Goal: Task Accomplishment & Management: Manage account settings

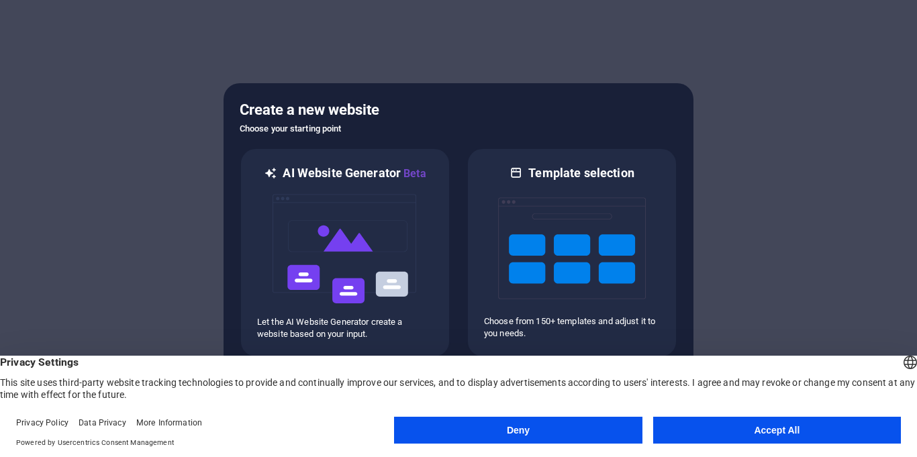
click at [760, 429] on button "Accept All" at bounding box center [777, 430] width 248 height 27
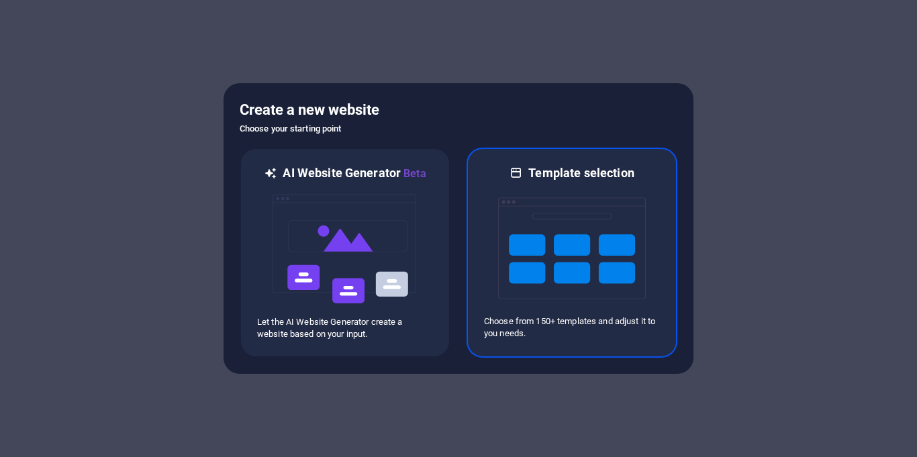
click at [612, 243] on img at bounding box center [572, 248] width 148 height 134
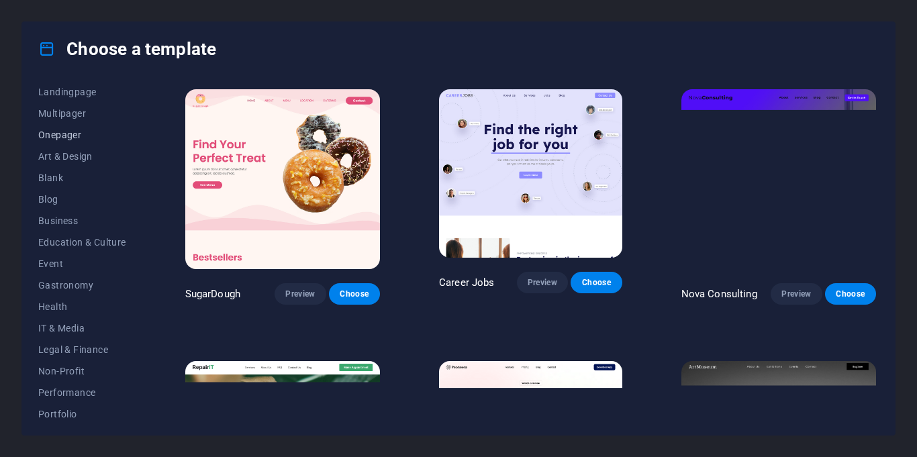
scroll to position [97, 0]
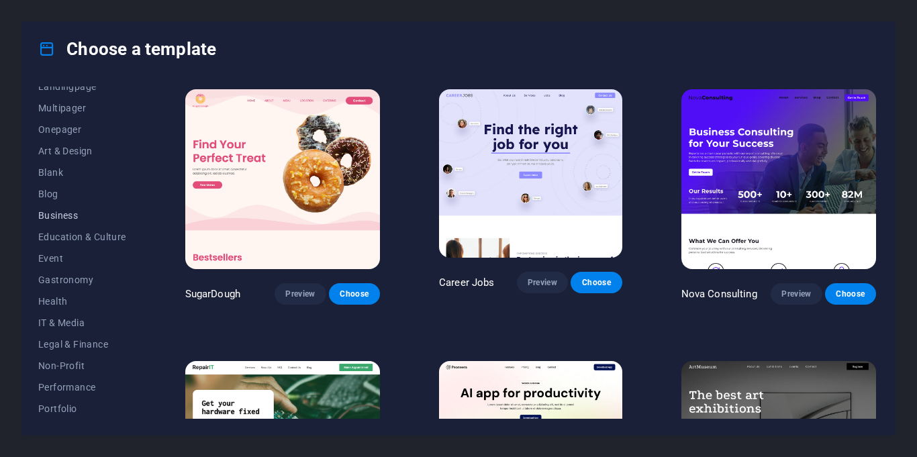
click at [74, 221] on button "Business" at bounding box center [82, 215] width 88 height 21
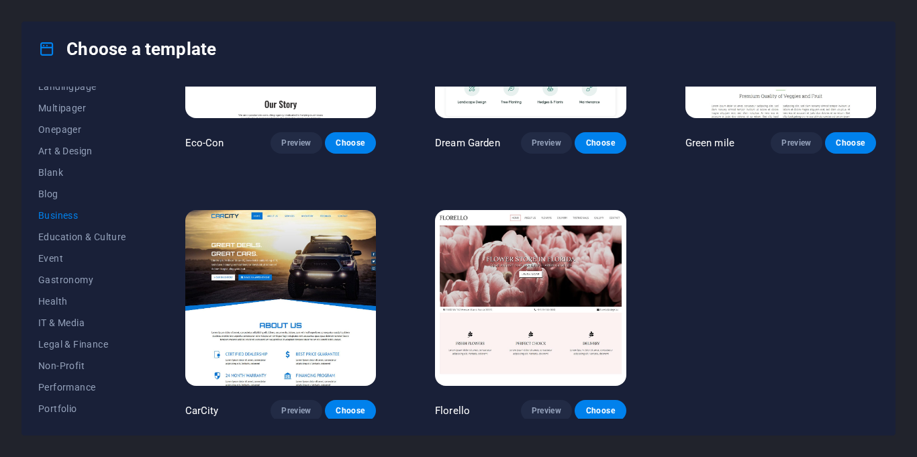
scroll to position [0, 0]
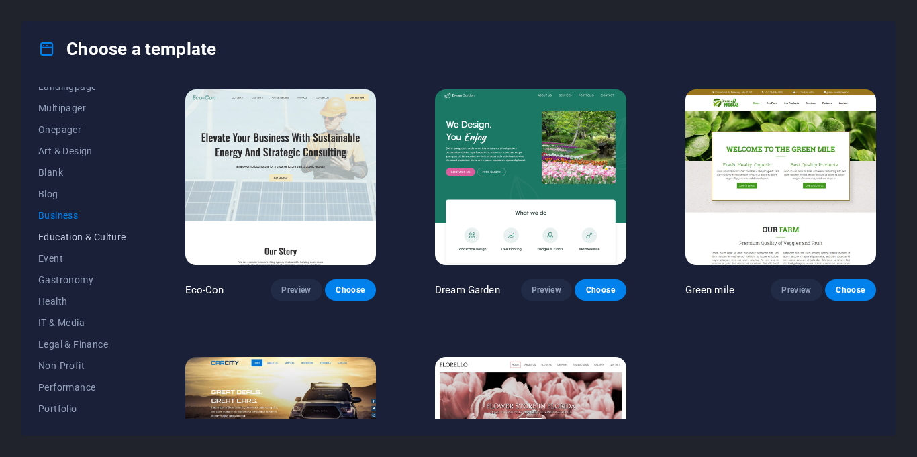
click at [74, 243] on button "Education & Culture" at bounding box center [82, 236] width 88 height 21
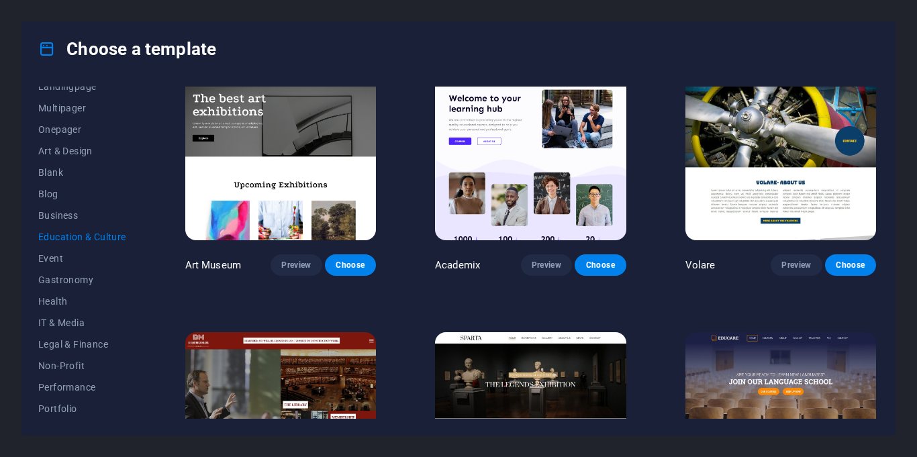
scroll to position [16, 0]
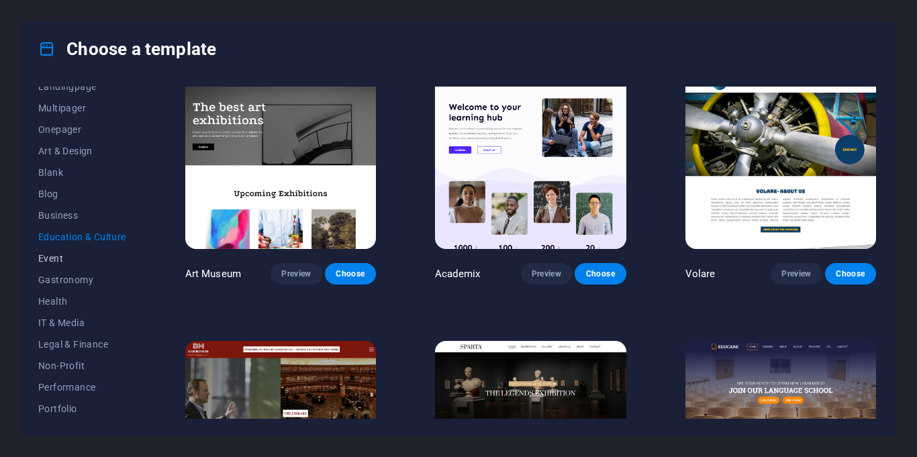
click at [63, 260] on span "Event" at bounding box center [82, 258] width 88 height 11
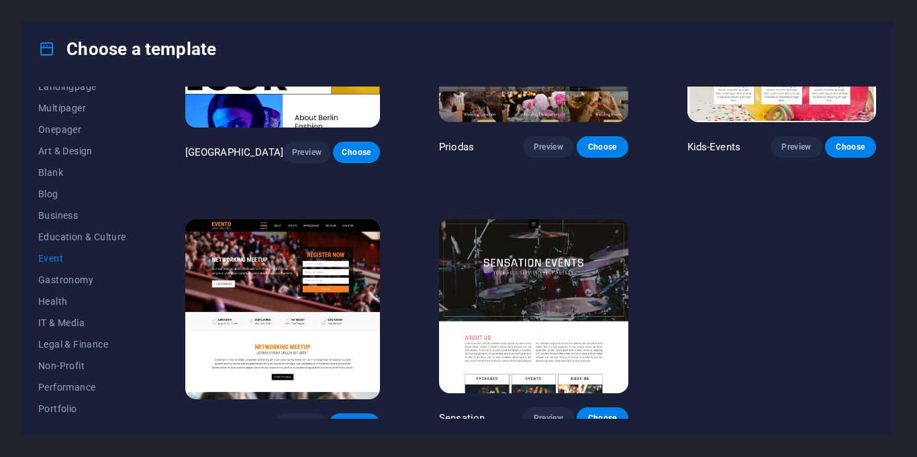
scroll to position [0, 0]
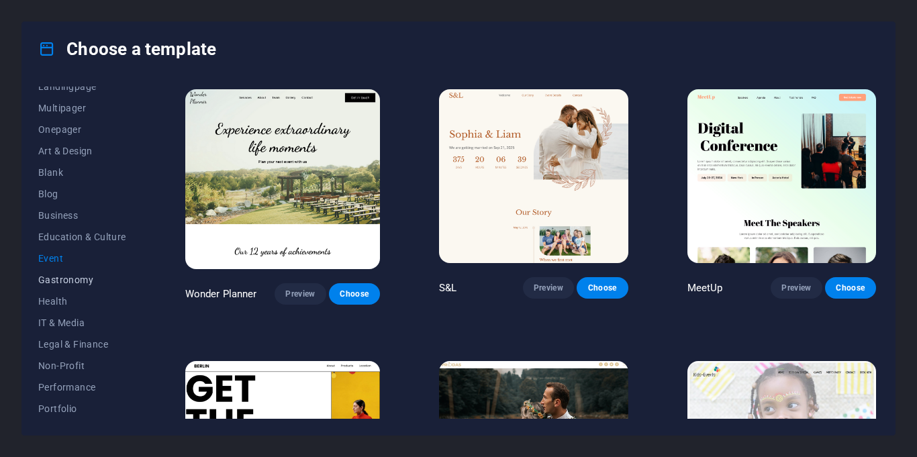
click at [81, 279] on span "Gastronomy" at bounding box center [82, 279] width 88 height 11
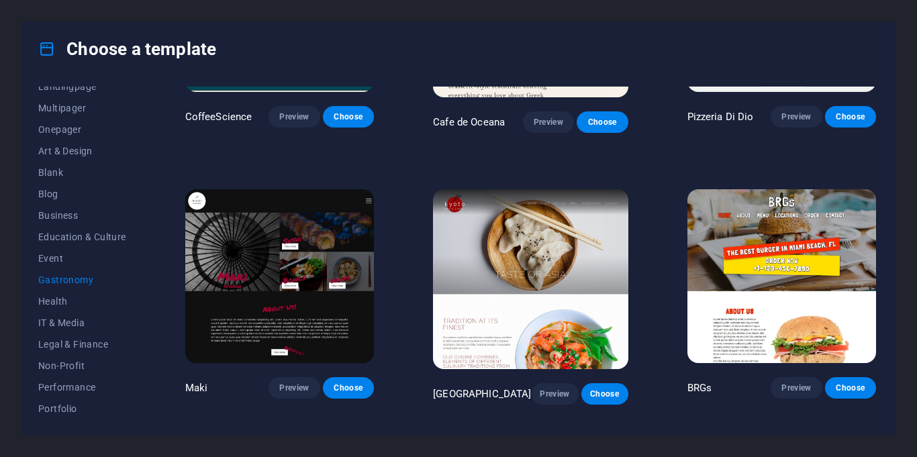
scroll to position [447, 0]
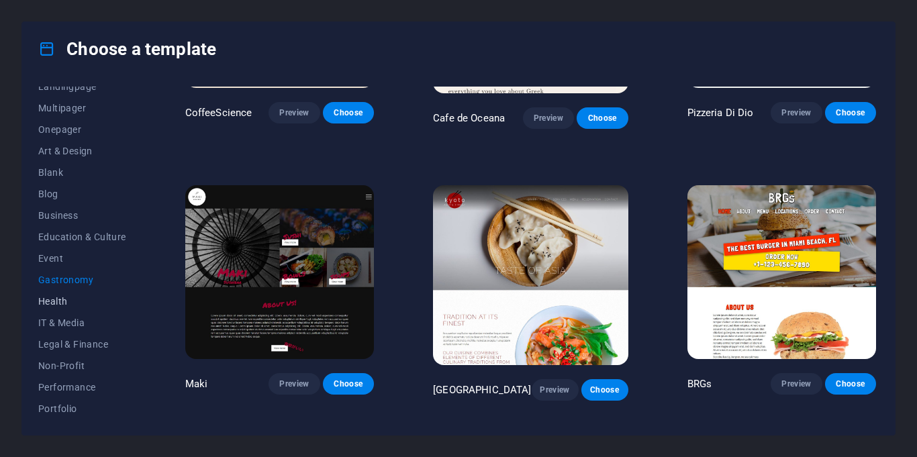
click at [101, 294] on button "Health" at bounding box center [82, 301] width 88 height 21
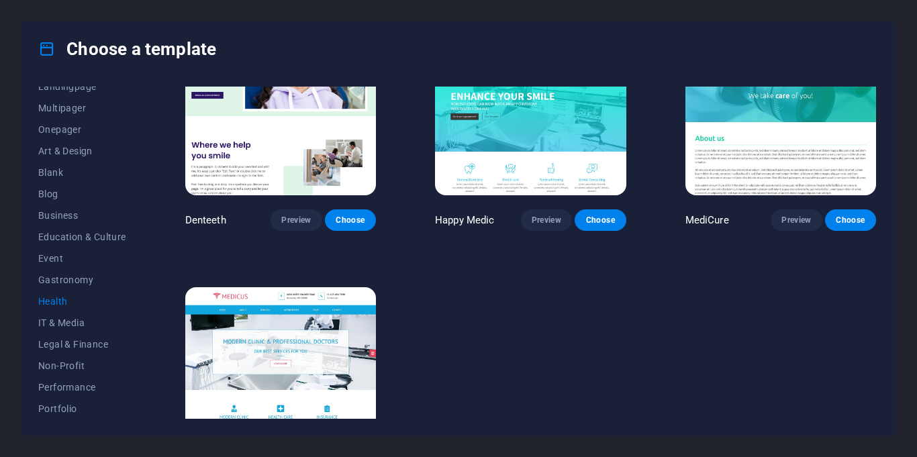
scroll to position [328, 0]
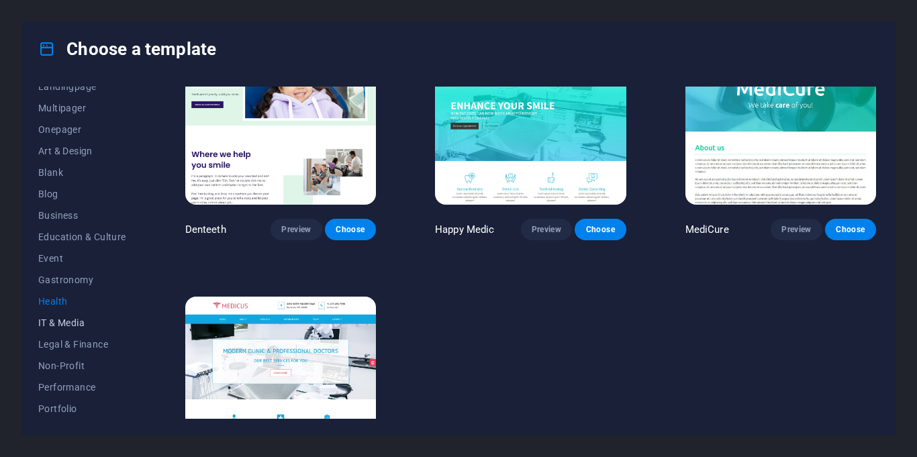
click at [76, 331] on button "IT & Media" at bounding box center [82, 322] width 88 height 21
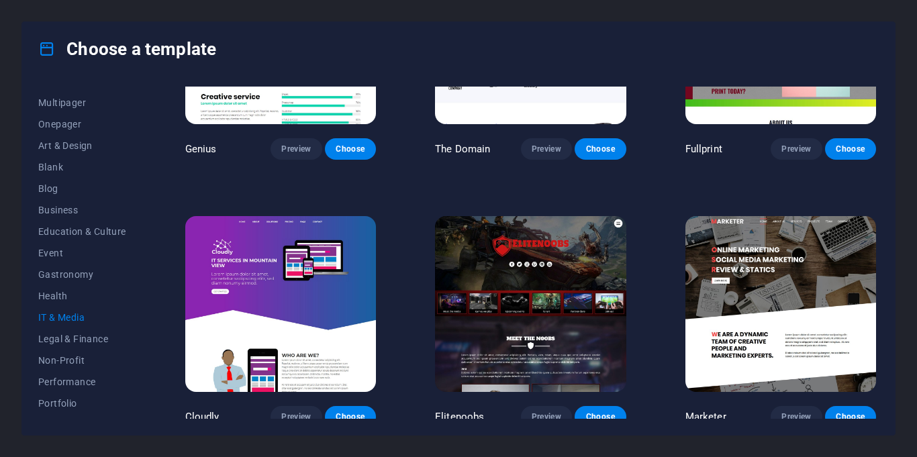
scroll to position [679, 0]
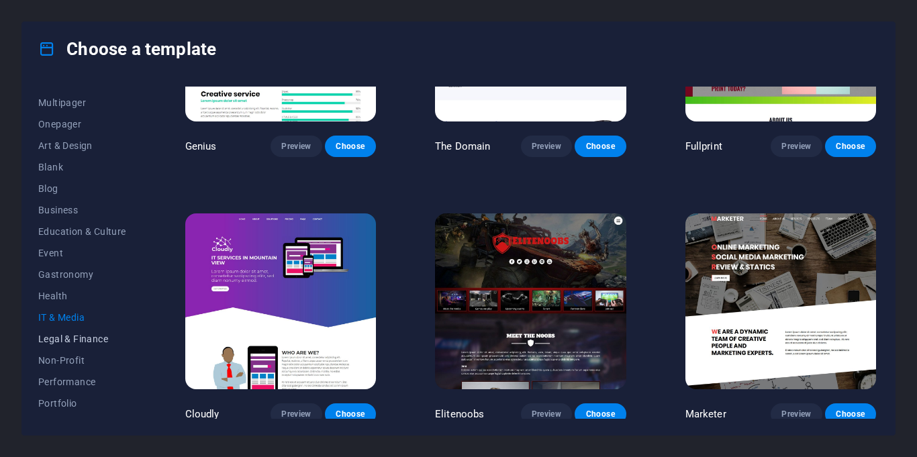
click at [95, 348] on button "Legal & Finance" at bounding box center [82, 338] width 88 height 21
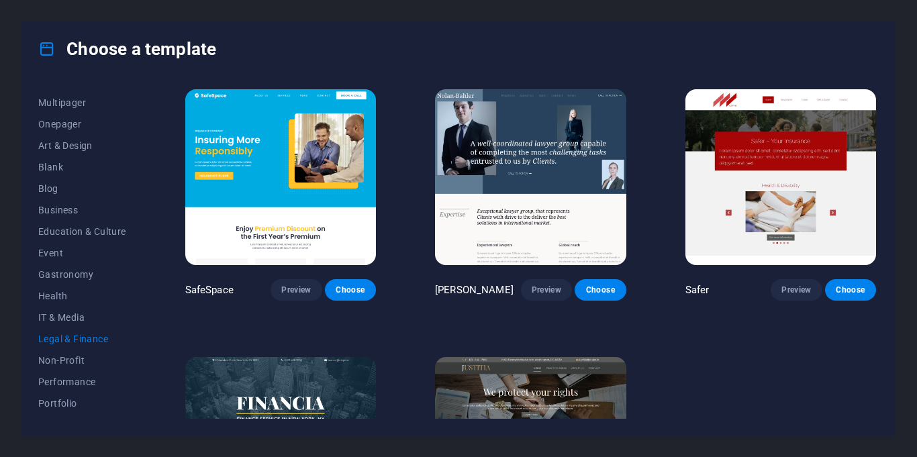
scroll to position [147, 0]
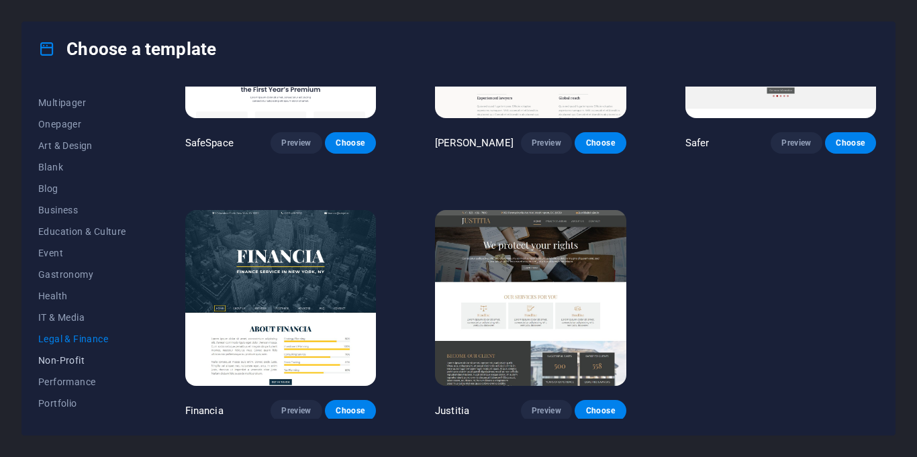
click at [71, 353] on button "Non-Profit" at bounding box center [82, 360] width 88 height 21
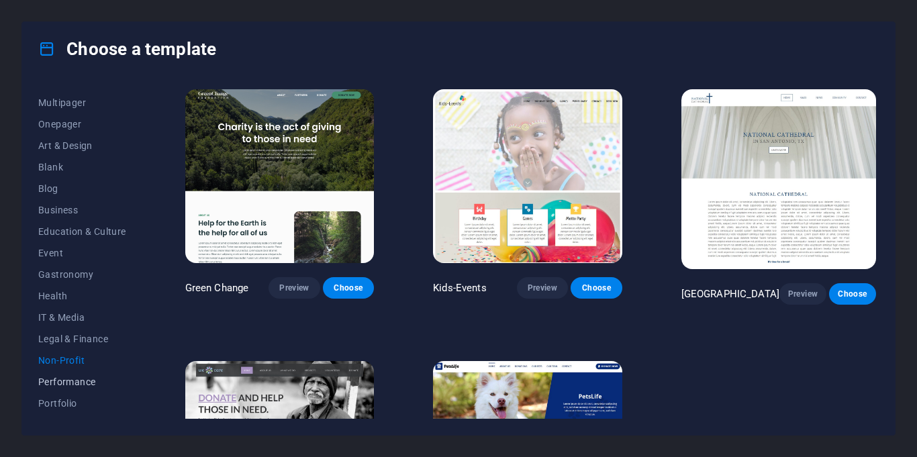
click at [76, 380] on span "Performance" at bounding box center [82, 381] width 88 height 11
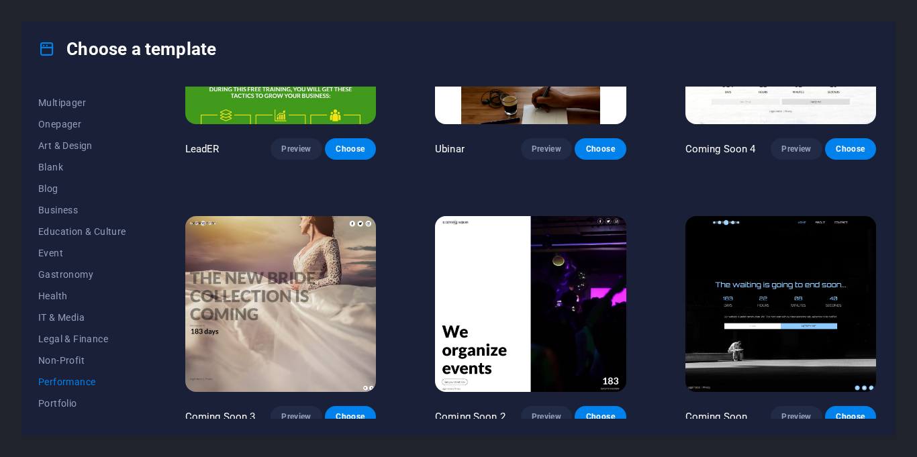
scroll to position [205, 0]
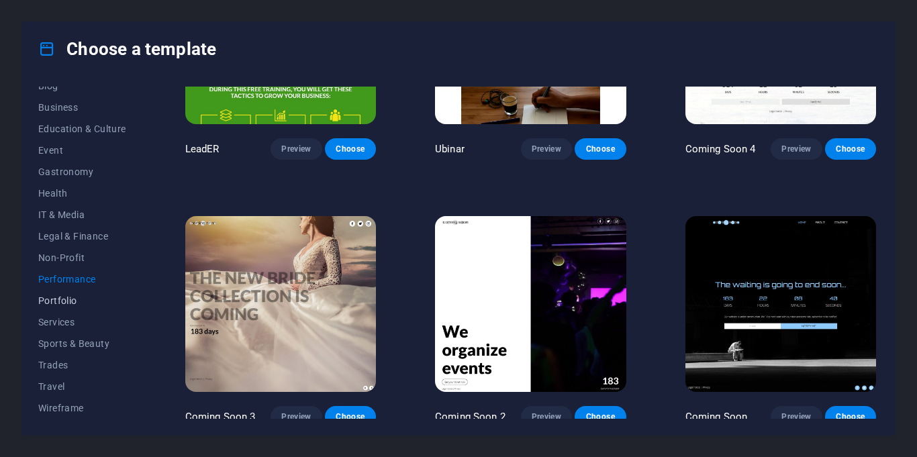
click at [63, 297] on span "Portfolio" at bounding box center [82, 300] width 88 height 11
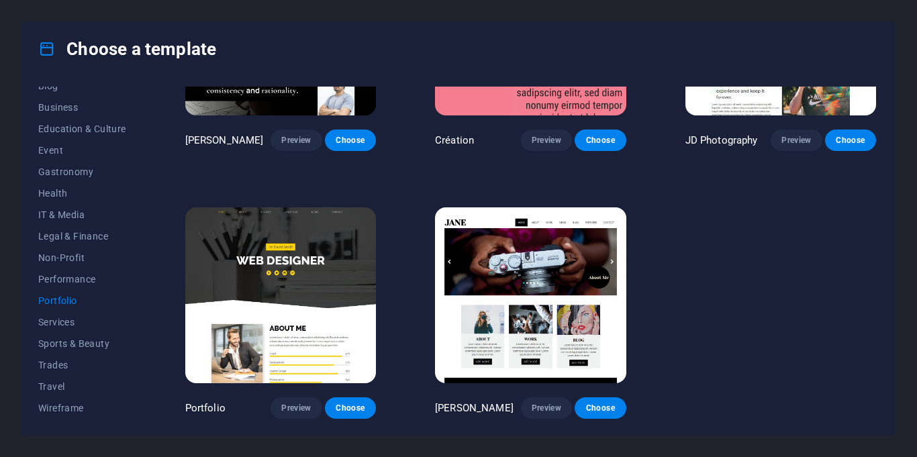
scroll to position [0, 0]
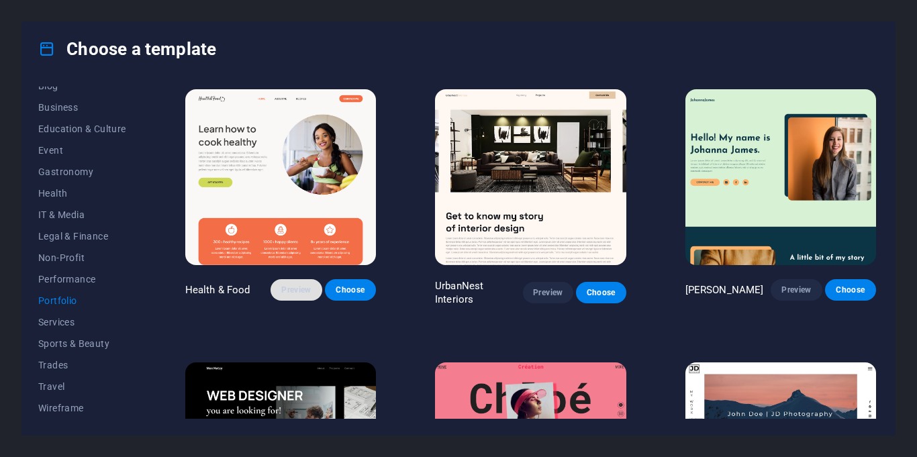
click at [299, 284] on span "Preview" at bounding box center [296, 289] width 30 height 11
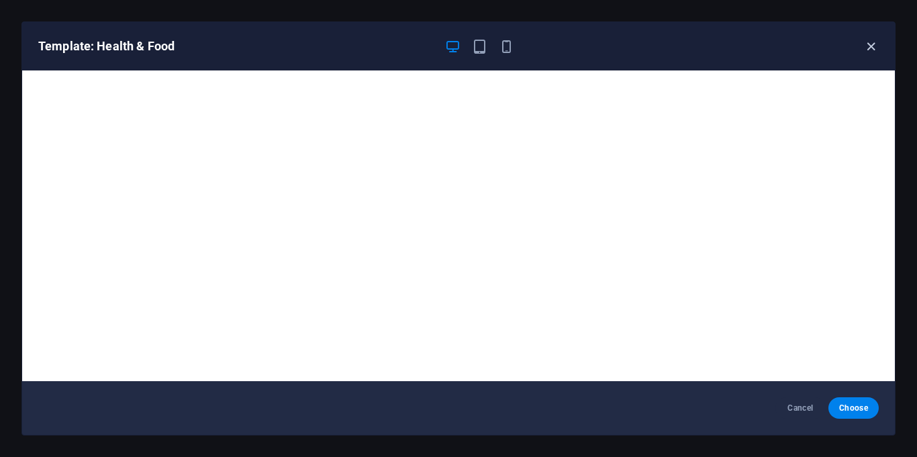
click at [873, 46] on icon "button" at bounding box center [870, 46] width 15 height 15
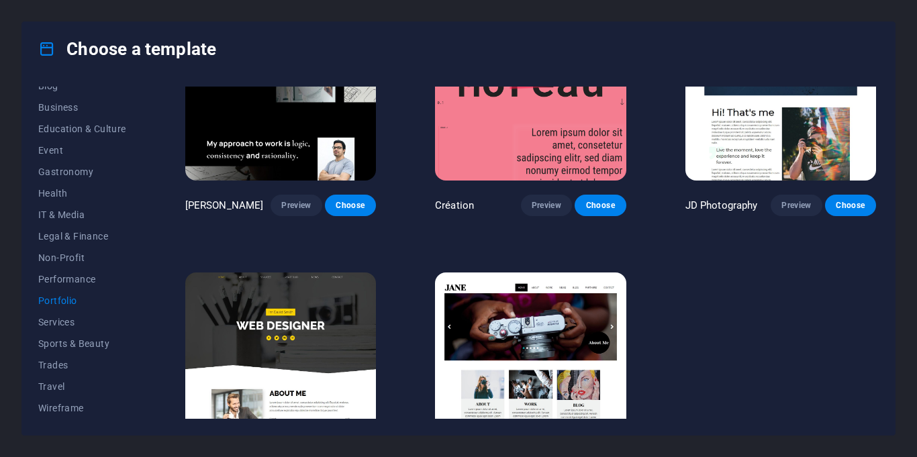
scroll to position [418, 0]
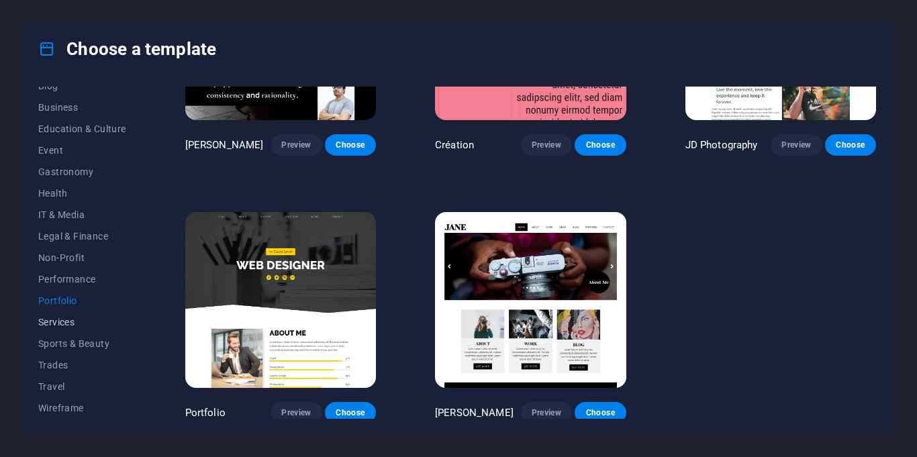
click at [50, 313] on button "Services" at bounding box center [82, 321] width 88 height 21
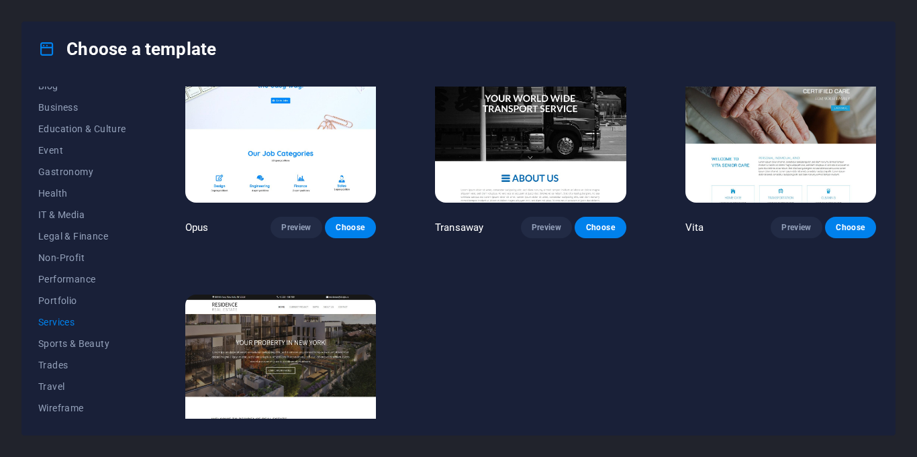
scroll to position [1675, 0]
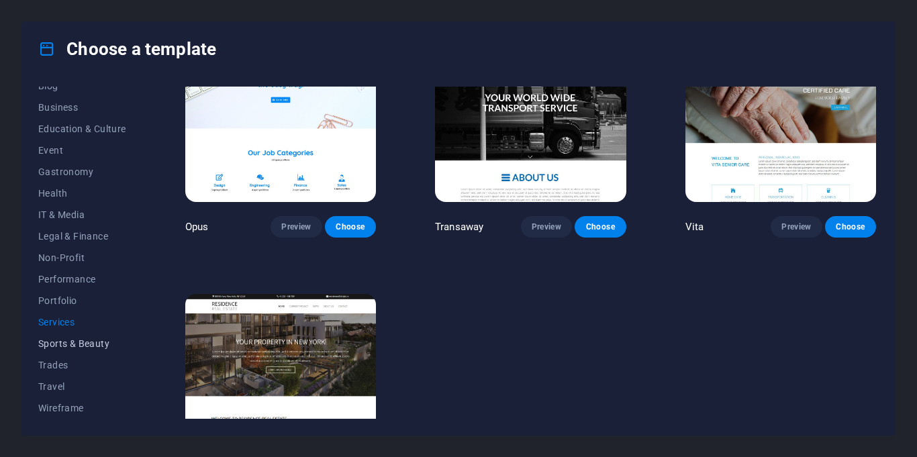
click at [83, 338] on span "Sports & Beauty" at bounding box center [82, 343] width 88 height 11
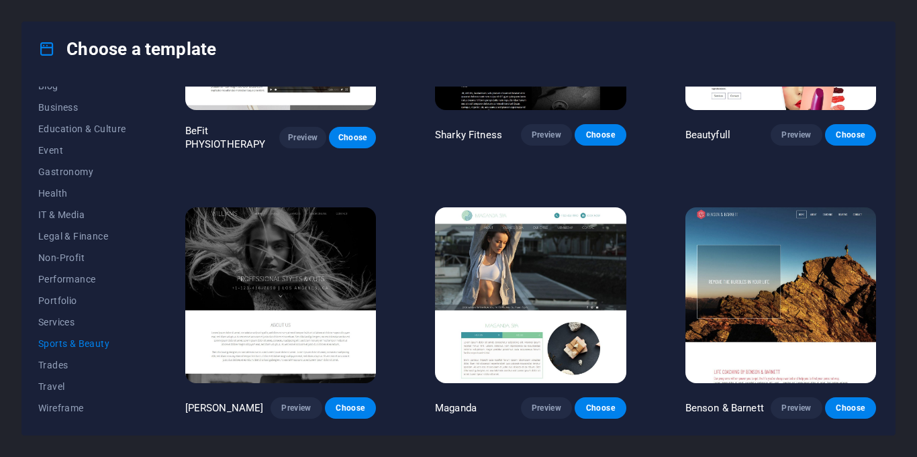
scroll to position [956, 0]
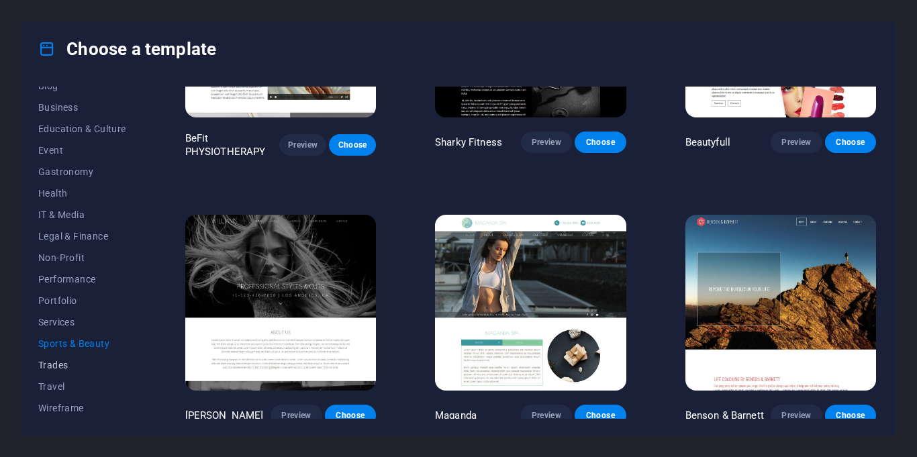
click at [66, 366] on span "Trades" at bounding box center [82, 365] width 88 height 11
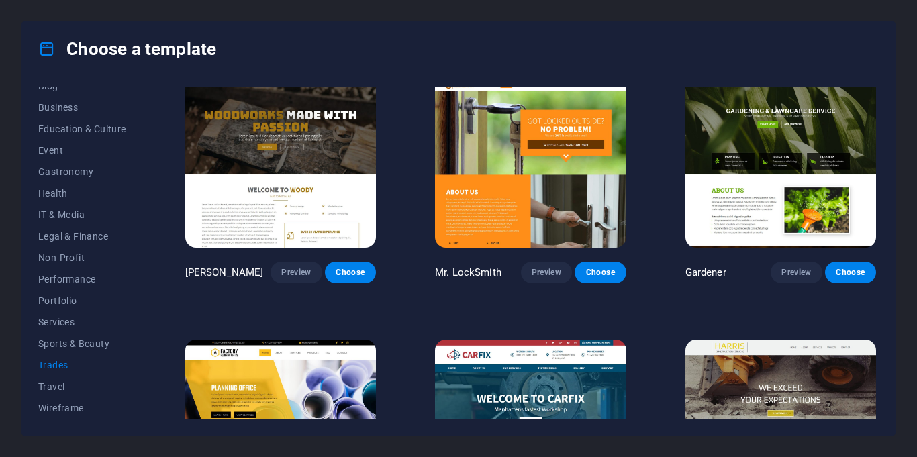
scroll to position [413, 0]
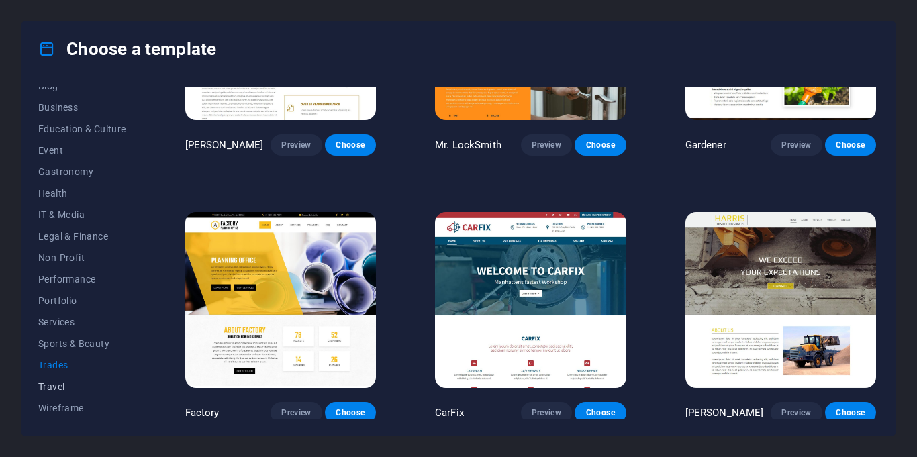
click at [59, 392] on button "Travel" at bounding box center [82, 386] width 88 height 21
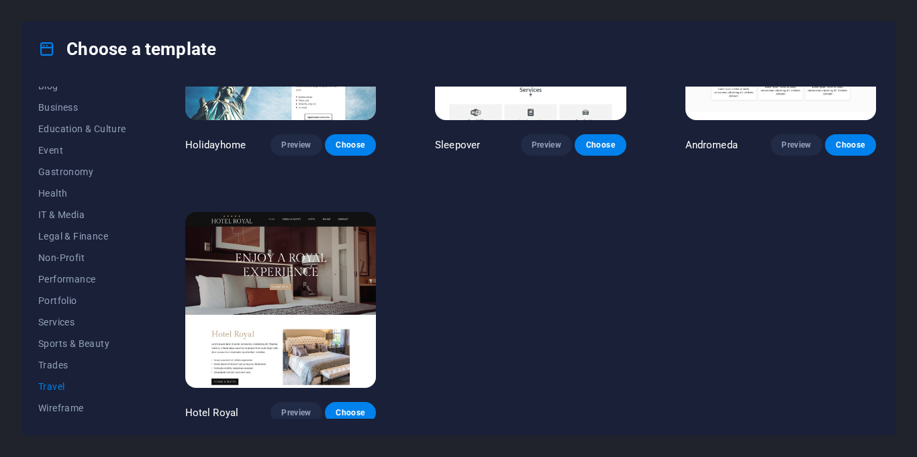
scroll to position [0, 0]
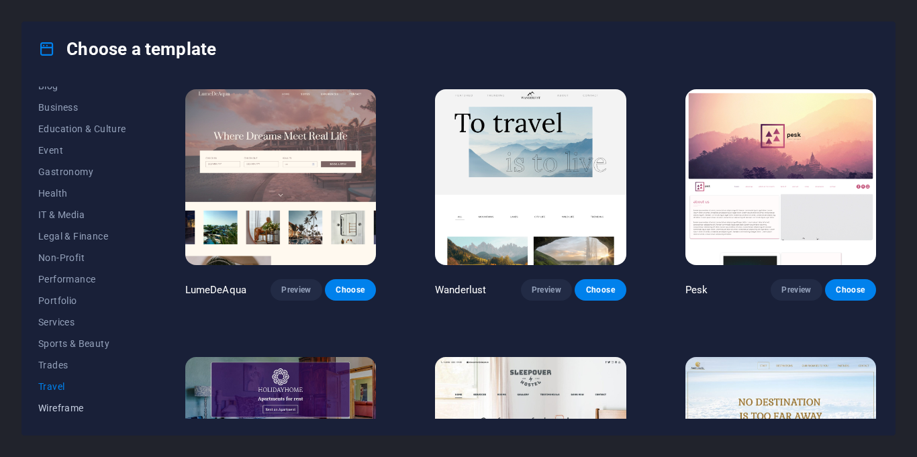
click at [62, 404] on span "Wireframe" at bounding box center [82, 408] width 88 height 11
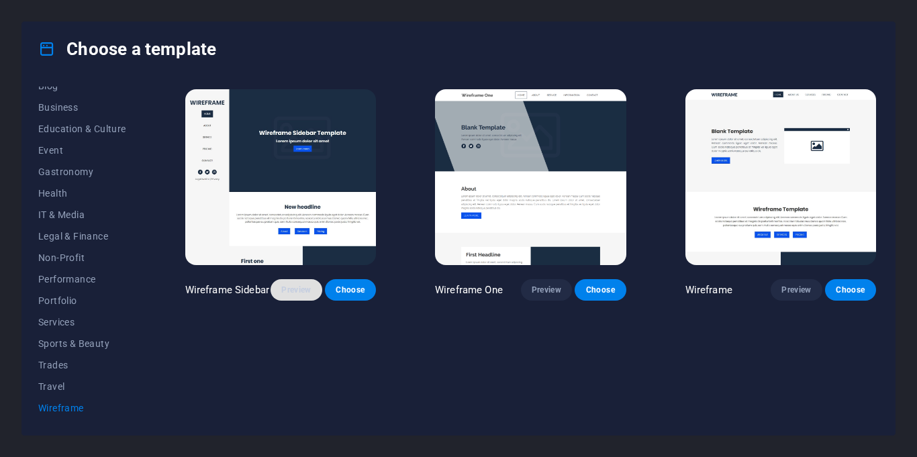
click at [300, 293] on span "Preview" at bounding box center [296, 289] width 30 height 11
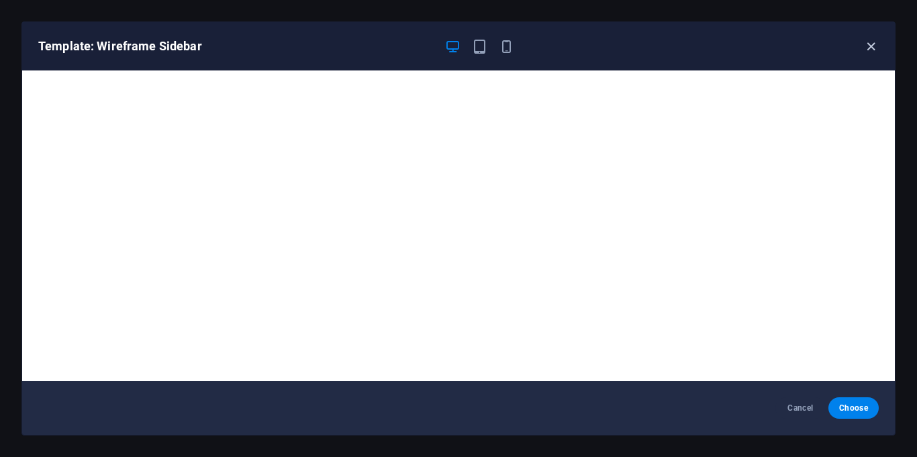
click at [869, 50] on icon "button" at bounding box center [870, 46] width 15 height 15
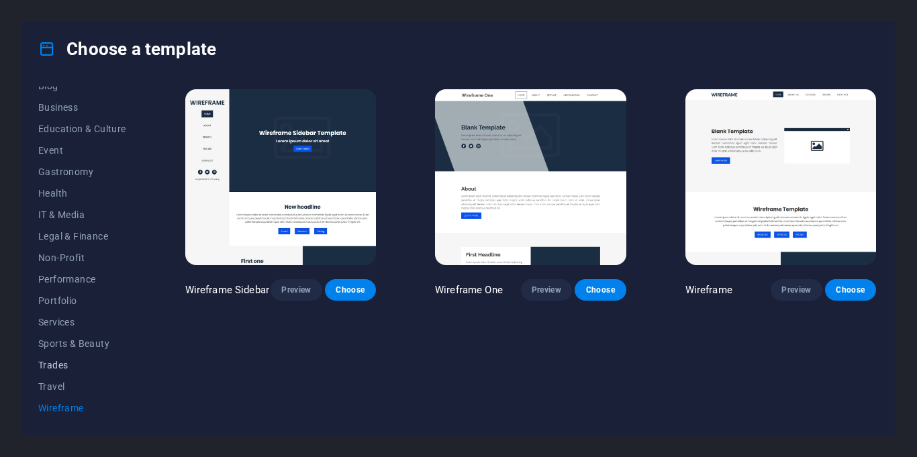
click at [56, 368] on span "Trades" at bounding box center [82, 365] width 88 height 11
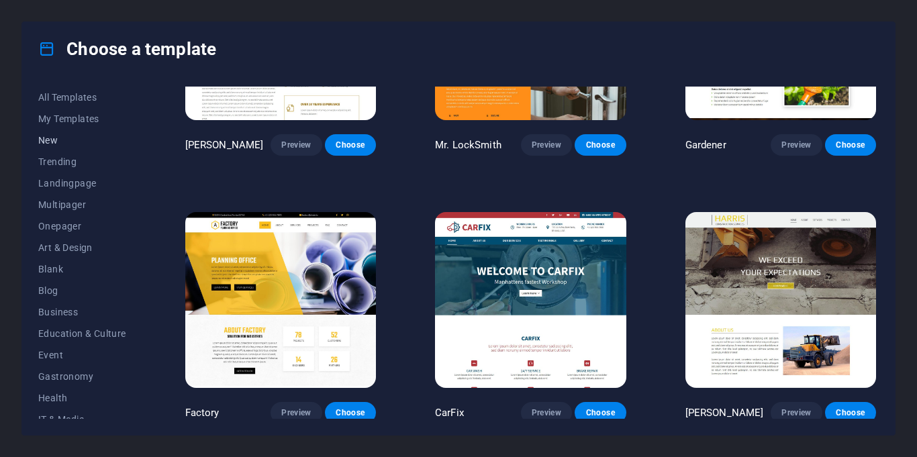
click at [48, 138] on span "New" at bounding box center [82, 140] width 88 height 11
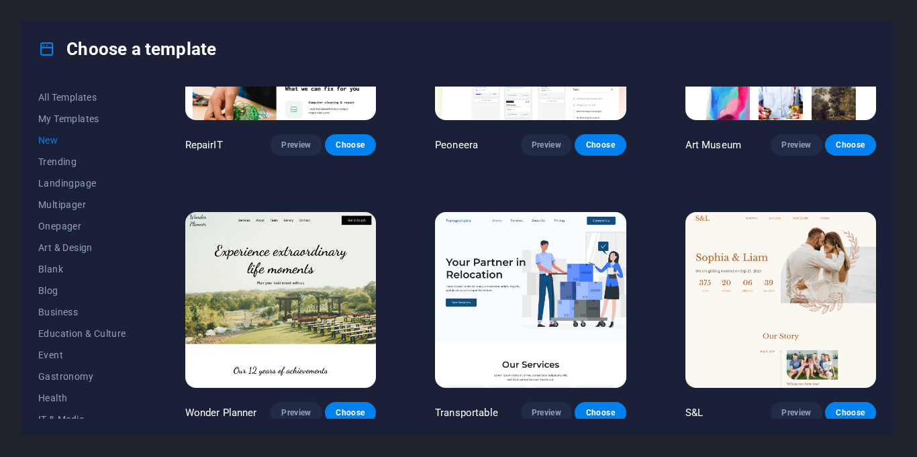
scroll to position [413, 0]
click at [66, 115] on span "My Templates" at bounding box center [82, 118] width 88 height 11
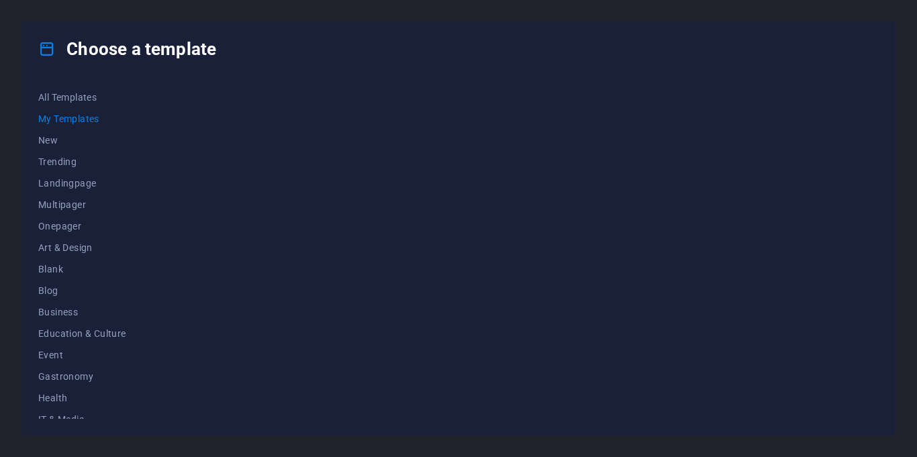
scroll to position [0, 0]
click at [70, 157] on span "Trending" at bounding box center [82, 161] width 88 height 11
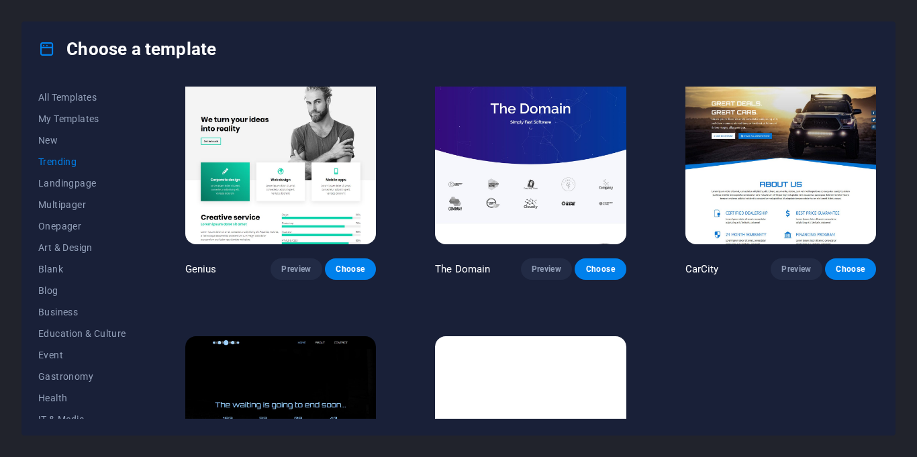
scroll to position [1212, 0]
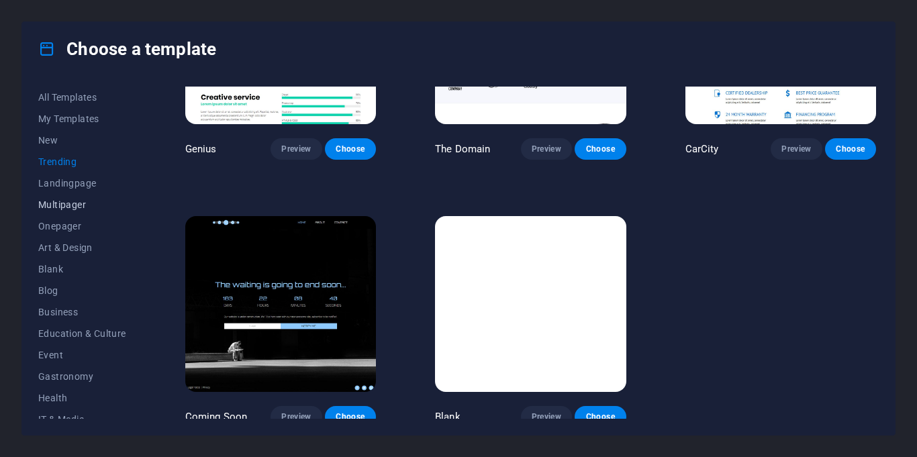
click at [58, 209] on span "Multipager" at bounding box center [82, 204] width 88 height 11
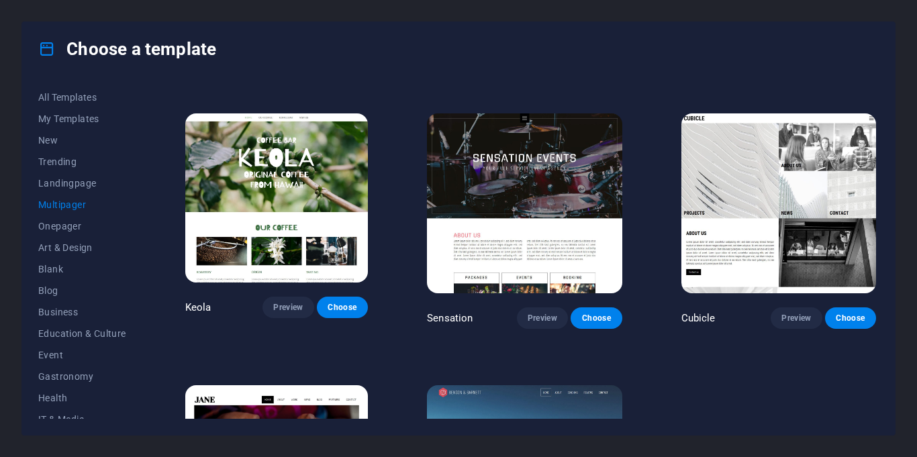
scroll to position [5765, 0]
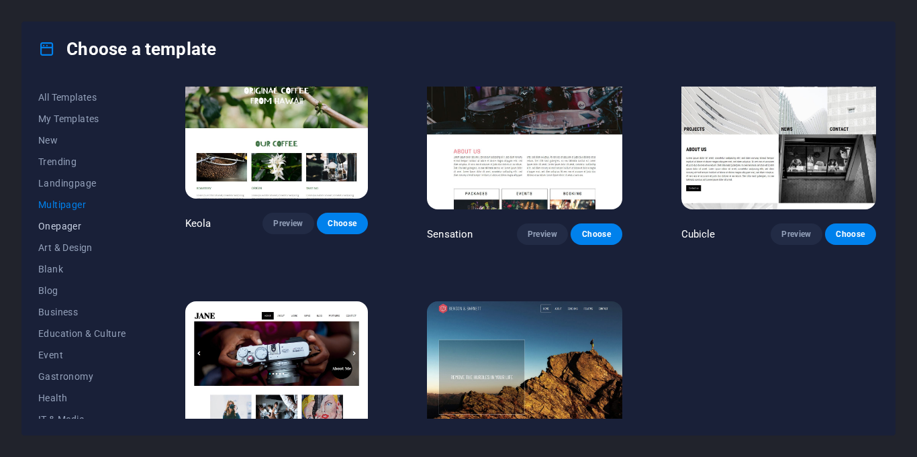
click at [67, 231] on button "Onepager" at bounding box center [82, 225] width 88 height 21
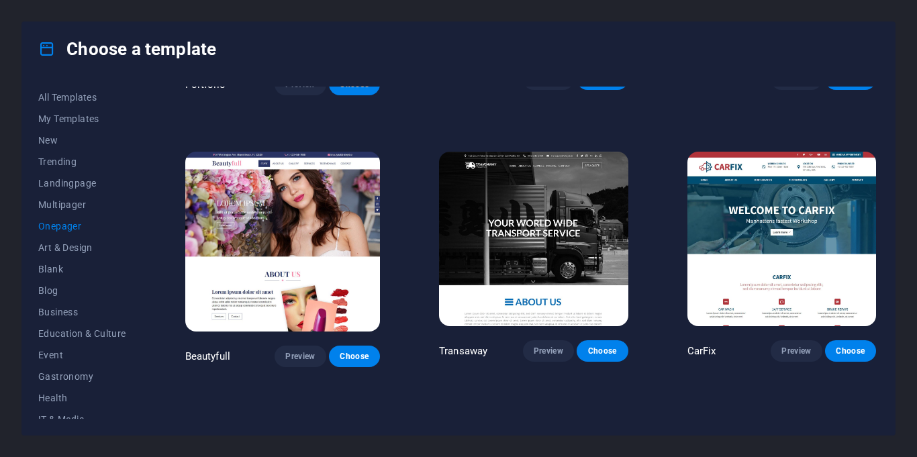
scroll to position [6010, 0]
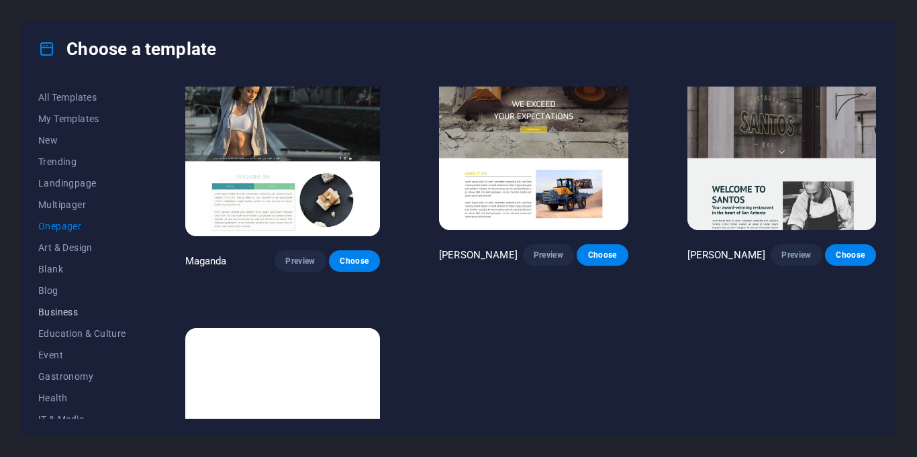
click at [72, 311] on span "Business" at bounding box center [82, 312] width 88 height 11
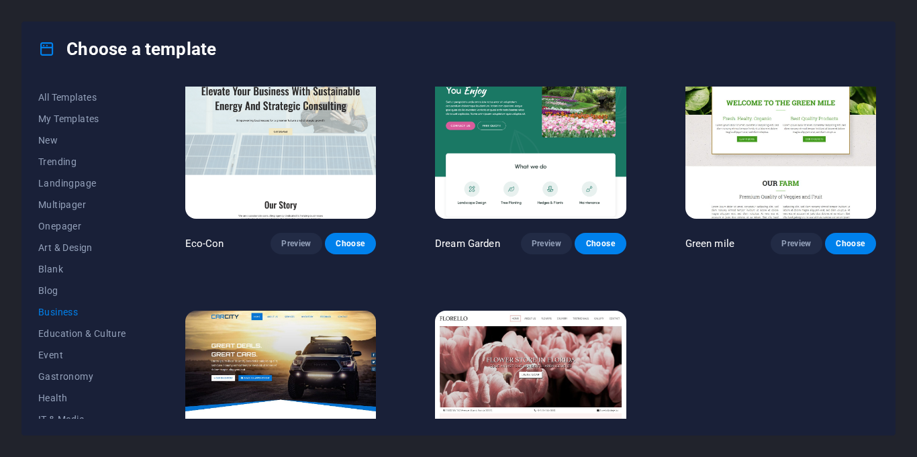
scroll to position [0, 0]
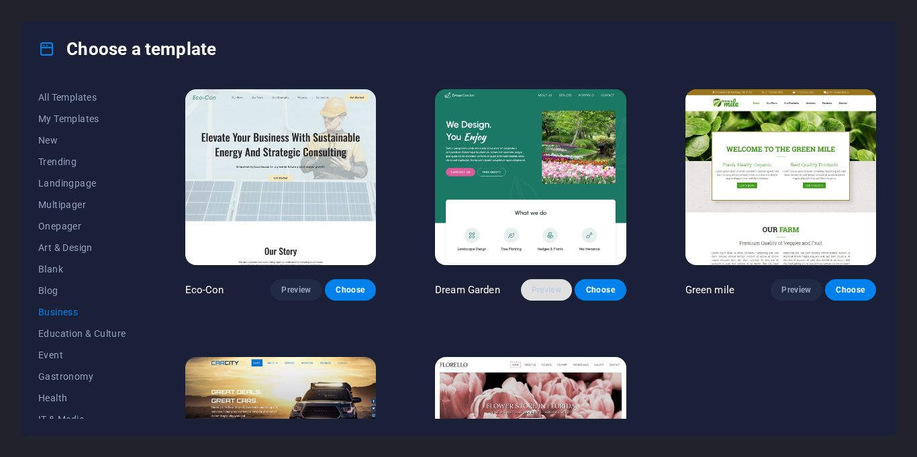
click at [534, 296] on button "Preview" at bounding box center [546, 289] width 51 height 21
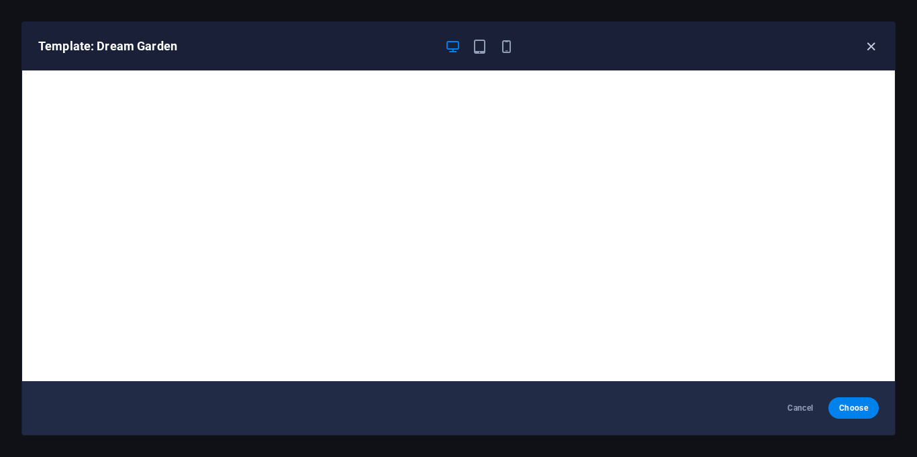
click at [873, 52] on icon "button" at bounding box center [870, 46] width 15 height 15
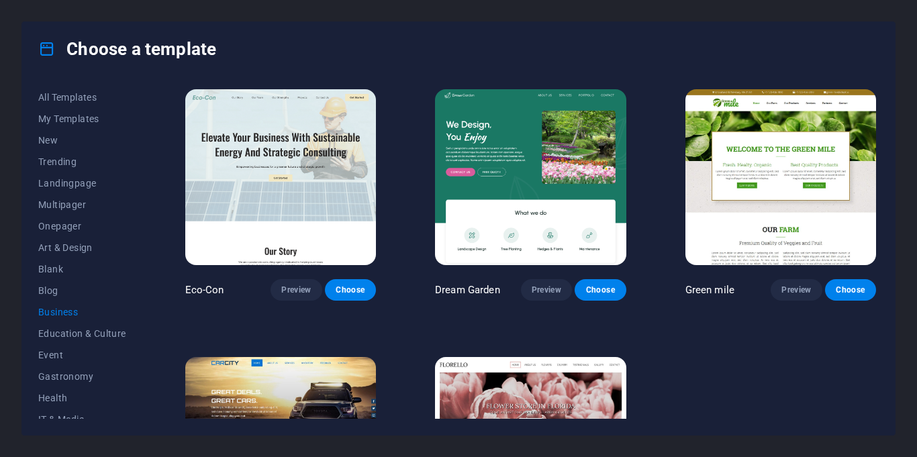
scroll to position [147, 0]
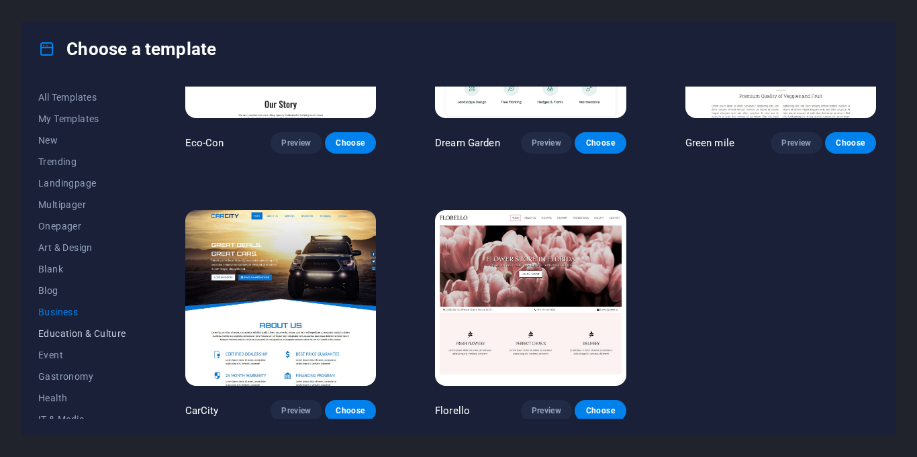
click at [45, 333] on span "Education & Culture" at bounding box center [82, 333] width 88 height 11
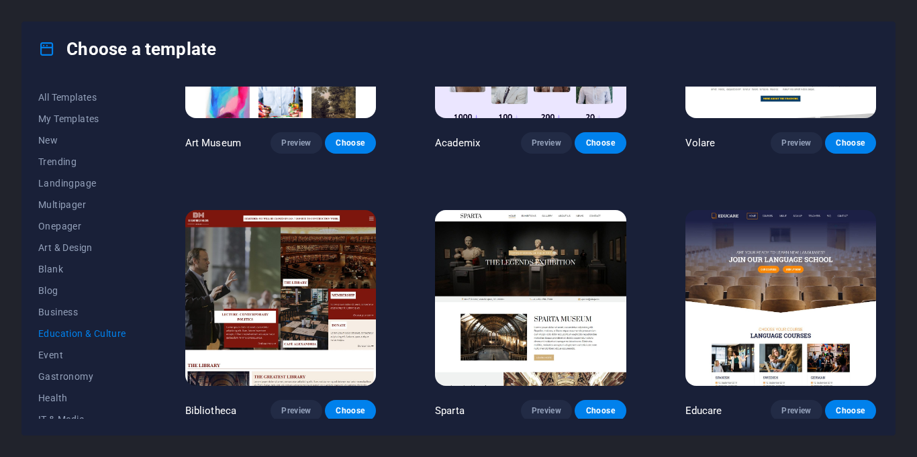
scroll to position [0, 0]
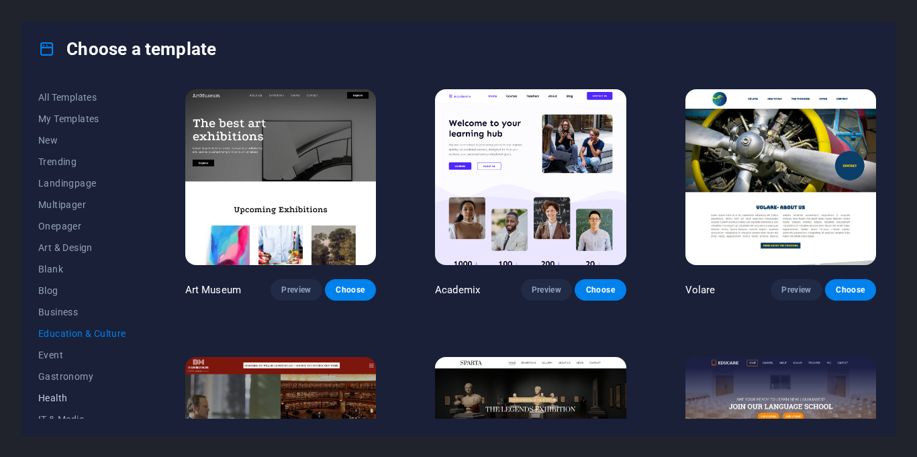
click at [50, 390] on button "Health" at bounding box center [82, 397] width 88 height 21
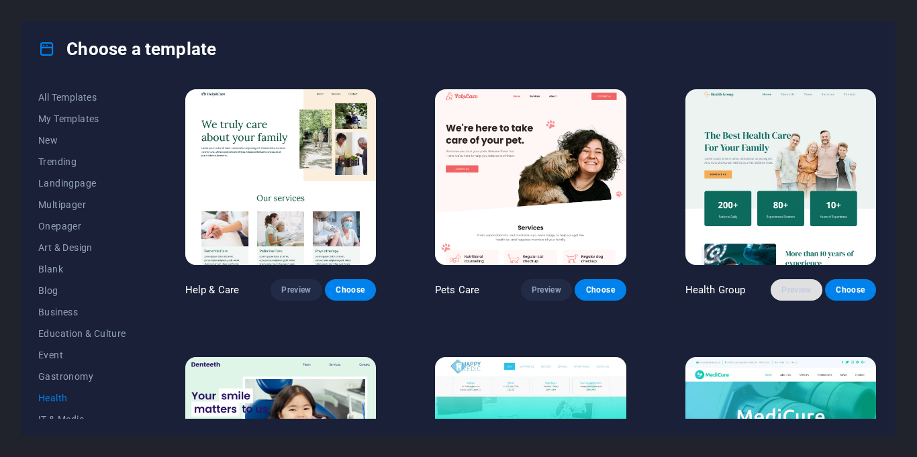
click at [781, 287] on span "Preview" at bounding box center [796, 289] width 30 height 11
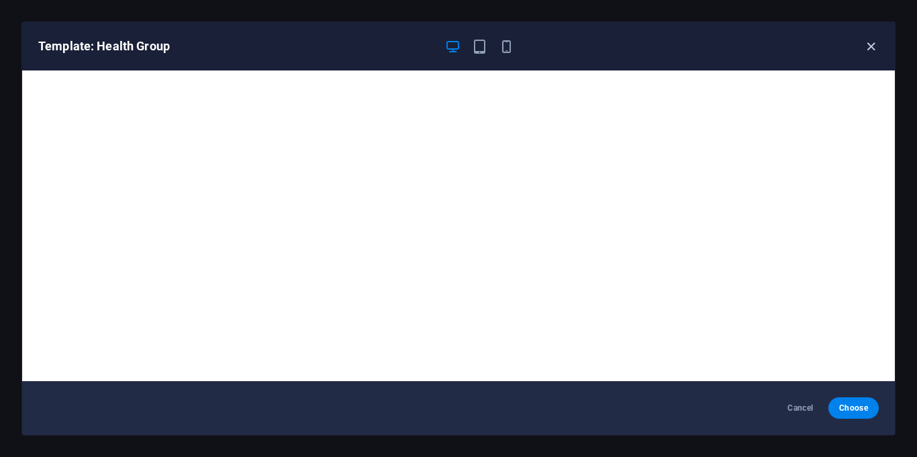
click at [864, 48] on icon "button" at bounding box center [870, 46] width 15 height 15
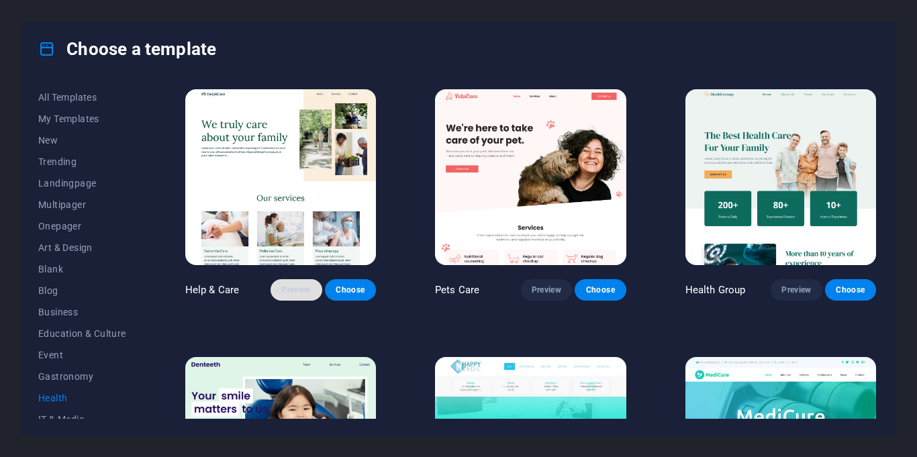
click at [301, 295] on button "Preview" at bounding box center [295, 289] width 51 height 21
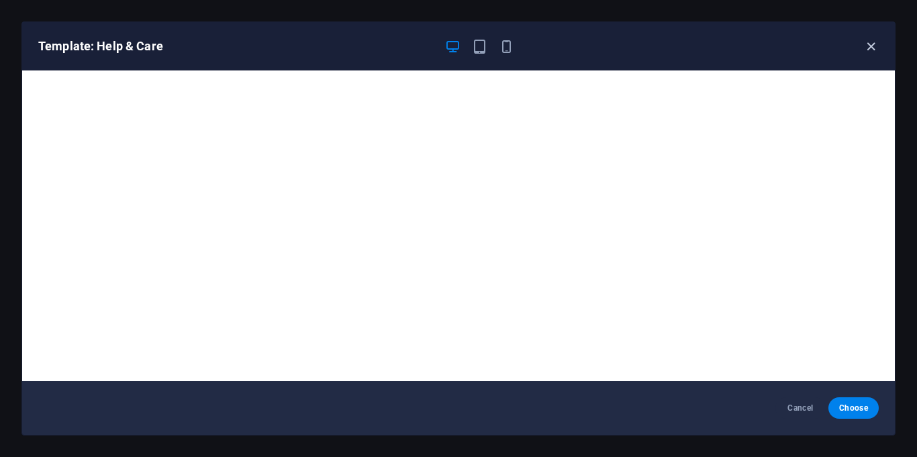
click at [870, 47] on icon "button" at bounding box center [870, 46] width 15 height 15
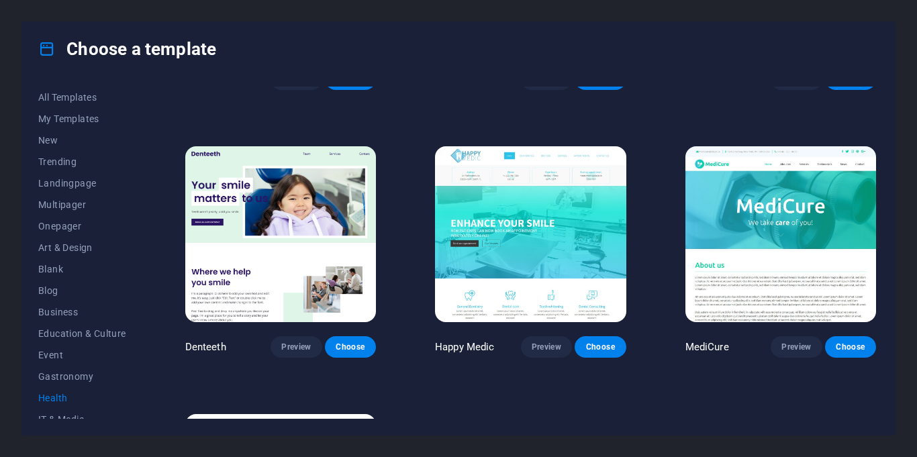
scroll to position [208, 0]
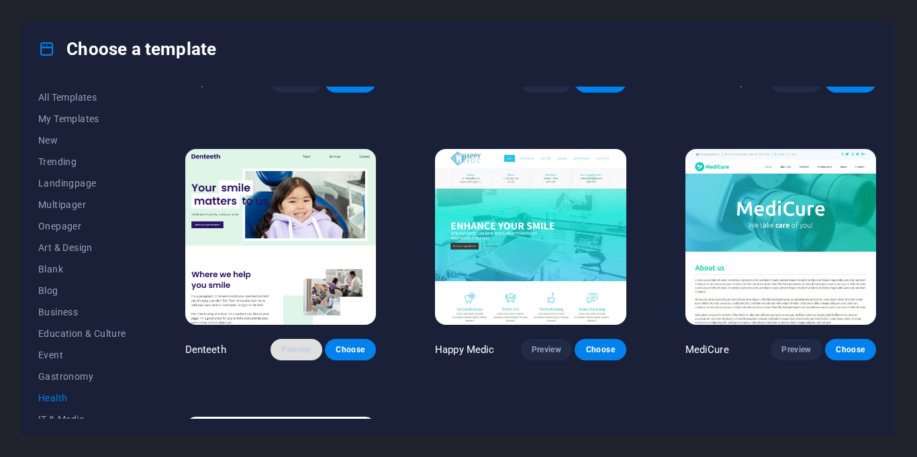
click at [279, 356] on button "Preview" at bounding box center [295, 349] width 51 height 21
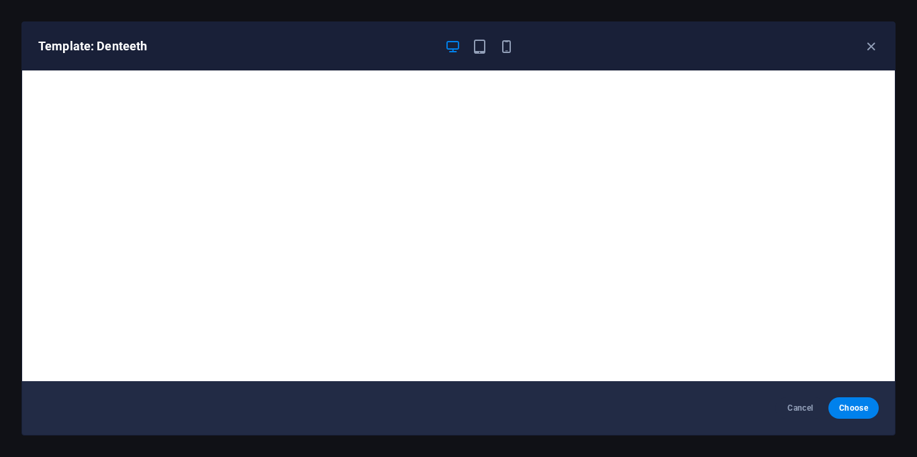
click at [873, 54] on div "Template: Denteeth" at bounding box center [458, 46] width 872 height 48
click at [872, 50] on icon "button" at bounding box center [870, 46] width 15 height 15
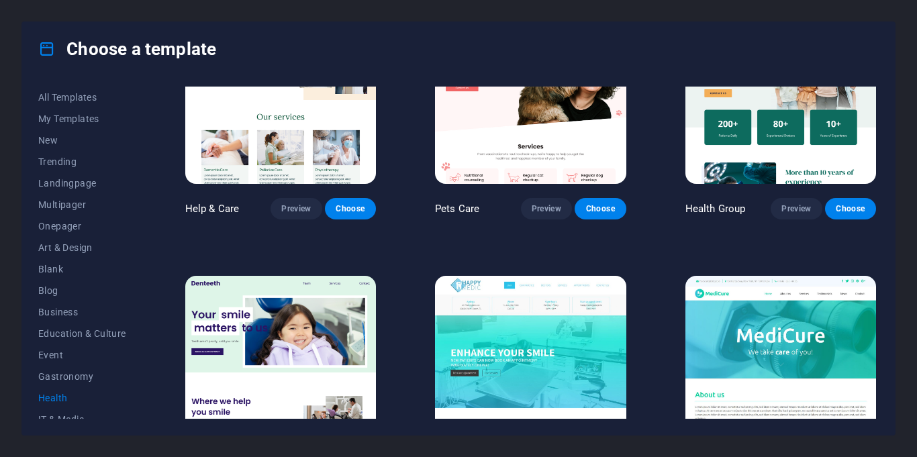
scroll to position [0, 0]
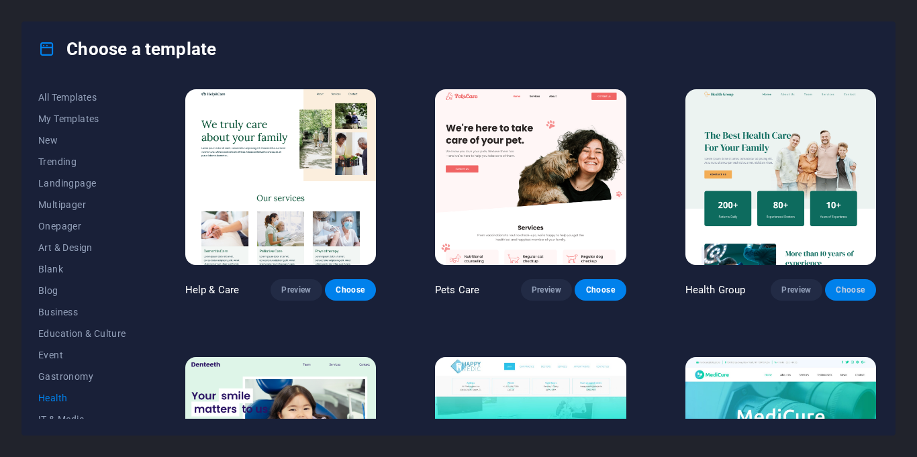
click at [853, 284] on span "Choose" at bounding box center [850, 289] width 30 height 11
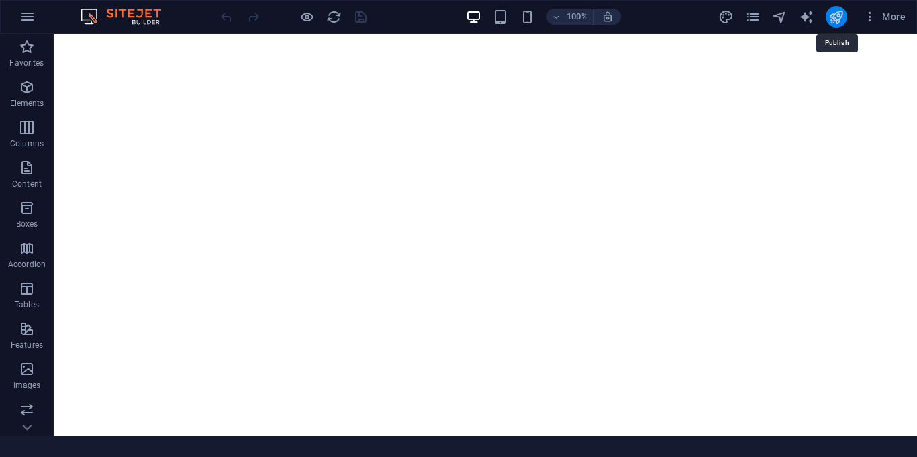
click at [835, 16] on icon "publish" at bounding box center [835, 16] width 15 height 15
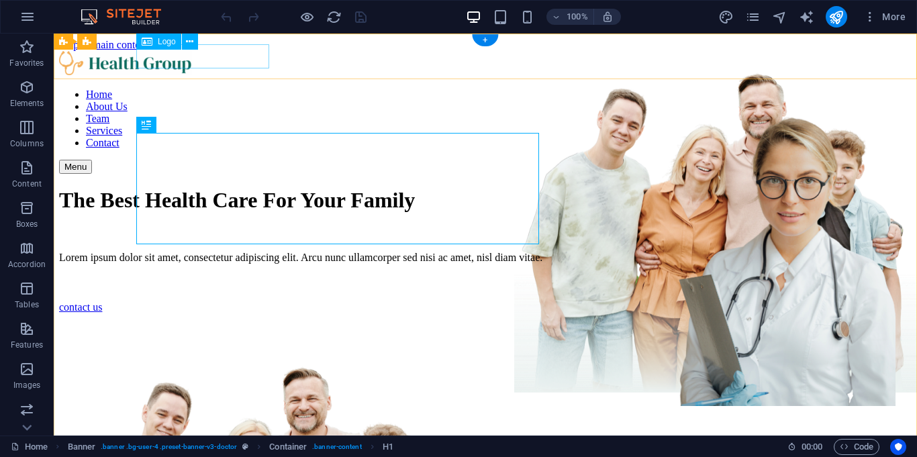
click at [220, 64] on div at bounding box center [485, 64] width 852 height 27
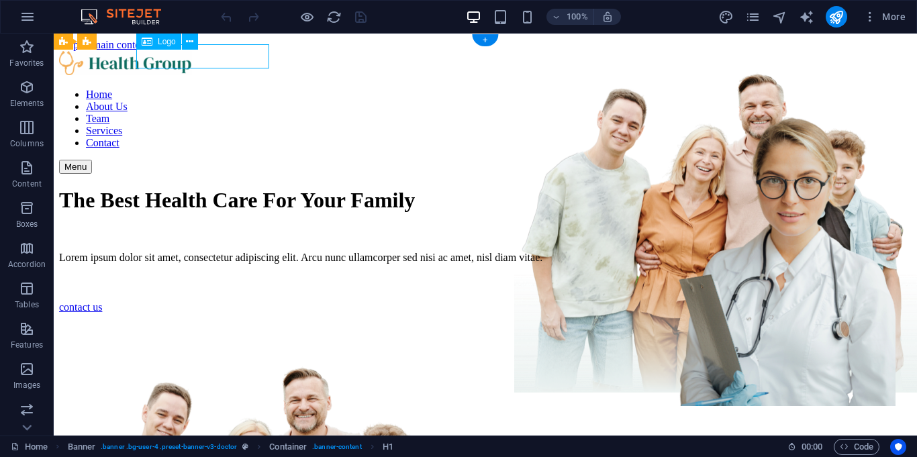
click at [220, 64] on div at bounding box center [485, 64] width 852 height 27
select select "px"
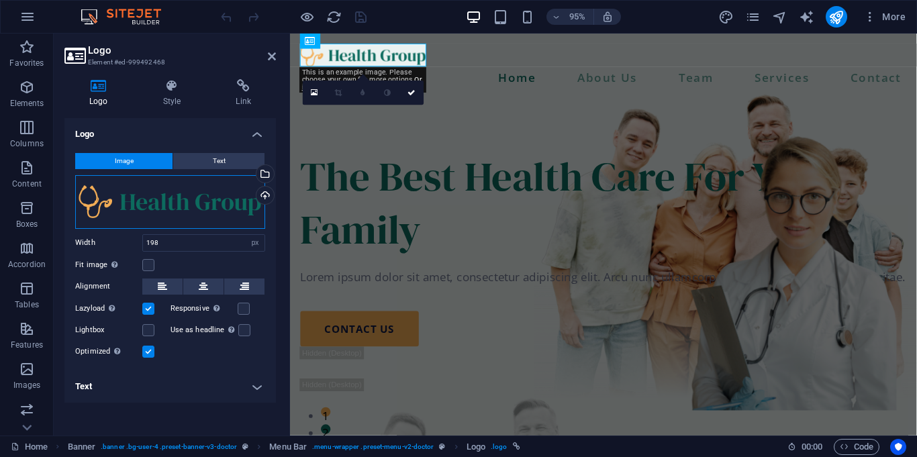
click at [178, 193] on div "Drag files here, click to choose files or select files from Files or our free s…" at bounding box center [170, 202] width 190 height 54
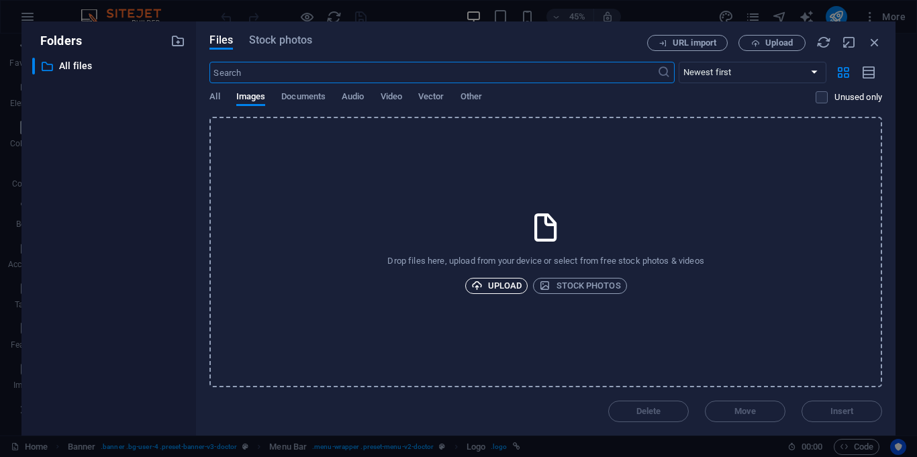
click at [505, 282] on span "Upload" at bounding box center [496, 286] width 51 height 16
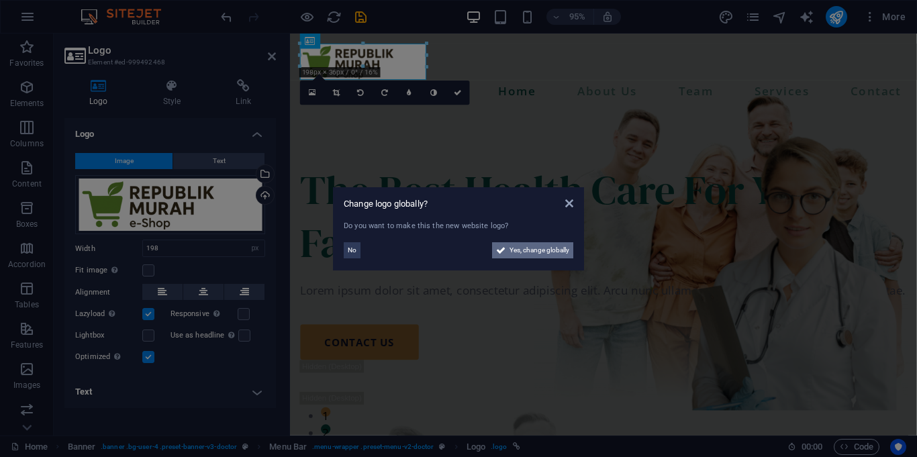
click at [547, 252] on span "Yes, change globally" at bounding box center [539, 250] width 60 height 16
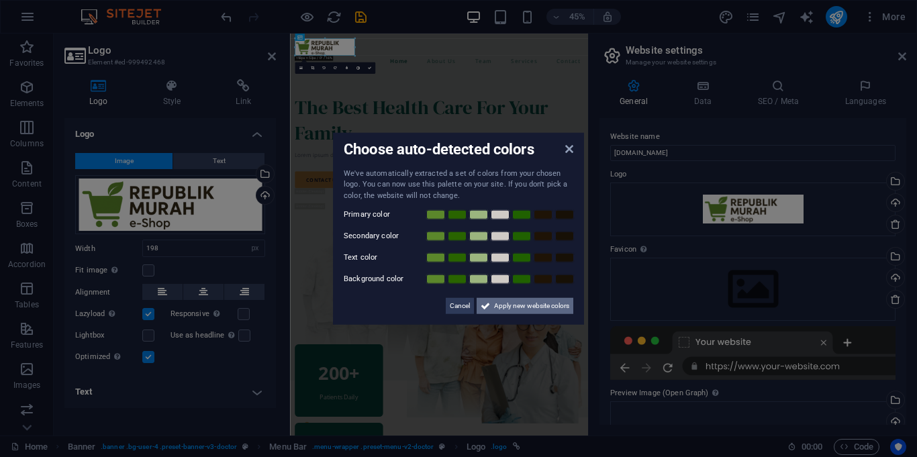
click at [549, 303] on span "Apply new website colors" at bounding box center [531, 306] width 75 height 16
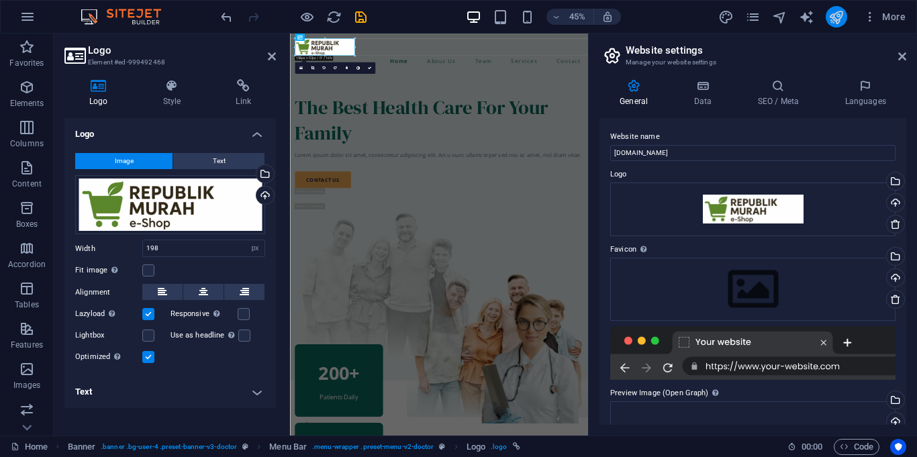
click at [840, 13] on icon "publish" at bounding box center [835, 16] width 15 height 15
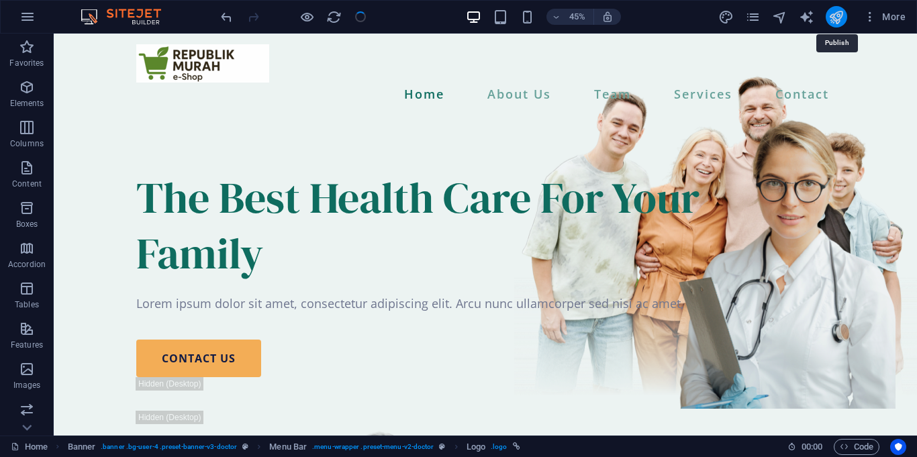
checkbox input "false"
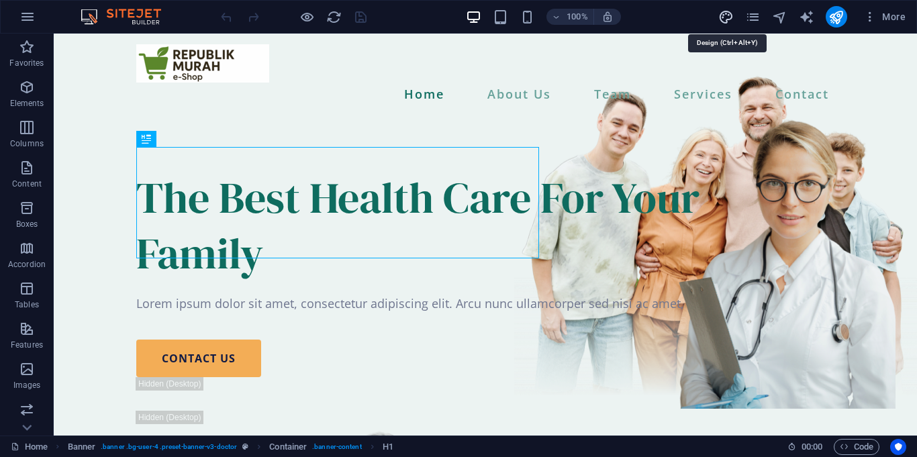
click at [731, 19] on icon "design" at bounding box center [725, 16] width 15 height 15
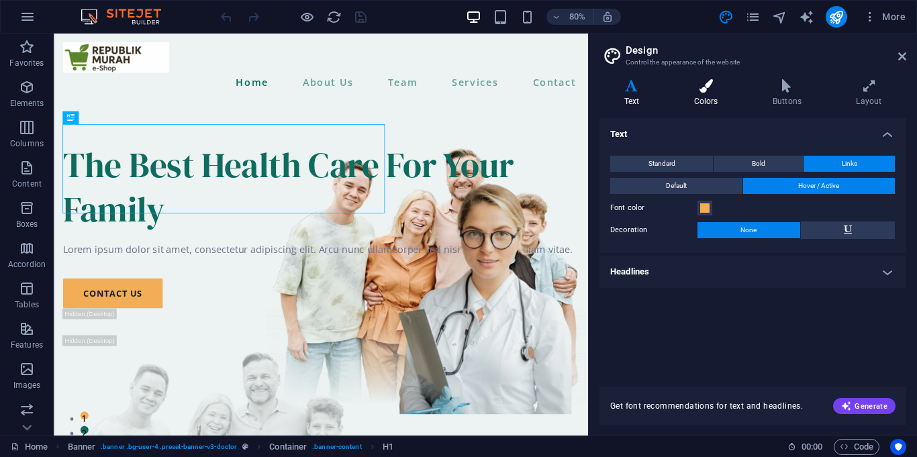
click at [716, 81] on icon at bounding box center [705, 85] width 73 height 13
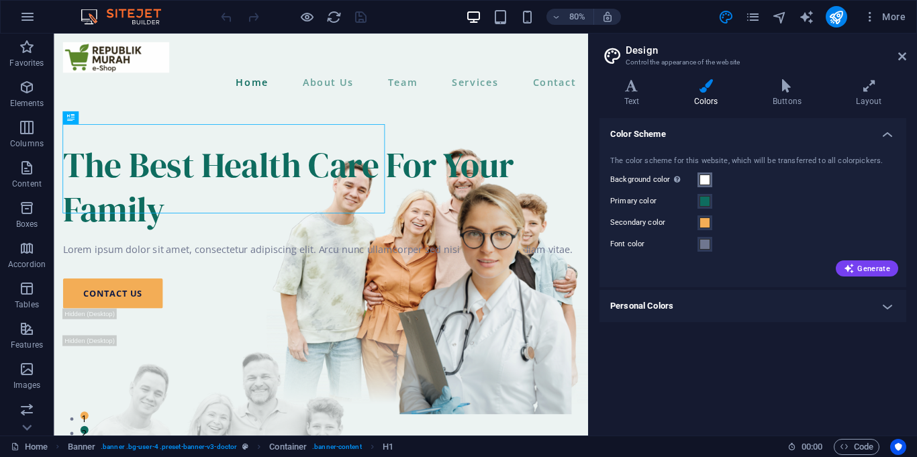
click at [699, 180] on span at bounding box center [704, 179] width 11 height 11
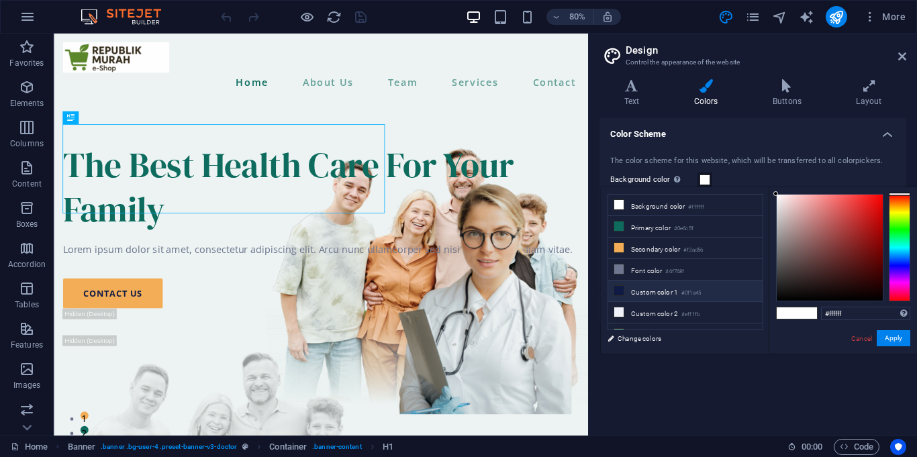
scroll to position [58, 0]
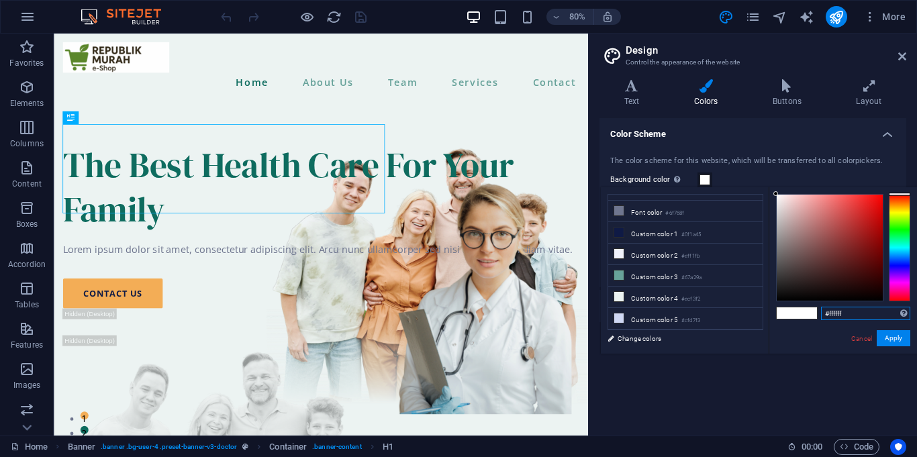
click at [835, 313] on input "#ffffff" at bounding box center [865, 313] width 89 height 13
type input "#ffffff"
click at [902, 338] on button "Apply" at bounding box center [893, 338] width 34 height 16
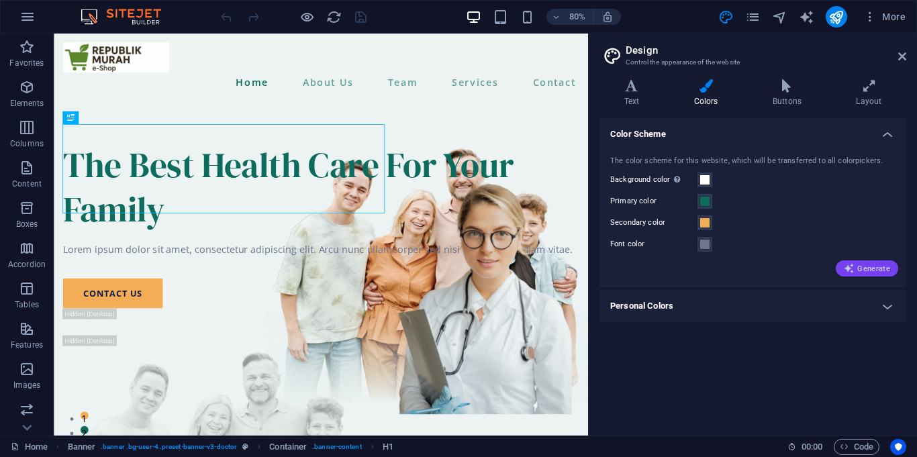
click at [849, 266] on icon "button" at bounding box center [848, 268] width 11 height 11
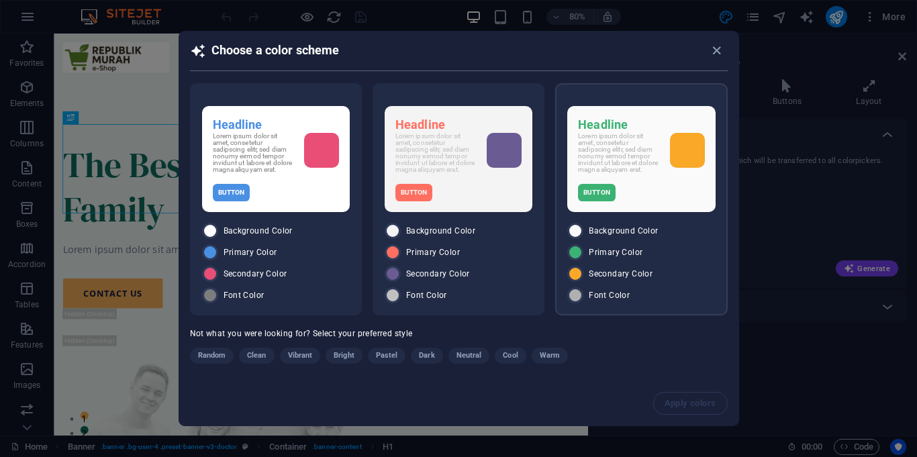
click at [719, 275] on div "Headline Lorem ipsum dolor sit amet, consetetur sadipscing elitr, sed diam nonu…" at bounding box center [641, 199] width 172 height 232
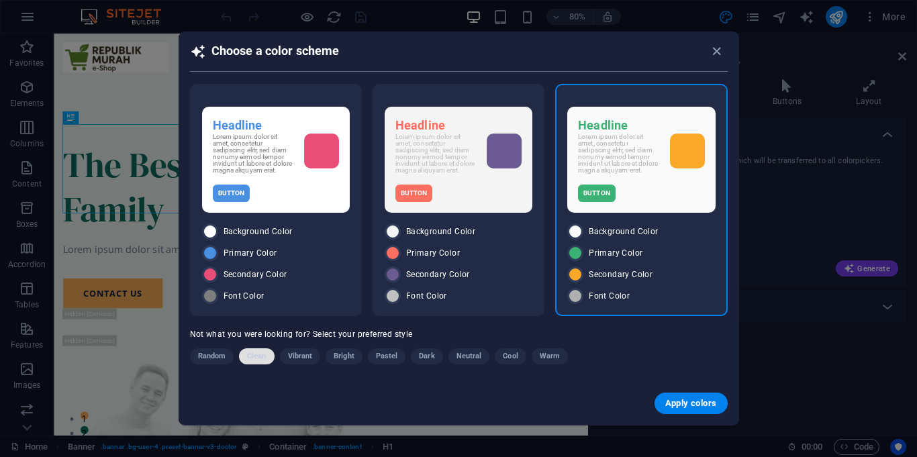
click at [257, 355] on span "Clean" at bounding box center [256, 356] width 19 height 16
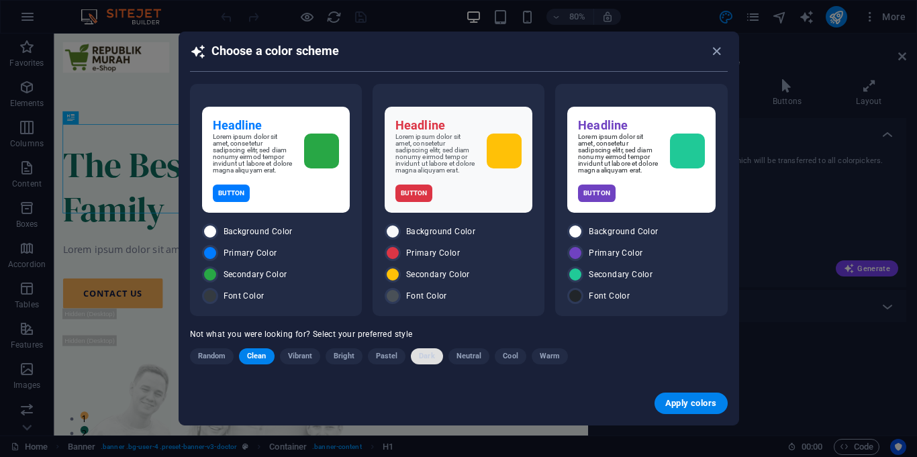
click at [417, 356] on button "Dark" at bounding box center [427, 356] width 32 height 16
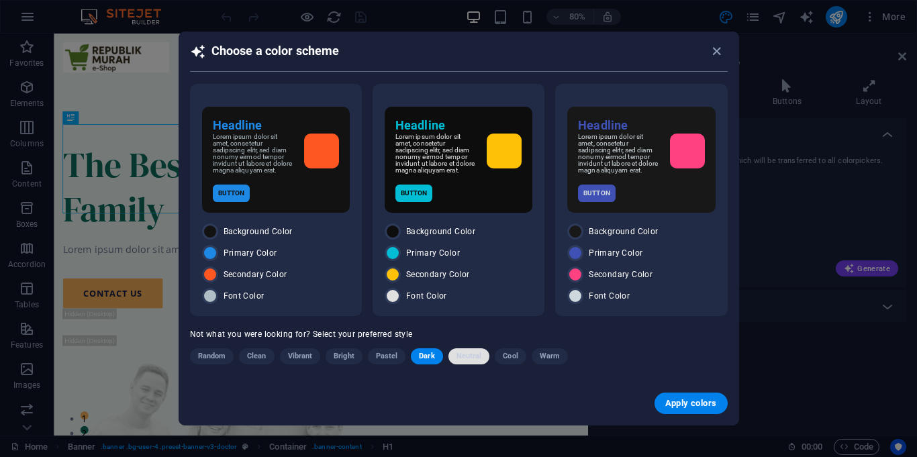
click at [481, 356] on button "Neutral" at bounding box center [469, 356] width 42 height 16
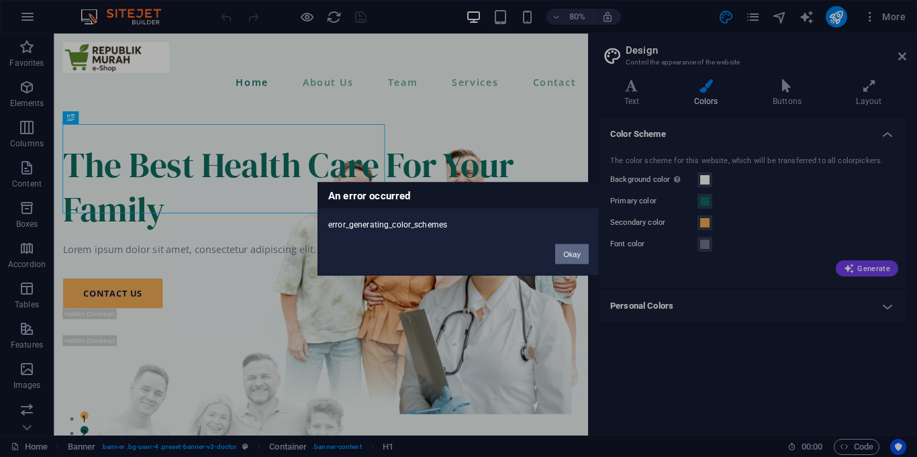
click at [573, 250] on button "Okay" at bounding box center [572, 254] width 34 height 20
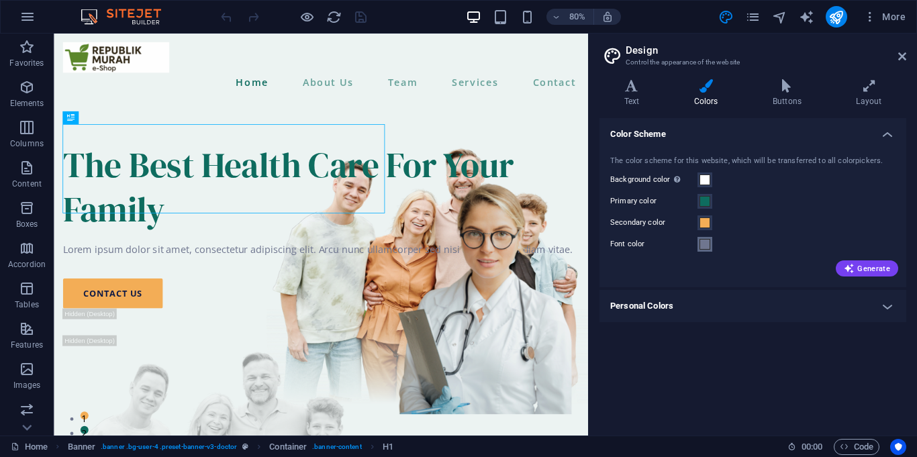
click at [704, 245] on span at bounding box center [704, 244] width 11 height 11
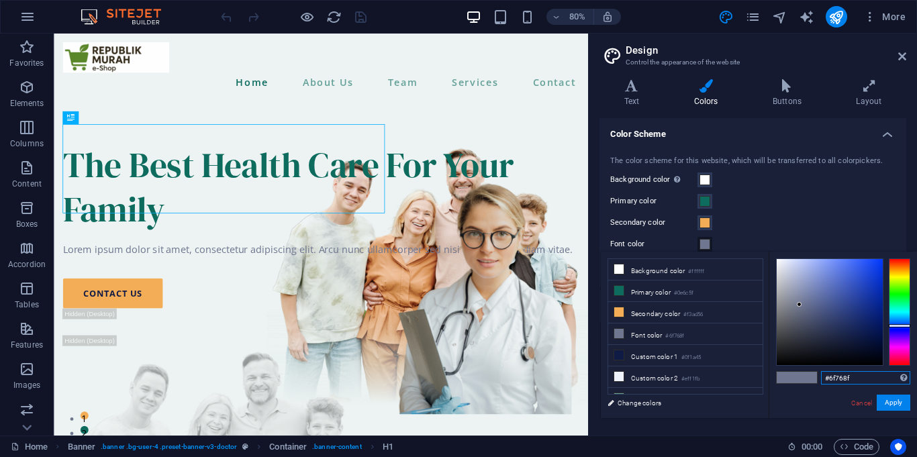
click at [849, 372] on input "#6f768f" at bounding box center [865, 377] width 89 height 13
type input "#000000"
click at [829, 407] on div "#000000 Supported formats #0852ed rgb(8, 82, 237) rgba(8, 82, 237, 90%) hsv(221…" at bounding box center [842, 432] width 148 height 361
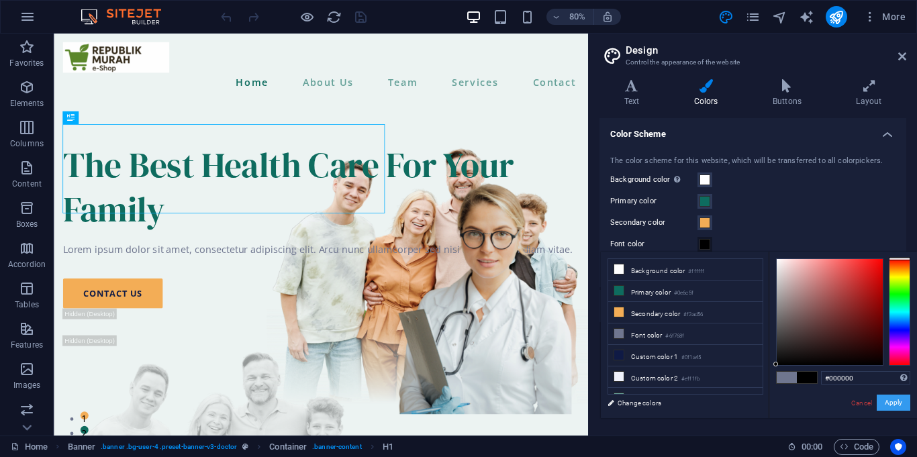
click at [889, 407] on button "Apply" at bounding box center [893, 403] width 34 height 16
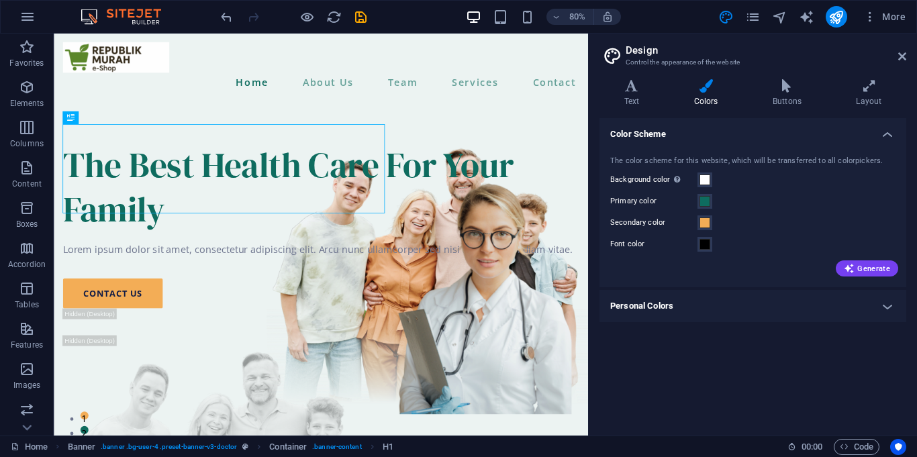
click at [890, 297] on h4 "Personal Colors" at bounding box center [752, 306] width 307 height 32
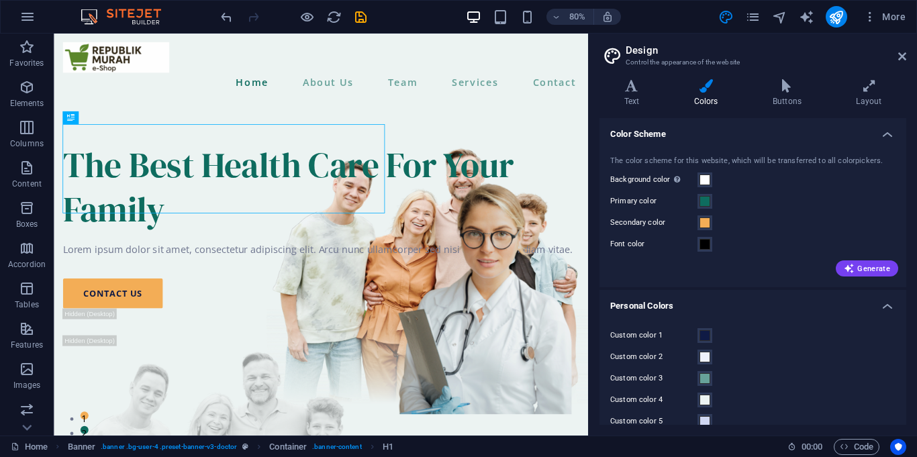
scroll to position [18, 0]
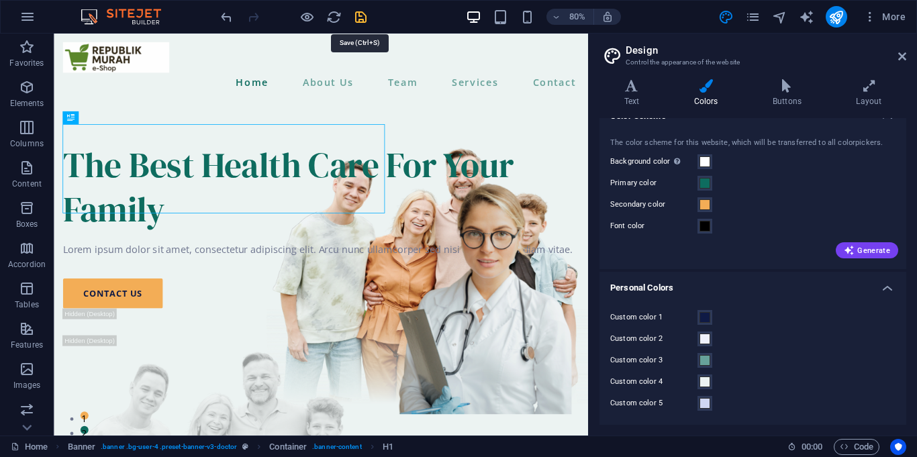
click at [358, 21] on icon "save" at bounding box center [360, 16] width 15 height 15
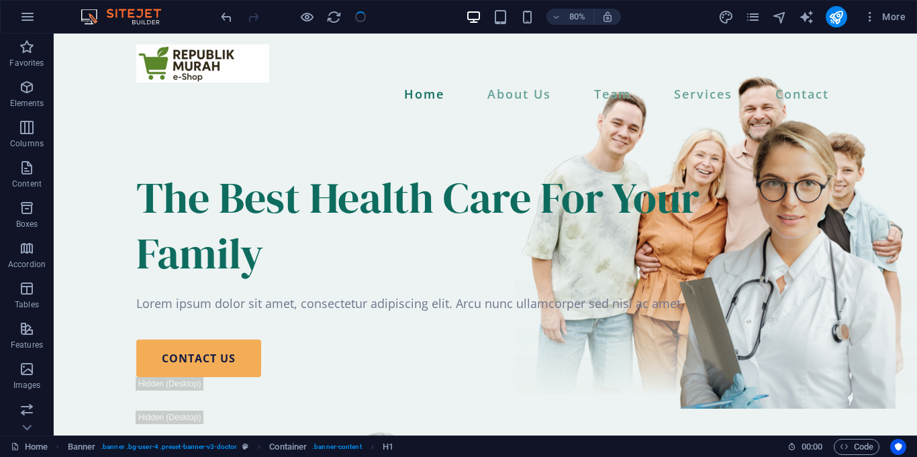
checkbox input "false"
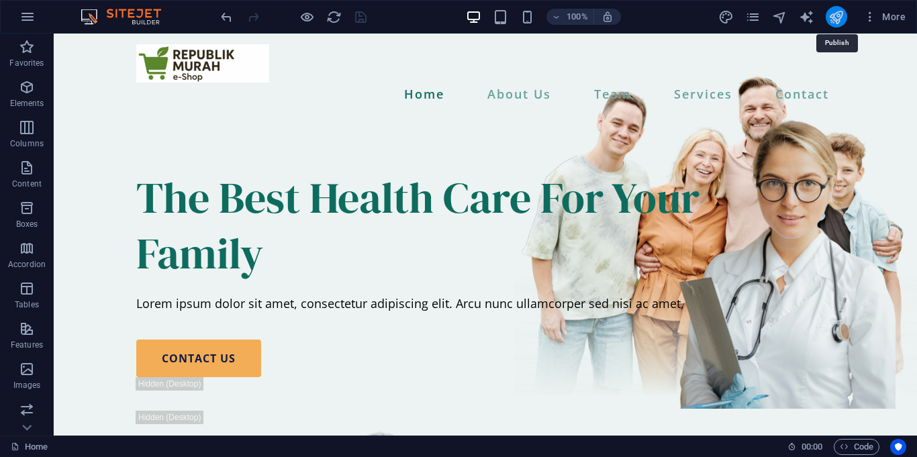
click at [842, 21] on icon "publish" at bounding box center [835, 16] width 15 height 15
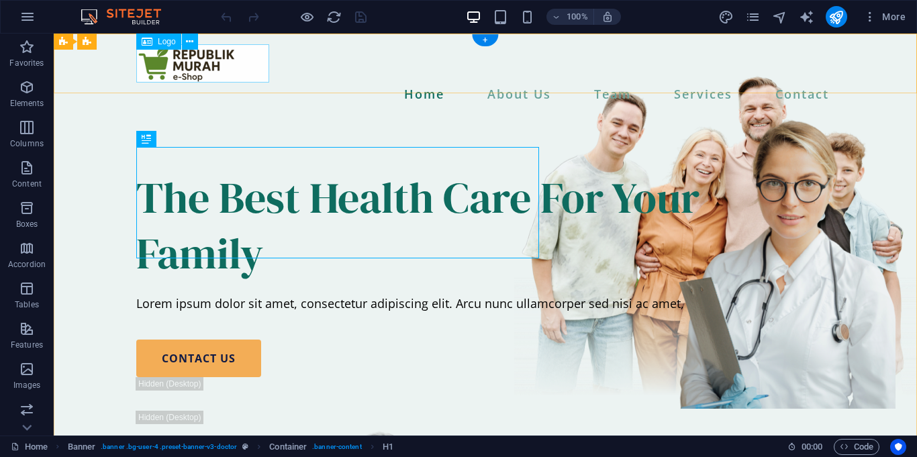
click at [232, 75] on div at bounding box center [485, 63] width 698 height 38
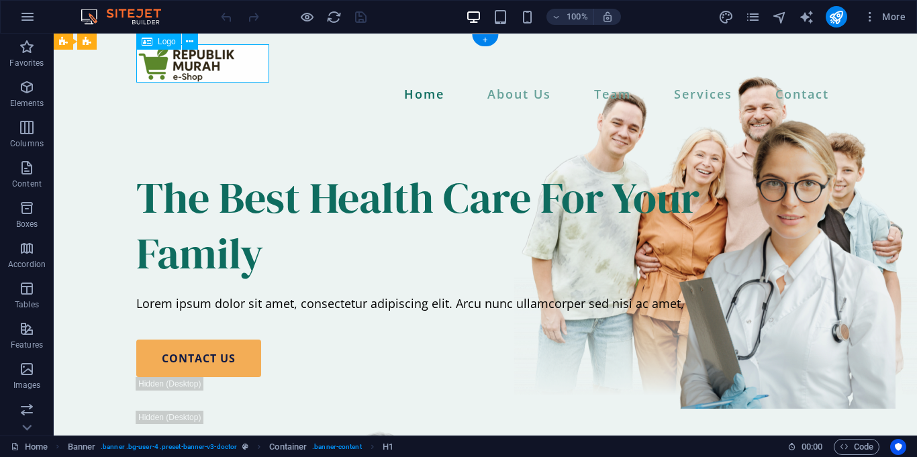
click at [232, 75] on div at bounding box center [485, 63] width 698 height 38
select select "px"
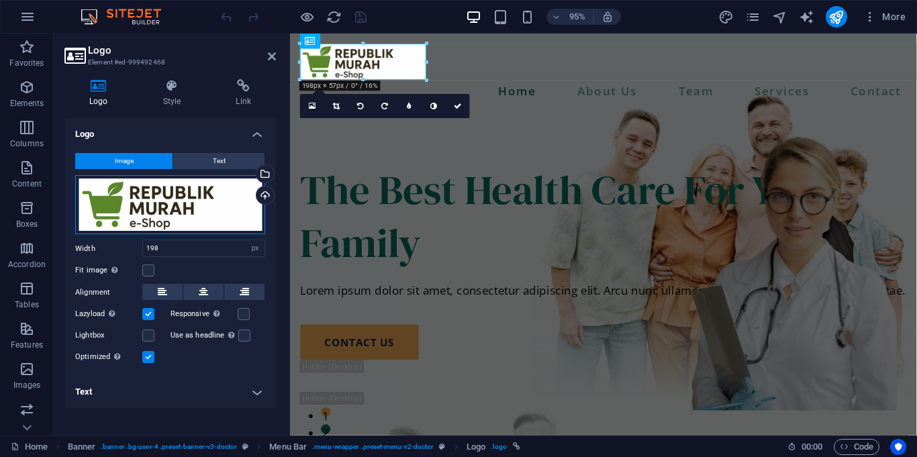
click at [180, 203] on div "Drag files here, click to choose files or select files from Files or our free s…" at bounding box center [170, 204] width 190 height 59
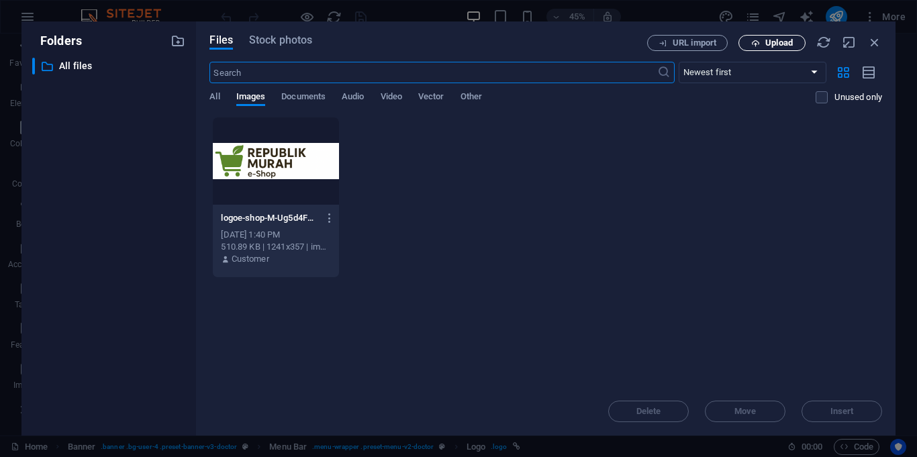
click at [793, 39] on span "Upload" at bounding box center [771, 43] width 55 height 9
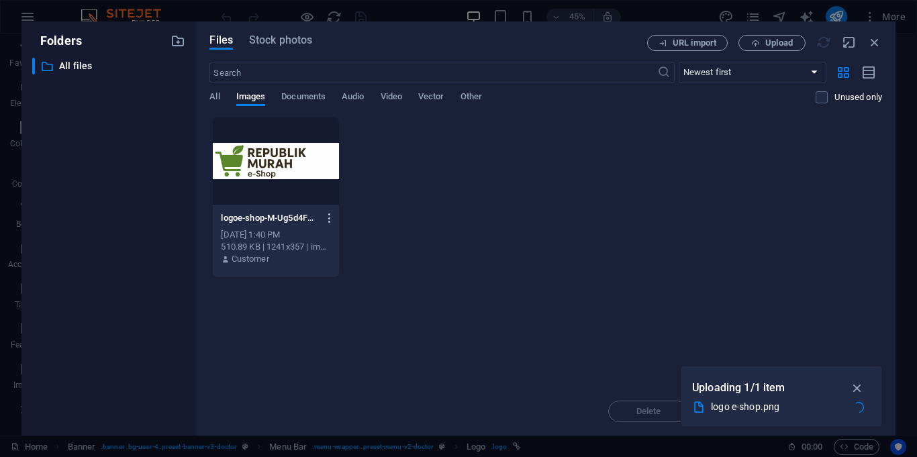
click at [332, 215] on icon "button" at bounding box center [329, 218] width 13 height 12
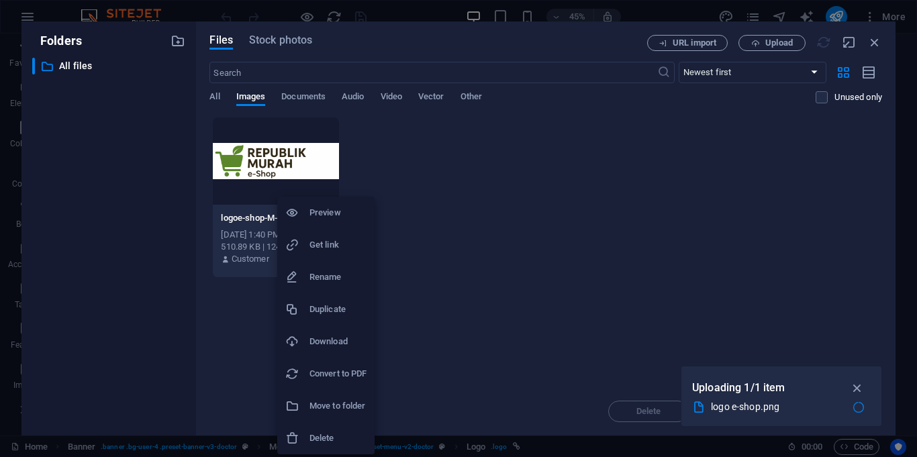
click at [556, 272] on div at bounding box center [458, 228] width 917 height 457
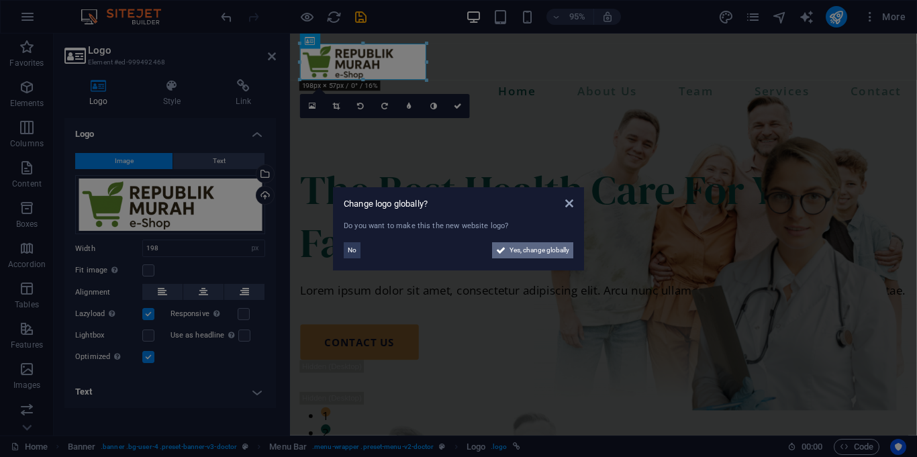
click at [545, 257] on span "Yes, change globally" at bounding box center [539, 250] width 60 height 16
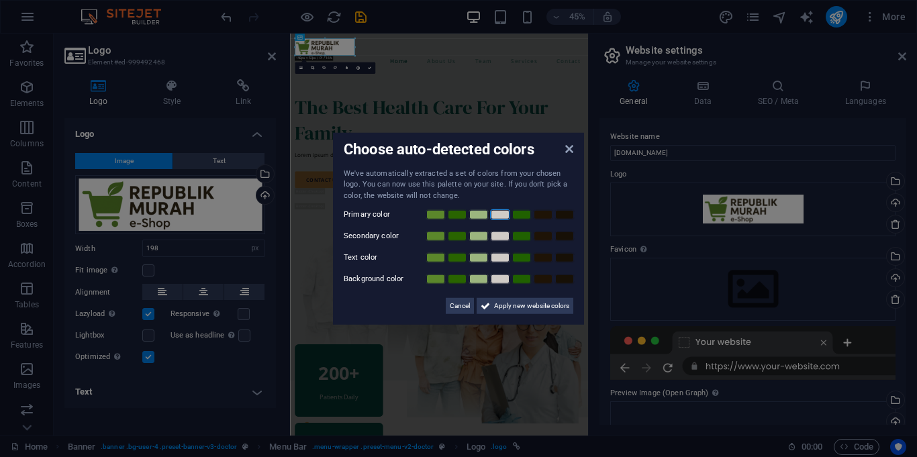
click at [503, 213] on link at bounding box center [500, 214] width 20 height 11
click at [494, 219] on link at bounding box center [500, 214] width 20 height 11
click at [488, 201] on div "We've automatically extracted a set of colors from your chosen logo. You can no…" at bounding box center [458, 241] width 229 height 146
click at [507, 303] on span "Apply new website colors" at bounding box center [531, 306] width 75 height 16
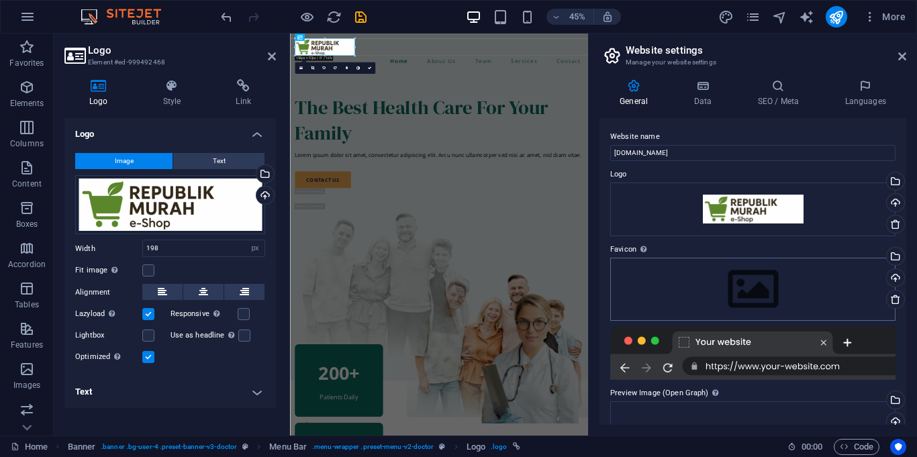
scroll to position [141, 0]
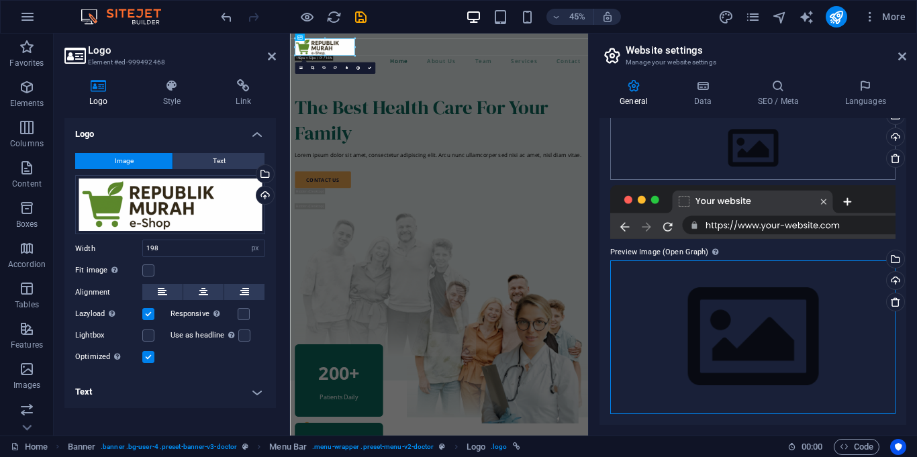
click at [748, 293] on div "Drag files here, click to choose files or select files from Files or our free s…" at bounding box center [752, 337] width 285 height 154
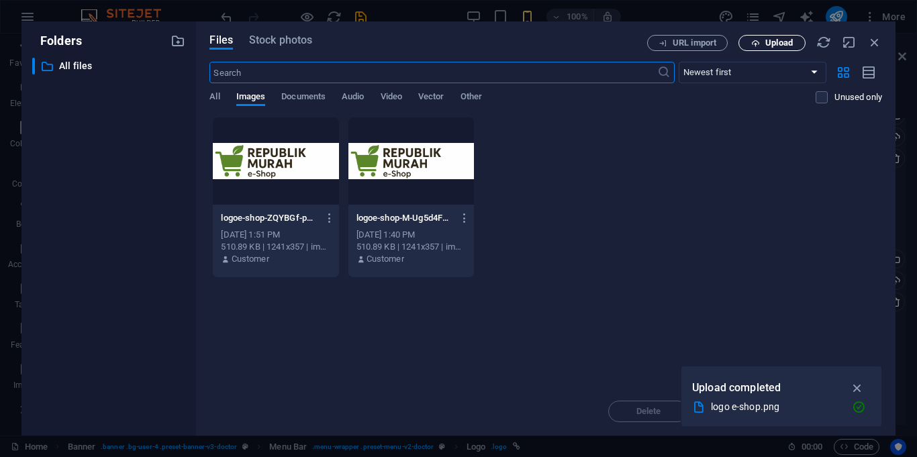
click at [766, 44] on span "Upload" at bounding box center [779, 43] width 28 height 8
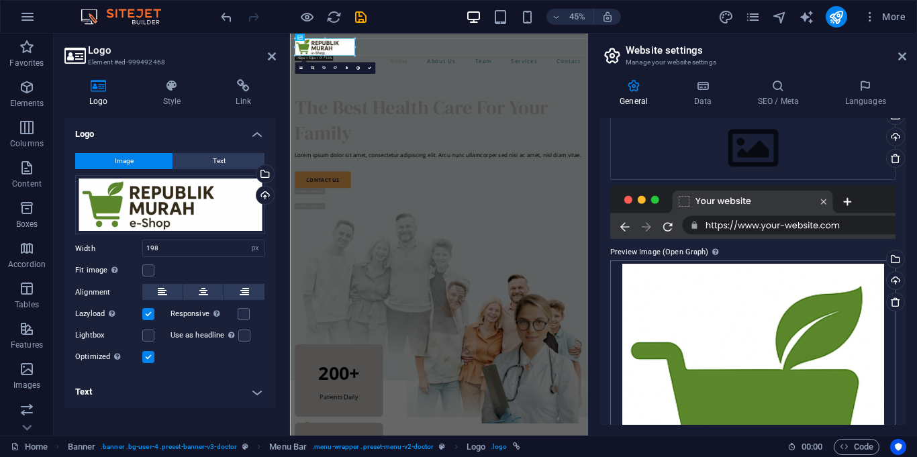
scroll to position [300, 0]
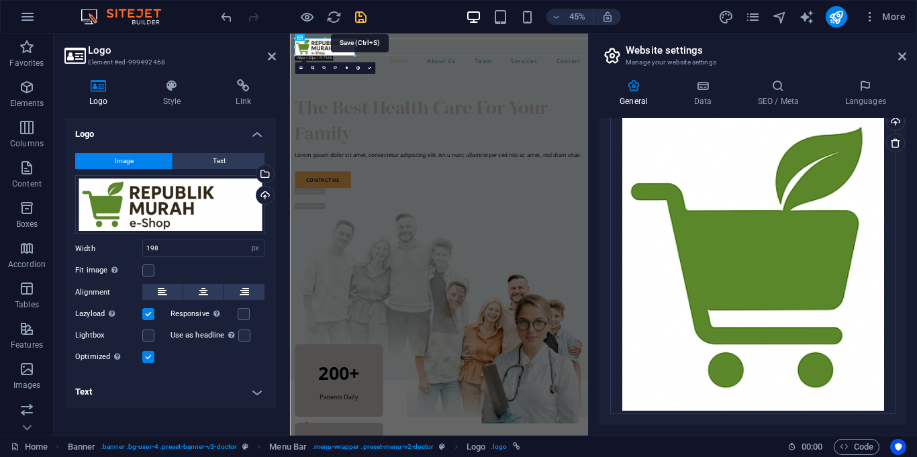
click at [361, 9] on icon "save" at bounding box center [360, 16] width 15 height 15
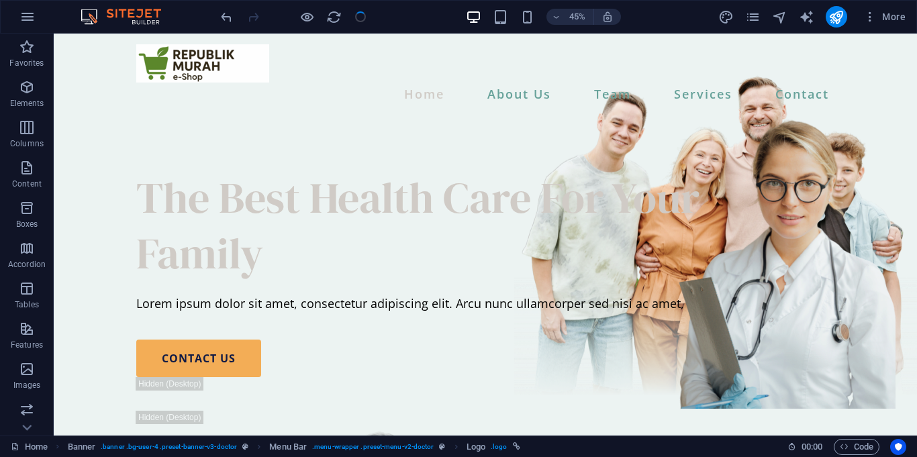
checkbox input "false"
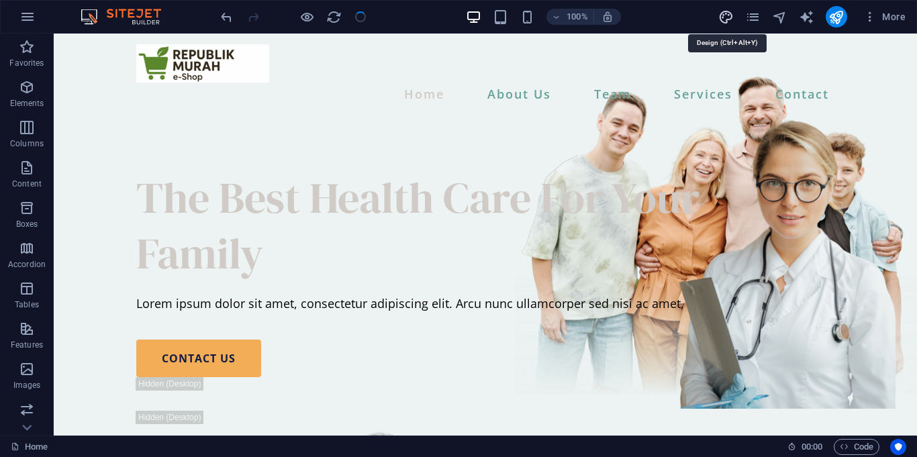
click at [729, 17] on icon "design" at bounding box center [725, 16] width 15 height 15
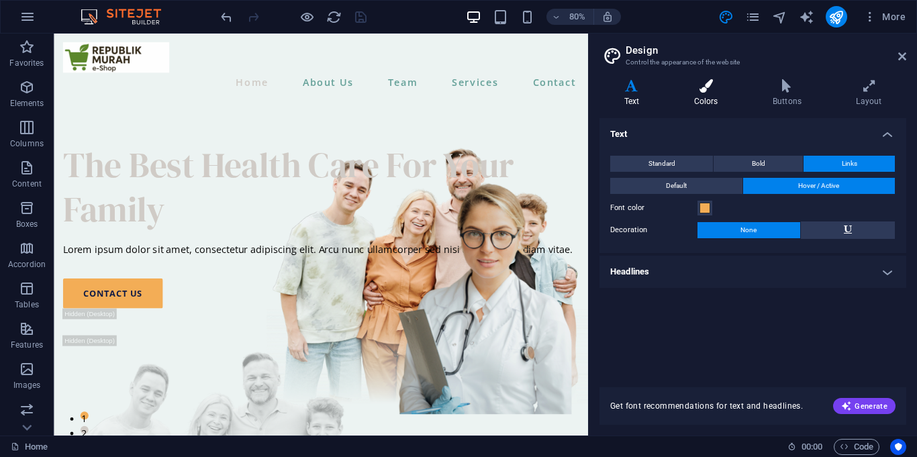
click at [713, 83] on icon at bounding box center [705, 85] width 73 height 13
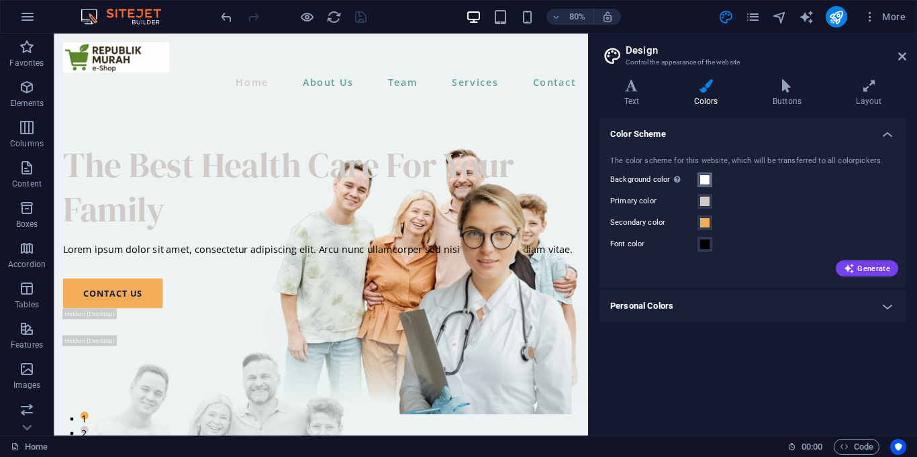
click at [707, 178] on span at bounding box center [704, 179] width 11 height 11
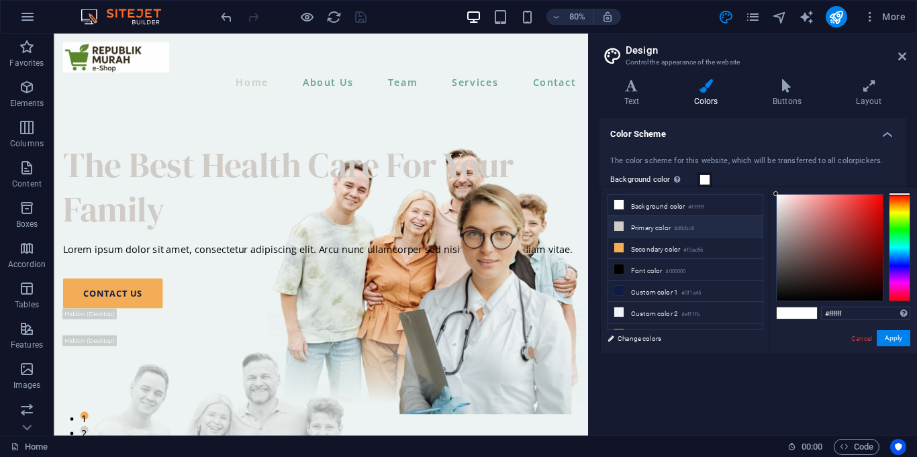
click at [662, 232] on li "Primary color #d0cbc6" at bounding box center [685, 226] width 154 height 21
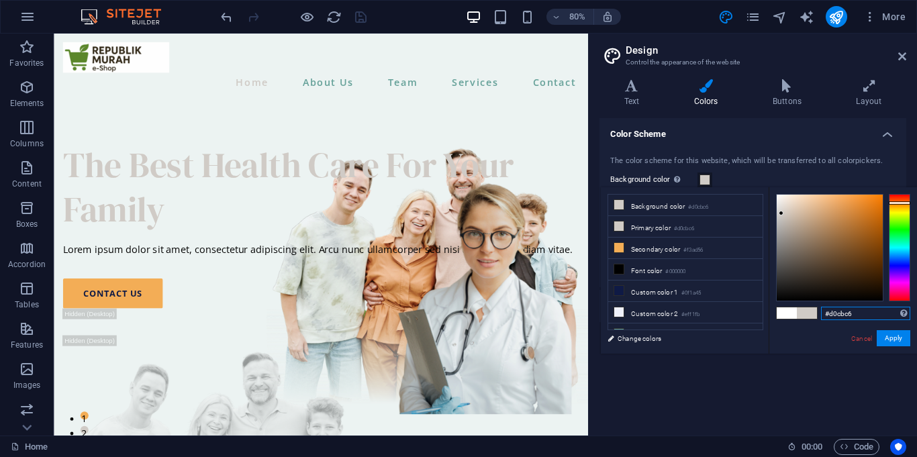
click at [844, 319] on input "#d0cbc6" at bounding box center [865, 313] width 89 height 13
click at [680, 203] on li "Background color #d0cbc6" at bounding box center [685, 205] width 154 height 21
click at [843, 317] on input "#d0cbc6" at bounding box center [865, 313] width 89 height 13
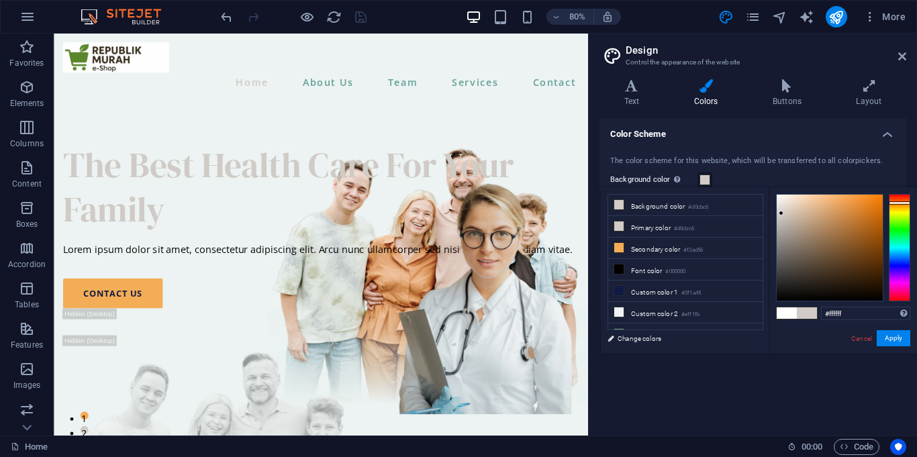
click at [826, 333] on div "#ffffff Supported formats #0852ed rgb(8, 82, 237) rgba(8, 82, 237, 90%) hsv(221…" at bounding box center [842, 367] width 148 height 361
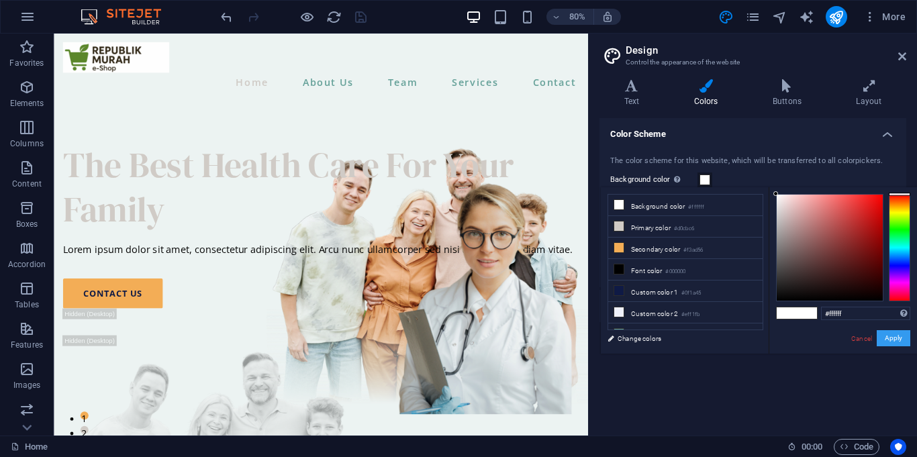
click at [899, 344] on button "Apply" at bounding box center [893, 338] width 34 height 16
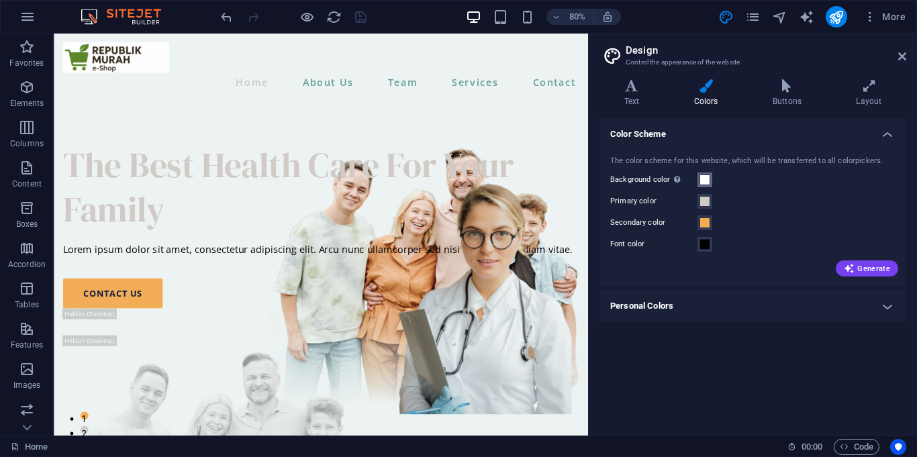
click at [708, 185] on button "Background color Only visible if it is not covered by other backgrounds." at bounding box center [704, 179] width 15 height 15
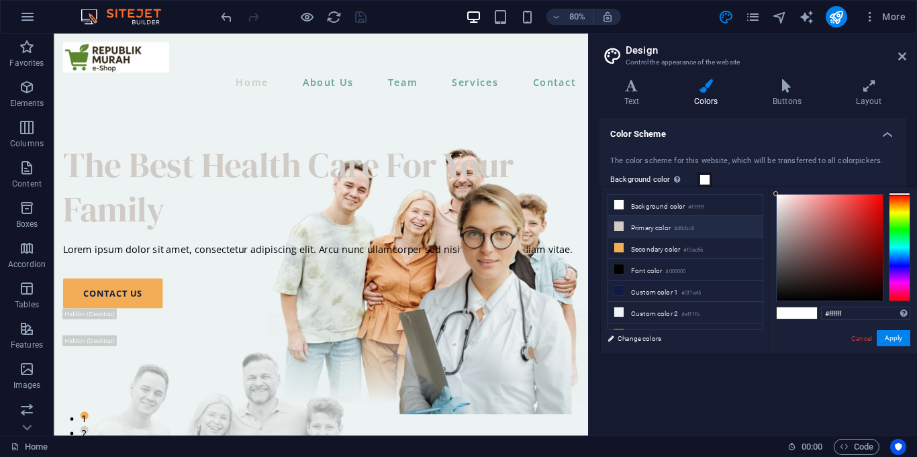
click at [664, 231] on li "Primary color #d0cbc6" at bounding box center [685, 226] width 154 height 21
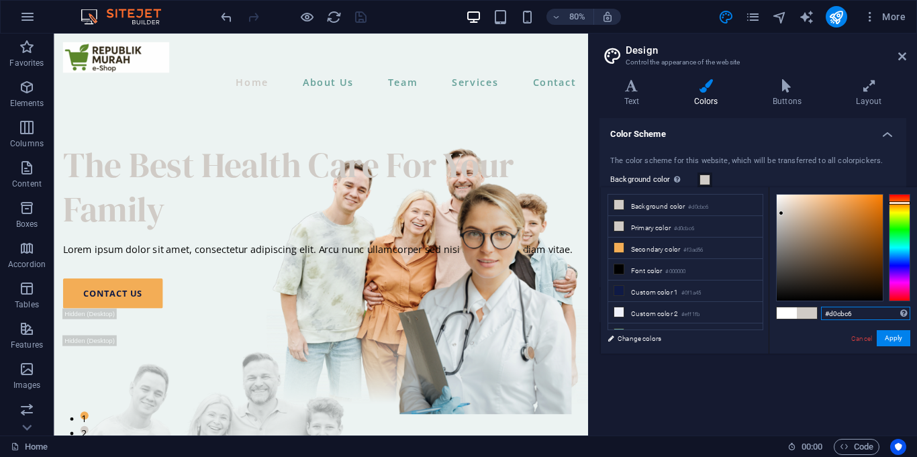
click at [845, 314] on input "#d0cbc6" at bounding box center [865, 313] width 89 height 13
click at [823, 331] on div "#000000 Supported formats #0852ed rgb(8, 82, 237) rgba(8, 82, 237, 90%) hsv(221…" at bounding box center [842, 367] width 148 height 361
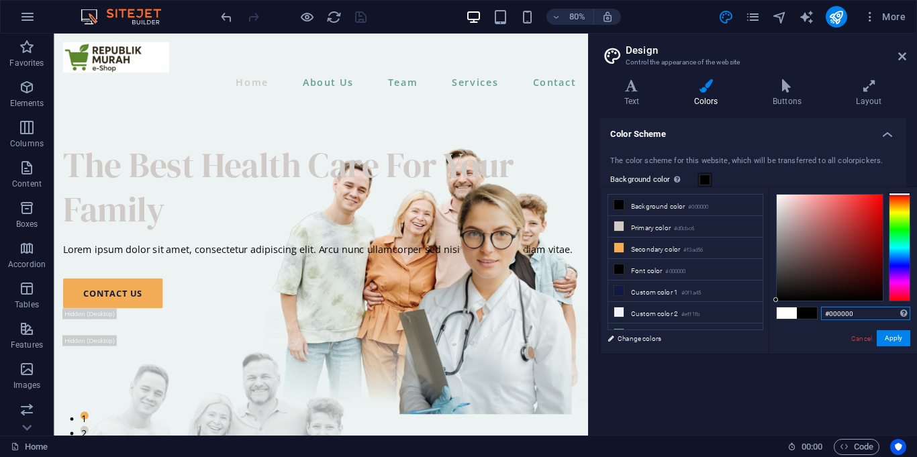
click at [841, 313] on input "#000000" at bounding box center [865, 313] width 89 height 13
click at [829, 341] on div "#ffffff Supported formats #0852ed rgb(8, 82, 237) rgba(8, 82, 237, 90%) hsv(221…" at bounding box center [842, 367] width 148 height 361
click at [667, 226] on li "Primary color #d0cbc6" at bounding box center [685, 226] width 154 height 21
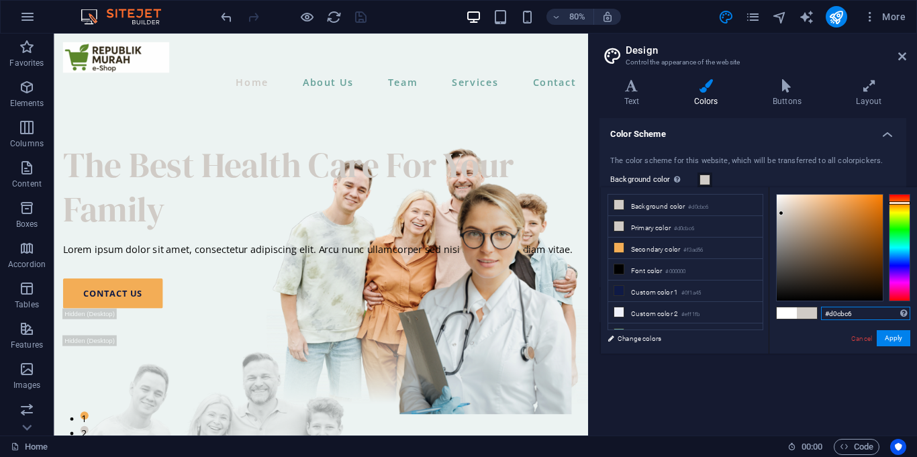
click at [837, 317] on input "#d0cbc6" at bounding box center [865, 313] width 89 height 13
click at [821, 336] on div "#000000 Supported formats #0852ed rgb(8, 82, 237) rgba(8, 82, 237, 90%) hsv(221…" at bounding box center [842, 367] width 148 height 361
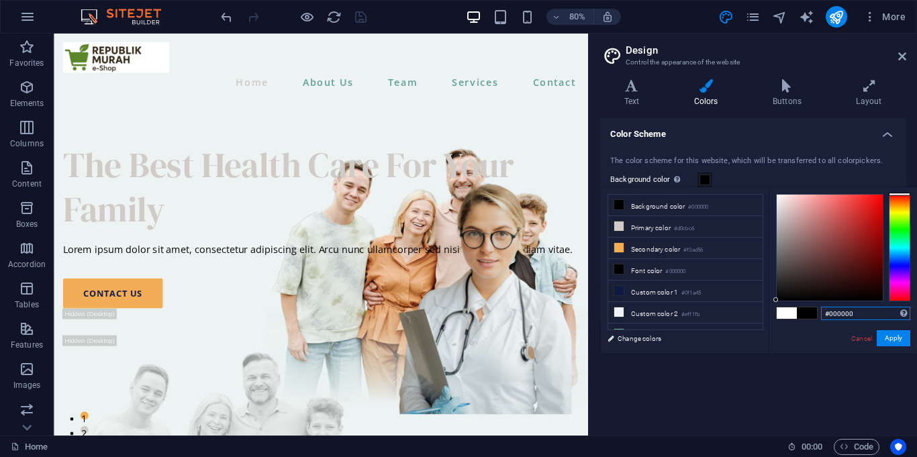
click at [845, 312] on input "#000000" at bounding box center [865, 313] width 89 height 13
type input "#ffffff"
click at [821, 329] on div "#ffffff Supported formats #0852ed rgb(8, 82, 237) rgba(8, 82, 237, 90%) hsv(221…" at bounding box center [842, 367] width 148 height 361
click at [904, 337] on button "Apply" at bounding box center [893, 338] width 34 height 16
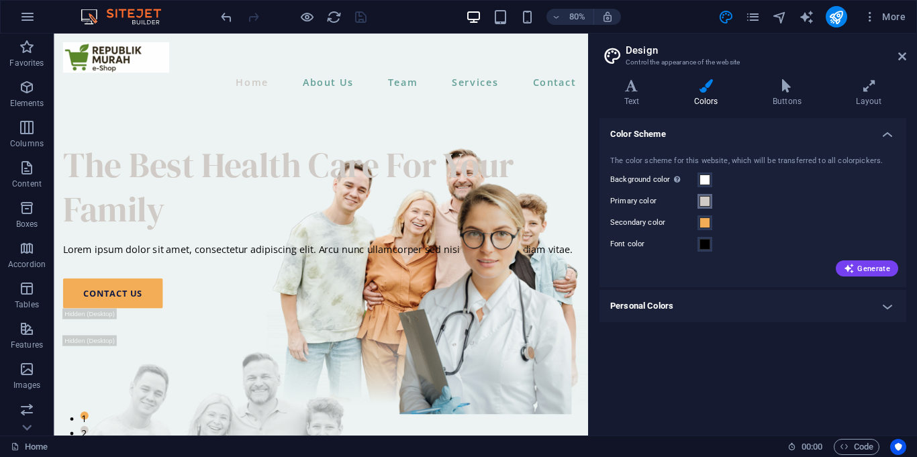
click at [708, 197] on span at bounding box center [704, 201] width 11 height 11
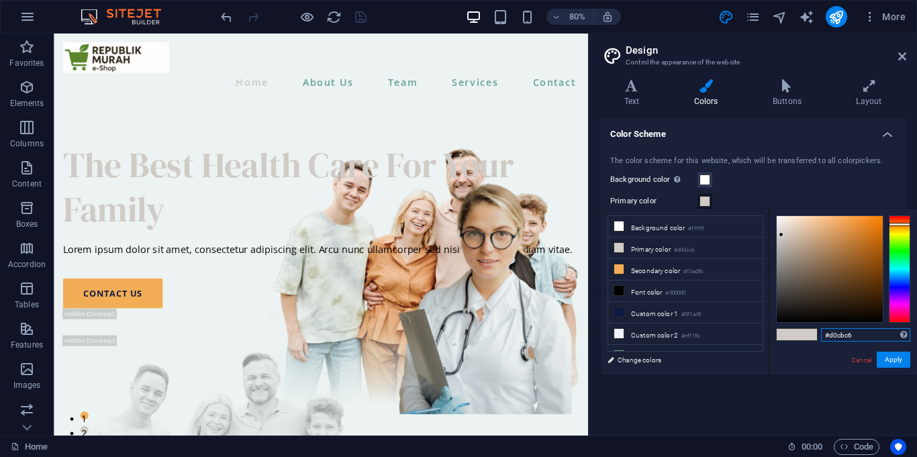
click at [842, 337] on input "#d0cbc6" at bounding box center [865, 334] width 89 height 13
type input "#ffffff"
click at [829, 354] on div "#ffffff Supported formats #0852ed rgb(8, 82, 237) rgba(8, 82, 237, 90%) hsv(221…" at bounding box center [842, 389] width 148 height 361
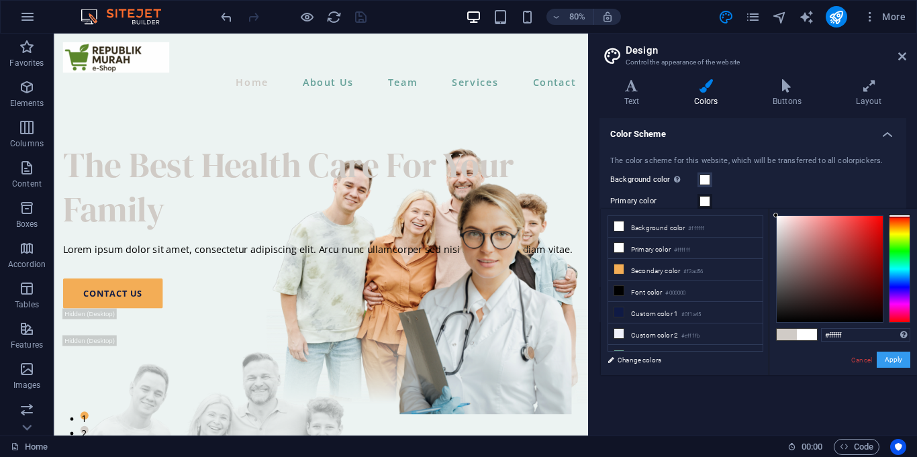
click at [891, 354] on button "Apply" at bounding box center [893, 360] width 34 height 16
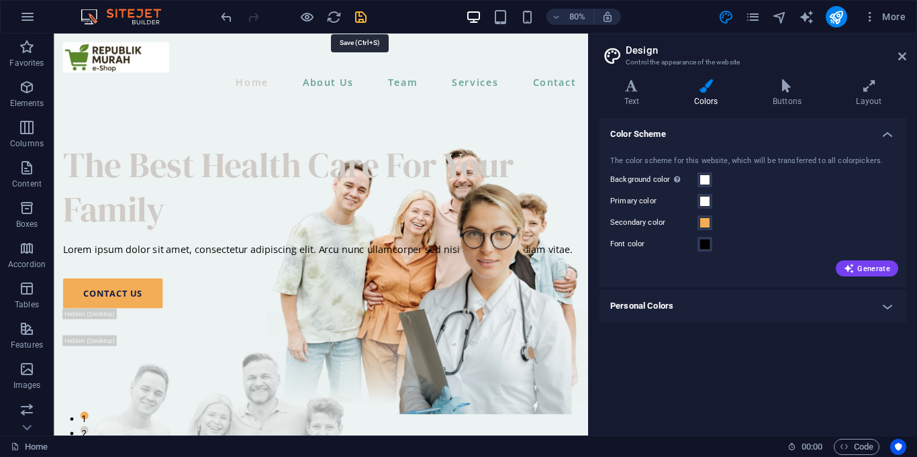
click at [362, 9] on icon "save" at bounding box center [360, 16] width 15 height 15
checkbox input "false"
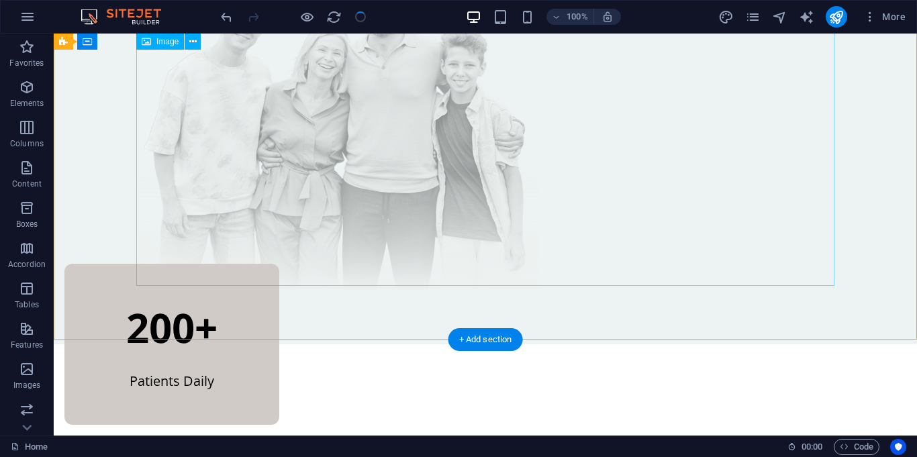
scroll to position [0, 0]
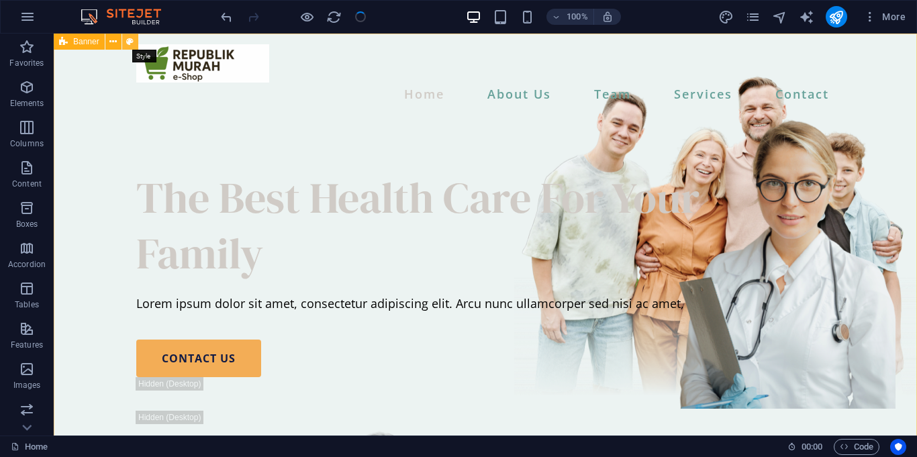
click at [127, 42] on icon at bounding box center [129, 42] width 7 height 14
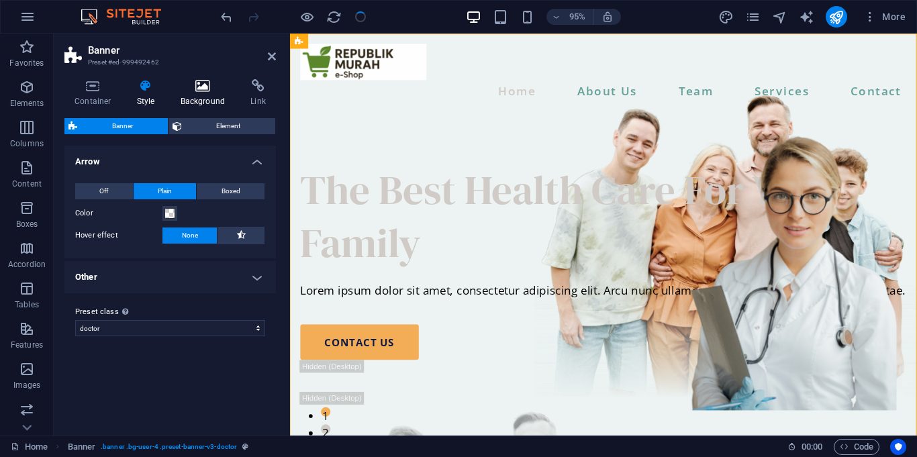
click at [204, 88] on icon at bounding box center [202, 85] width 65 height 13
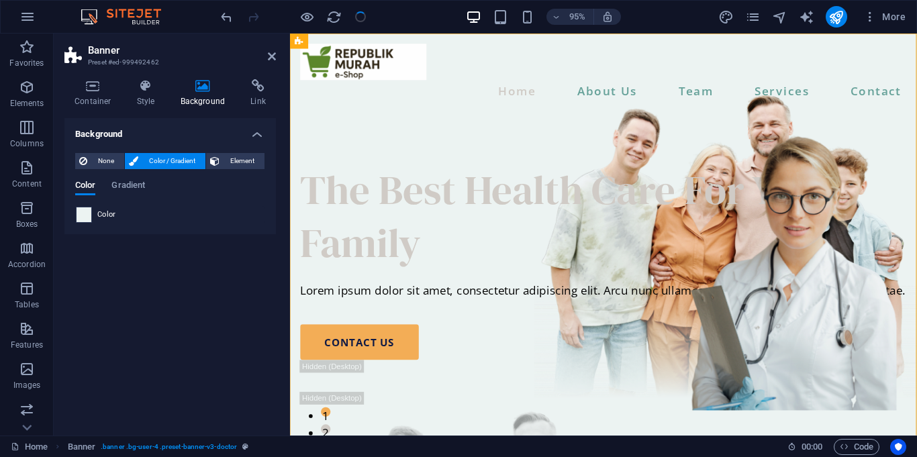
click at [86, 215] on span at bounding box center [83, 214] width 15 height 15
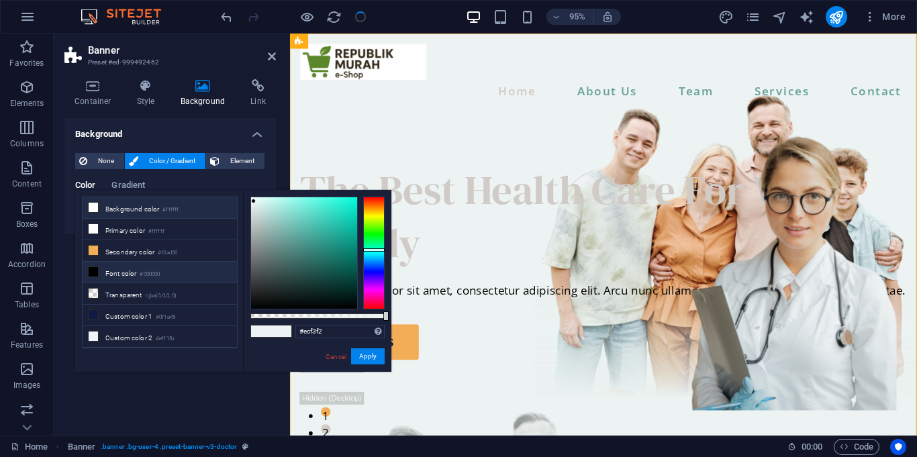
click at [119, 211] on li "Background color #ffffff" at bounding box center [160, 207] width 154 height 21
type input "#ffffff"
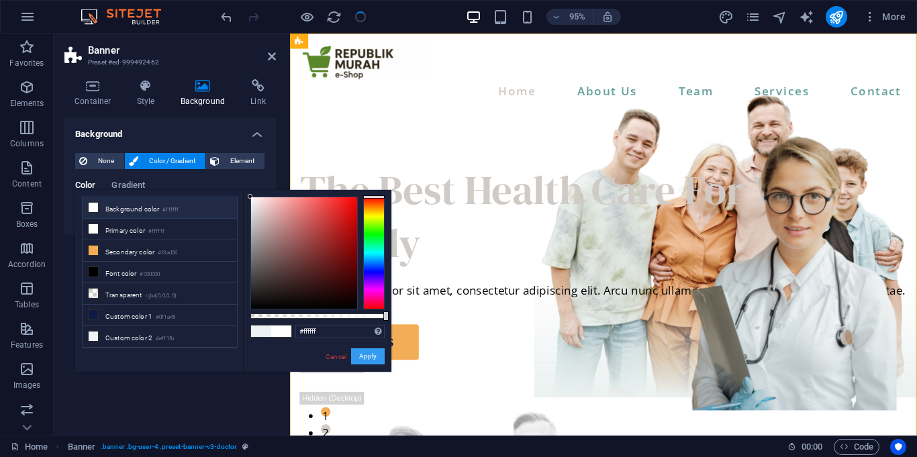
click at [371, 360] on button "Apply" at bounding box center [368, 356] width 34 height 16
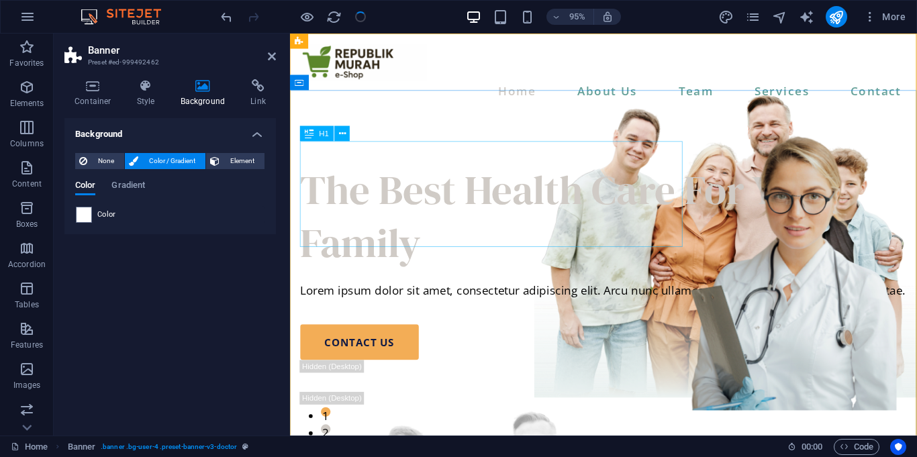
click at [388, 203] on div "The Best Health Care For Your Family" at bounding box center [620, 225] width 638 height 111
click at [829, 21] on icon "publish" at bounding box center [835, 16] width 15 height 15
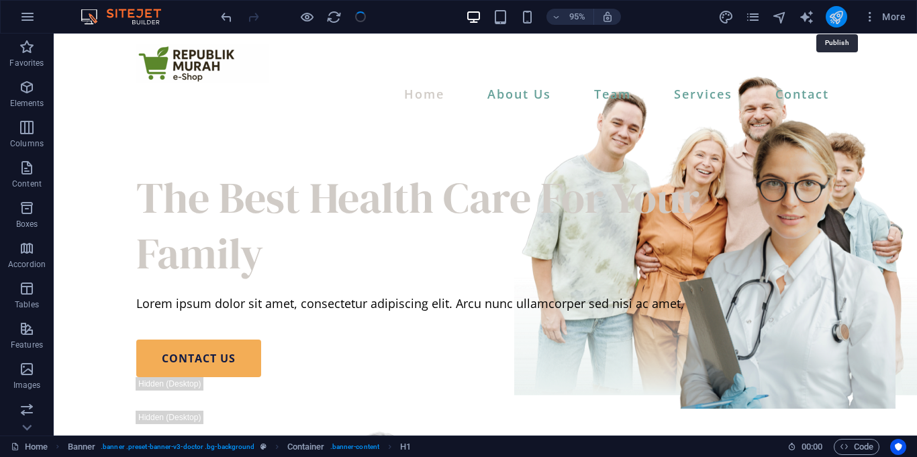
checkbox input "false"
click at [839, 14] on icon "publish" at bounding box center [835, 16] width 15 height 15
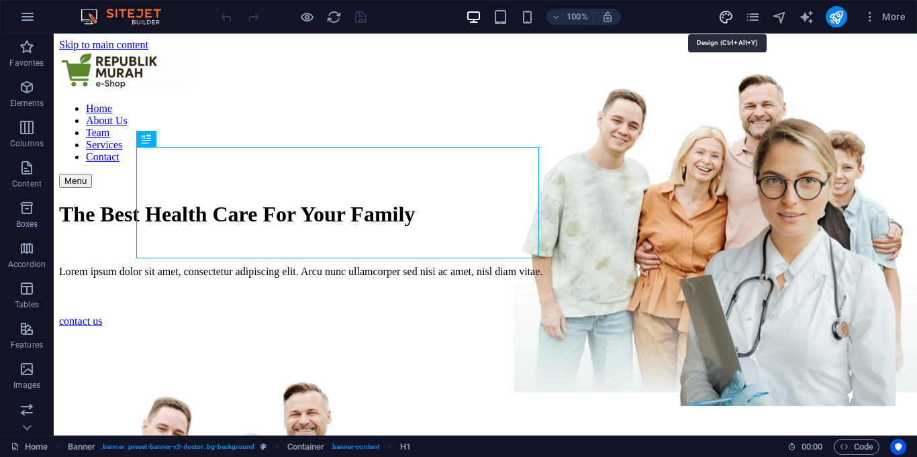
click at [718, 21] on icon "design" at bounding box center [725, 16] width 15 height 15
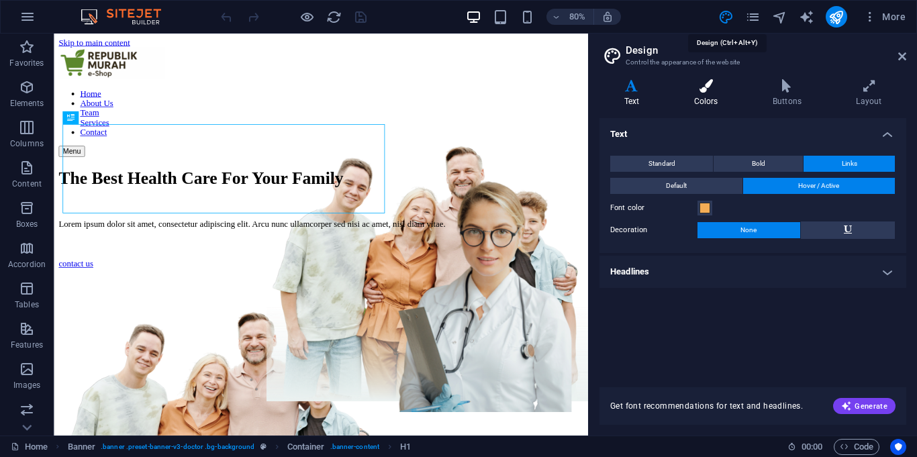
click at [711, 85] on icon at bounding box center [705, 85] width 73 height 13
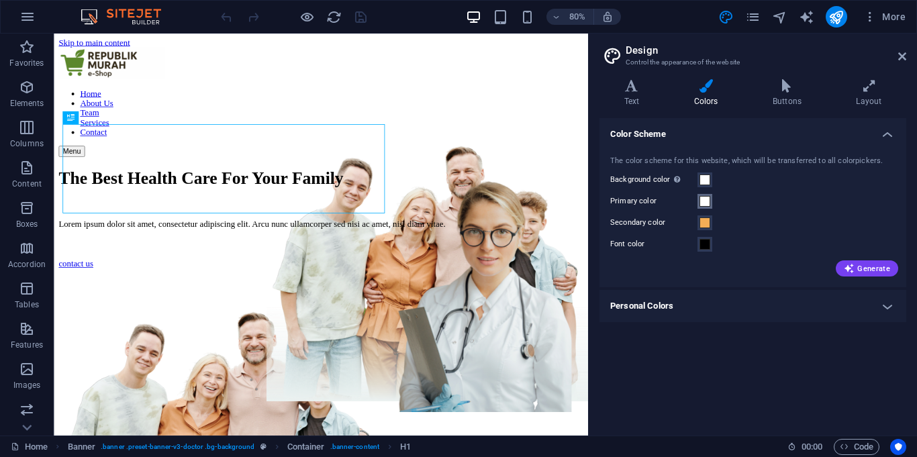
click at [710, 203] on button "Primary color" at bounding box center [704, 201] width 15 height 15
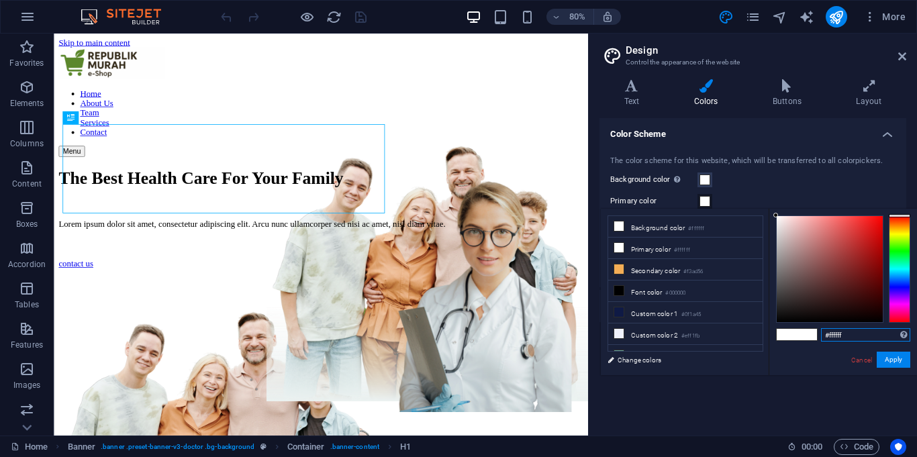
click at [850, 335] on input "#ffffff" at bounding box center [865, 334] width 89 height 13
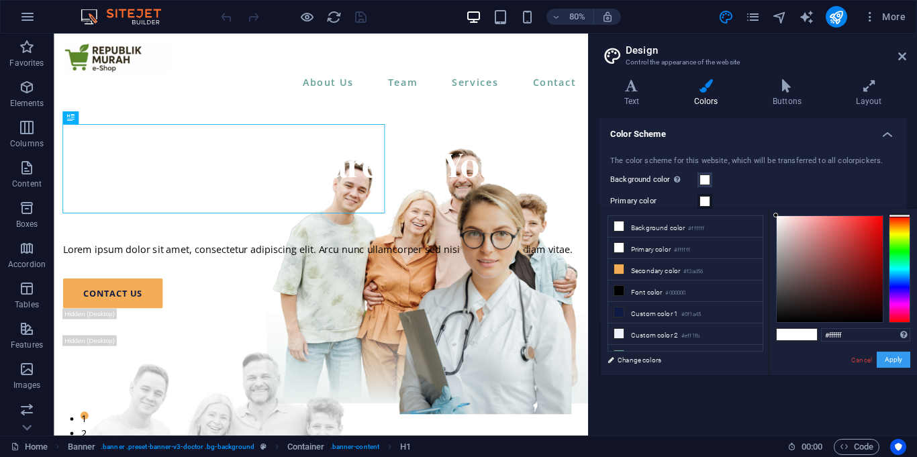
click at [899, 364] on button "Apply" at bounding box center [893, 360] width 34 height 16
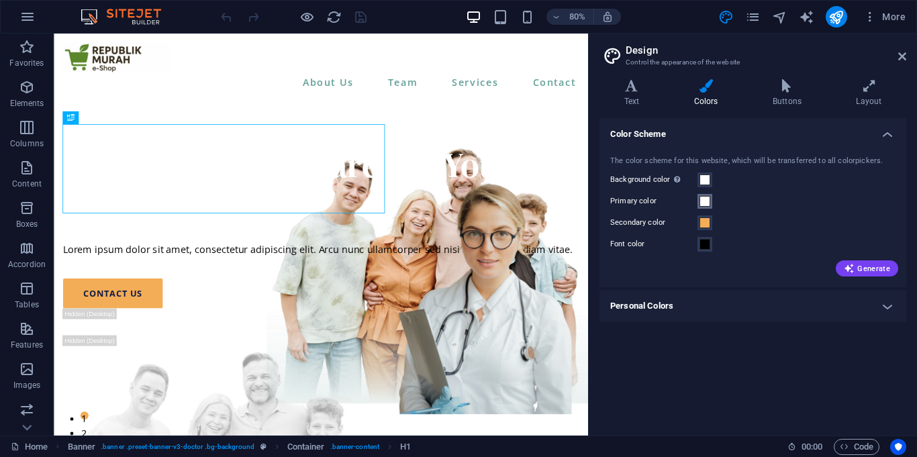
click at [706, 201] on span at bounding box center [704, 201] width 11 height 11
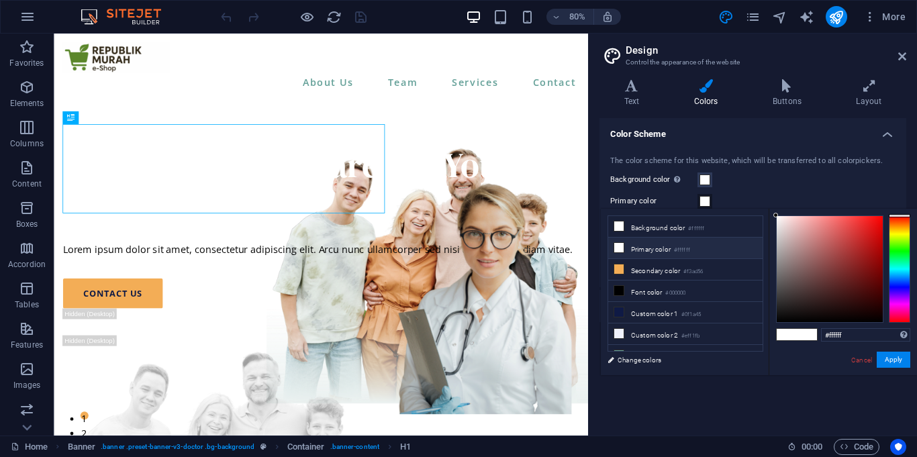
click at [621, 251] on icon at bounding box center [618, 247] width 9 height 9
click at [833, 332] on input "#ffffff" at bounding box center [865, 334] width 89 height 13
type input "#000000"
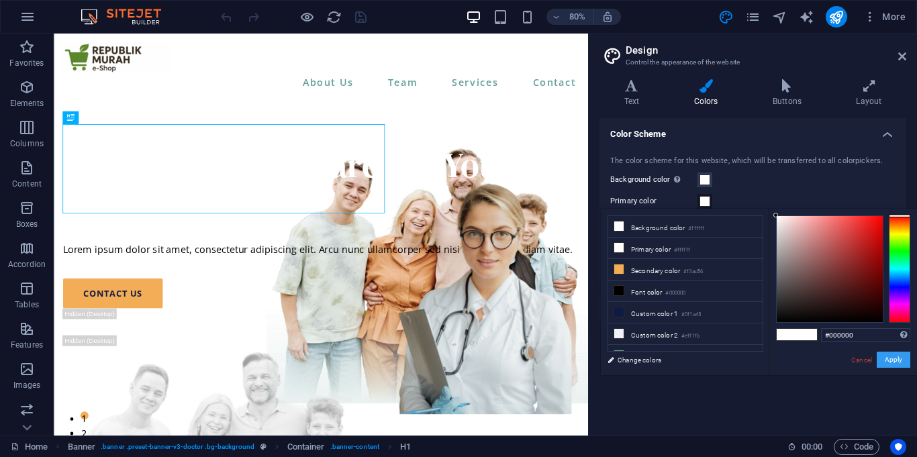
click at [899, 356] on button "Apply" at bounding box center [893, 360] width 34 height 16
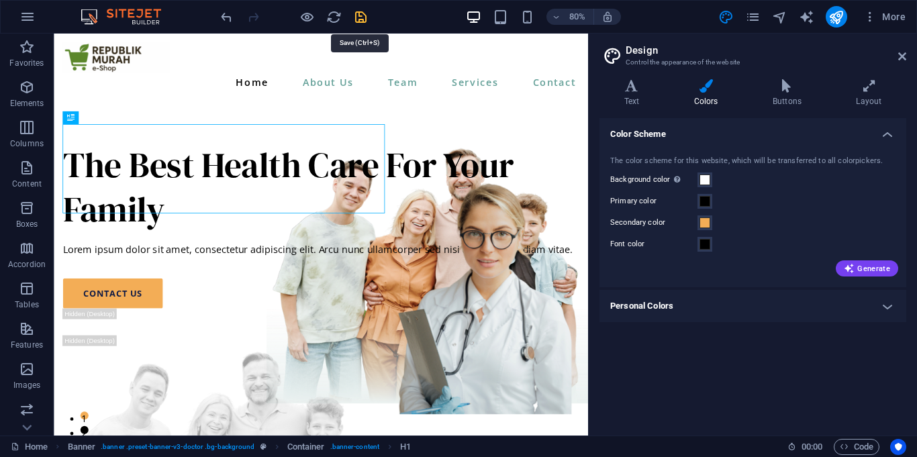
click at [364, 17] on icon "save" at bounding box center [360, 16] width 15 height 15
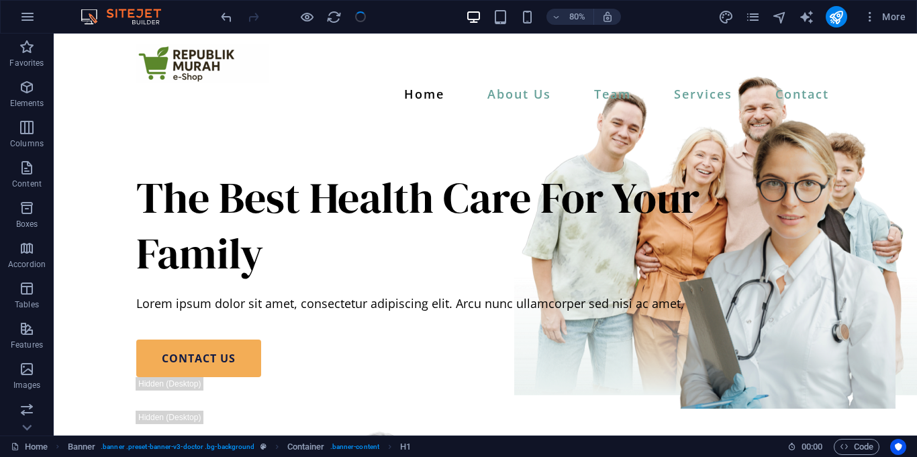
checkbox input "false"
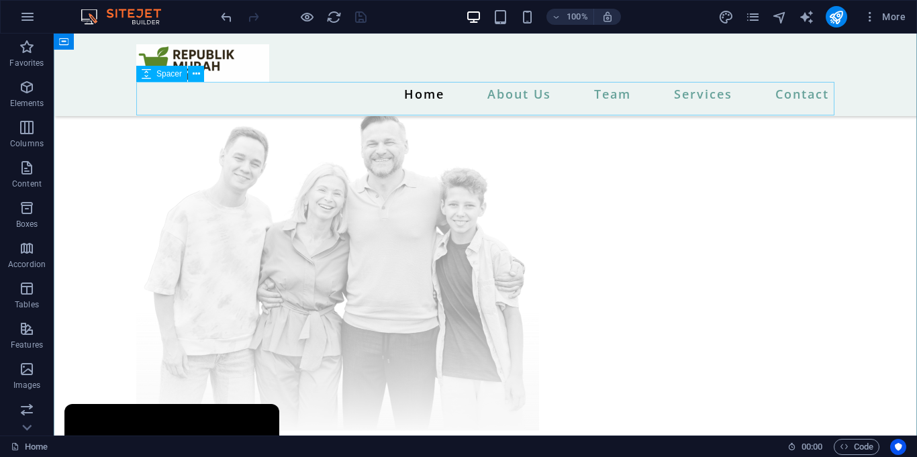
scroll to position [301, 0]
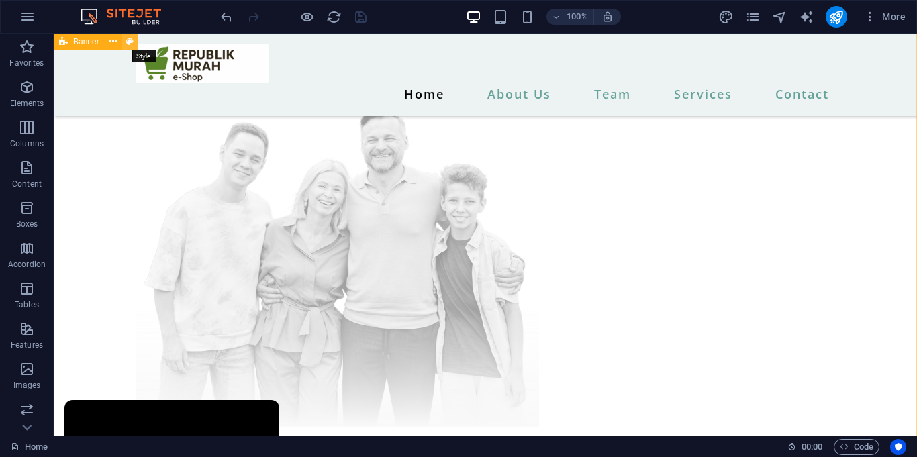
click at [127, 41] on icon at bounding box center [129, 42] width 7 height 14
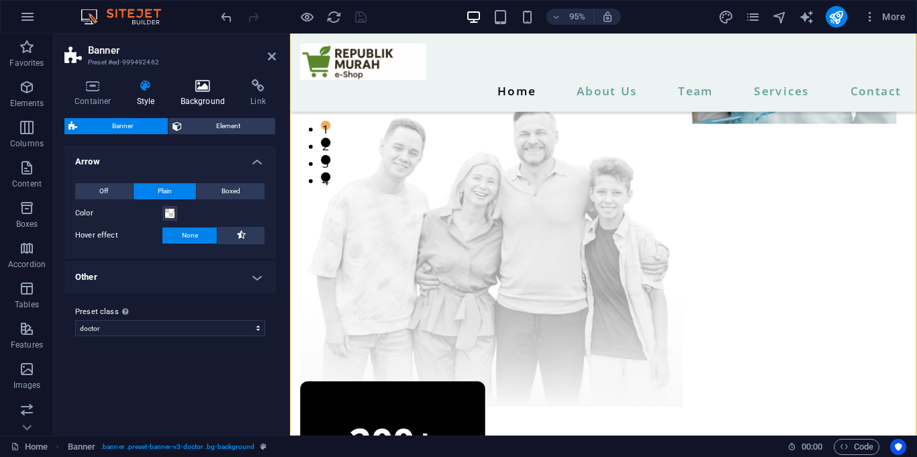
click at [190, 79] on icon at bounding box center [202, 85] width 65 height 13
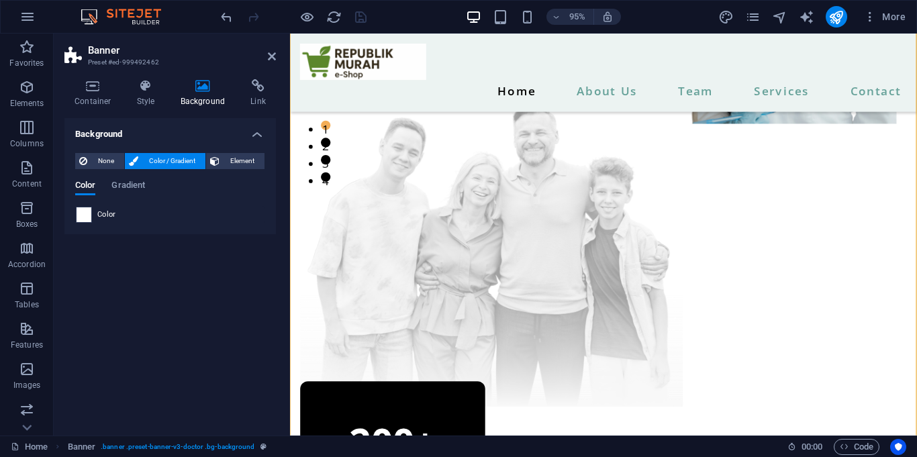
click at [83, 215] on span at bounding box center [83, 214] width 15 height 15
type input "#ffffff"
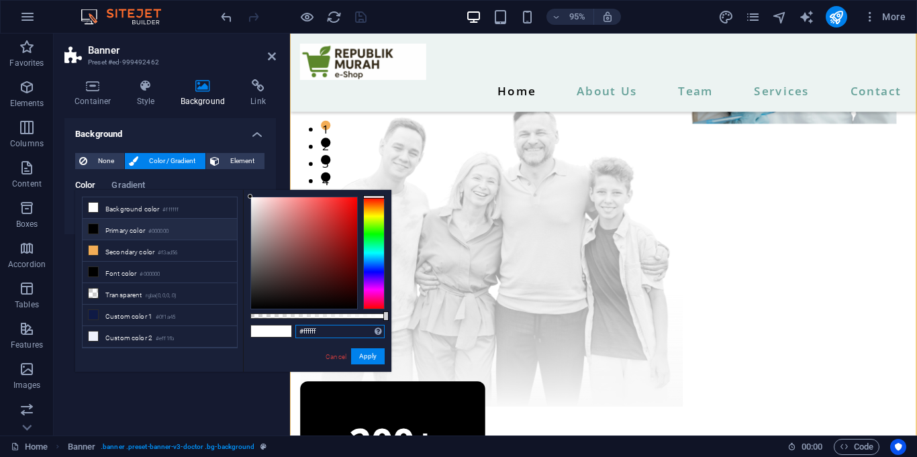
click at [313, 325] on input "#ffffff" at bounding box center [339, 331] width 89 height 13
click at [356, 354] on button "Apply" at bounding box center [368, 356] width 34 height 16
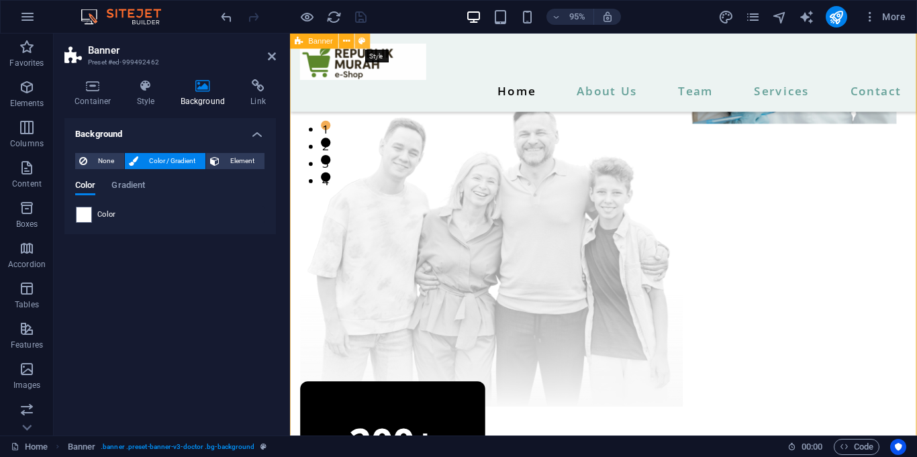
click at [362, 41] on icon at bounding box center [362, 40] width 7 height 13
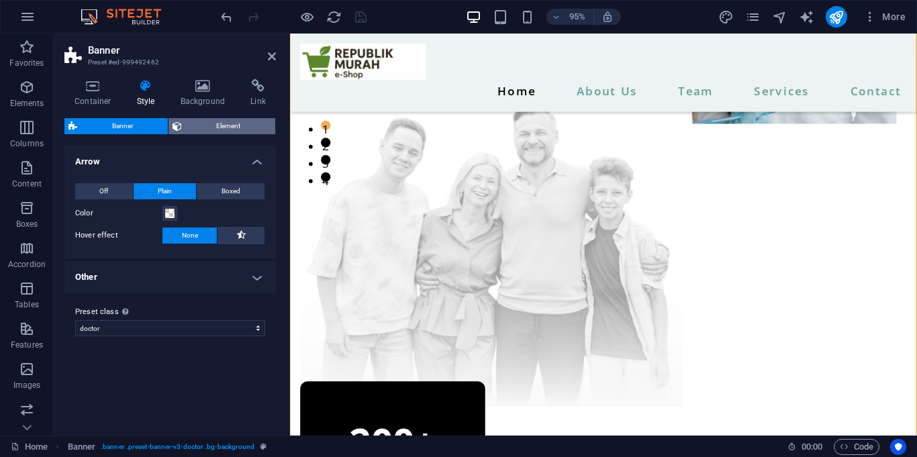
click at [213, 126] on span "Element" at bounding box center [229, 126] width 86 height 16
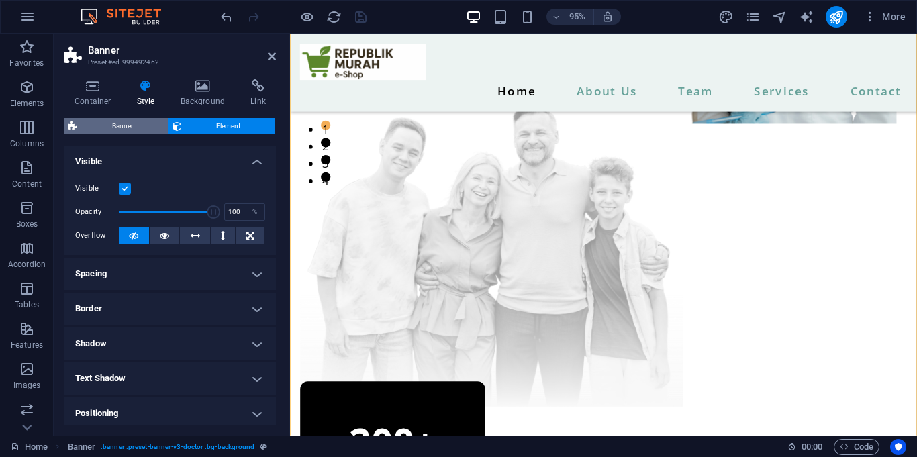
click at [144, 132] on span "Banner" at bounding box center [122, 126] width 83 height 16
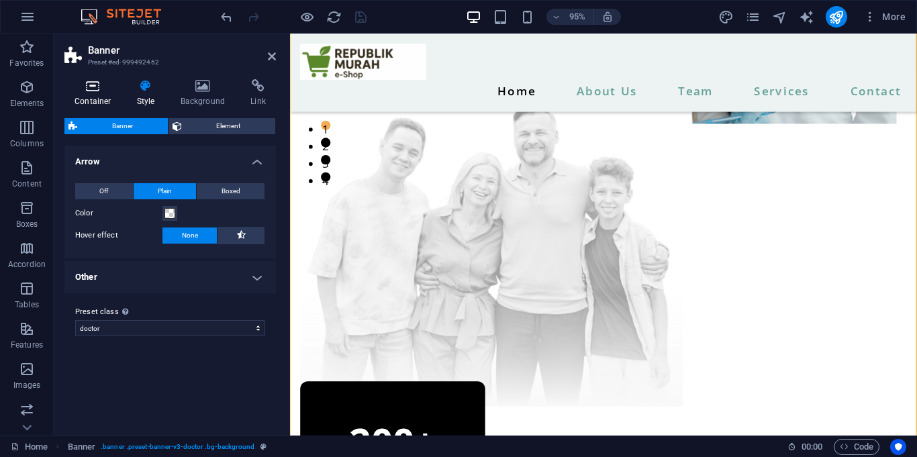
click at [86, 95] on h4 "Container" at bounding box center [95, 93] width 62 height 28
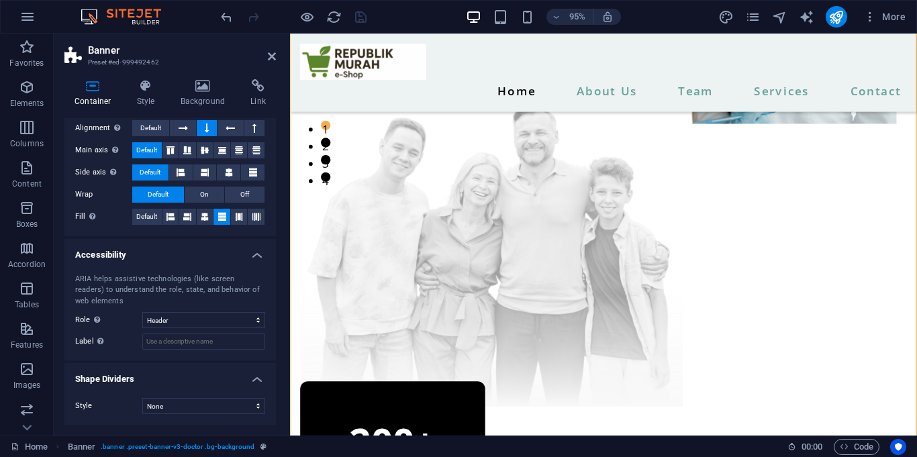
scroll to position [0, 0]
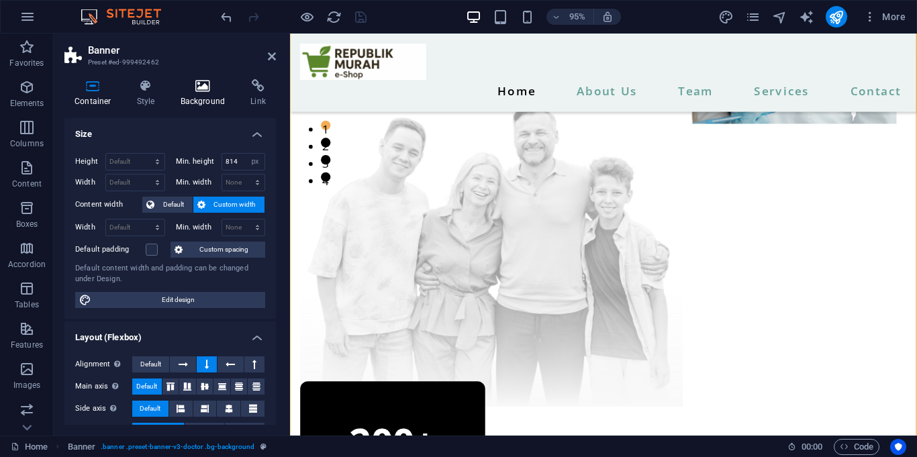
click at [199, 86] on icon at bounding box center [202, 85] width 65 height 13
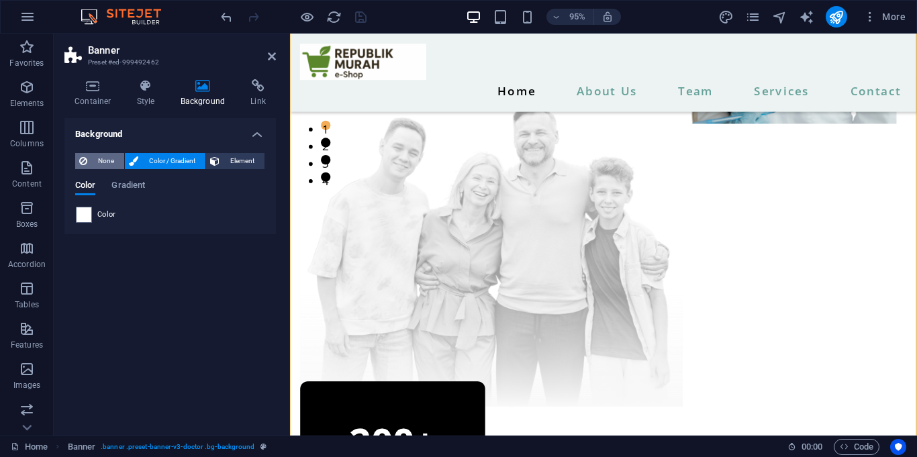
click at [107, 158] on span "None" at bounding box center [105, 161] width 29 height 16
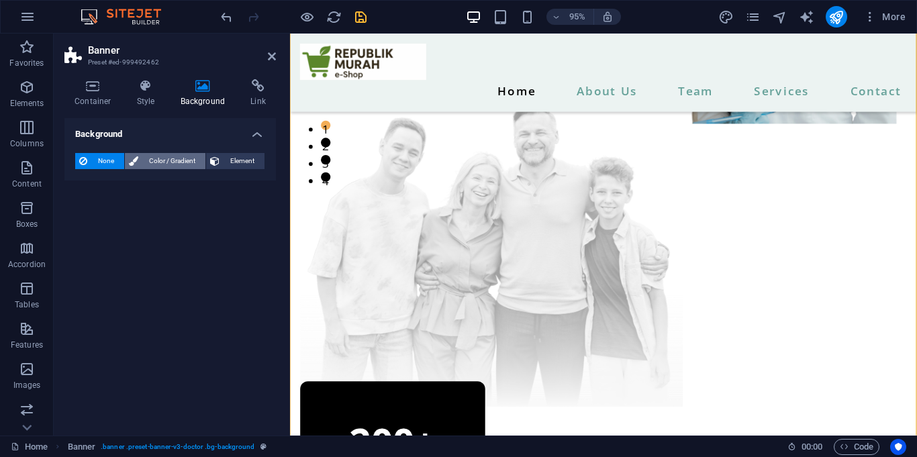
click at [164, 154] on span "Color / Gradient" at bounding box center [171, 161] width 59 height 16
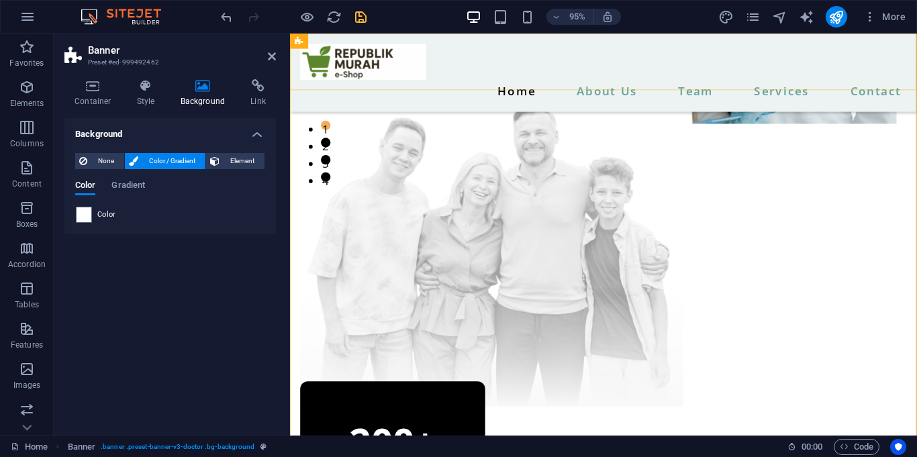
click at [505, 40] on div "Home About Us Team Services Contact Menu" at bounding box center [620, 75] width 660 height 83
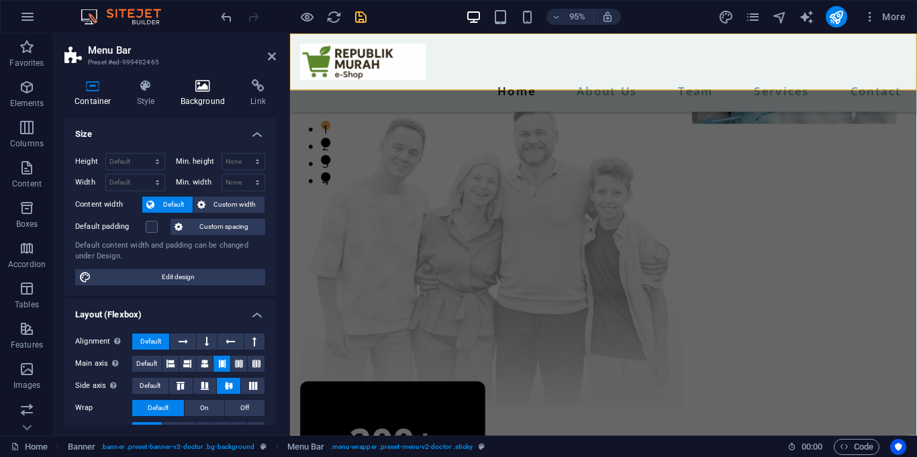
click at [205, 89] on icon at bounding box center [202, 85] width 65 height 13
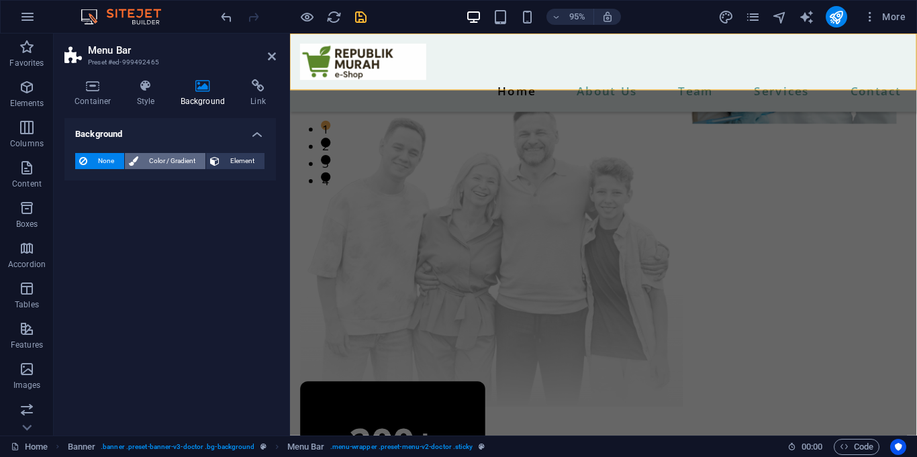
click at [140, 162] on button "Color / Gradient" at bounding box center [165, 161] width 81 height 16
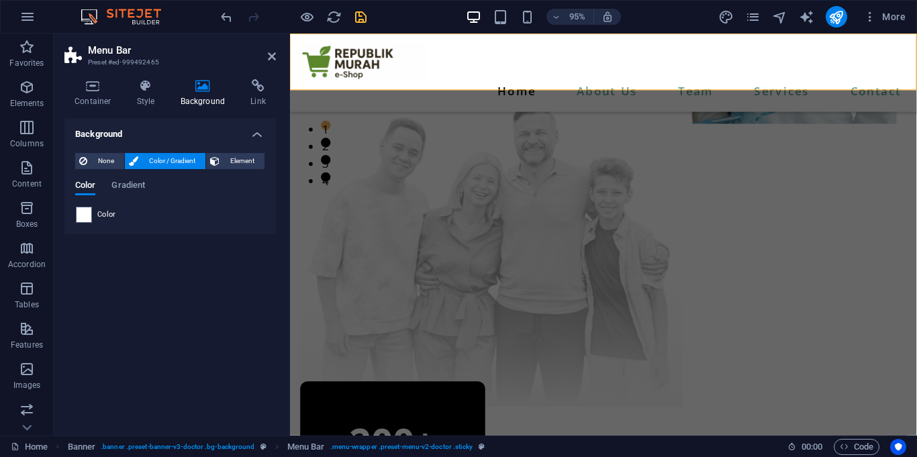
click at [102, 215] on span "Color" at bounding box center [106, 214] width 19 height 11
click at [76, 215] on span at bounding box center [83, 214] width 15 height 15
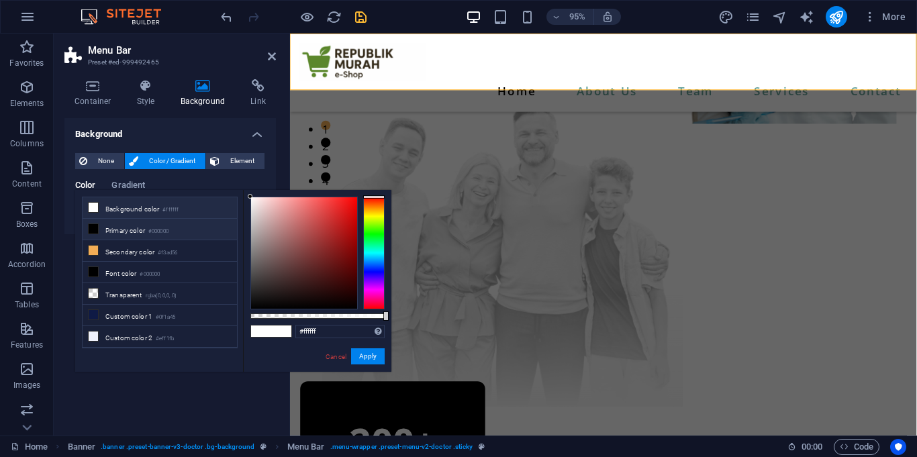
click at [103, 207] on li "Background color #ffffff" at bounding box center [160, 207] width 154 height 21
click at [374, 357] on button "Apply" at bounding box center [368, 356] width 34 height 16
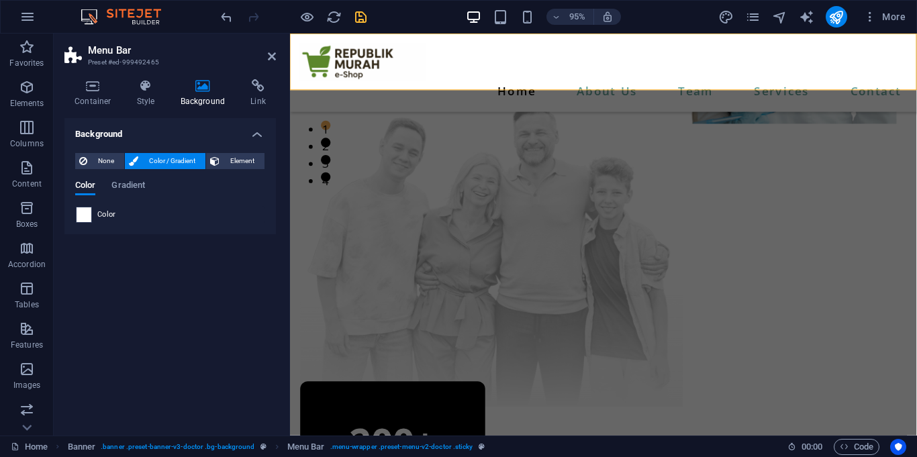
click at [90, 215] on span at bounding box center [83, 214] width 15 height 15
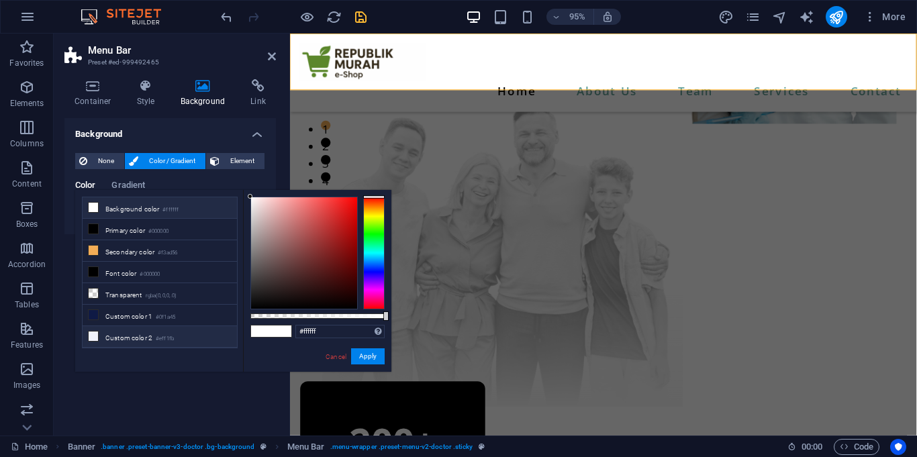
click at [191, 337] on li "Custom color 2 #eff1fb" at bounding box center [160, 336] width 154 height 21
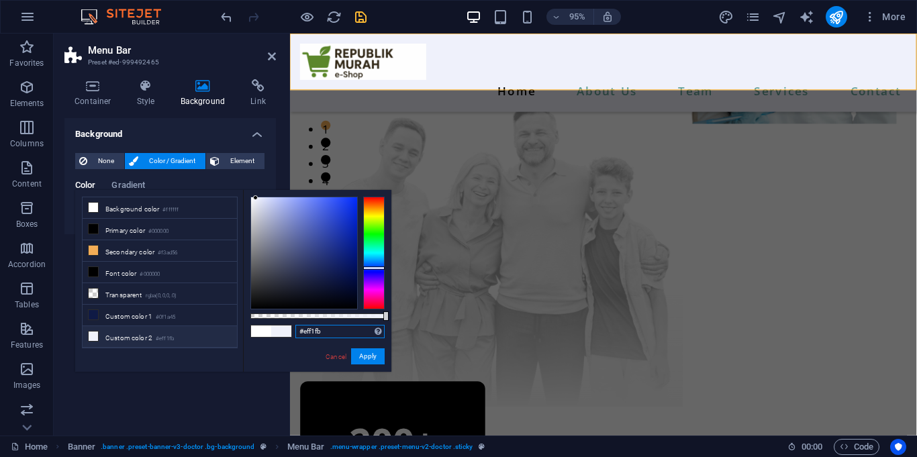
click at [314, 331] on input "#eff1fb" at bounding box center [339, 331] width 89 height 13
type input "#ffffff"
click at [376, 354] on button "Apply" at bounding box center [368, 356] width 34 height 16
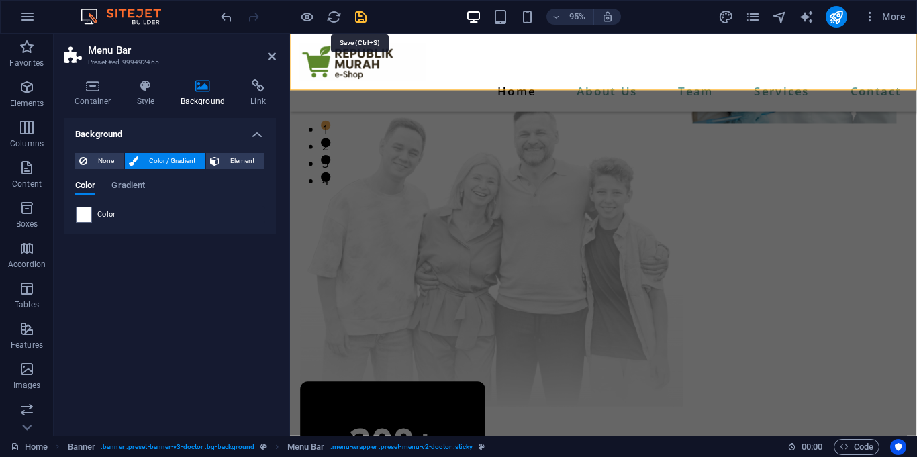
click at [358, 19] on icon "save" at bounding box center [360, 16] width 15 height 15
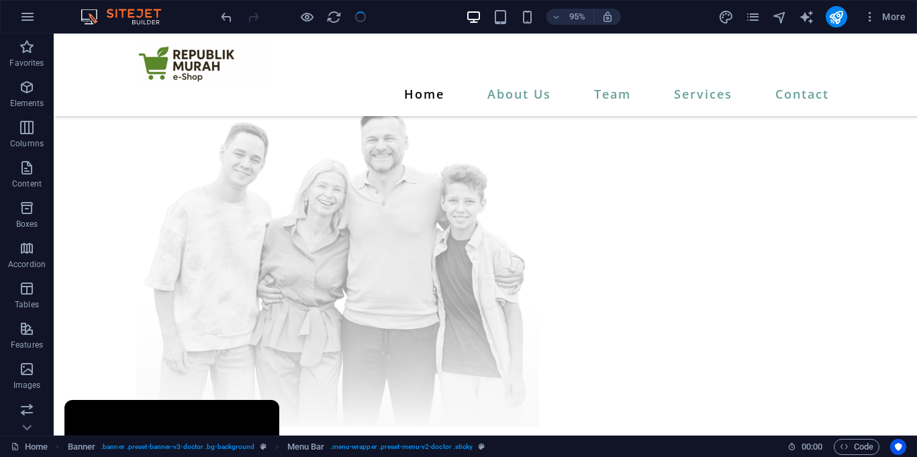
checkbox input "false"
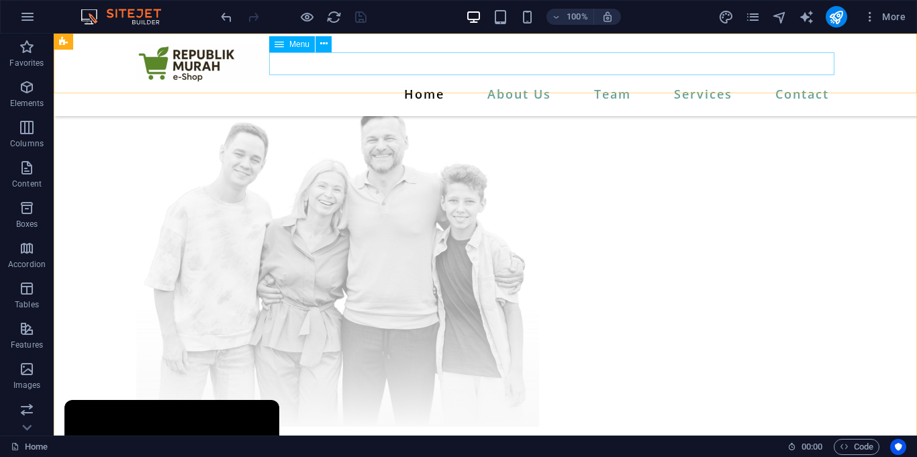
click at [519, 83] on nav "Home About Us Team Services Contact" at bounding box center [485, 94] width 698 height 23
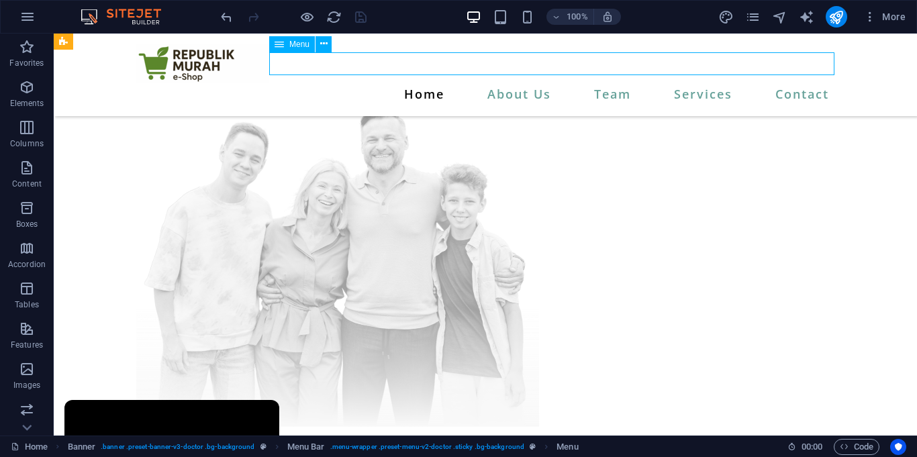
click at [519, 83] on nav "Home About Us Team Services Contact" at bounding box center [485, 94] width 698 height 23
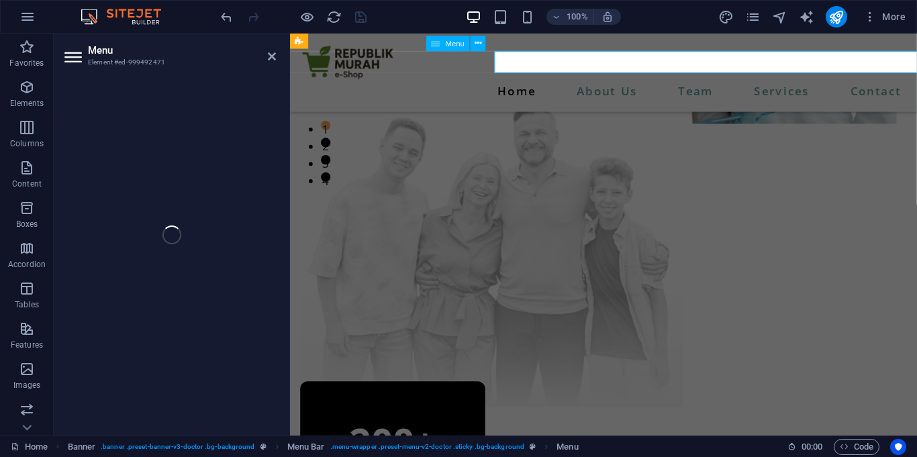
select select
select select "1"
select select
select select "2"
select select
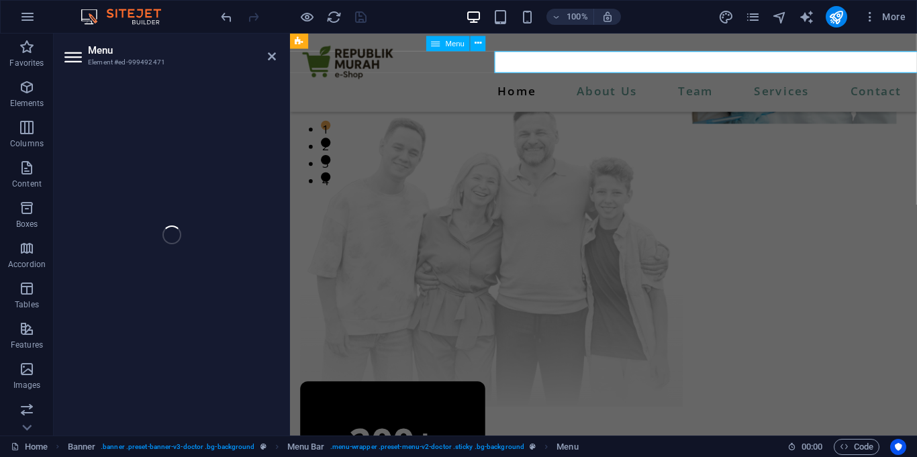
select select "3"
select select
select select "10"
select select
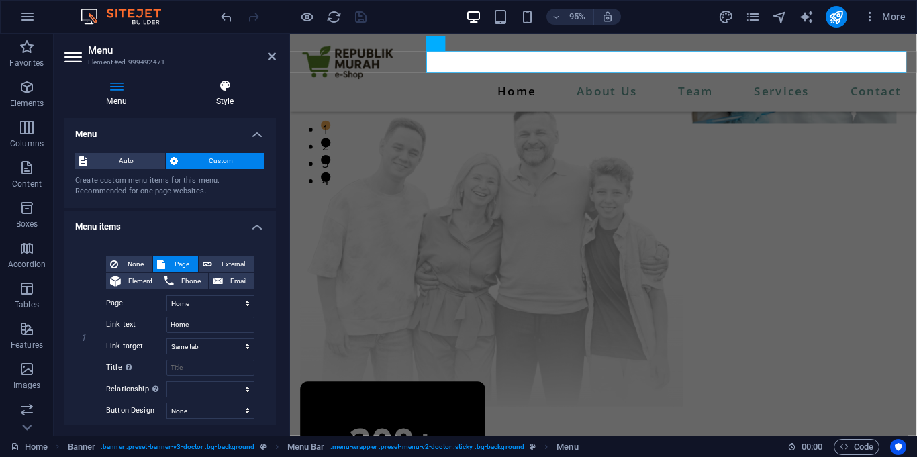
click at [217, 98] on h4 "Style" at bounding box center [225, 93] width 102 height 28
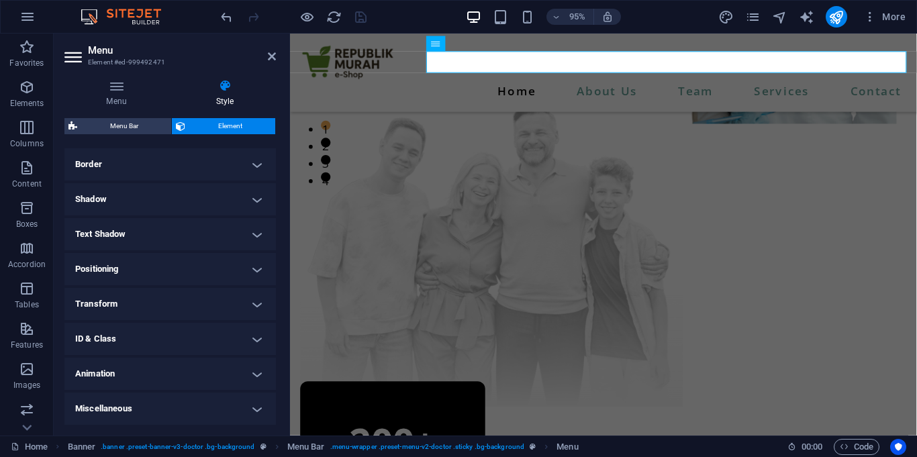
scroll to position [215, 0]
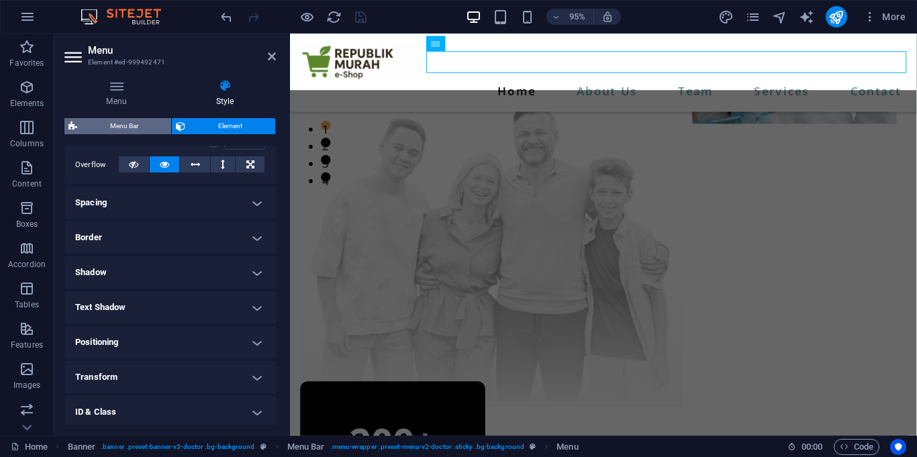
click at [148, 122] on span "Menu Bar" at bounding box center [124, 126] width 86 height 16
select select "rem"
select select "hover_text_color"
select select "px"
select select "rem"
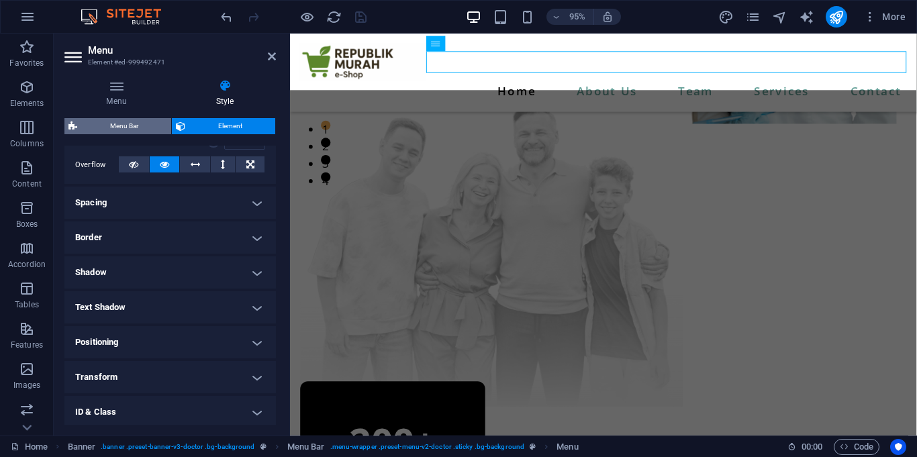
select select "px"
select select "600"
select select "px"
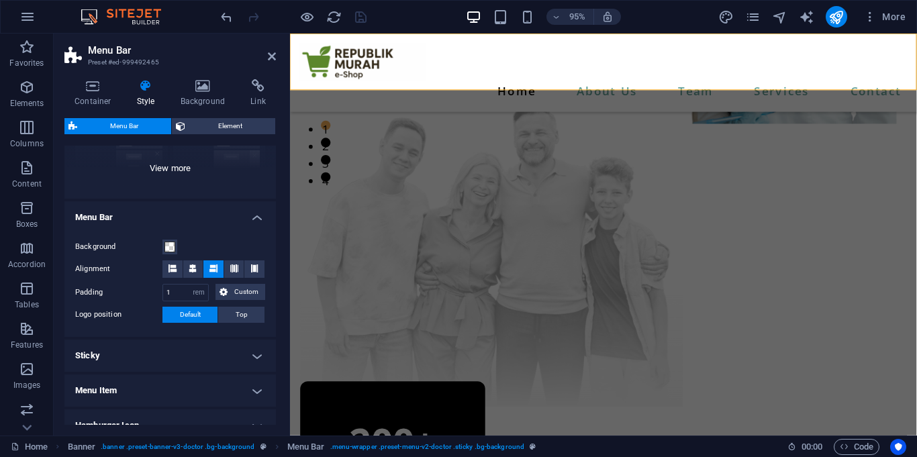
scroll to position [177, 0]
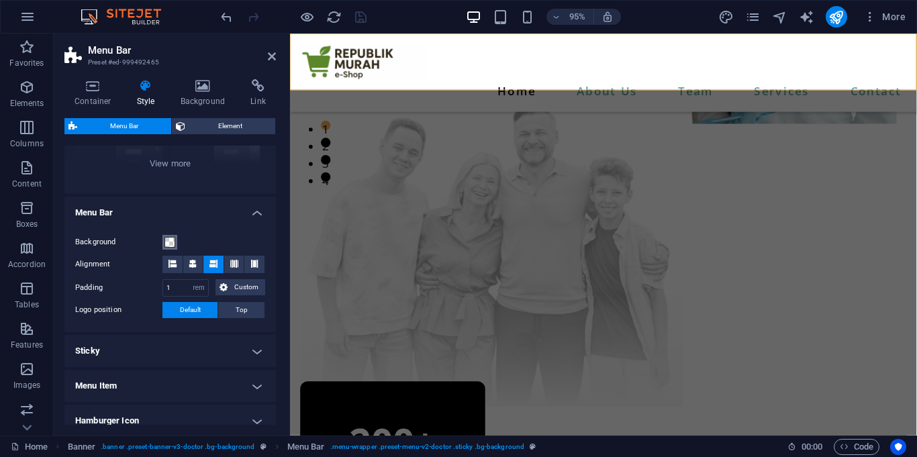
click at [170, 241] on span at bounding box center [169, 242] width 11 height 11
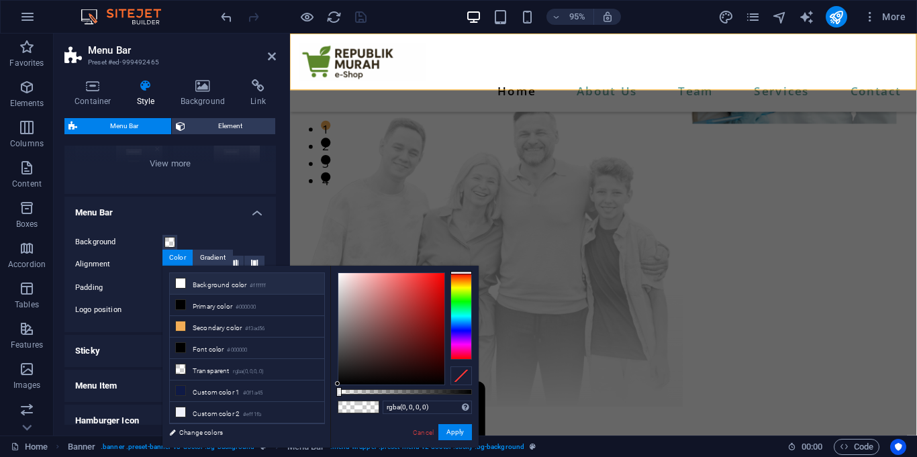
click at [233, 285] on li "Background color #ffffff" at bounding box center [247, 283] width 154 height 21
type input "#ffffff"
click at [458, 435] on button "Apply" at bounding box center [455, 432] width 34 height 16
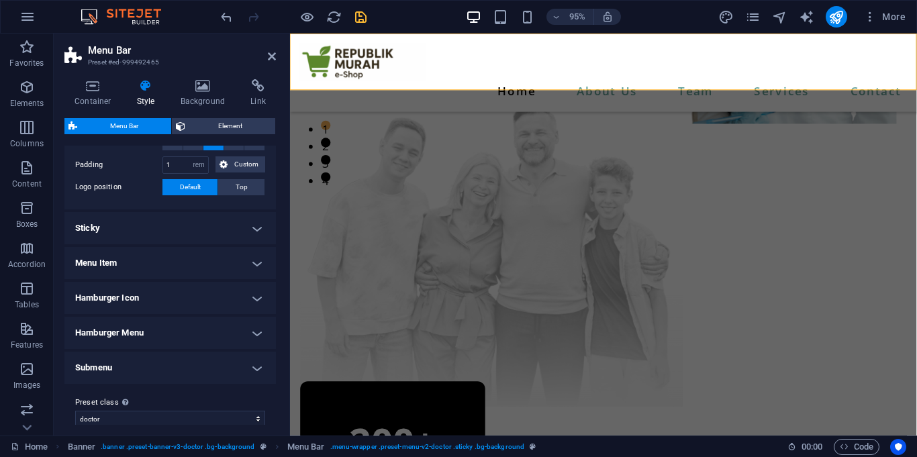
scroll to position [313, 0]
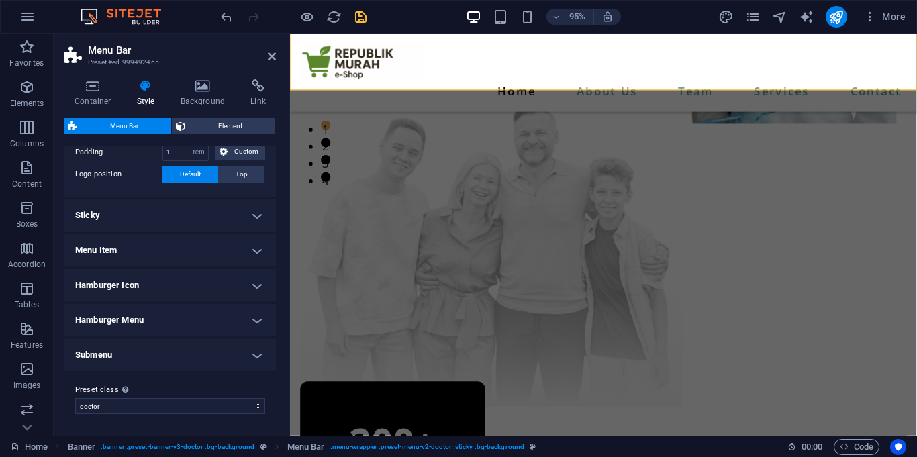
click at [237, 251] on h4 "Menu Item" at bounding box center [169, 250] width 211 height 32
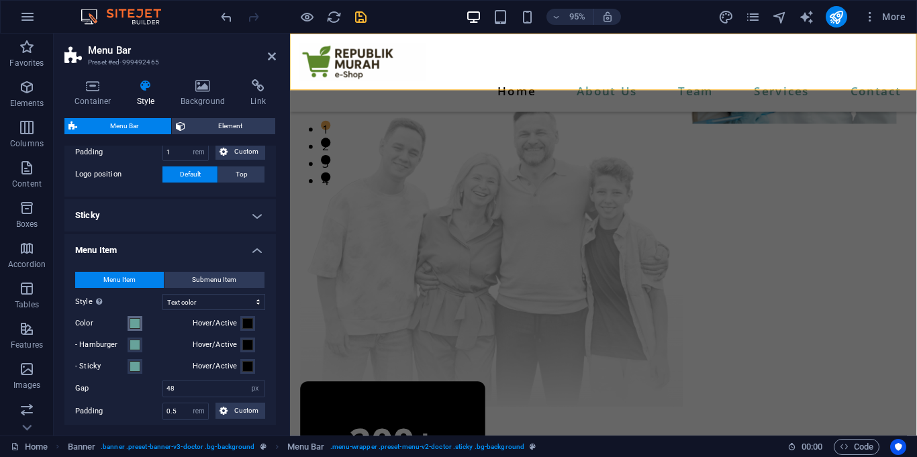
click at [134, 325] on span at bounding box center [134, 323] width 11 height 11
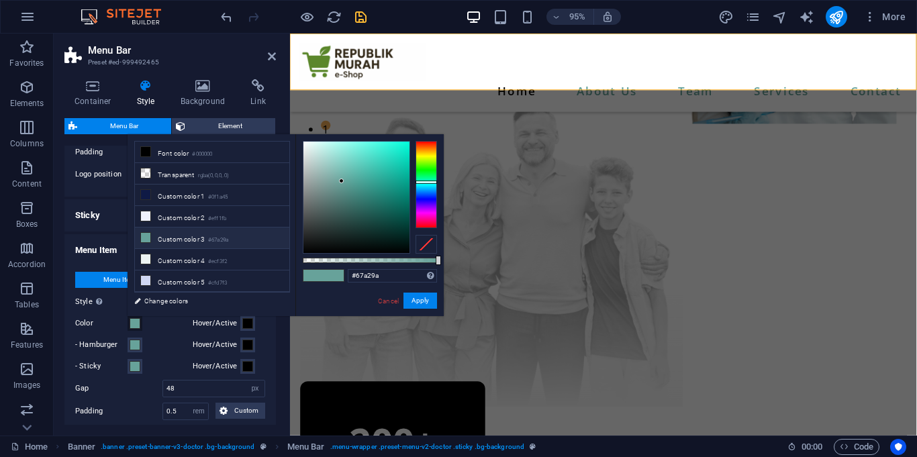
scroll to position [0, 0]
click at [381, 280] on input "#67a29a" at bounding box center [392, 275] width 89 height 13
type input "#000000"
click at [423, 305] on button "Apply" at bounding box center [420, 301] width 34 height 16
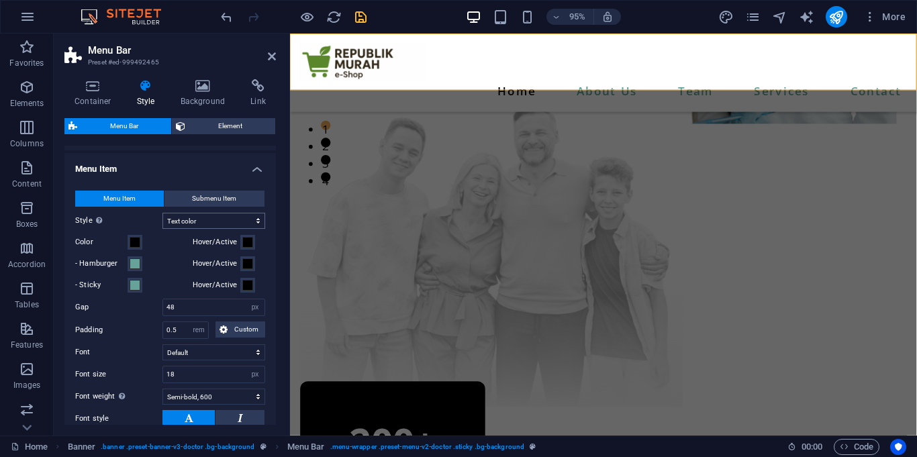
scroll to position [399, 0]
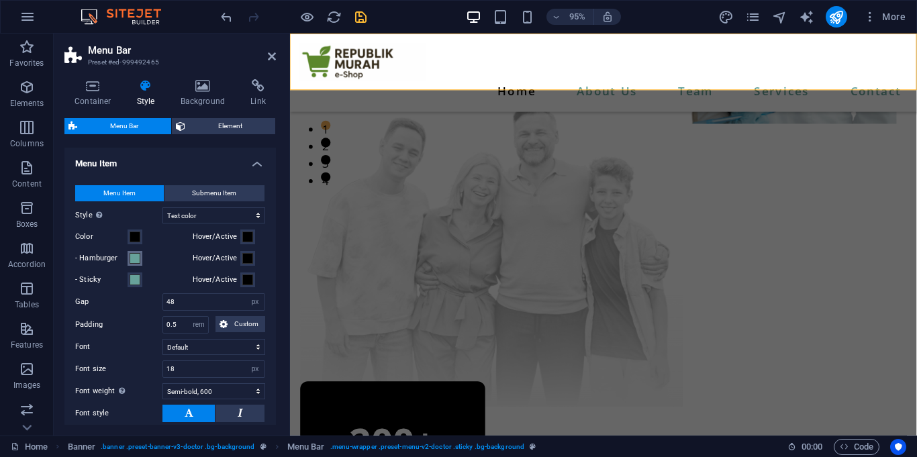
click at [138, 258] on span at bounding box center [134, 258] width 11 height 11
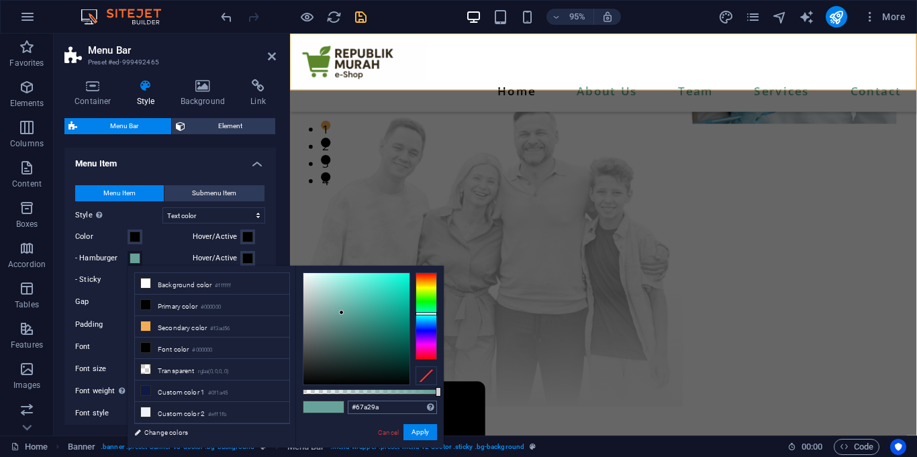
type input "#000000"
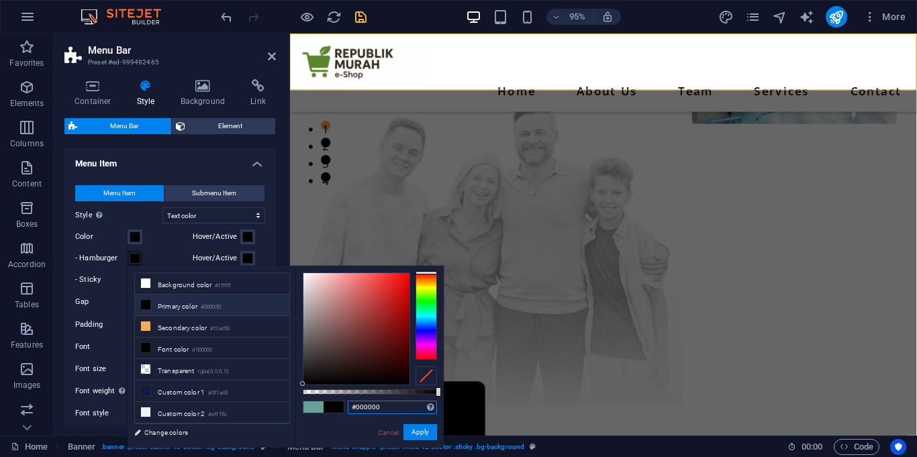
click at [401, 402] on input "#000000" at bounding box center [392, 407] width 89 height 13
click at [411, 427] on button "Apply" at bounding box center [420, 432] width 34 height 16
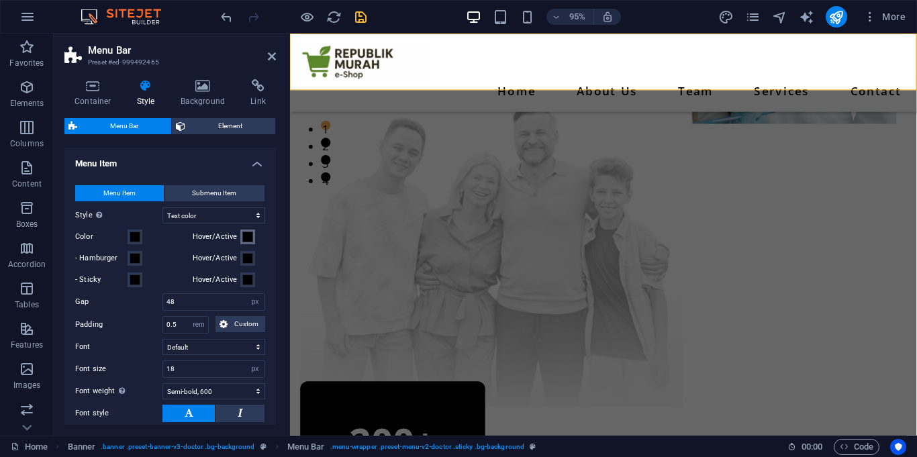
click at [249, 232] on span at bounding box center [247, 236] width 11 height 11
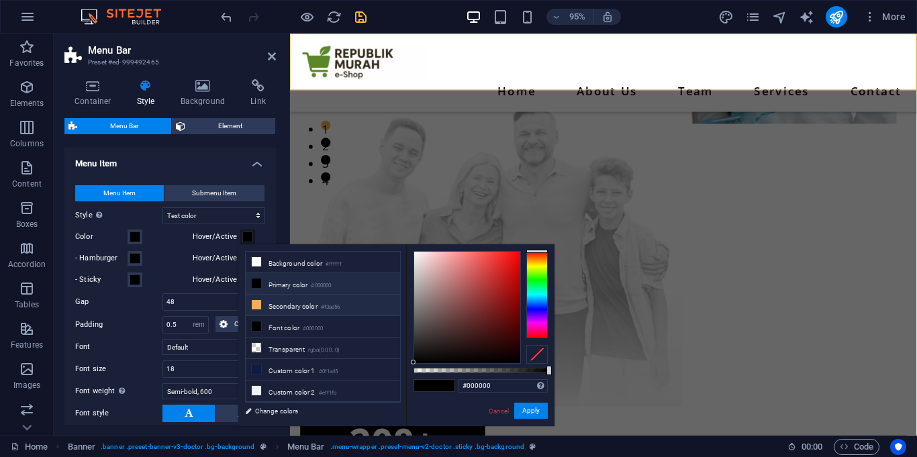
click at [274, 305] on li "Secondary color #f3ad56" at bounding box center [323, 305] width 154 height 21
type input "#f3ad56"
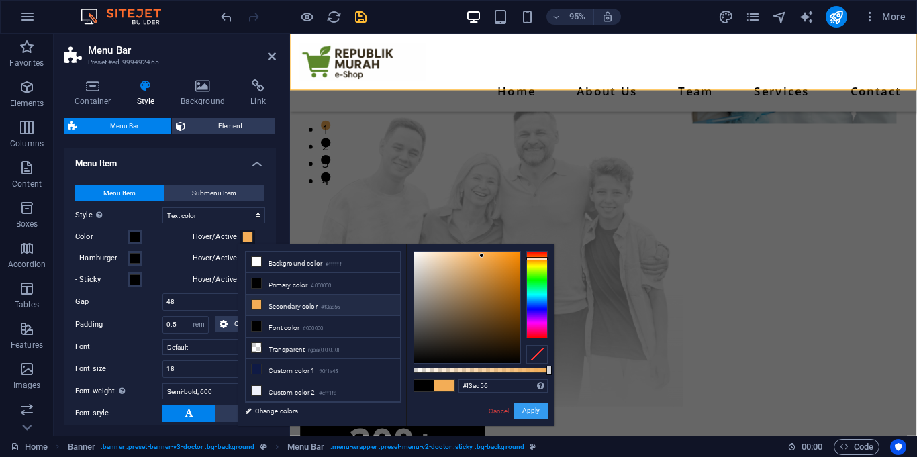
click at [535, 415] on button "Apply" at bounding box center [531, 411] width 34 height 16
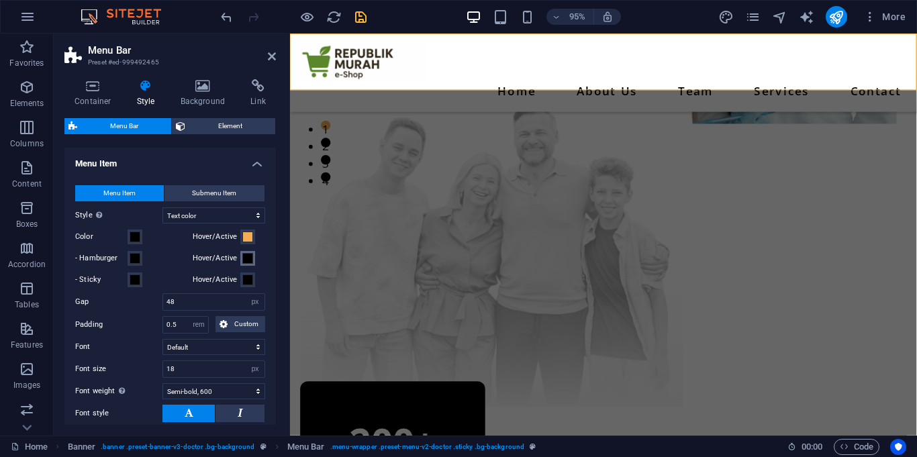
click at [251, 260] on button "Hover/Active" at bounding box center [247, 258] width 15 height 15
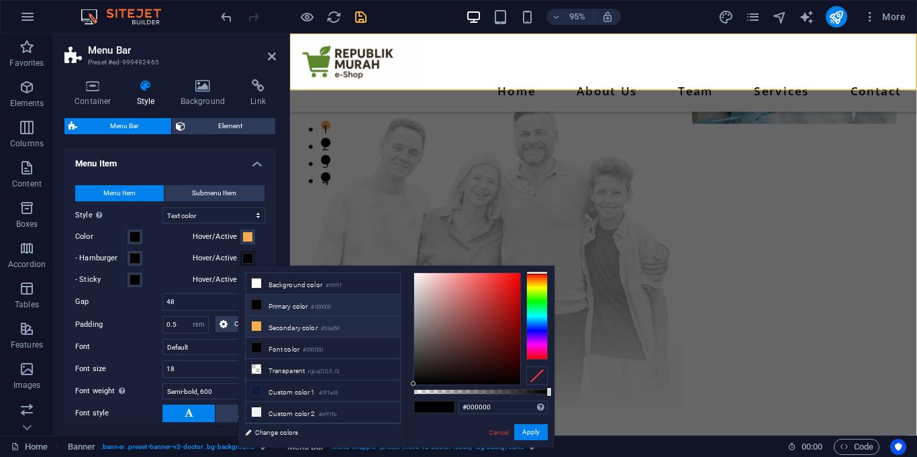
click at [337, 333] on li "Secondary color #f3ad56" at bounding box center [323, 326] width 154 height 21
type input "#f3ad56"
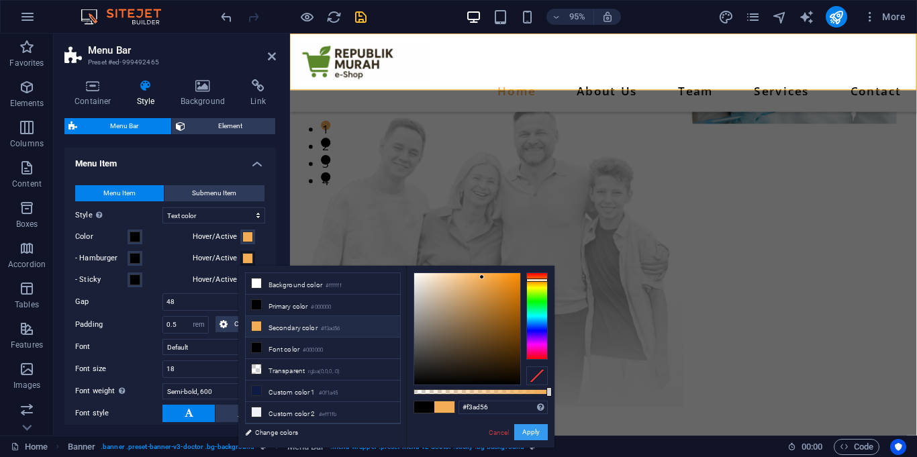
click at [529, 437] on button "Apply" at bounding box center [531, 432] width 34 height 16
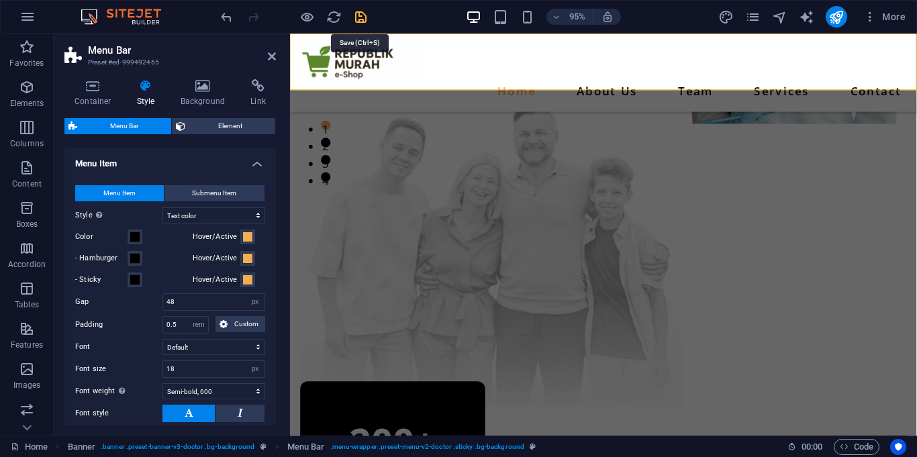
click at [367, 15] on icon "save" at bounding box center [360, 16] width 15 height 15
checkbox input "false"
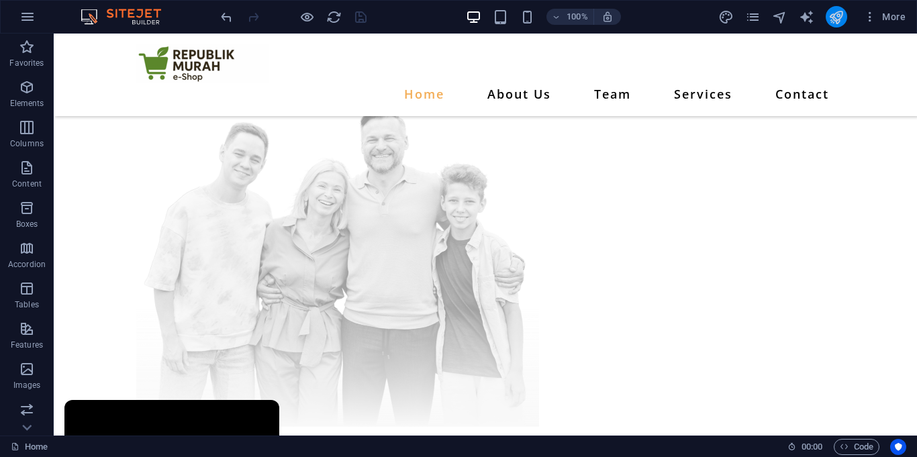
click at [844, 20] on button "publish" at bounding box center [835, 16] width 21 height 21
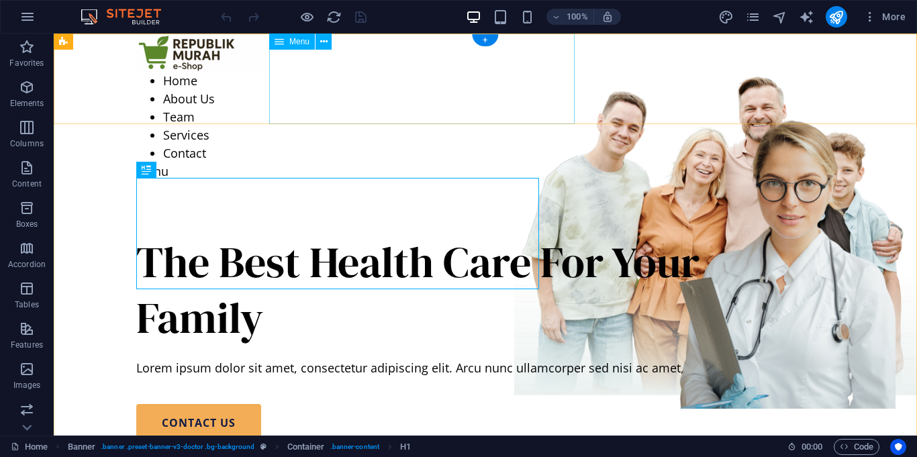
click at [357, 73] on nav "Home About Us Team Services Contact" at bounding box center [485, 117] width 698 height 91
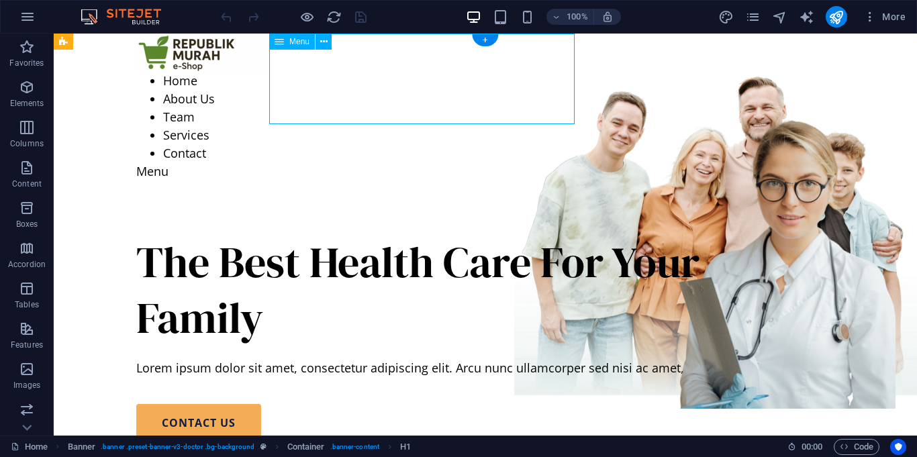
click at [357, 73] on nav "Home About Us Team Services Contact" at bounding box center [485, 117] width 698 height 91
select select
select select "1"
select select
select select "2"
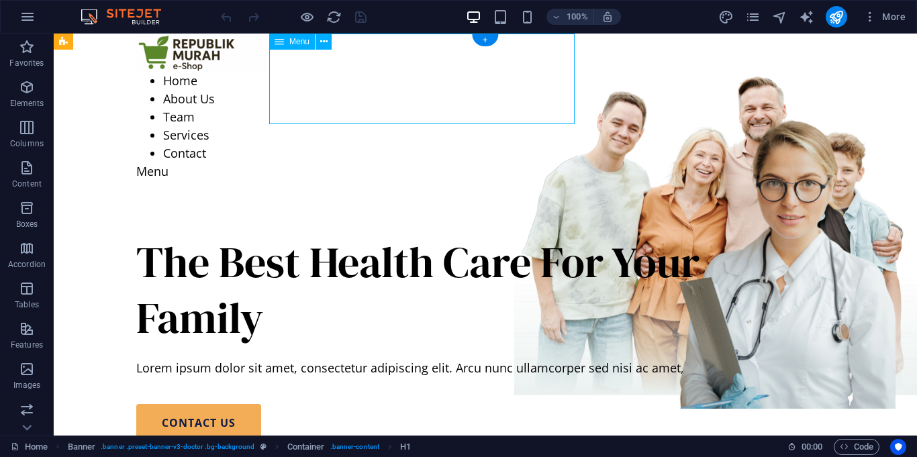
select select
select select "3"
select select
select select "10"
select select
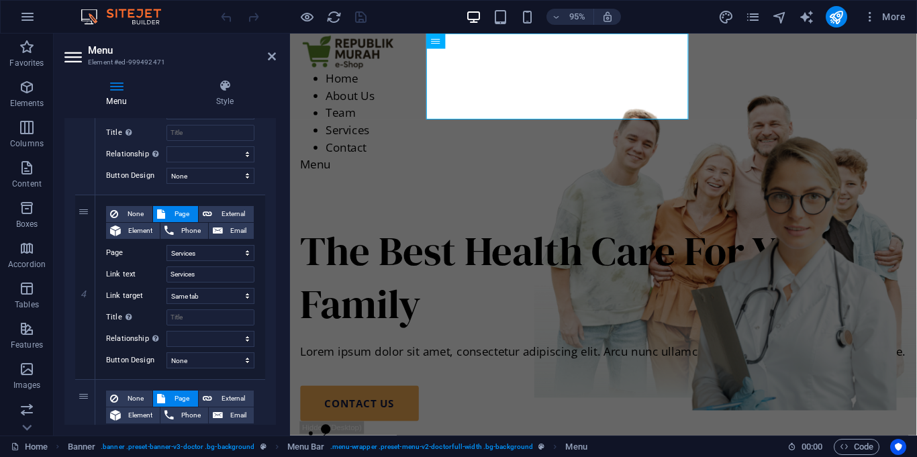
scroll to position [605, 0]
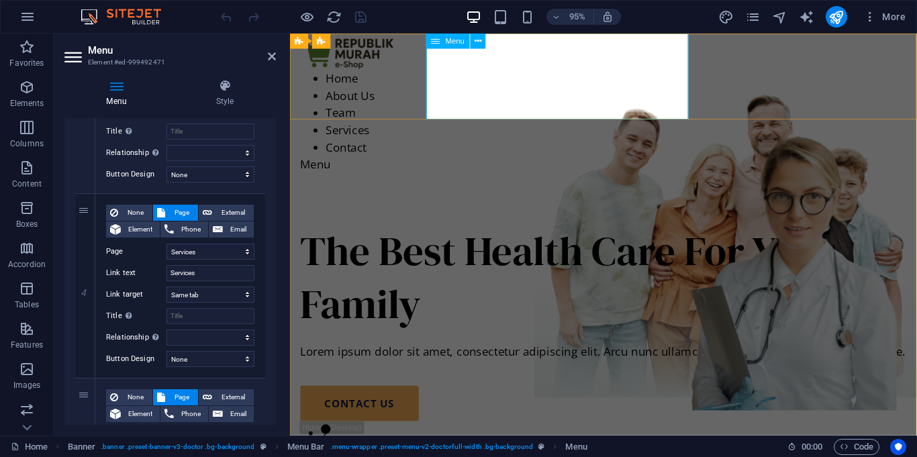
click at [443, 38] on div "Menu" at bounding box center [448, 41] width 44 height 15
click at [238, 91] on icon at bounding box center [225, 85] width 102 height 13
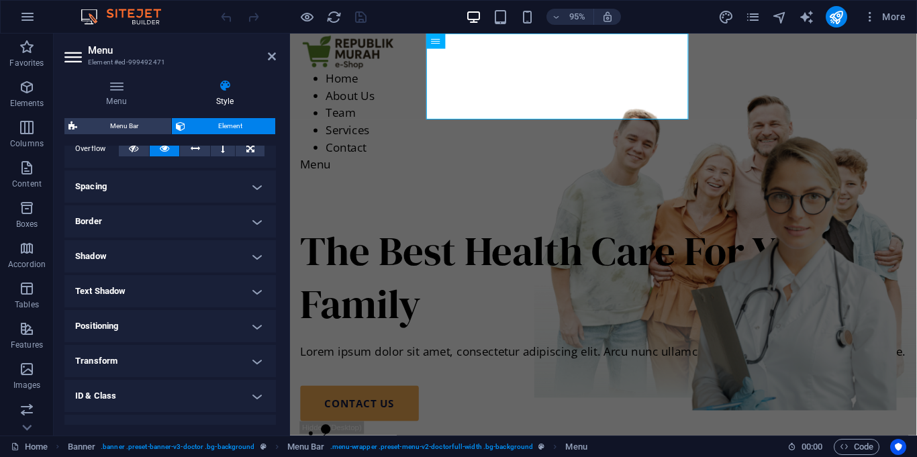
scroll to position [0, 0]
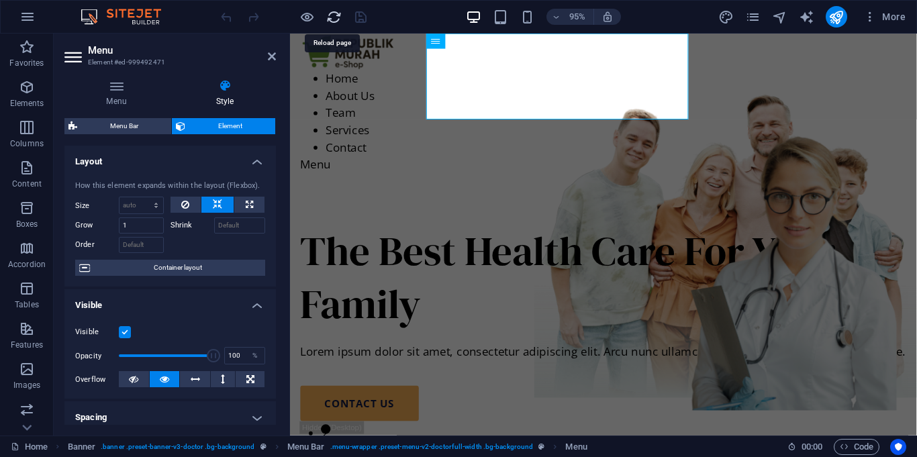
click at [333, 23] on icon "reload" at bounding box center [333, 16] width 15 height 15
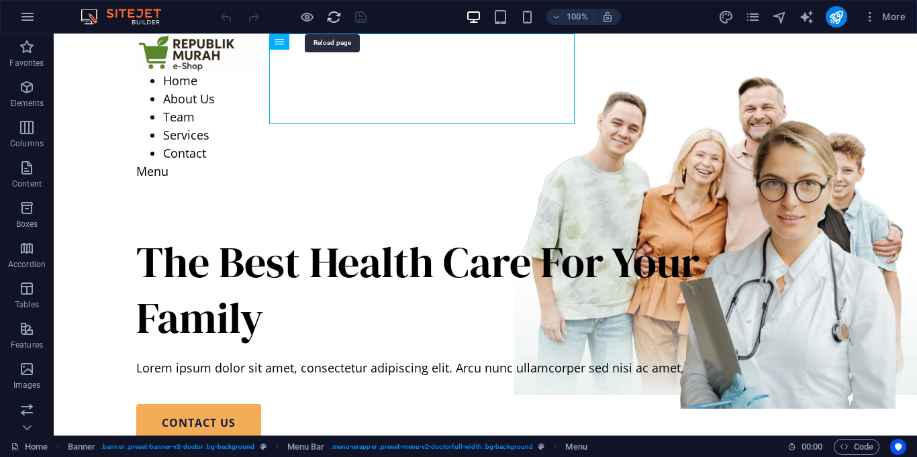
click at [333, 23] on icon "reload" at bounding box center [333, 16] width 15 height 15
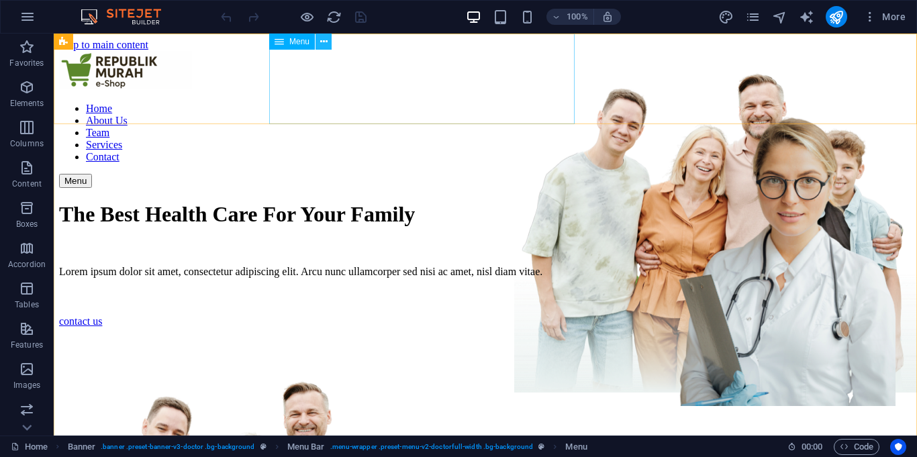
click at [327, 44] on icon at bounding box center [323, 42] width 7 height 14
click at [309, 103] on nav "Home About Us Team Services Contact" at bounding box center [485, 133] width 852 height 60
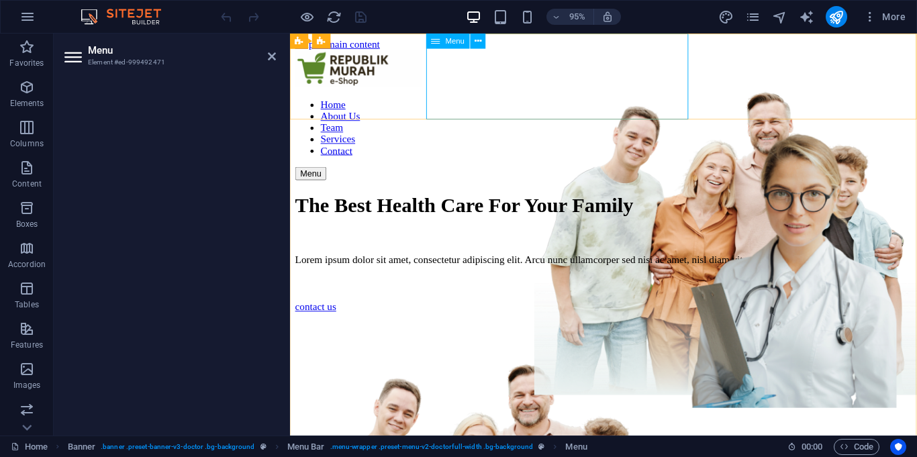
click at [590, 103] on nav "Home About Us Team Services Contact" at bounding box center [619, 133] width 649 height 60
click at [433, 40] on icon at bounding box center [435, 41] width 9 height 15
click at [395, 43] on icon at bounding box center [393, 40] width 7 height 13
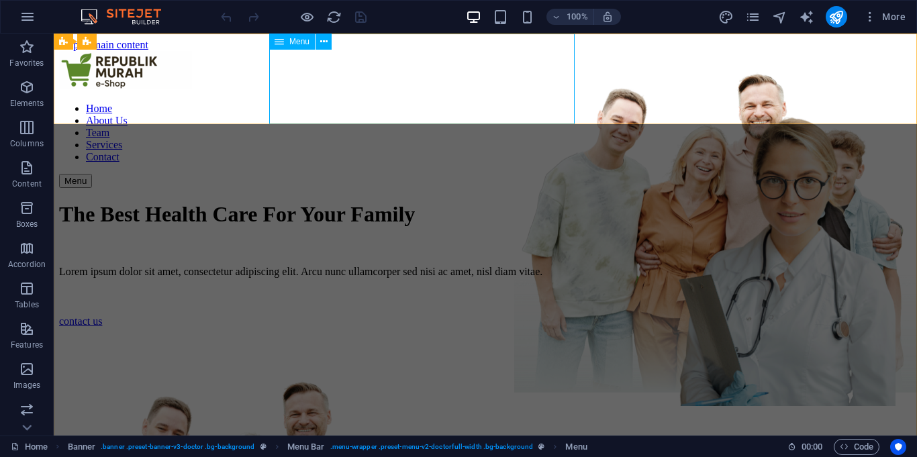
click at [293, 38] on span "Menu" at bounding box center [299, 42] width 20 height 8
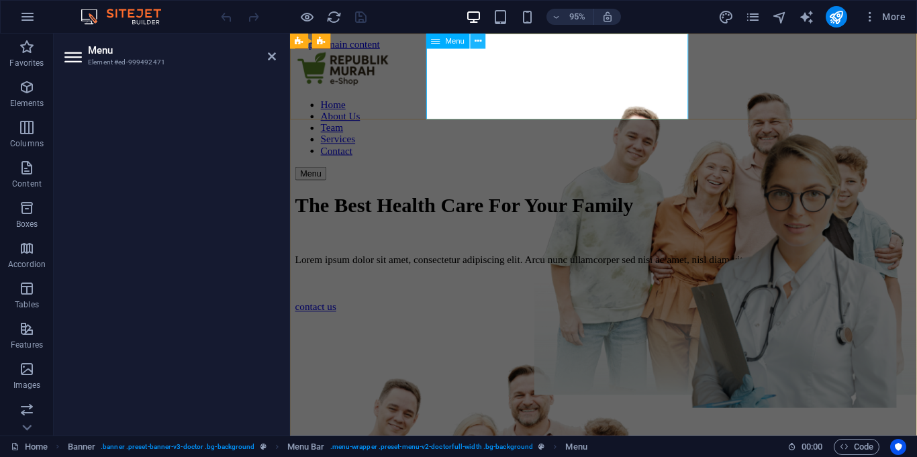
click at [480, 40] on icon at bounding box center [477, 40] width 7 height 13
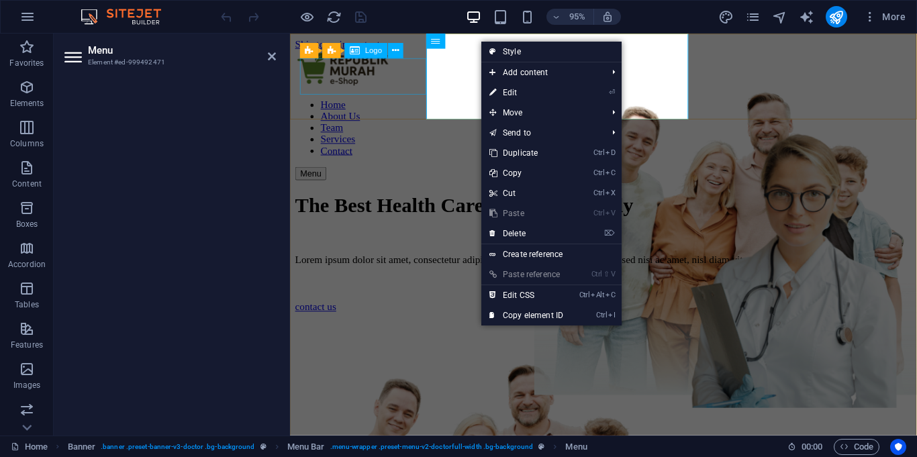
click at [423, 79] on div at bounding box center [619, 71] width 649 height 41
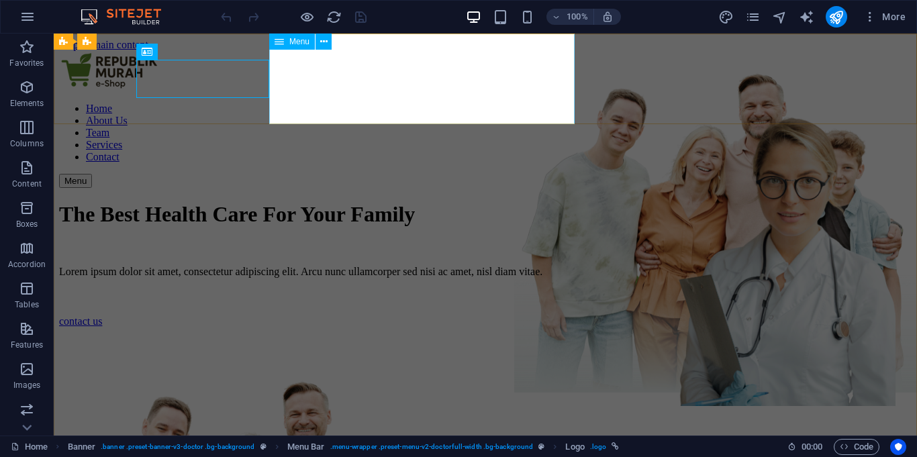
click at [548, 103] on nav "Home About Us Team Services Contact" at bounding box center [485, 133] width 852 height 60
click at [327, 40] on icon at bounding box center [323, 42] width 7 height 14
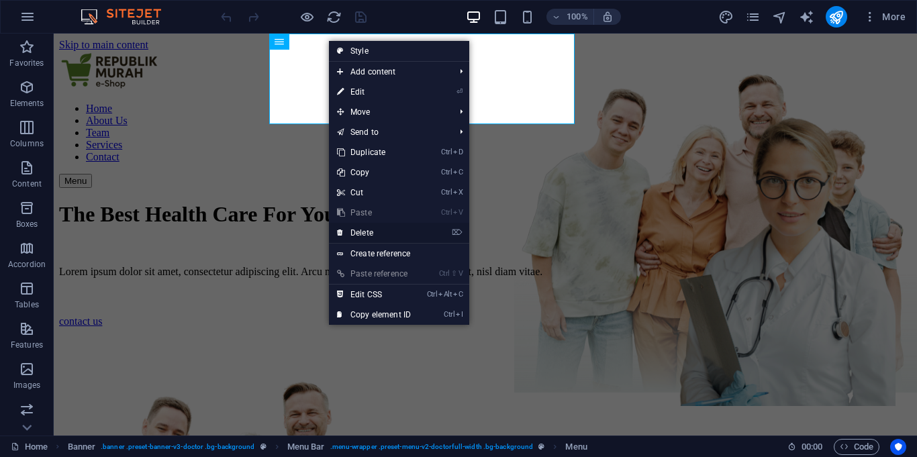
click at [362, 237] on link "⌦ Delete" at bounding box center [374, 233] width 90 height 20
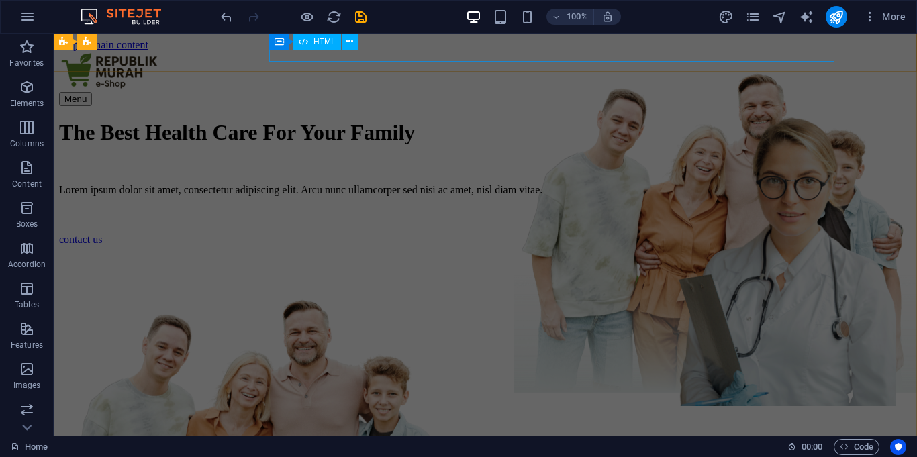
click at [368, 92] on div "Menu" at bounding box center [485, 99] width 852 height 14
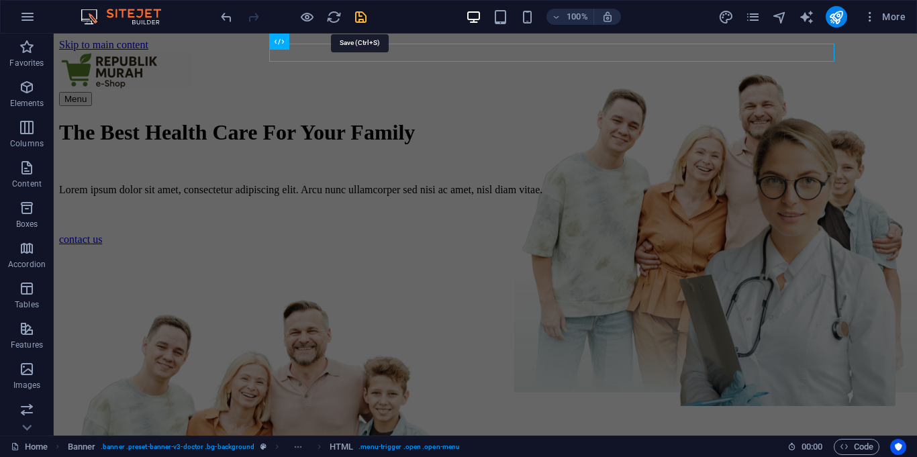
click at [366, 17] on icon "save" at bounding box center [360, 16] width 15 height 15
checkbox input "false"
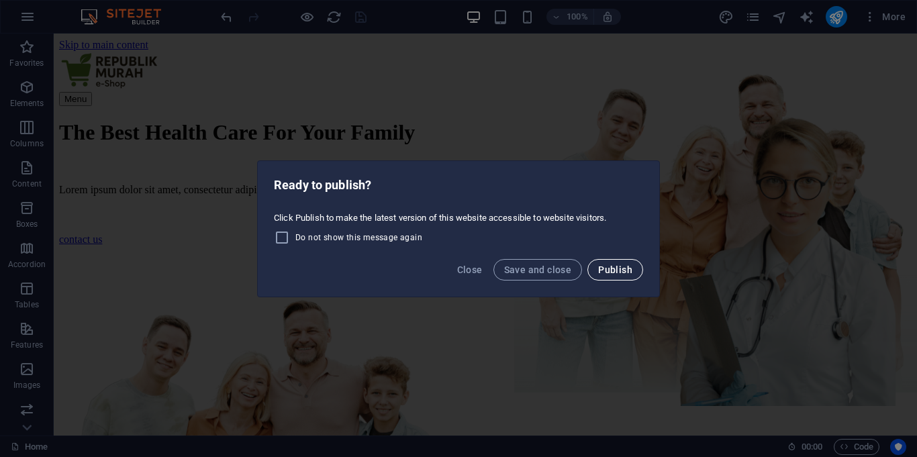
click at [619, 274] on span "Publish" at bounding box center [615, 269] width 34 height 11
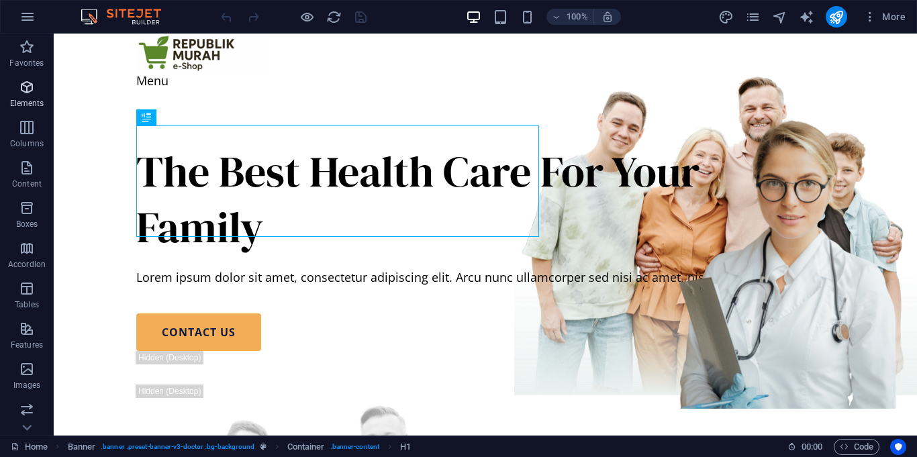
click at [38, 91] on span "Elements" at bounding box center [27, 95] width 54 height 32
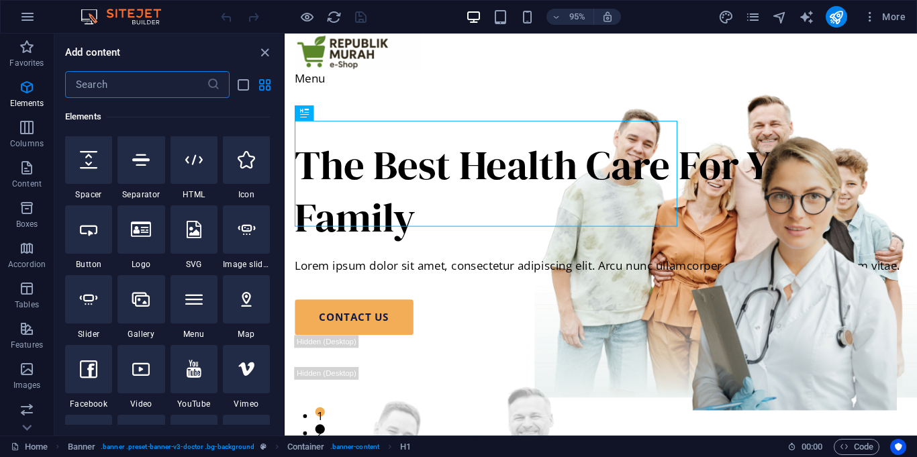
scroll to position [214, 0]
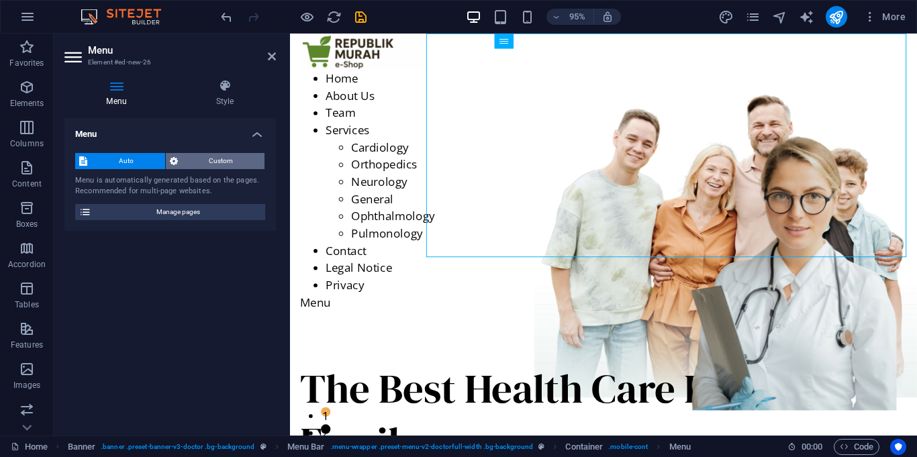
click at [195, 165] on span "Custom" at bounding box center [221, 161] width 79 height 16
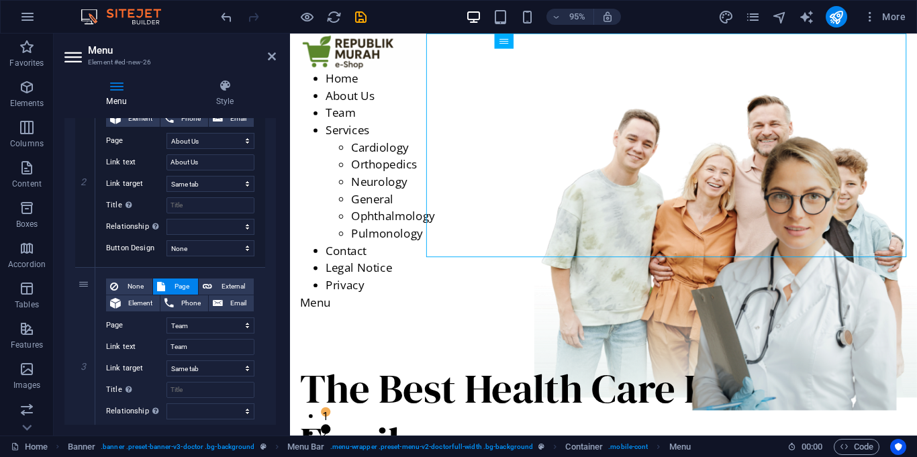
scroll to position [0, 0]
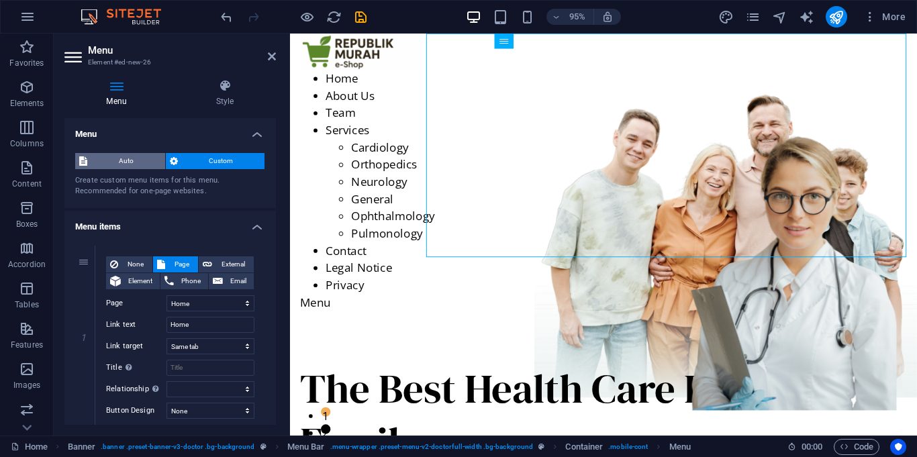
click at [135, 166] on span "Auto" at bounding box center [126, 161] width 70 height 16
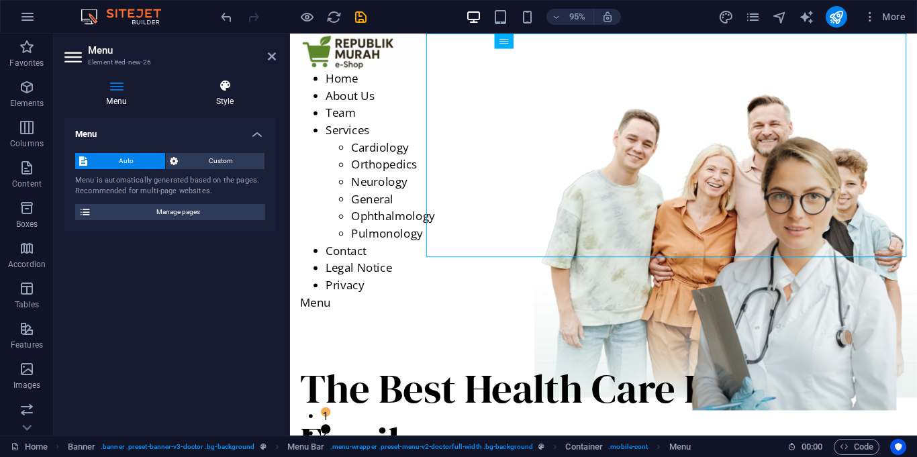
click at [222, 89] on icon at bounding box center [225, 85] width 102 height 13
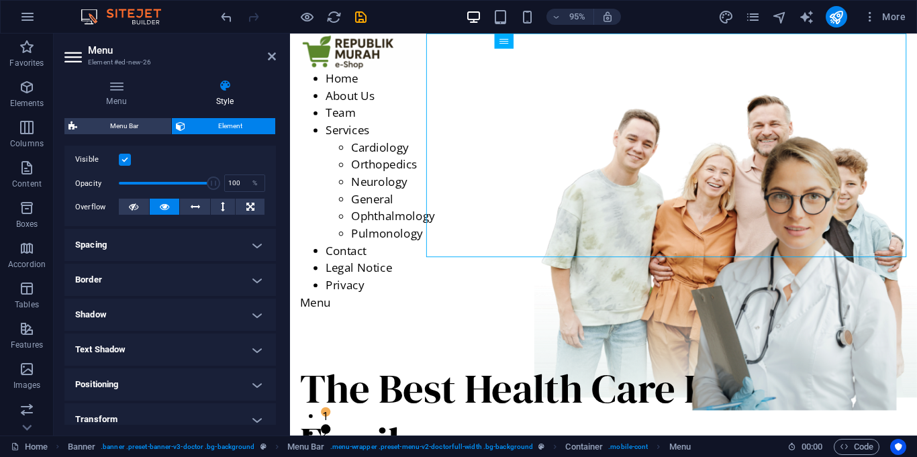
scroll to position [288, 0]
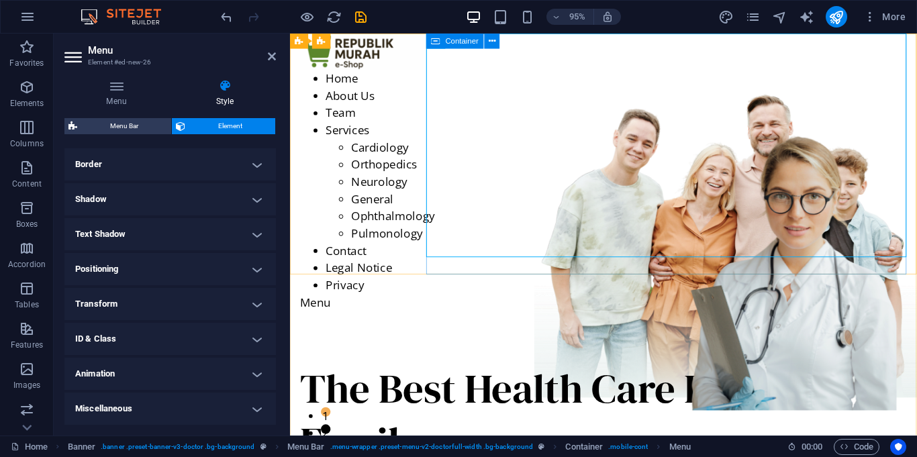
click at [436, 43] on icon at bounding box center [435, 41] width 9 height 15
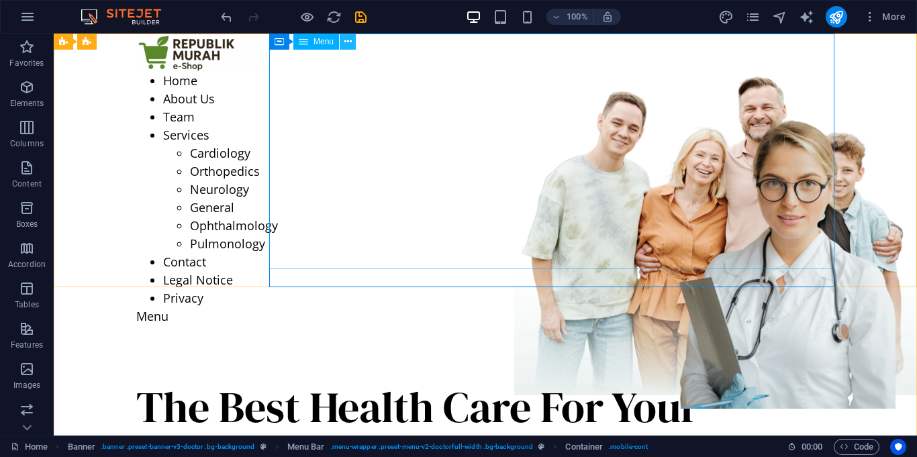
click at [342, 42] on button at bounding box center [347, 42] width 16 height 16
click at [349, 39] on icon at bounding box center [347, 42] width 7 height 14
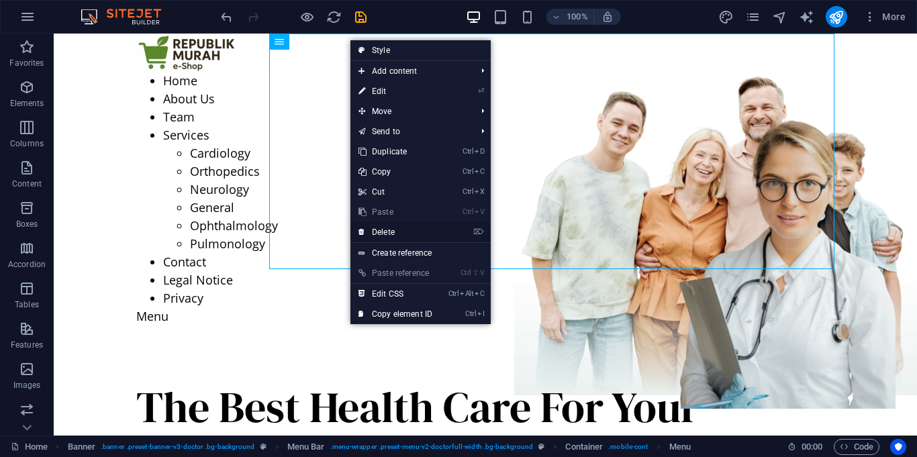
click at [397, 235] on link "⌦ Delete" at bounding box center [395, 232] width 90 height 20
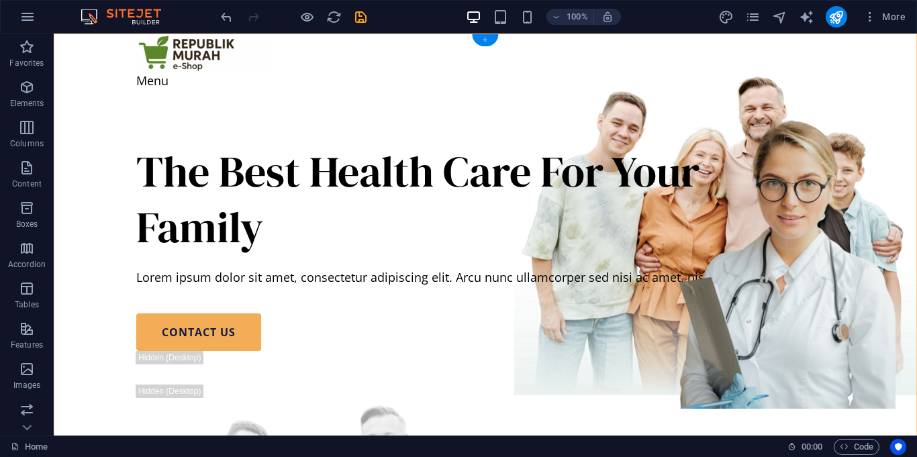
click at [488, 42] on div "+" at bounding box center [485, 40] width 26 height 12
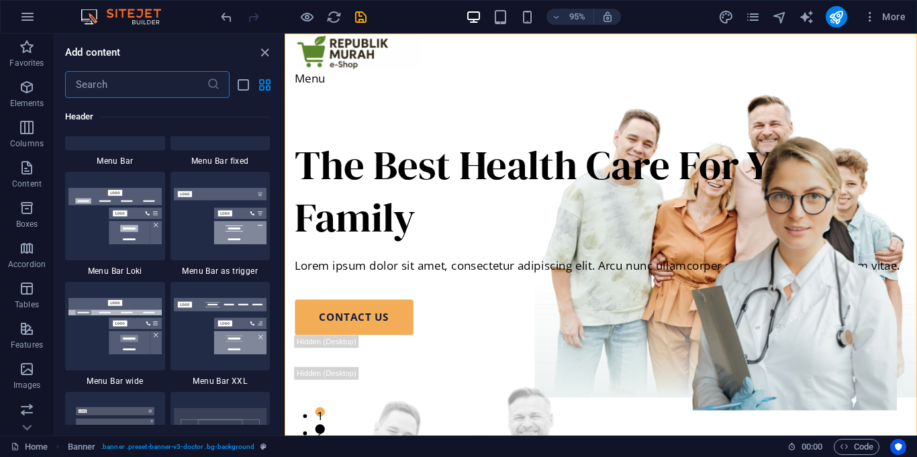
scroll to position [8266, 0]
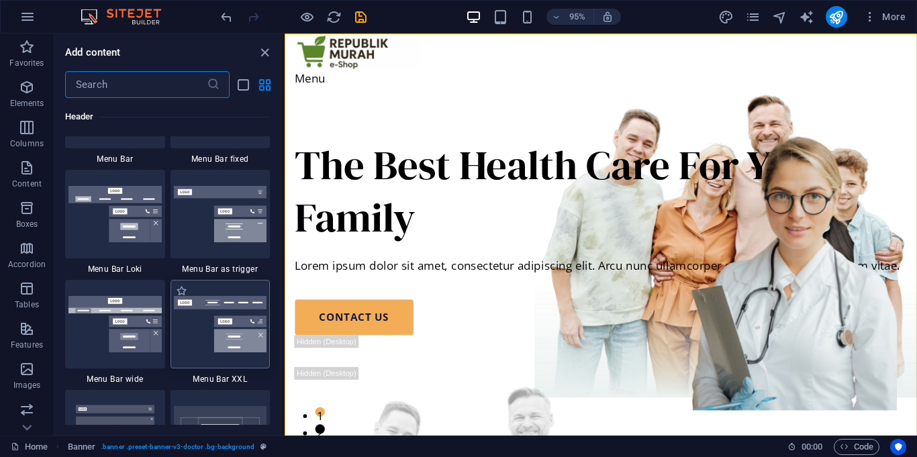
click at [187, 325] on img at bounding box center [220, 324] width 93 height 56
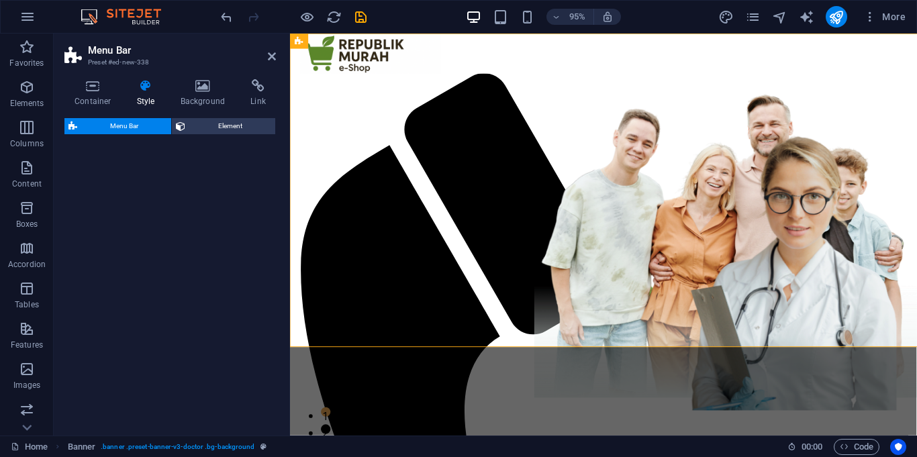
select select "rem"
select select "preset-menu-v2-xxl"
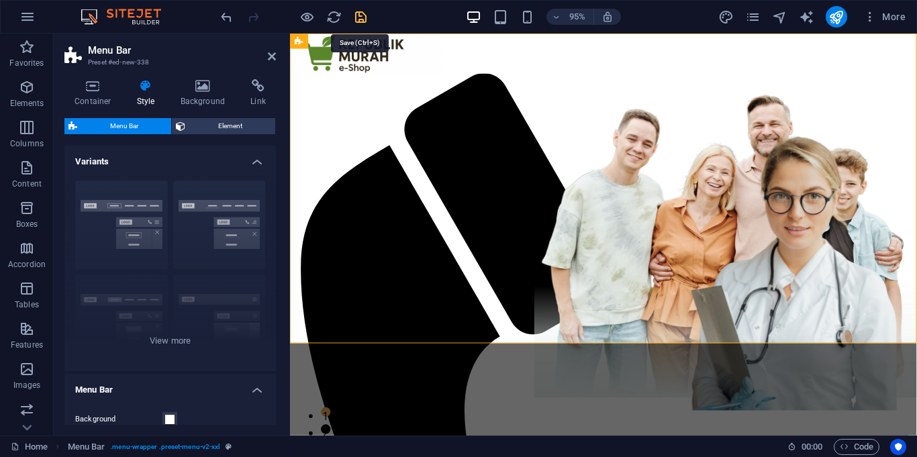
click at [360, 13] on icon "save" at bounding box center [360, 16] width 15 height 15
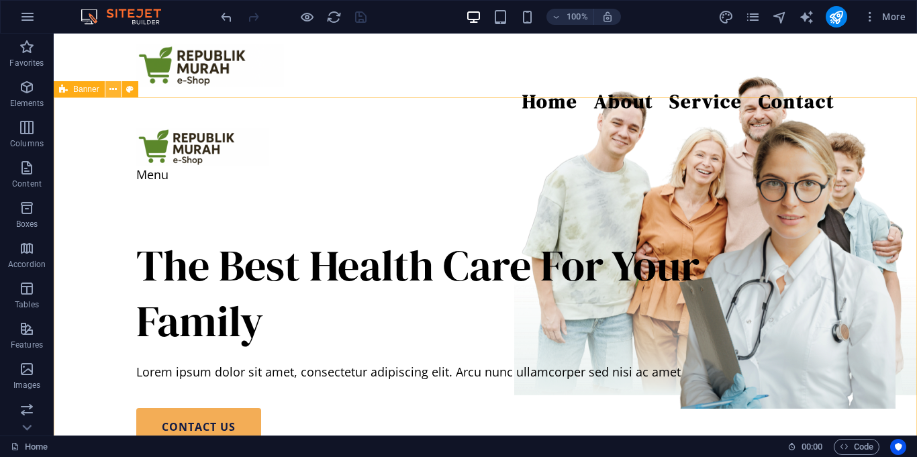
click at [110, 91] on icon at bounding box center [112, 90] width 7 height 14
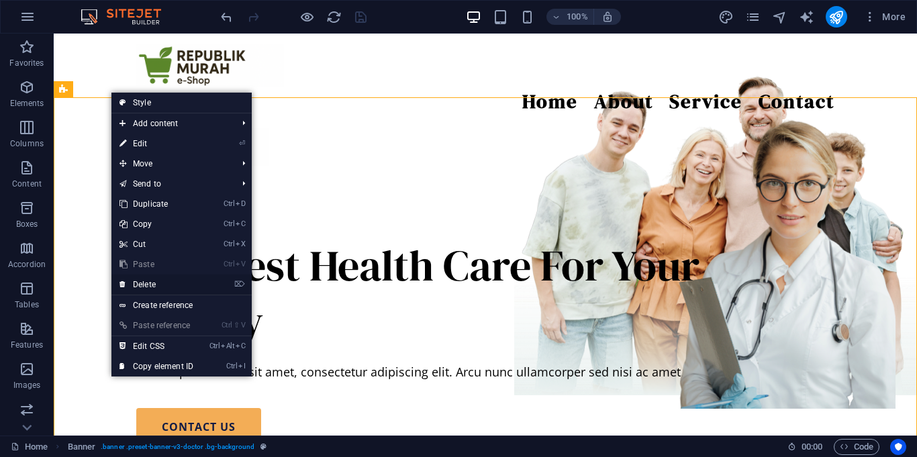
click at [154, 289] on link "⌦ Delete" at bounding box center [156, 284] width 90 height 20
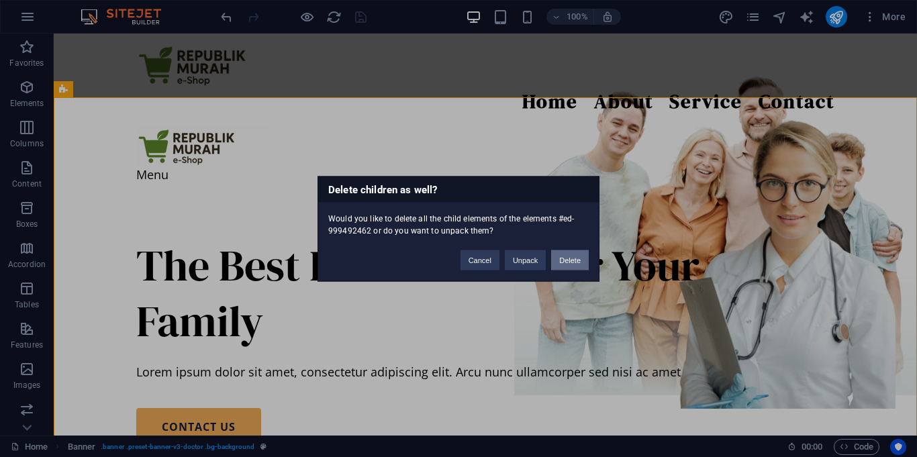
click at [566, 260] on button "Delete" at bounding box center [570, 260] width 38 height 20
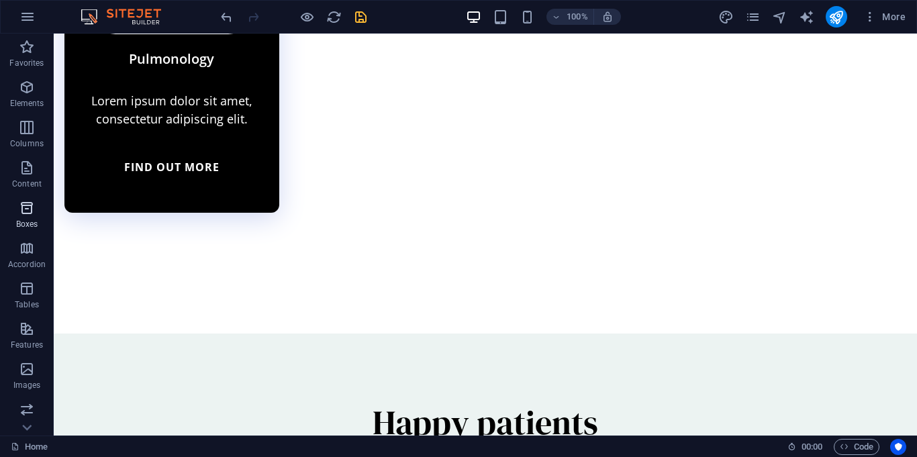
scroll to position [202, 0]
click at [25, 423] on p "Collections" at bounding box center [26, 424] width 41 height 11
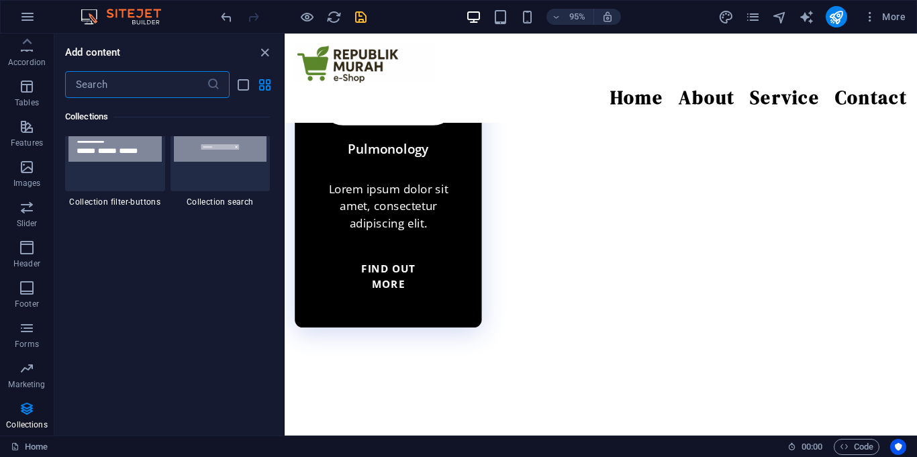
scroll to position [12859, 0]
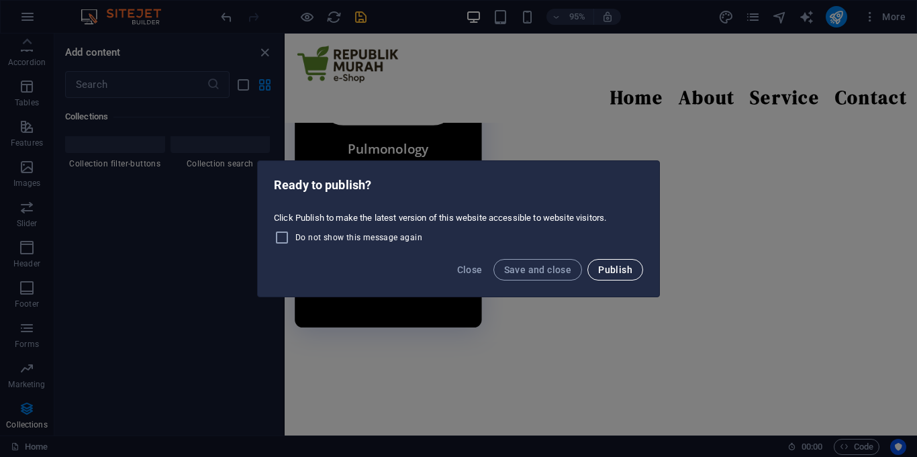
click at [613, 275] on button "Publish" at bounding box center [615, 269] width 56 height 21
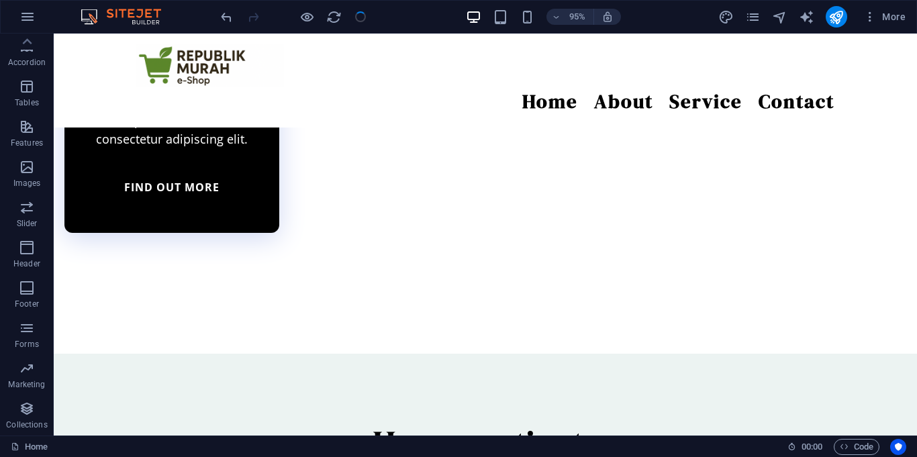
checkbox input "false"
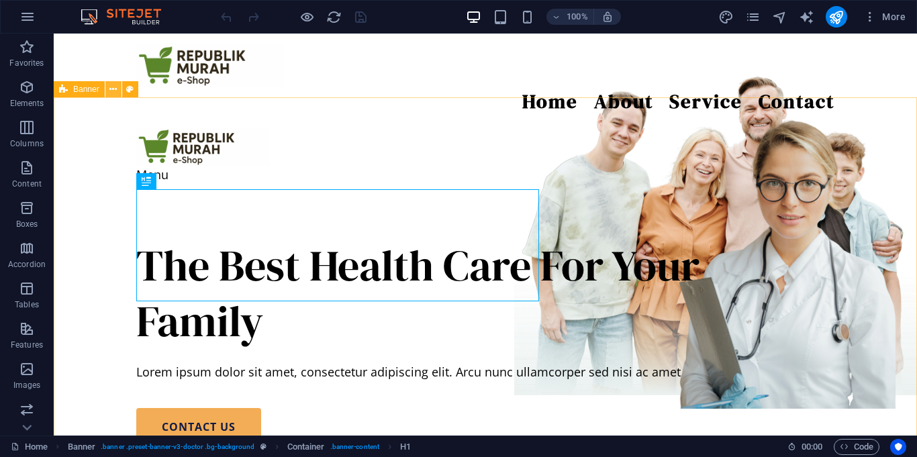
click at [111, 95] on icon at bounding box center [112, 90] width 7 height 14
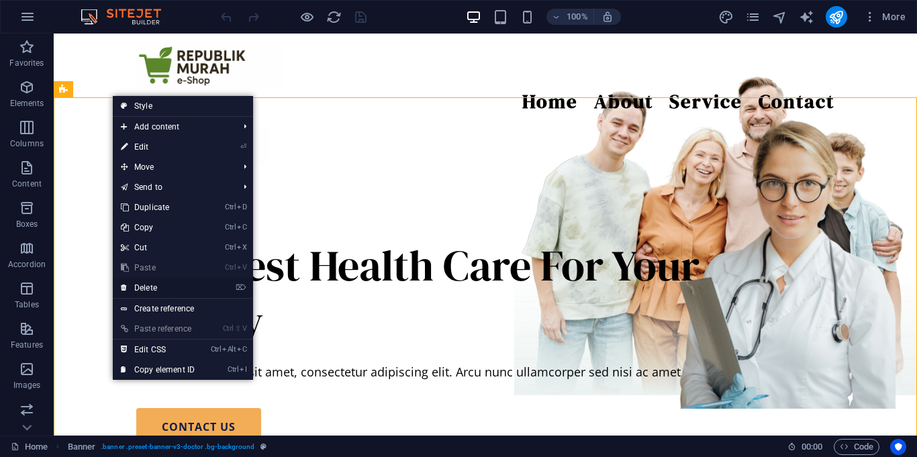
click at [160, 289] on link "⌦ Delete" at bounding box center [158, 288] width 90 height 20
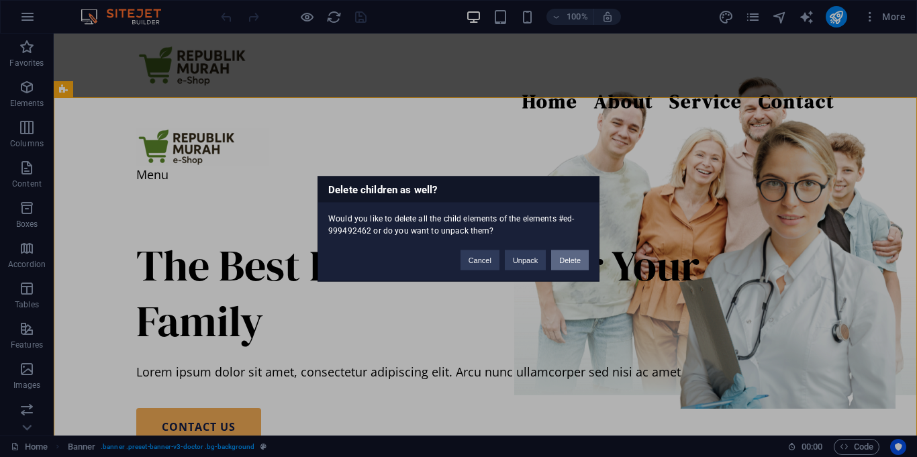
click at [572, 268] on button "Delete" at bounding box center [570, 260] width 38 height 20
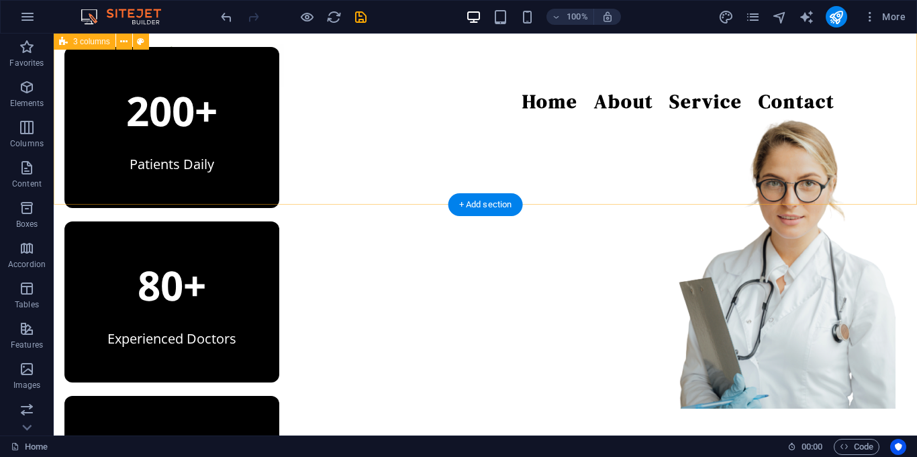
click at [98, 147] on div "200+ Patients Daily 80+ Experienced Doctors 10+ Years of Experience" at bounding box center [485, 315] width 863 height 537
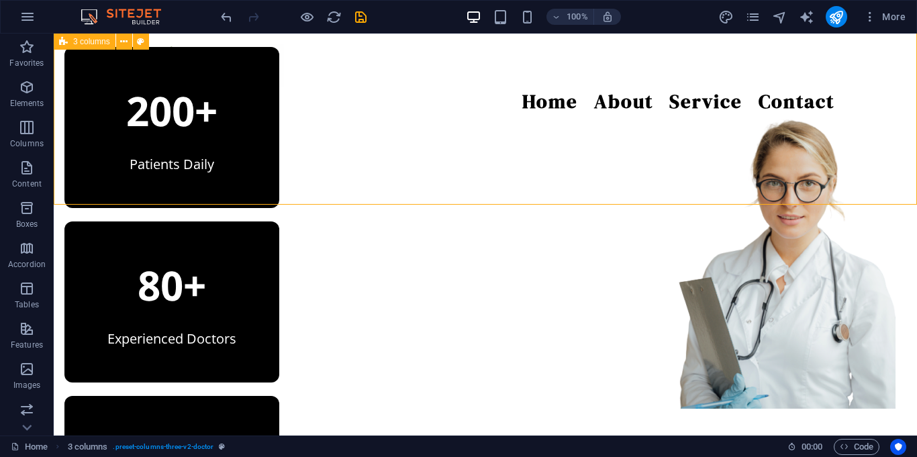
click at [70, 48] on div "3 columns" at bounding box center [85, 42] width 62 height 16
click at [122, 43] on icon at bounding box center [123, 42] width 7 height 14
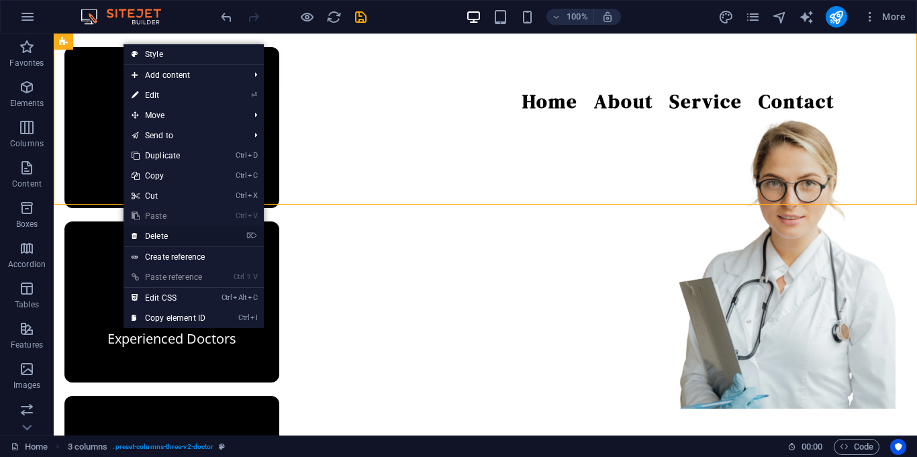
click at [162, 242] on link "⌦ Delete" at bounding box center [168, 236] width 90 height 20
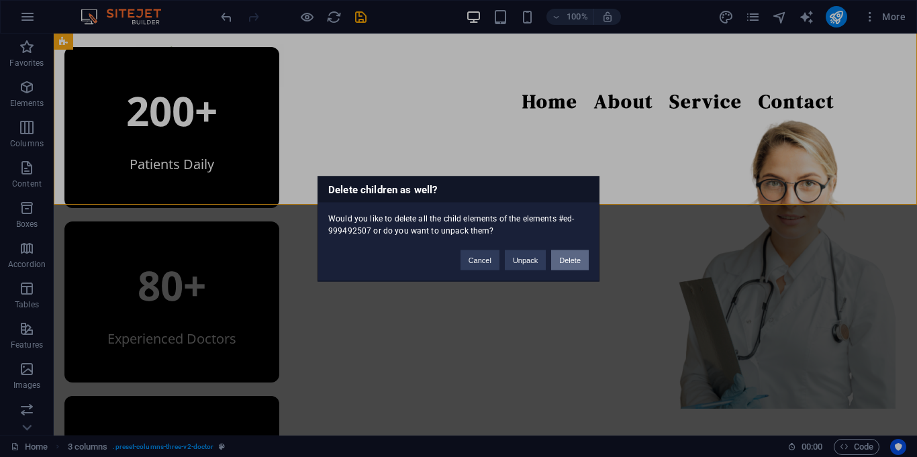
click at [559, 250] on button "Delete" at bounding box center [570, 260] width 38 height 20
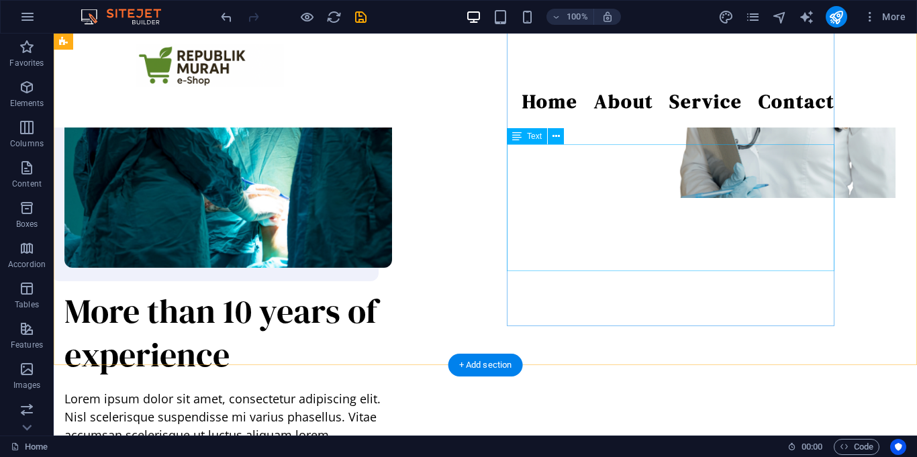
scroll to position [198, 0]
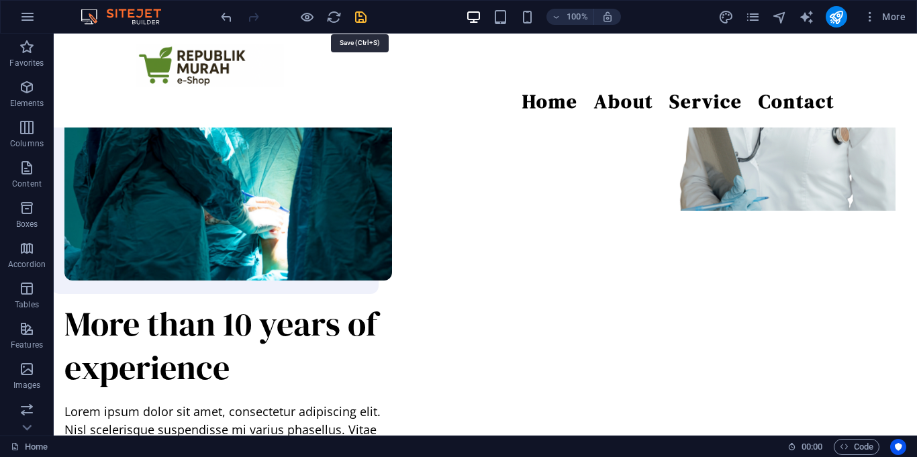
click at [354, 21] on icon "save" at bounding box center [360, 16] width 15 height 15
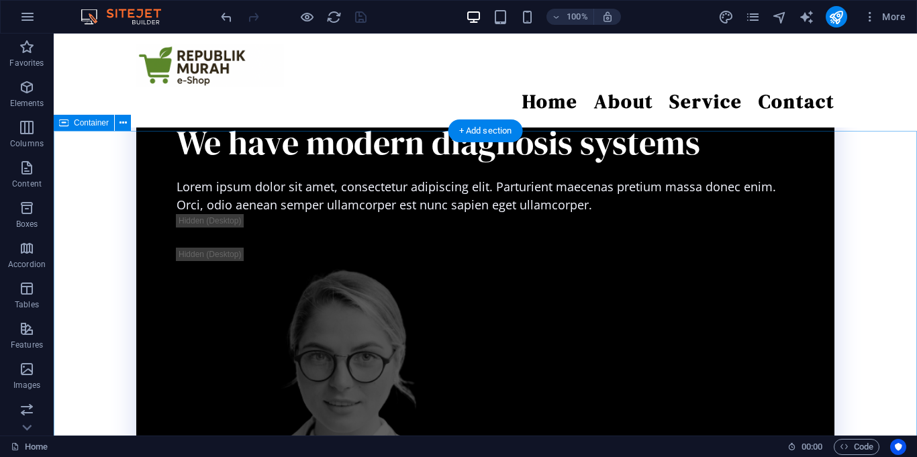
scroll to position [0, 0]
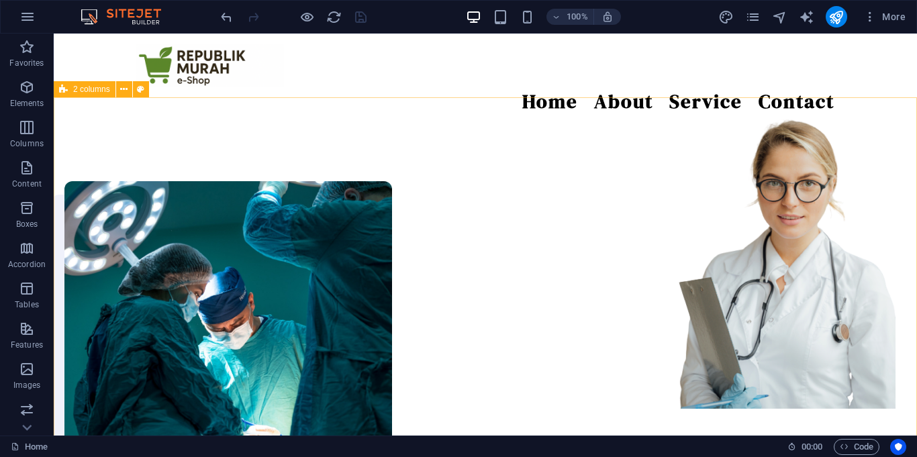
click at [84, 93] on span "2 columns" at bounding box center [91, 89] width 37 height 8
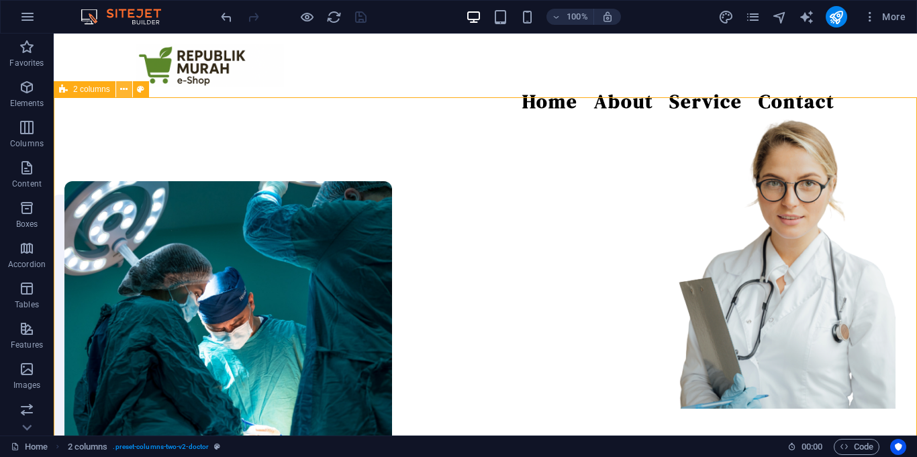
click at [124, 95] on icon at bounding box center [123, 90] width 7 height 14
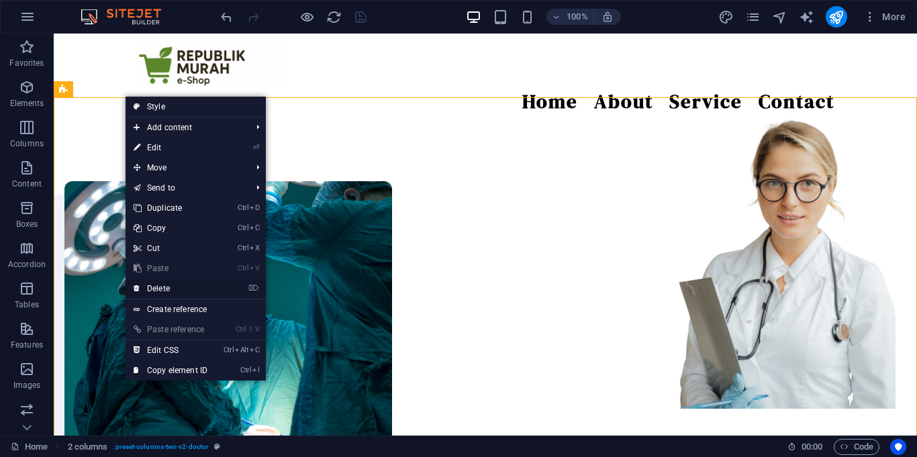
click at [181, 283] on link "⌦ Delete" at bounding box center [170, 288] width 90 height 20
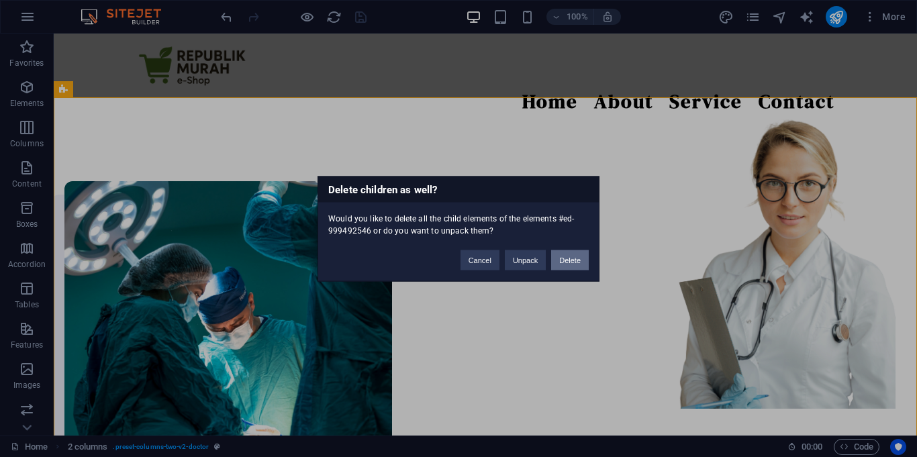
click at [557, 256] on button "Delete" at bounding box center [570, 260] width 38 height 20
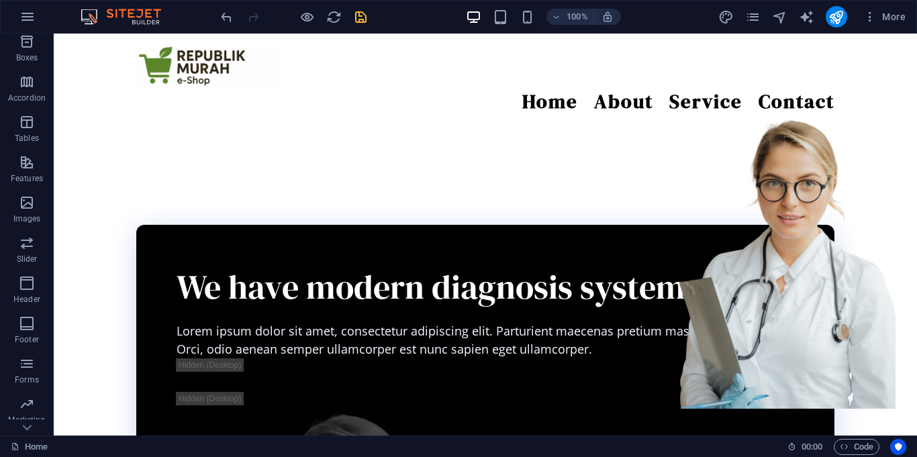
scroll to position [202, 0]
click at [34, 426] on p "Collections" at bounding box center [26, 424] width 41 height 11
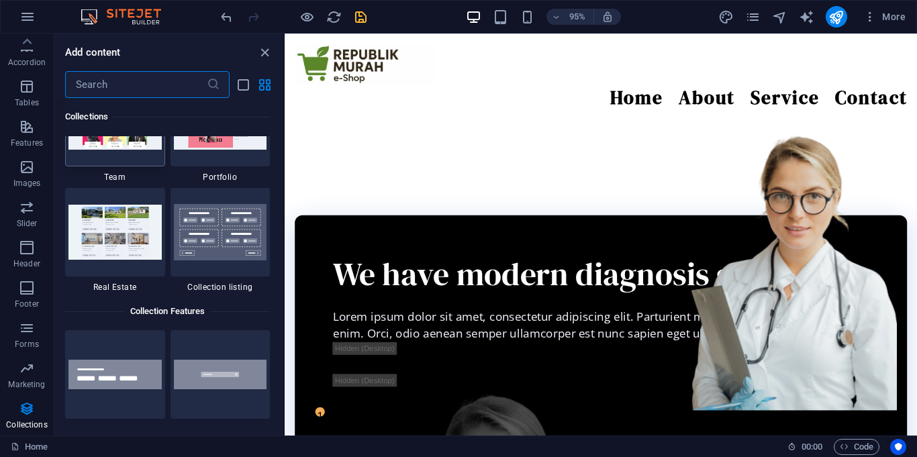
scroll to position [12594, 0]
click at [362, 15] on icon "save" at bounding box center [360, 16] width 15 height 15
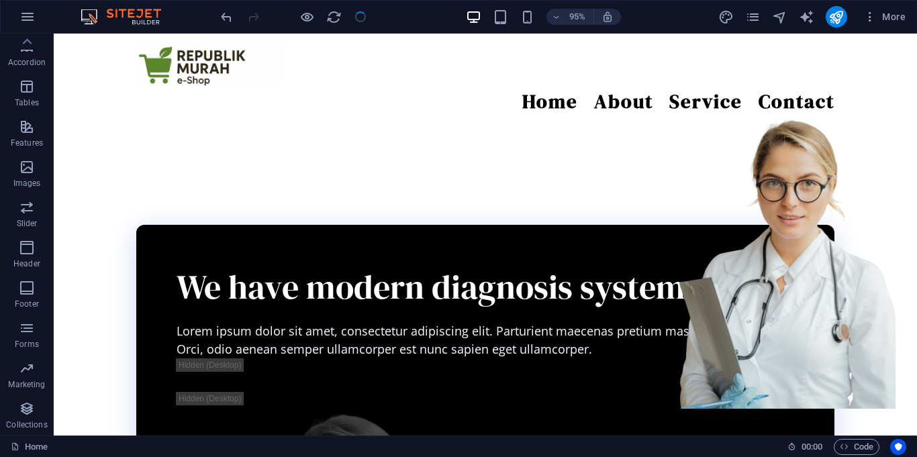
checkbox input "false"
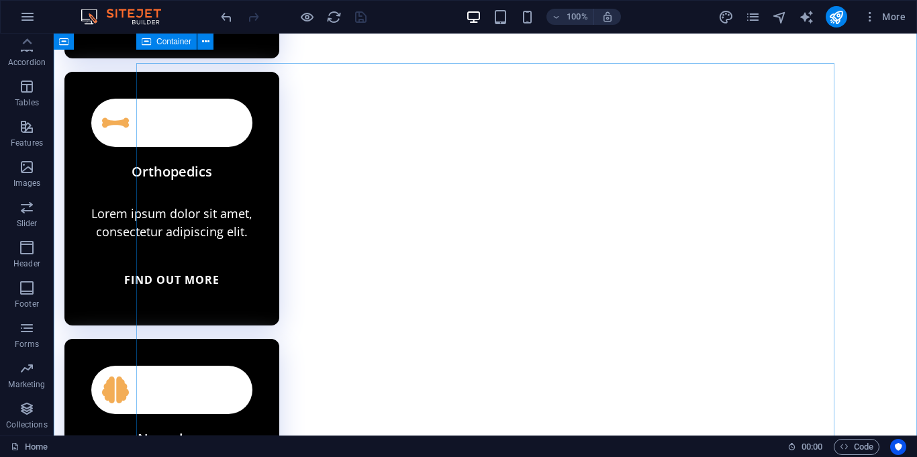
scroll to position [0, 0]
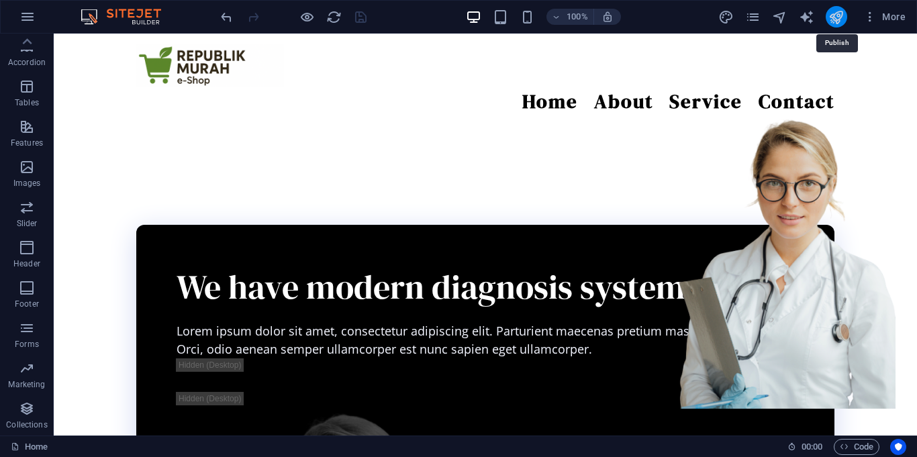
click at [835, 17] on icon "publish" at bounding box center [835, 16] width 15 height 15
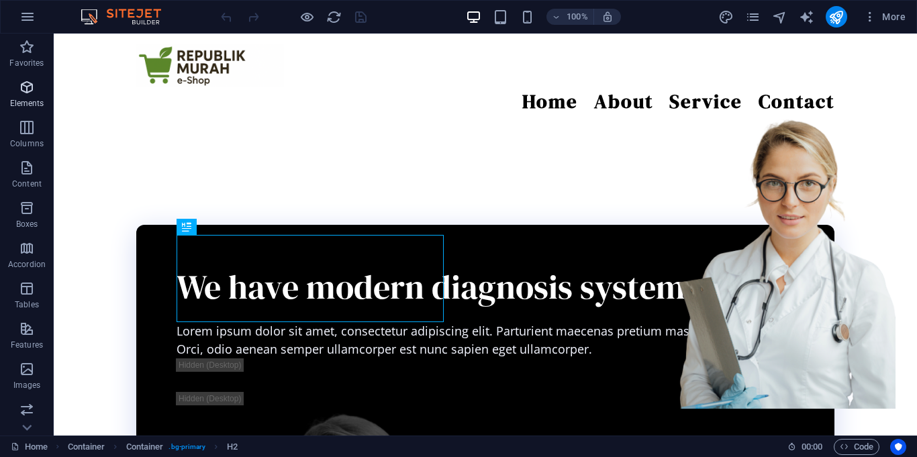
click at [25, 88] on icon "button" at bounding box center [27, 87] width 16 height 16
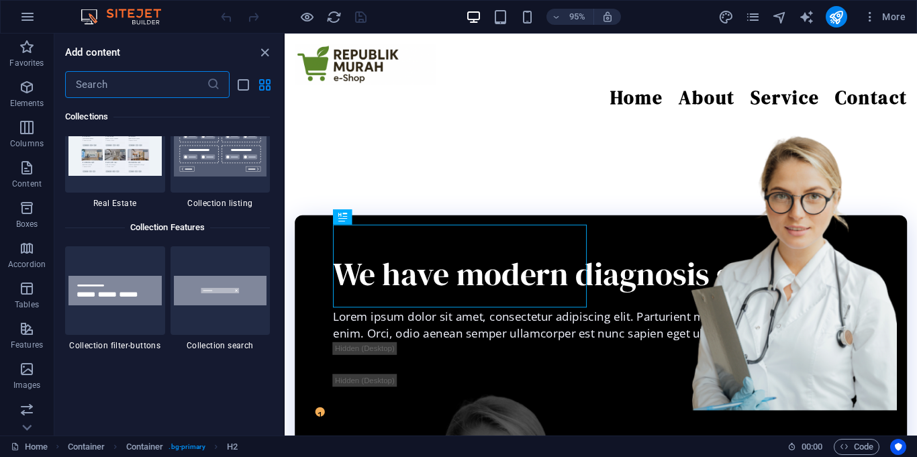
scroll to position [12676, 0]
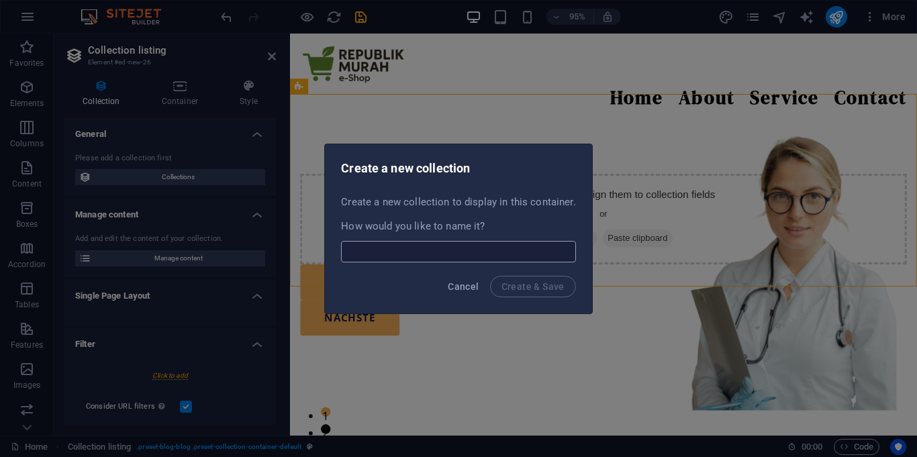
click at [436, 250] on input "text" at bounding box center [458, 251] width 234 height 21
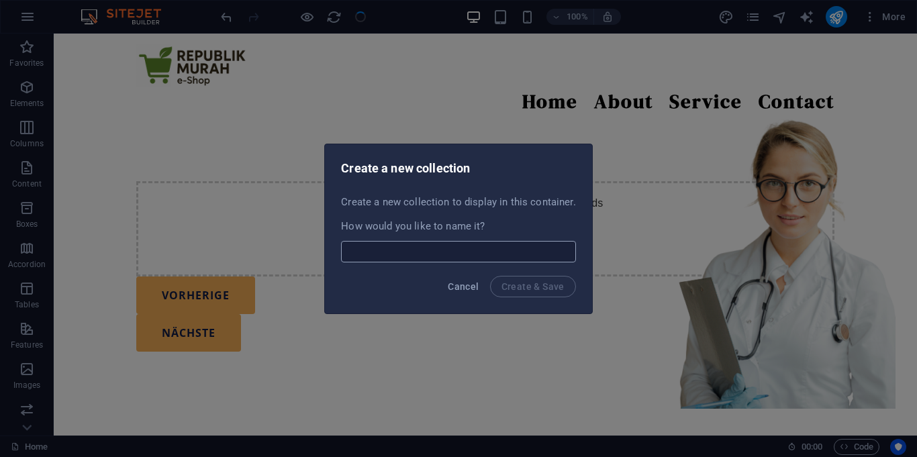
click at [439, 241] on input "text" at bounding box center [458, 251] width 234 height 21
click at [436, 252] on input "text" at bounding box center [458, 251] width 234 height 21
checkbox input "false"
click at [436, 252] on input "text" at bounding box center [458, 251] width 234 height 21
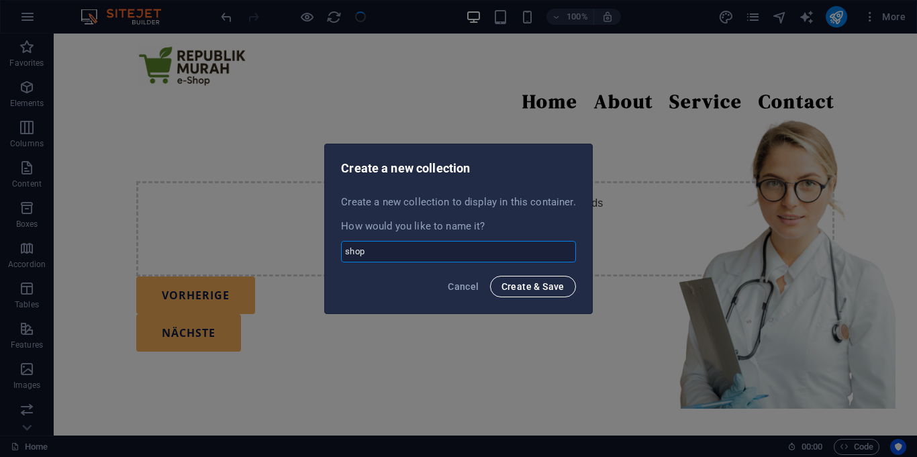
type input "shop"
click at [503, 286] on span "Create & Save" at bounding box center [532, 286] width 63 height 11
click at [533, 286] on span "Create & Save" at bounding box center [532, 286] width 63 height 11
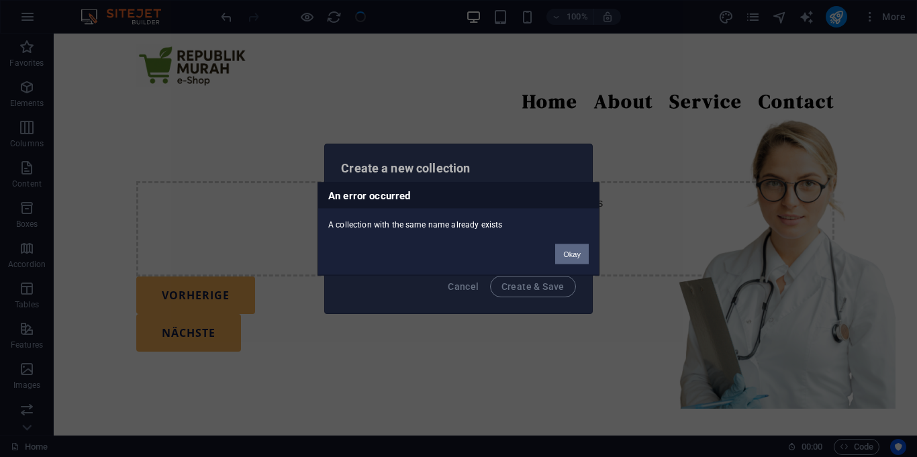
click at [566, 257] on button "Okay" at bounding box center [572, 254] width 34 height 20
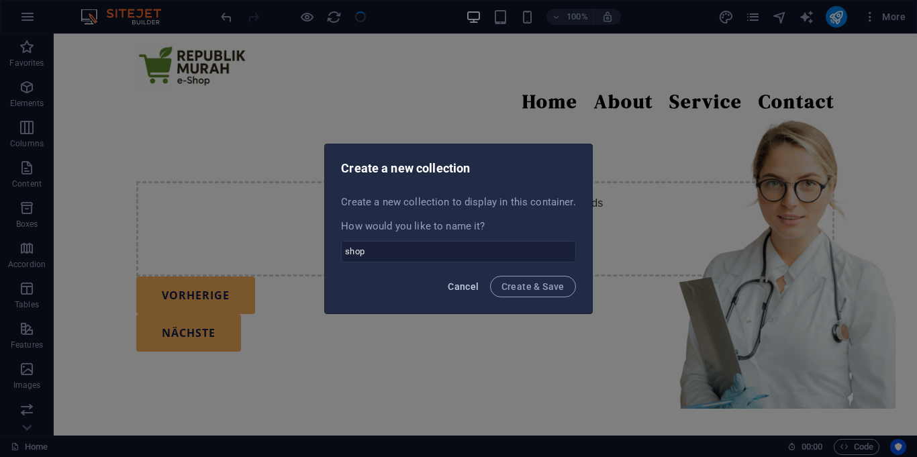
click at [467, 289] on span "Cancel" at bounding box center [463, 286] width 31 height 11
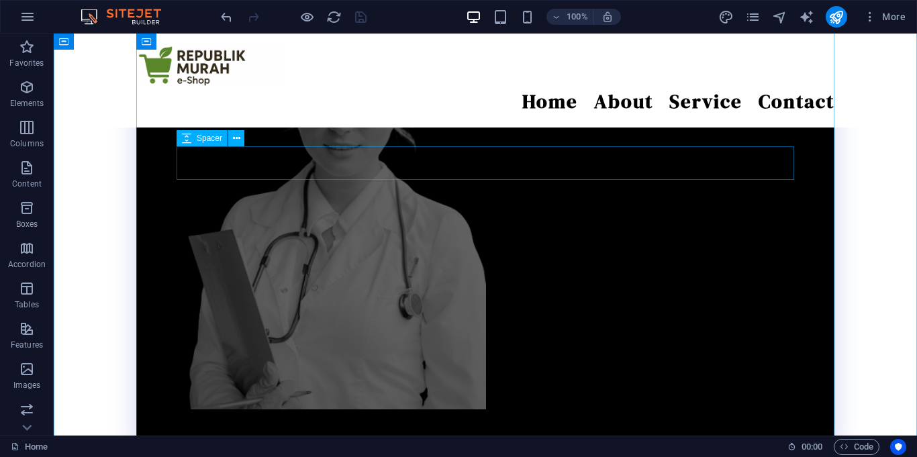
scroll to position [0, 0]
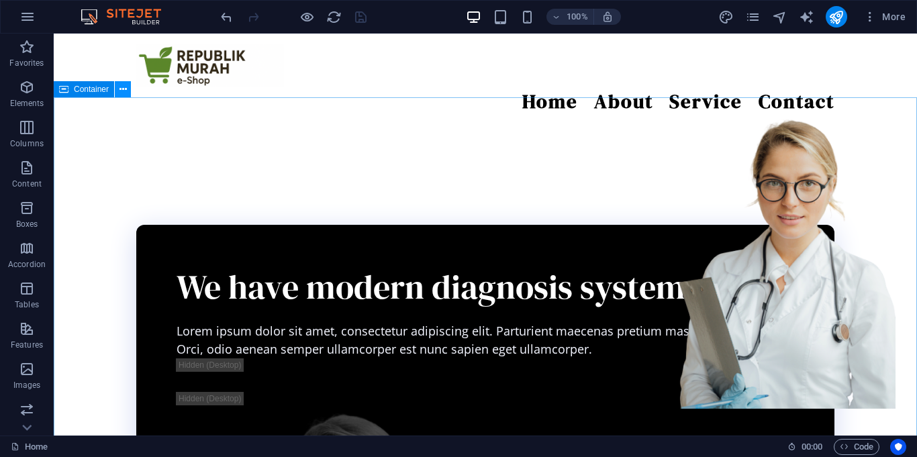
click at [120, 91] on icon at bounding box center [122, 90] width 7 height 14
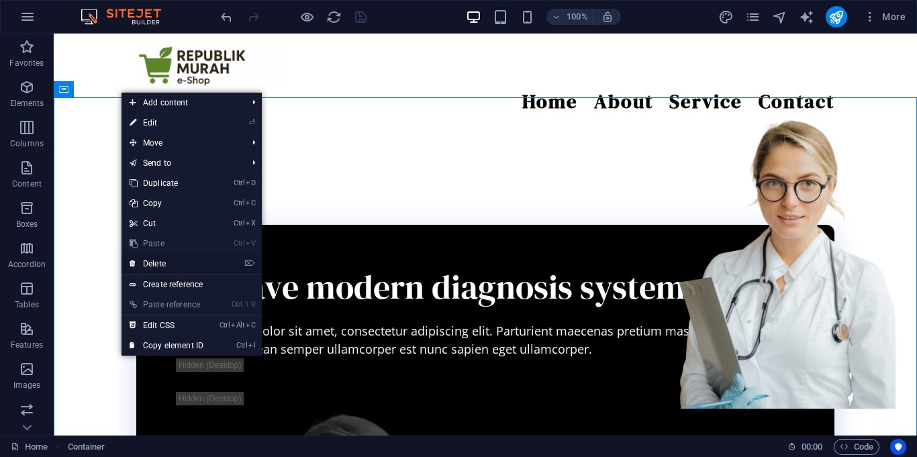
click at [161, 267] on link "⌦ Delete" at bounding box center [166, 264] width 90 height 20
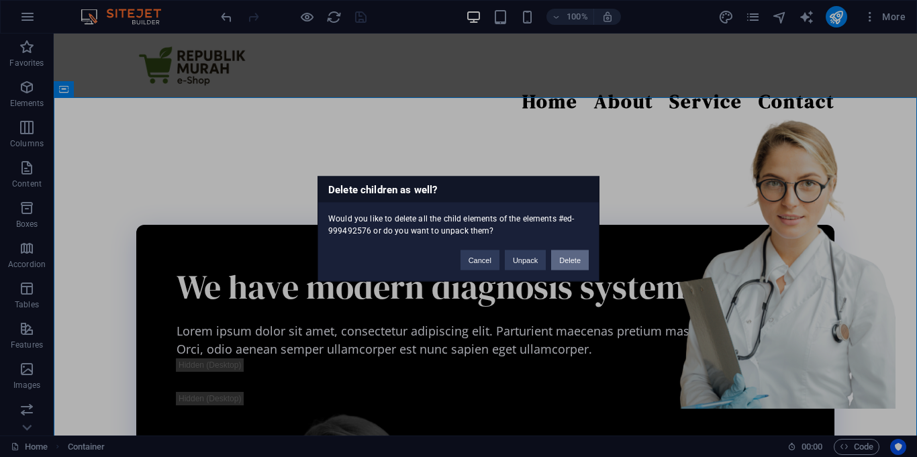
click at [562, 252] on button "Delete" at bounding box center [570, 260] width 38 height 20
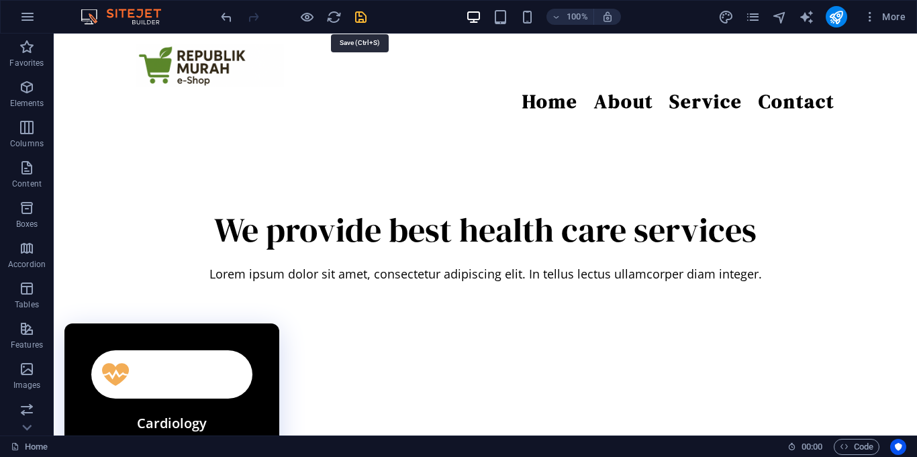
click at [366, 22] on icon "save" at bounding box center [360, 16] width 15 height 15
checkbox input "false"
click at [34, 99] on p "Elements" at bounding box center [27, 103] width 34 height 11
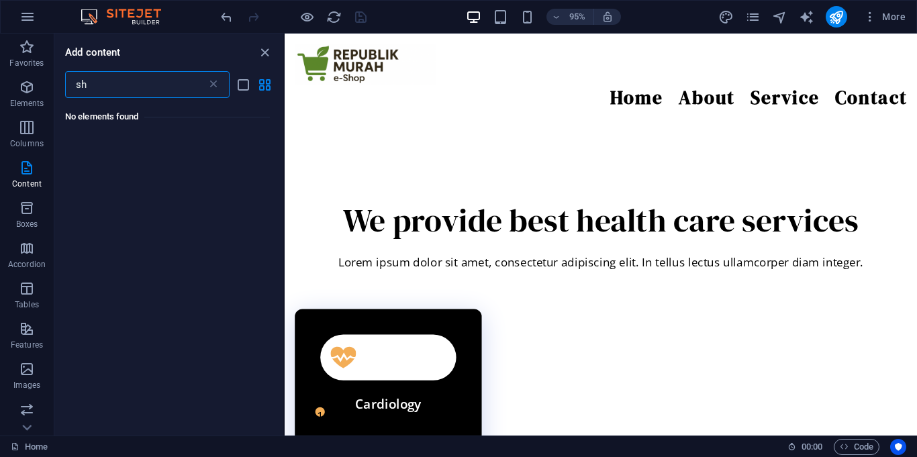
type input "s"
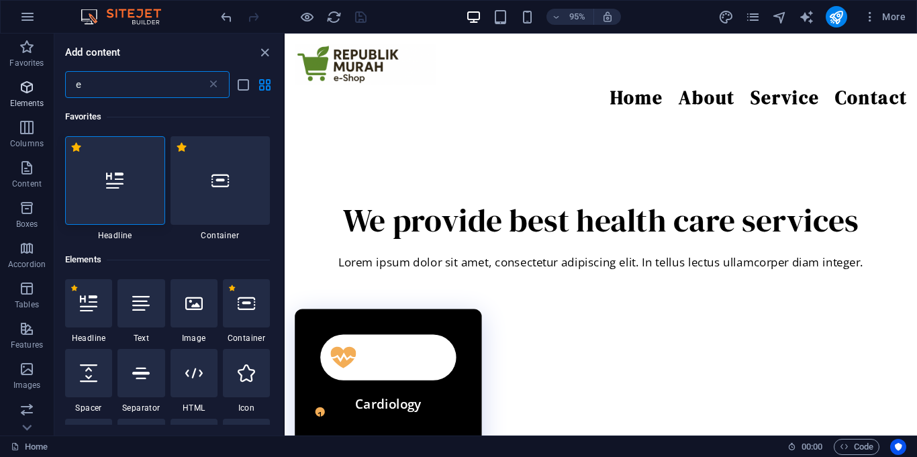
type input "e"
click at [19, 93] on icon "button" at bounding box center [27, 87] width 16 height 16
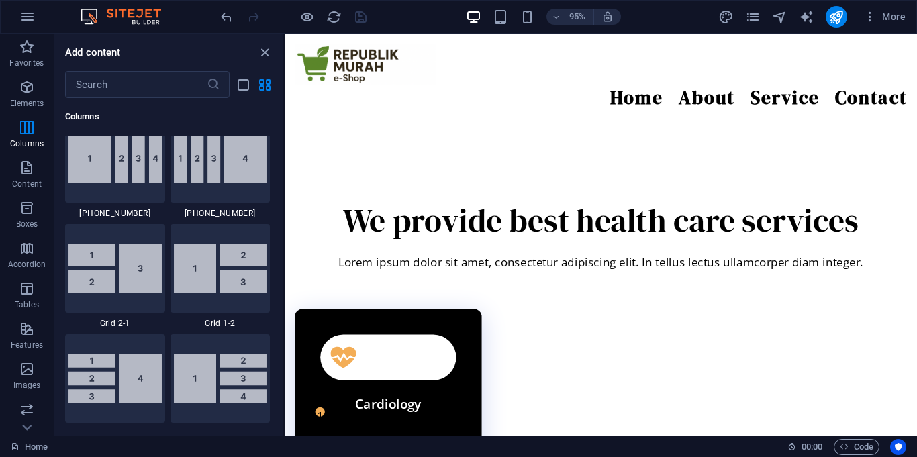
scroll to position [1579, 0]
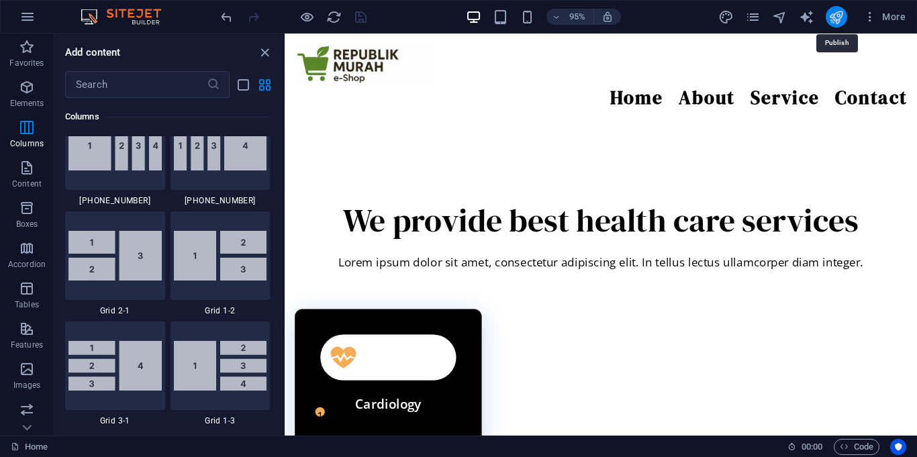
click at [833, 20] on icon "publish" at bounding box center [835, 16] width 15 height 15
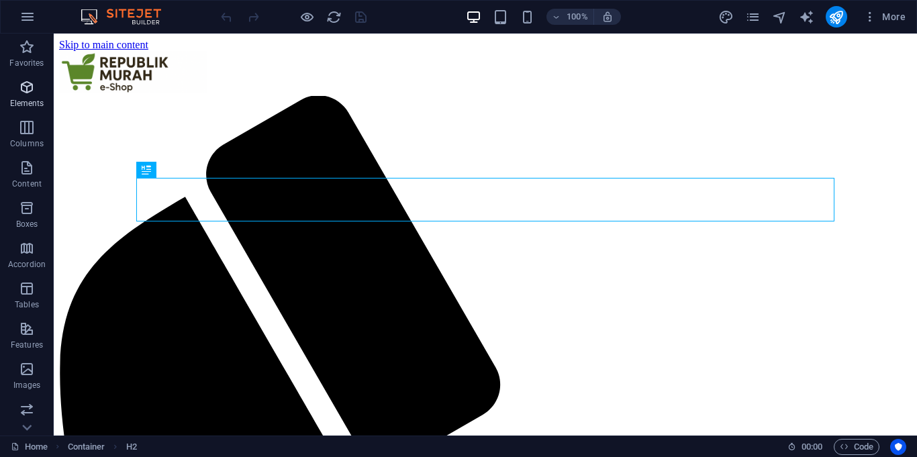
click at [34, 92] on icon "button" at bounding box center [27, 87] width 16 height 16
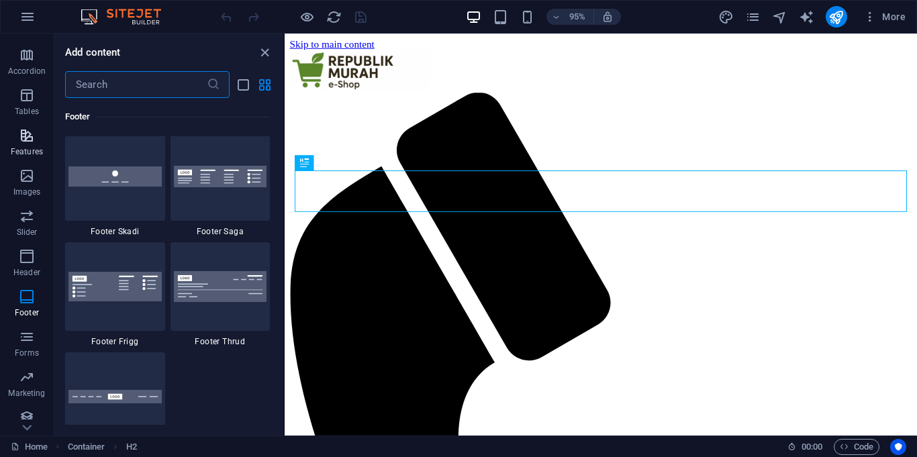
scroll to position [202, 0]
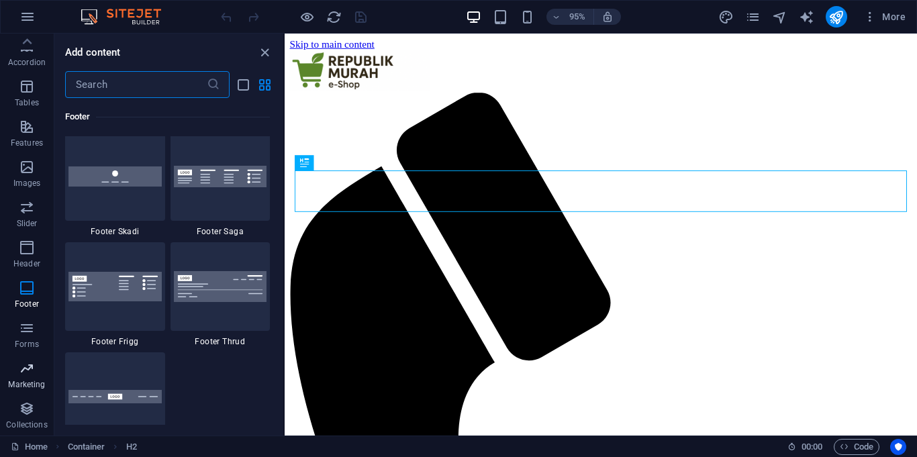
click at [28, 358] on button "Marketing" at bounding box center [27, 375] width 54 height 40
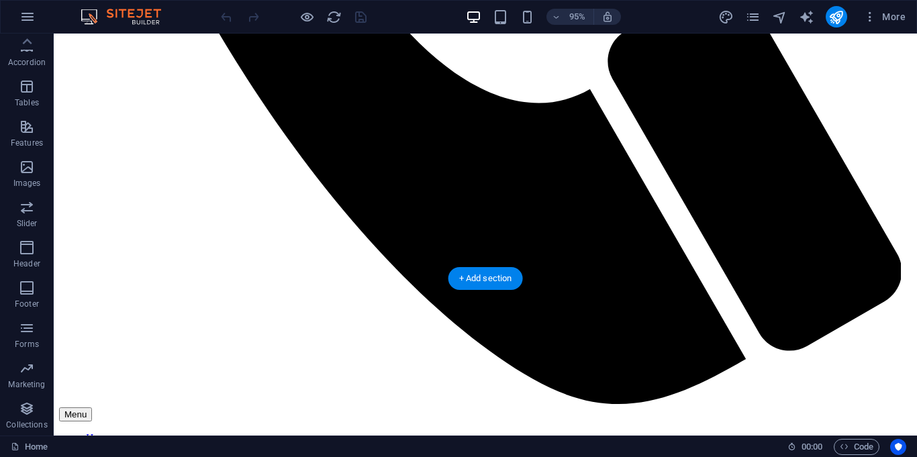
scroll to position [756, 0]
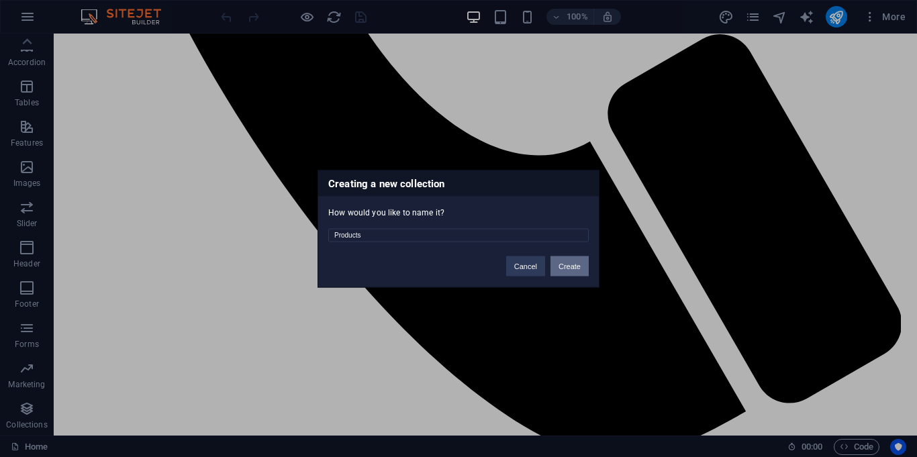
click at [569, 260] on button "Create" at bounding box center [569, 266] width 38 height 20
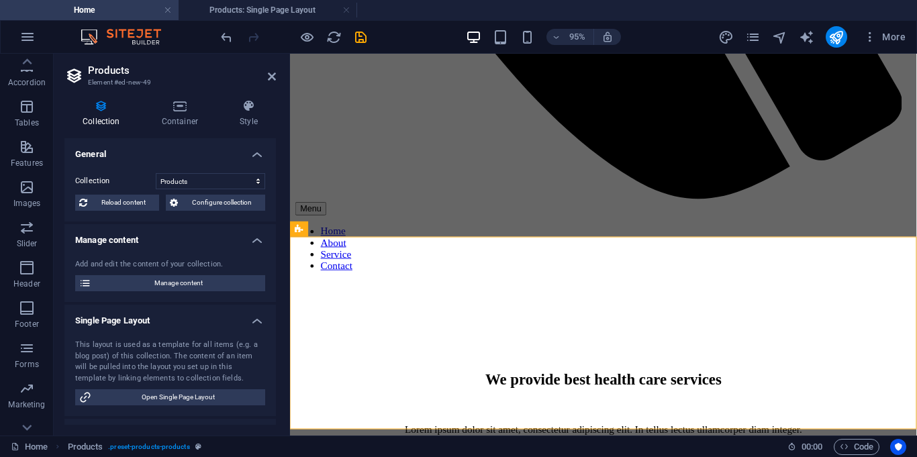
scroll to position [808, 0]
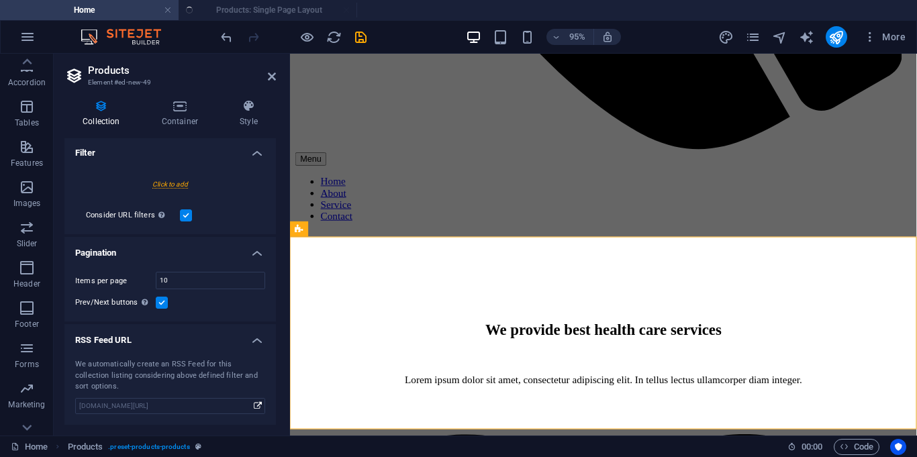
select select "createdAt_DESC"
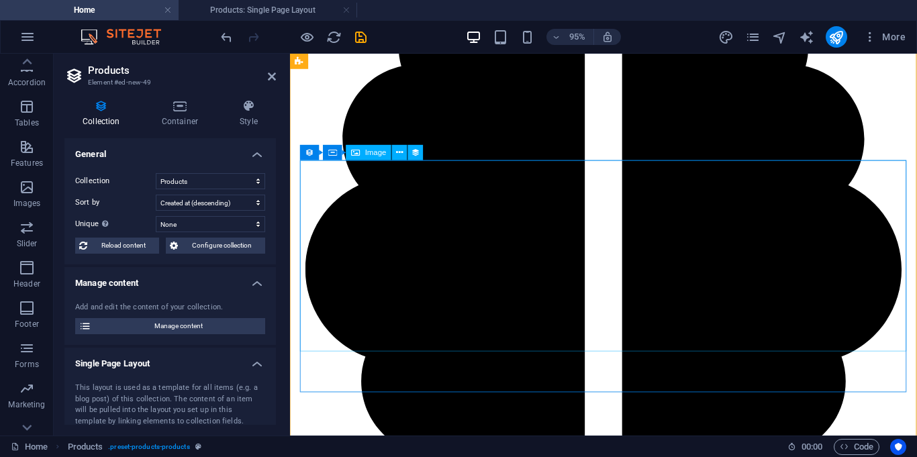
scroll to position [2412, 0]
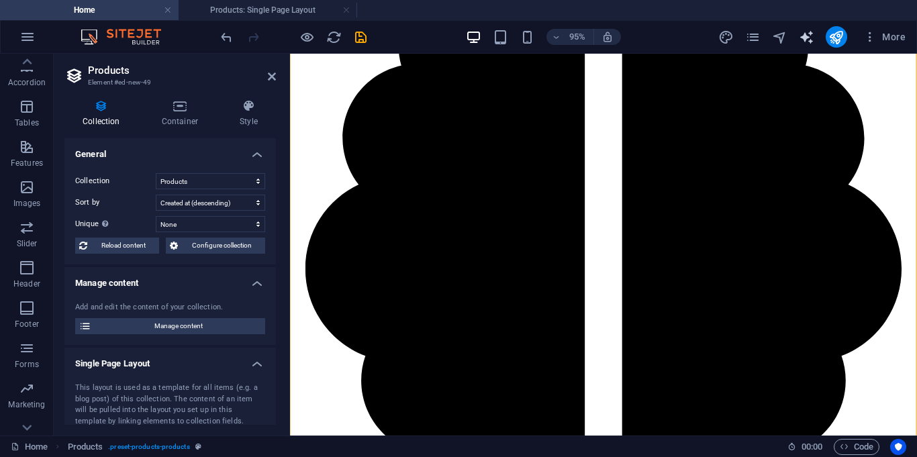
click at [804, 44] on button "text_generator" at bounding box center [806, 37] width 16 height 16
select select "English"
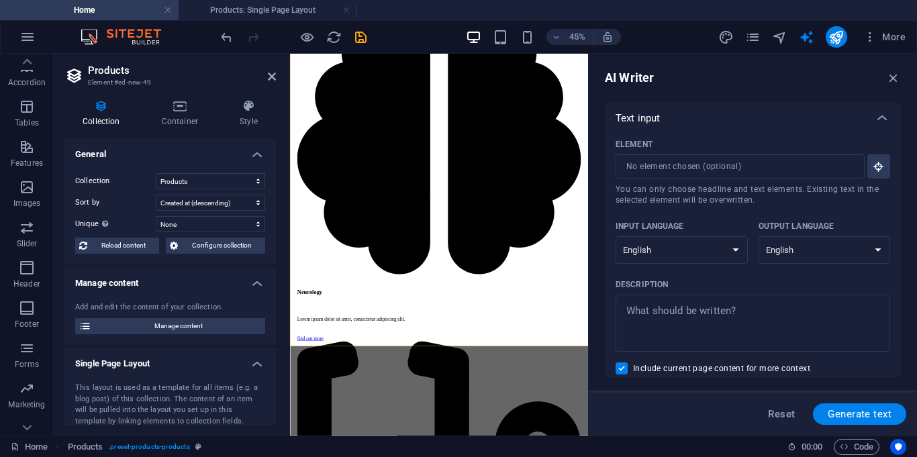
scroll to position [0, 0]
click at [833, 42] on icon "publish" at bounding box center [835, 37] width 15 height 15
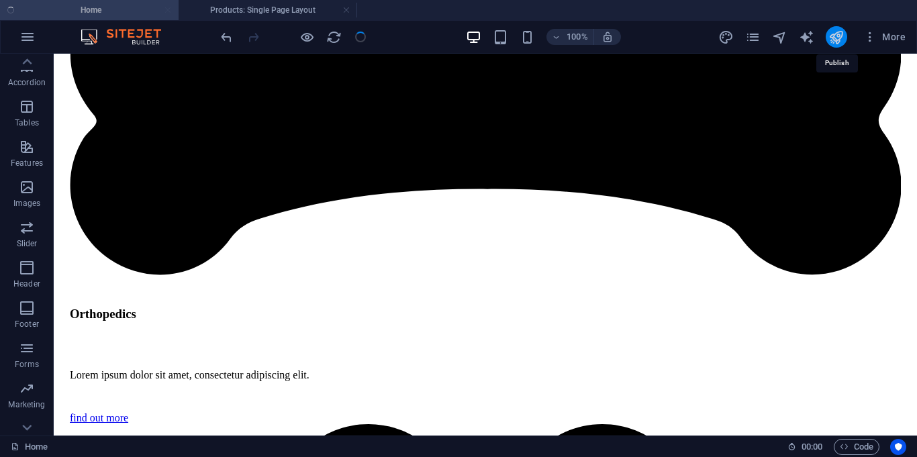
scroll to position [2344, 0]
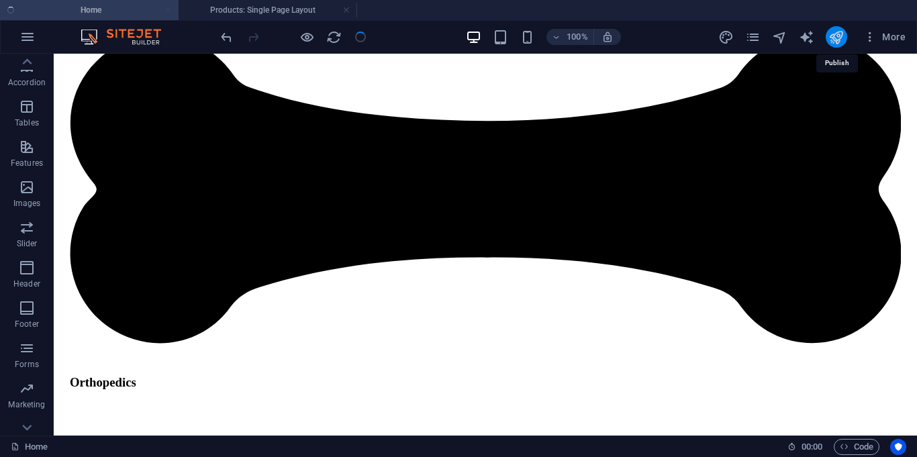
click at [833, 42] on icon "publish" at bounding box center [835, 37] width 15 height 15
checkbox input "false"
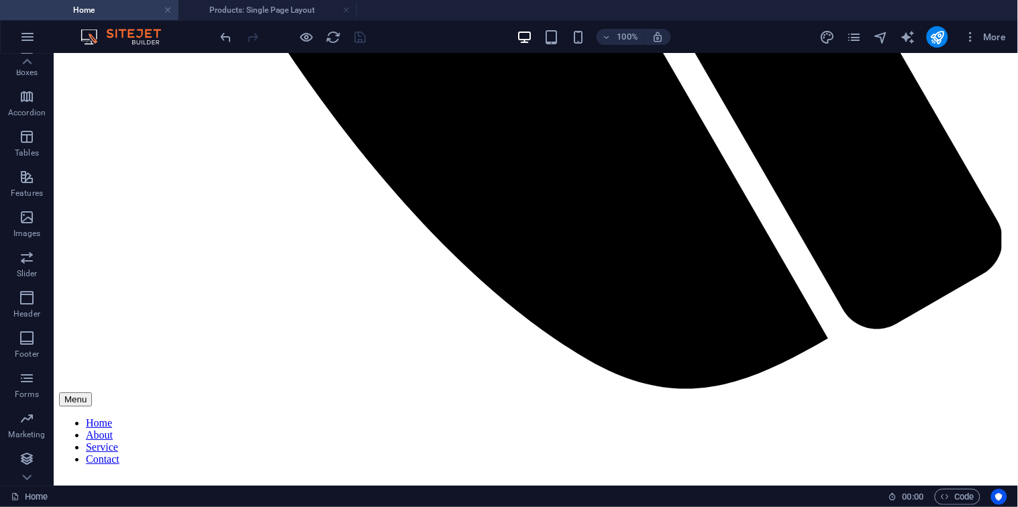
scroll to position [168, 0]
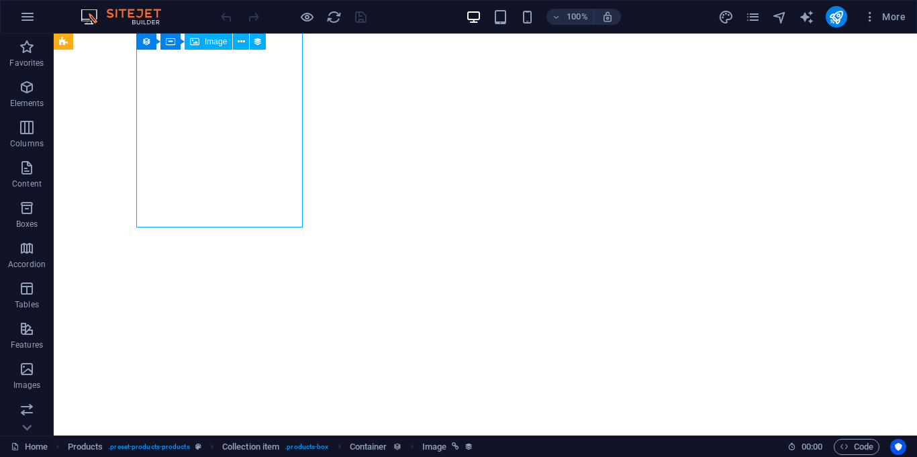
select select "px"
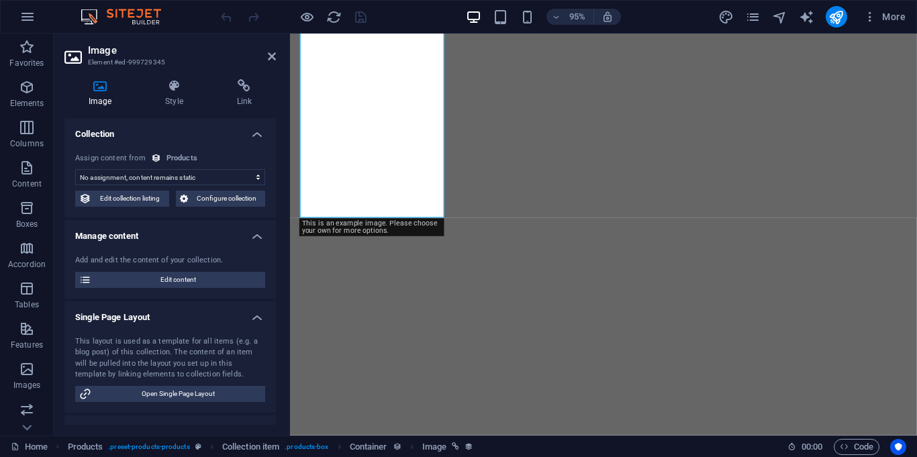
select select "image"
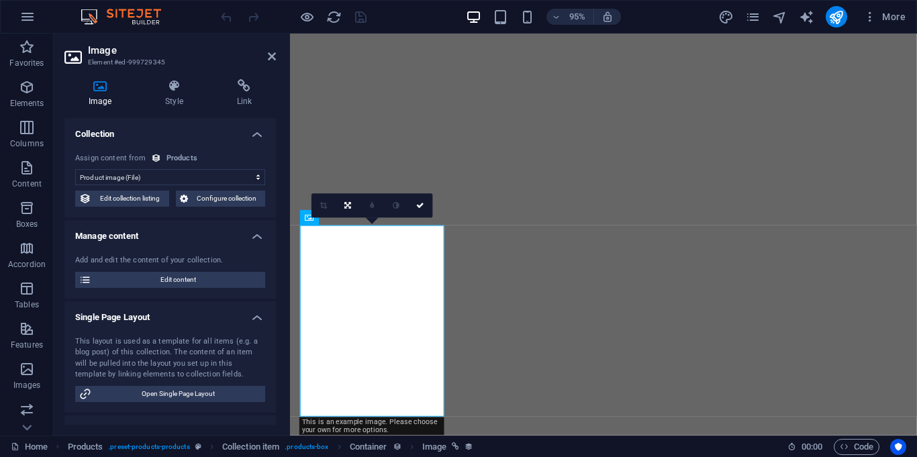
click at [311, 218] on div "0" at bounding box center [371, 206] width 121 height 24
click at [156, 182] on select "No assignment, content remains static Created at (Date) Updated at (Date) Name …" at bounding box center [170, 177] width 190 height 16
click at [158, 195] on span "Edit collection listing" at bounding box center [130, 199] width 70 height 16
select select "createdAt_DESC"
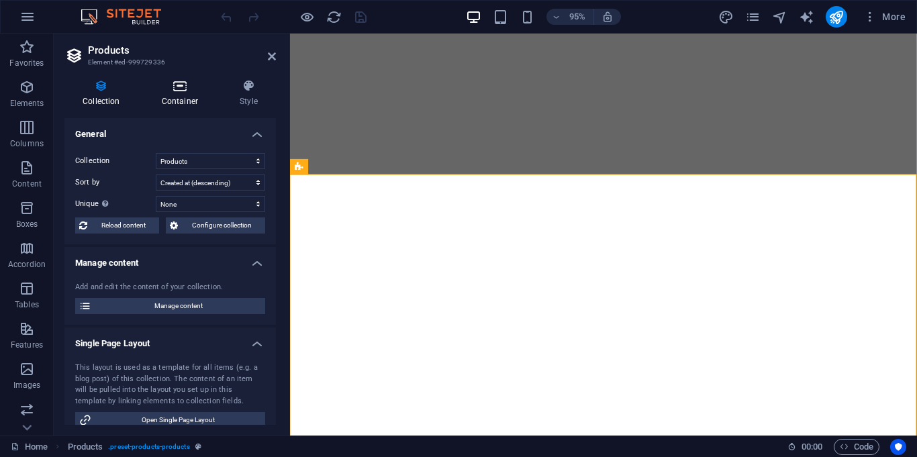
click at [185, 79] on icon at bounding box center [180, 85] width 72 height 13
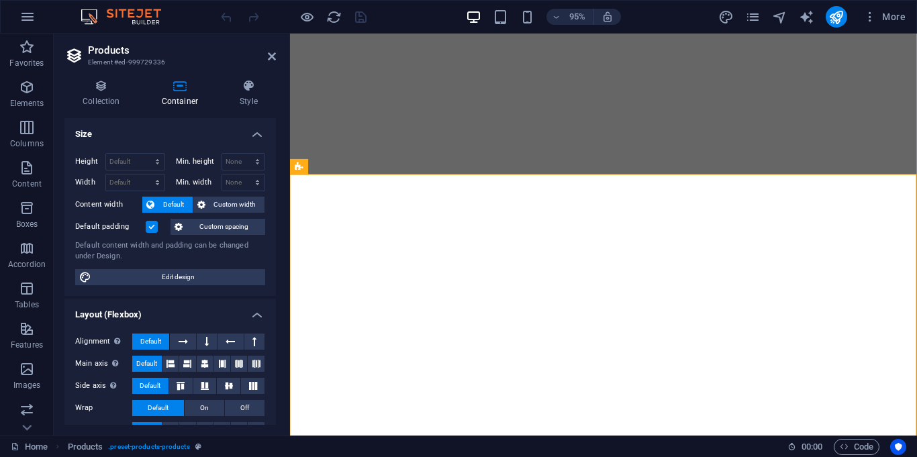
click at [107, 108] on div "Collection Container Style General Collection Products shop Sort by Created at …" at bounding box center [169, 252] width 211 height 346
click at [107, 104] on h4 "Collection" at bounding box center [103, 93] width 79 height 28
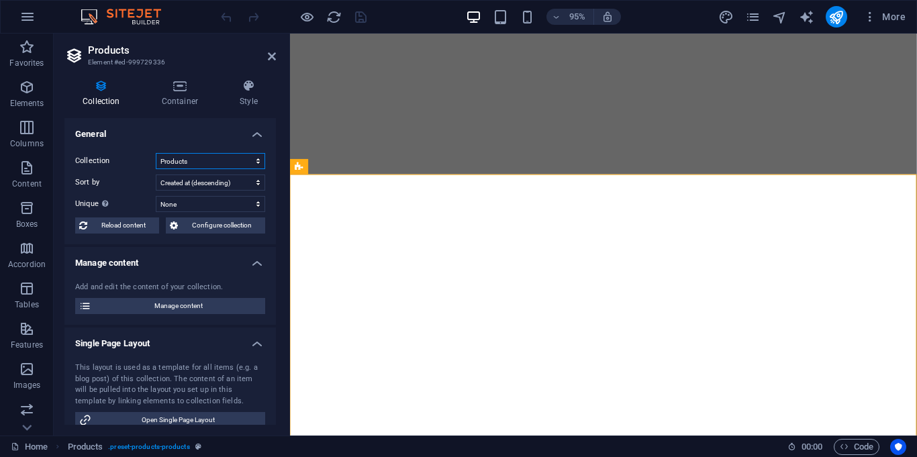
click at [166, 160] on select "Products shop" at bounding box center [210, 161] width 109 height 16
click at [156, 153] on select "Products shop" at bounding box center [210, 161] width 109 height 16
select select "68dd21518f3d5bcd3f0bc455"
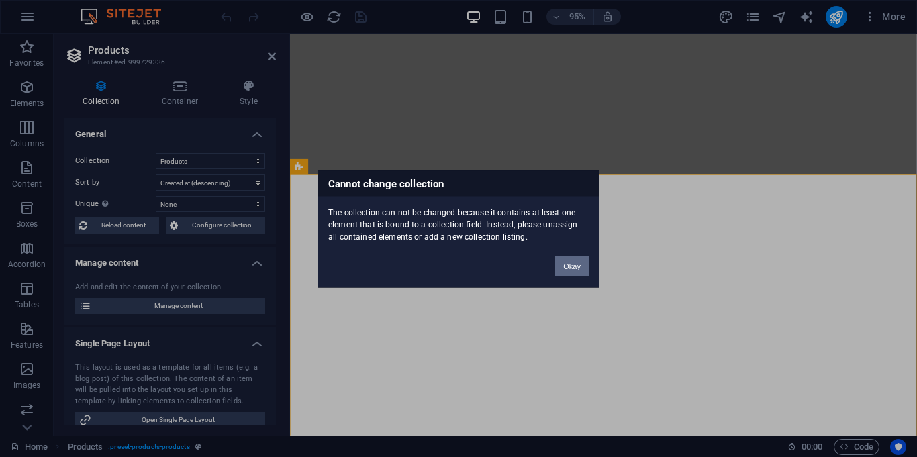
click at [576, 263] on button "Okay" at bounding box center [572, 266] width 34 height 20
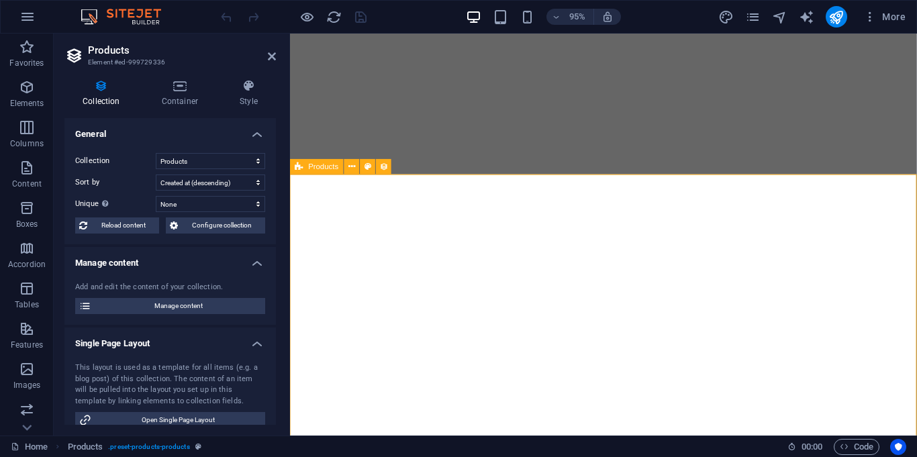
click at [323, 166] on span "Products" at bounding box center [324, 166] width 30 height 7
click at [356, 168] on button at bounding box center [351, 167] width 15 height 15
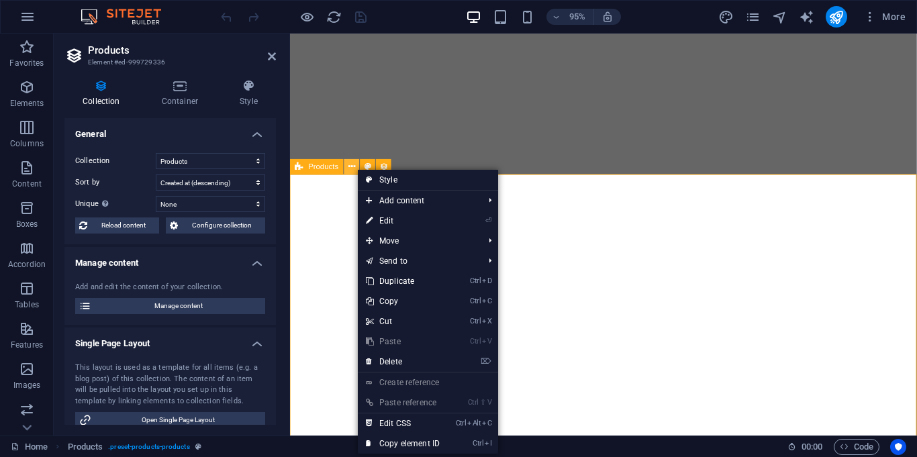
click at [350, 170] on icon at bounding box center [351, 166] width 7 height 13
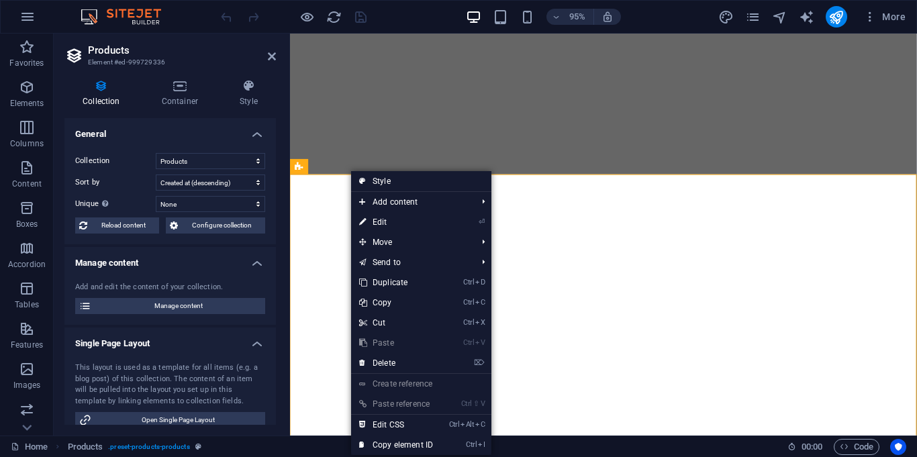
click at [215, 247] on h4 "Manage content" at bounding box center [169, 259] width 211 height 24
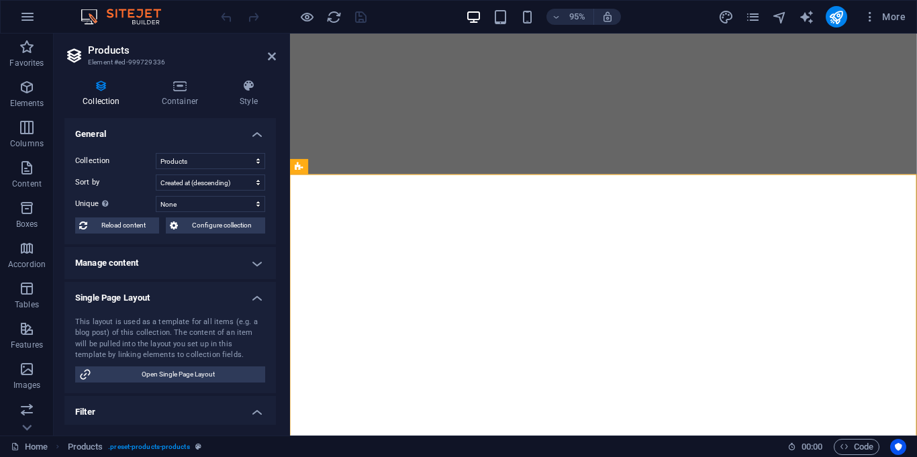
click at [215, 247] on h4 "Manage content" at bounding box center [169, 263] width 211 height 32
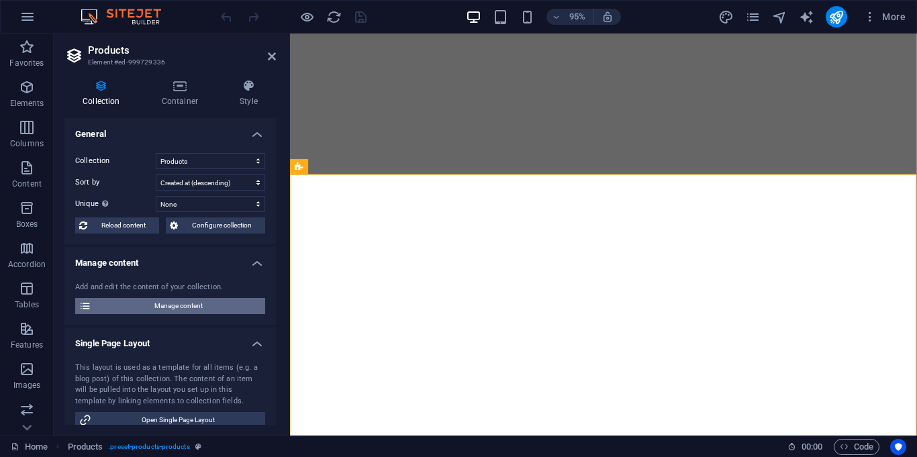
click at [211, 300] on span "Manage content" at bounding box center [178, 306] width 166 height 16
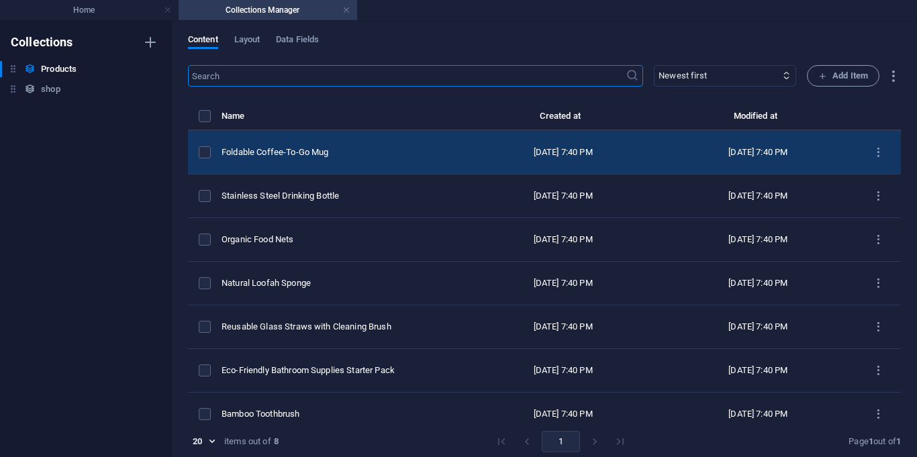
click at [321, 146] on div "Foldable Coffee-To-Go Mug" at bounding box center [337, 152] width 233 height 12
select select "Out of stock"
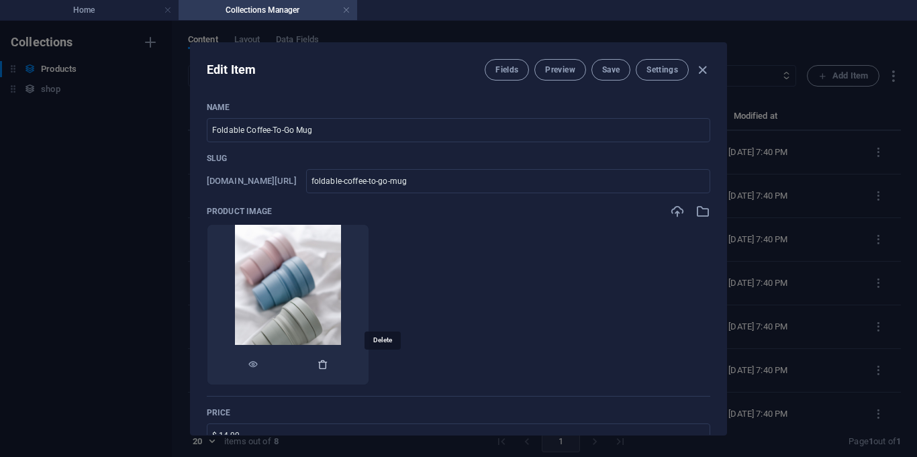
click at [328, 365] on icon "button" at bounding box center [322, 364] width 11 height 11
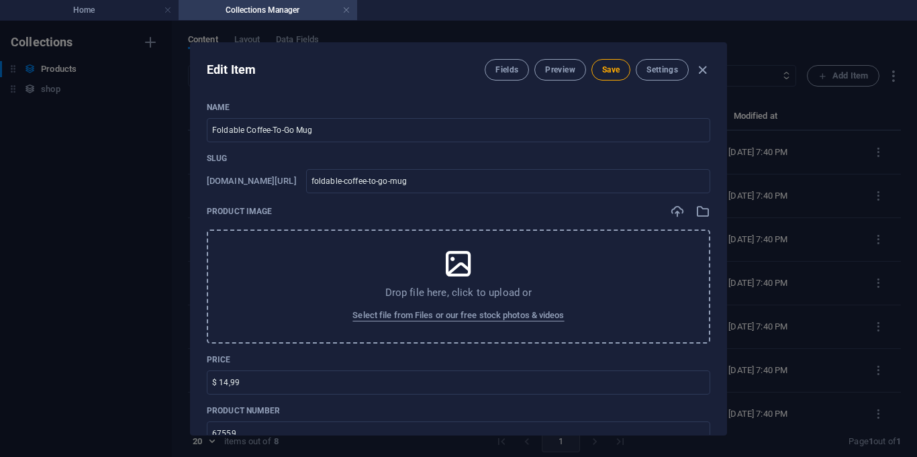
click at [463, 269] on icon at bounding box center [458, 264] width 34 height 34
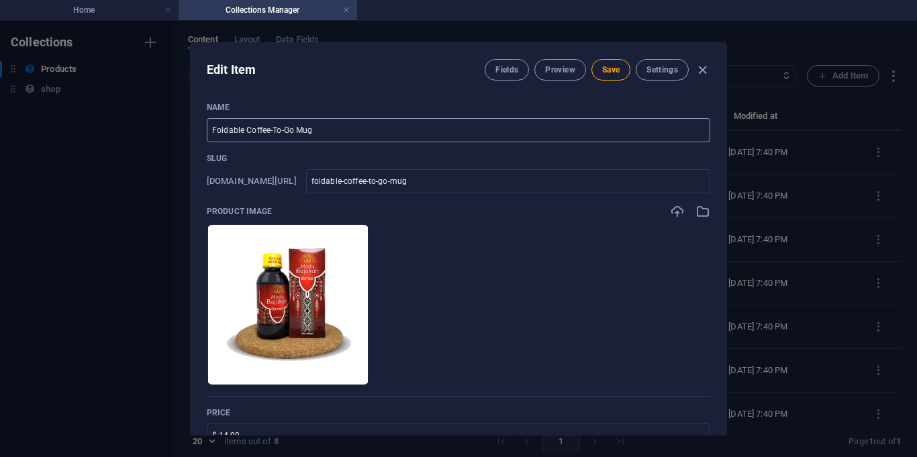
click at [376, 136] on input "Foldable Coffee-To-Go Mug" at bounding box center [458, 130] width 503 height 24
type input "M"
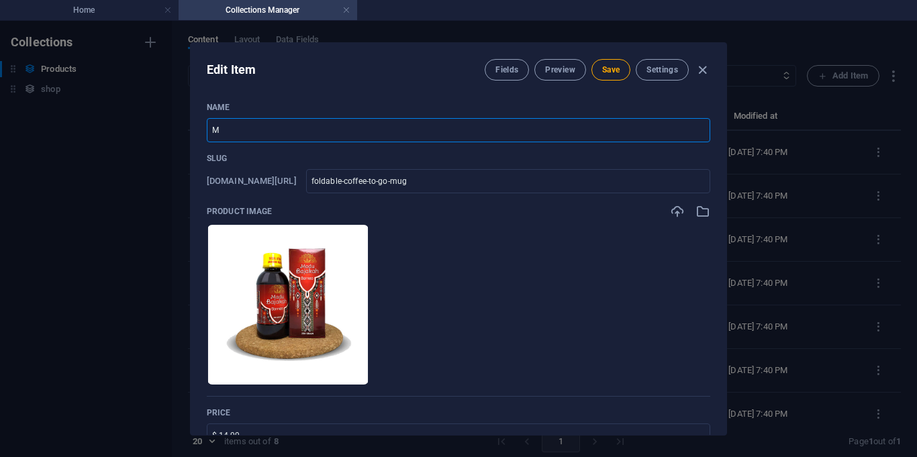
type input "m"
type input "Ma"
type input "ma"
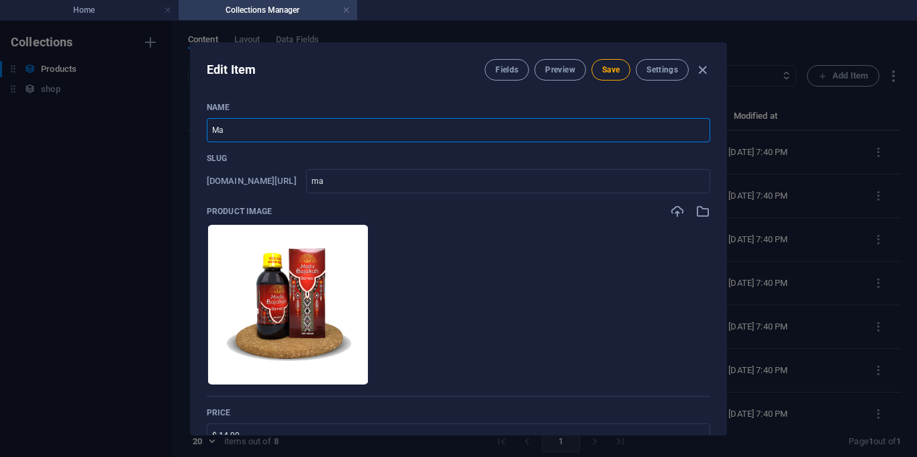
type input "Mad"
type input "mad"
type input "Madu"
type input "madu"
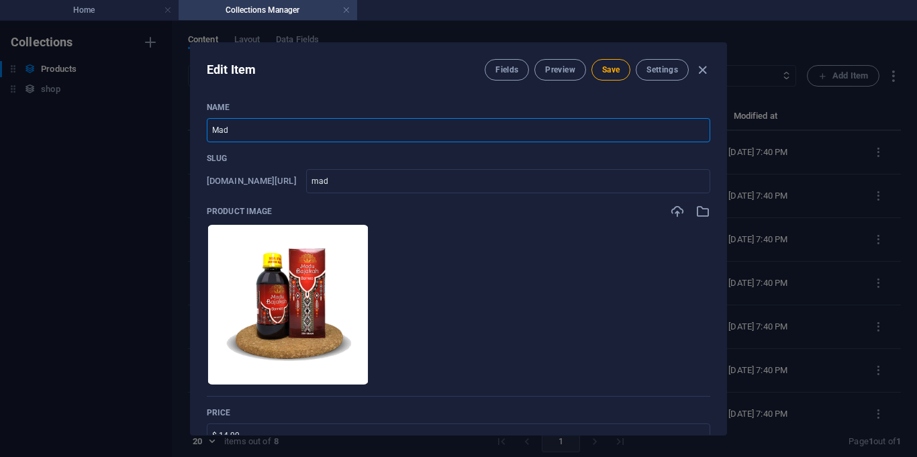
type input "madu"
type input "Madu B"
type input "madu-b"
type input "Madu Baj"
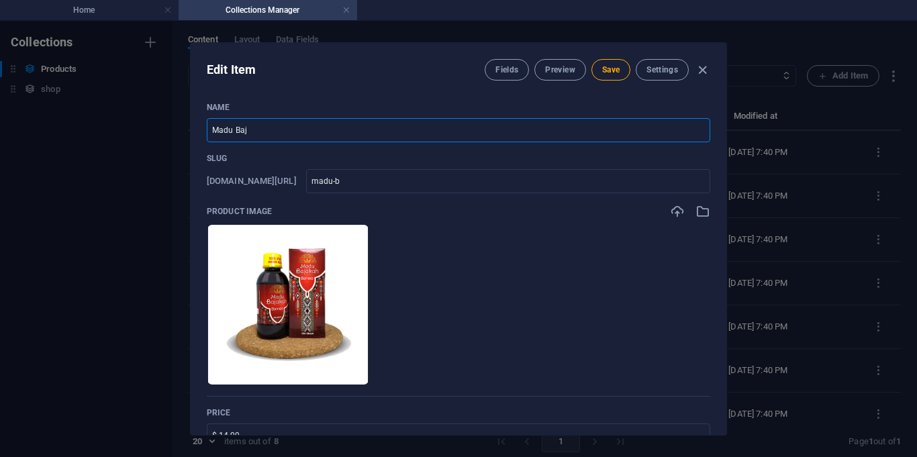
type input "madu-baj"
type input "Madu Baja"
type input "madu-baja"
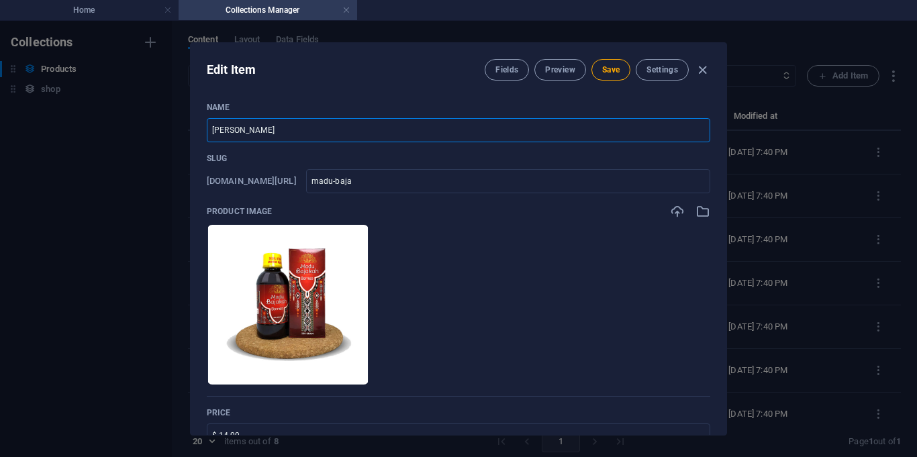
type input "Madu Bajaka"
type input "madu-bajaka"
type input "Madu Bajakah"
type input "madu-bajakah"
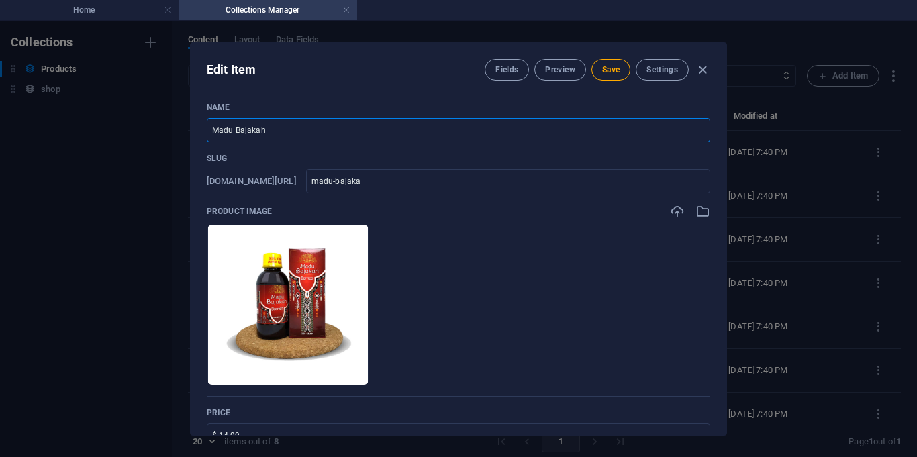
type input "madu-bajakah"
type input "Madu Bajakah B"
type input "madu-bajakah-b"
type input "Madu Bajakah Bo"
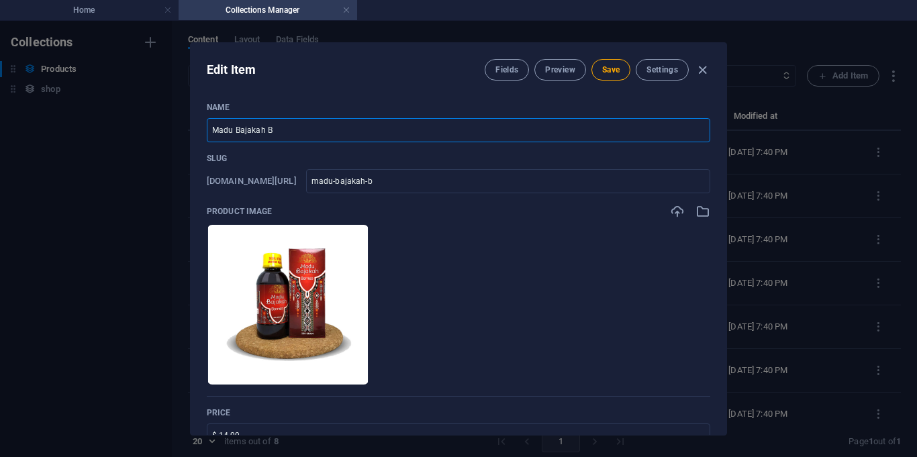
type input "madu-bajakah-bo"
type input "Madu Bajakah Bor"
type input "madu-bajakah-bor"
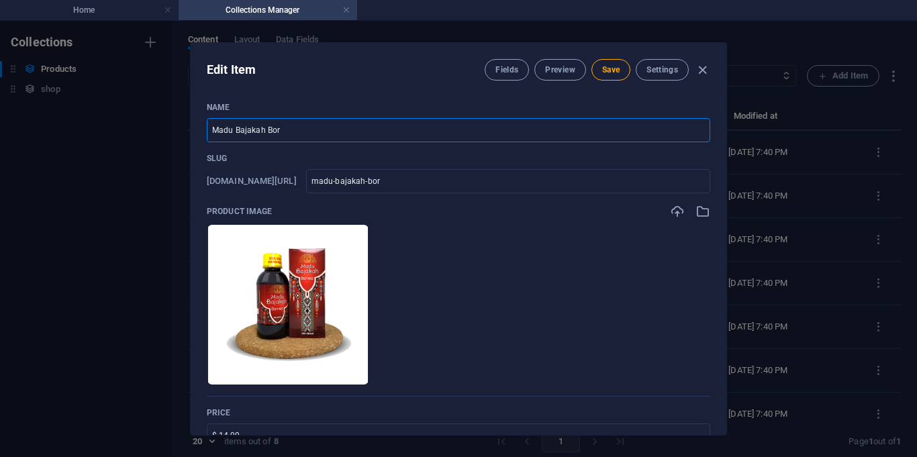
type input "Madu Bajakah Born"
type input "madu-bajakah-born"
type input "Madu Bajakah Borne"
type input "madu-bajakah-borne"
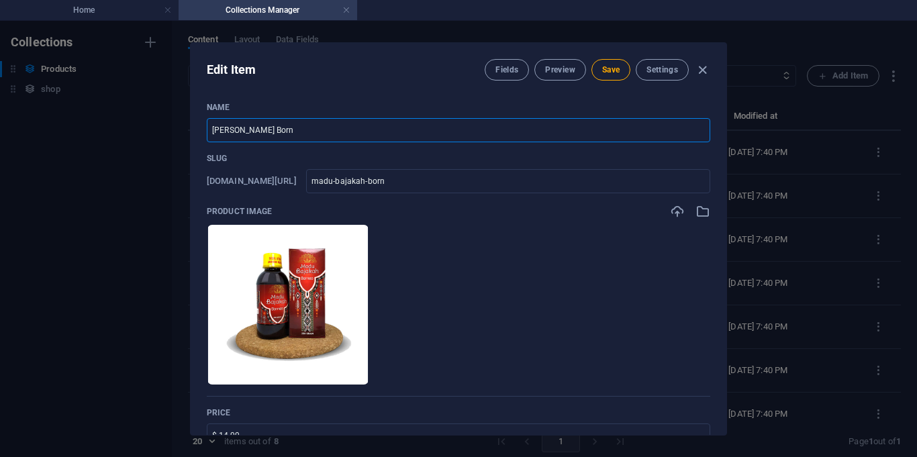
type input "madu-bajakah-borne"
type input "Madu Bajakah Borneo"
type input "madu-bajakah-borneo"
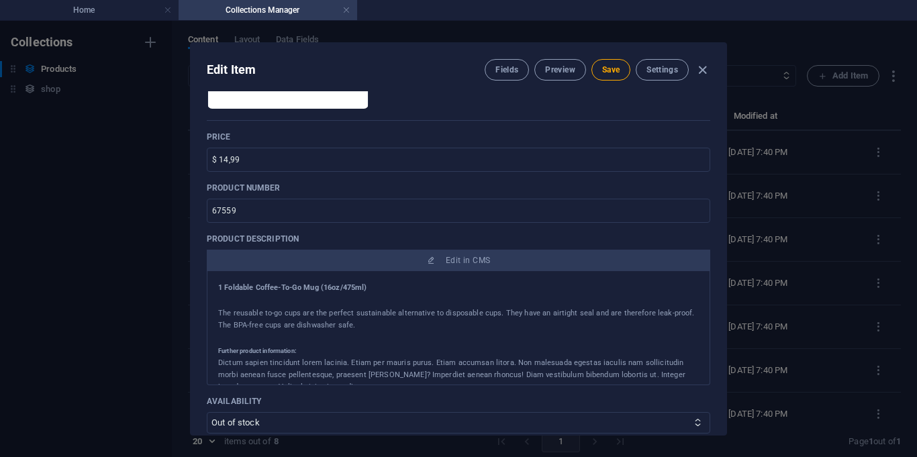
scroll to position [276, 0]
type input "Madu Bajakah Borneo"
click at [270, 154] on input "$ 14,99" at bounding box center [458, 159] width 503 height 24
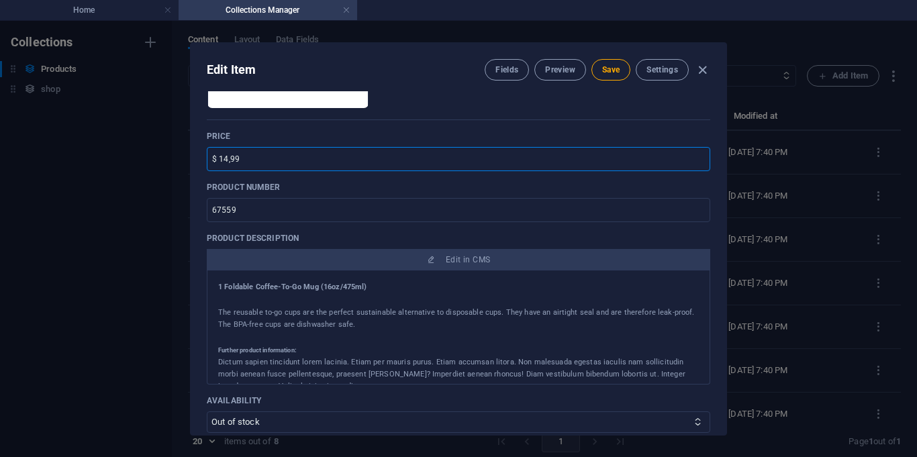
click at [270, 154] on input "$ 14,99" at bounding box center [458, 159] width 503 height 24
type input "Rp. 50"
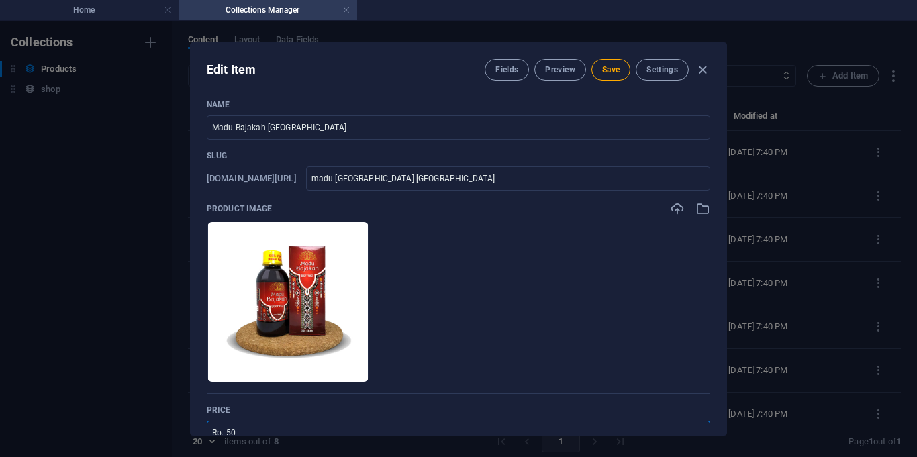
scroll to position [0, 0]
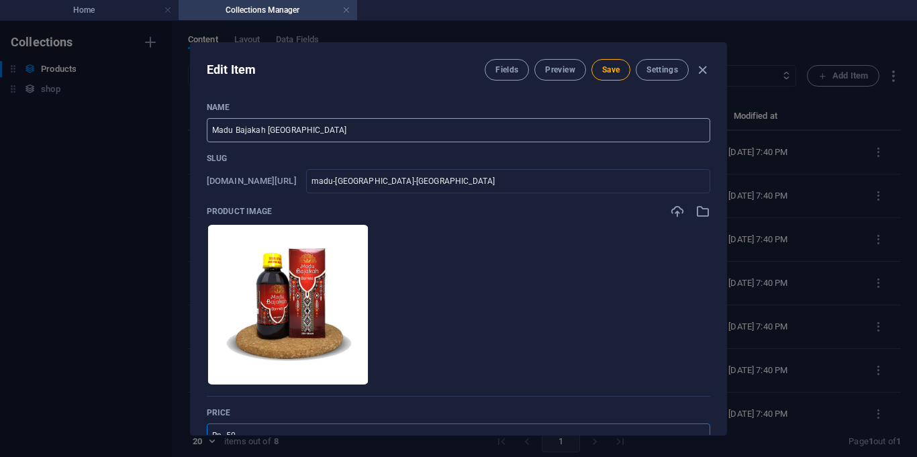
click at [318, 136] on input "Madu Bajakah Borneo" at bounding box center [458, 130] width 503 height 24
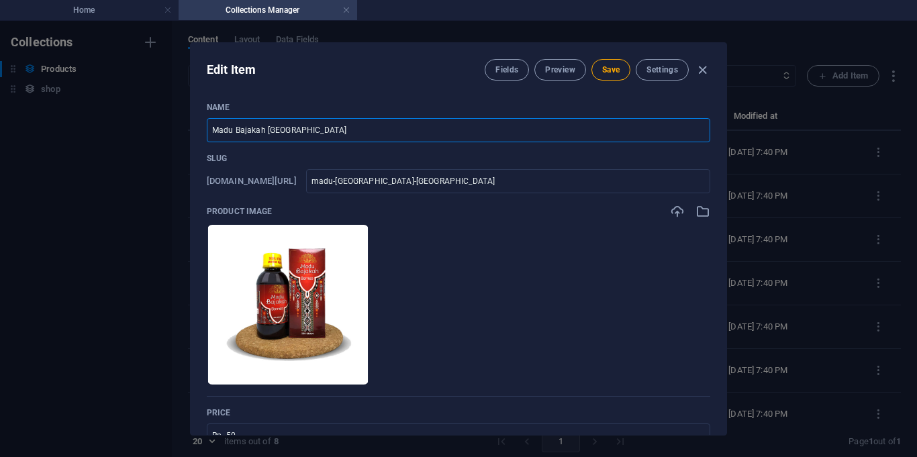
click at [318, 136] on input "Madu Bajakah Borneo" at bounding box center [458, 130] width 503 height 24
paste input "Kacang Pistachio 500 gram [PERSON_NAME]"
type input "Kacang Pistachio 500 gram [PERSON_NAME]"
type input "kacang-pistachio-500-gram-kemasan-mika"
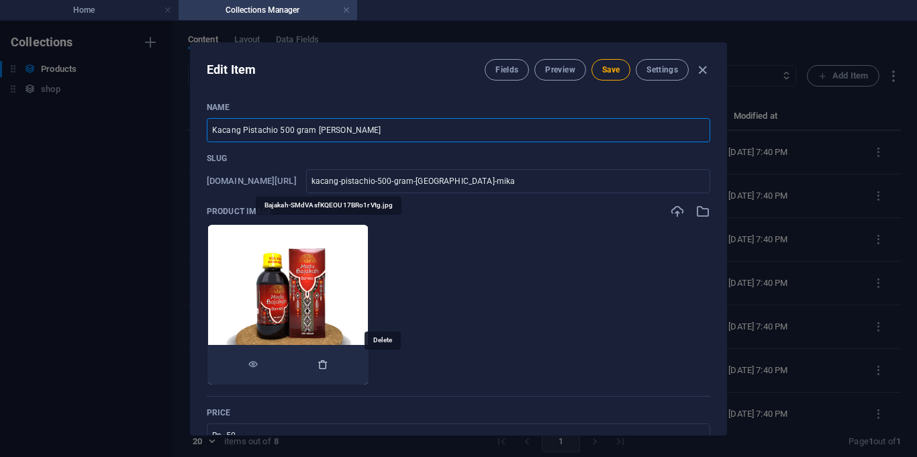
type input "Kacang Pistachio 500 gram [PERSON_NAME]"
click at [328, 365] on icon "button" at bounding box center [322, 364] width 11 height 11
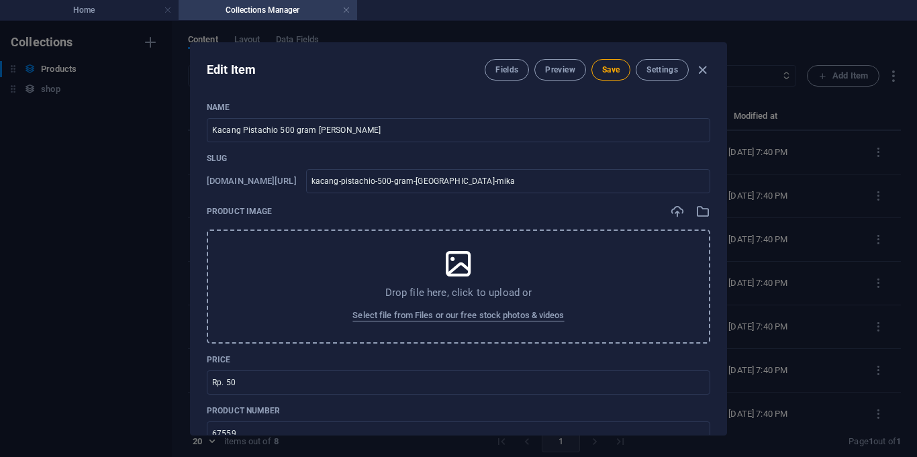
click at [452, 267] on icon at bounding box center [458, 264] width 34 height 34
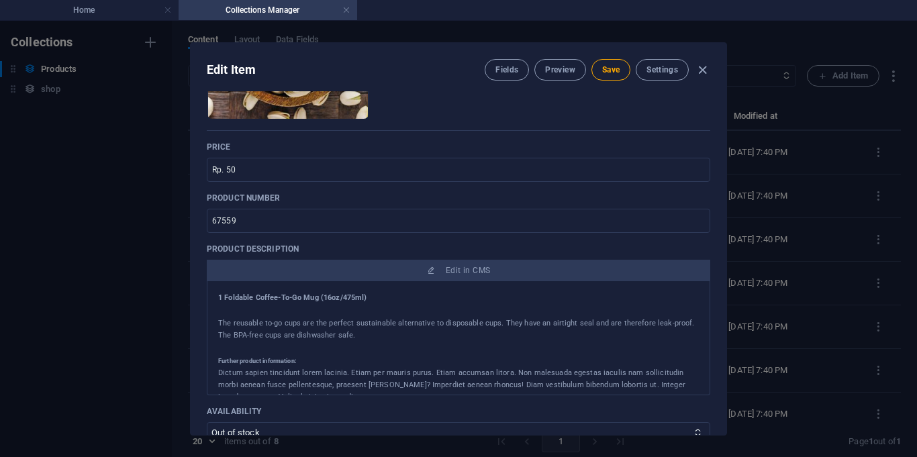
scroll to position [261, 0]
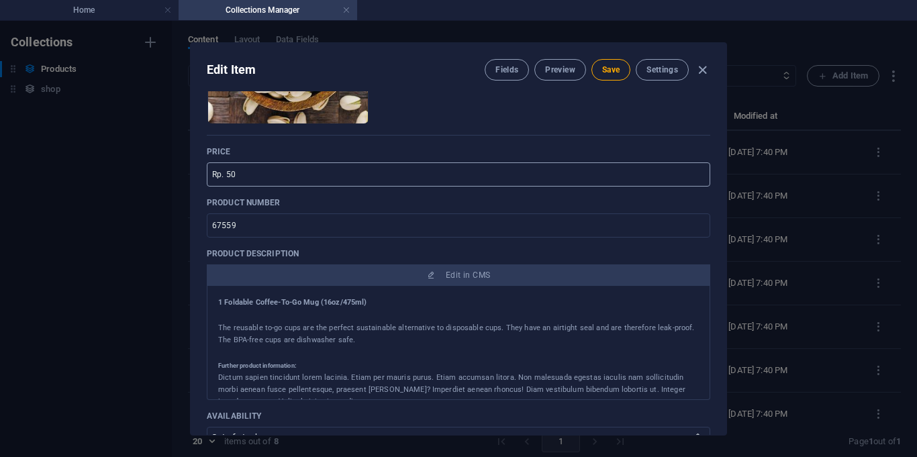
click at [248, 170] on input "Rp. 50" at bounding box center [458, 174] width 503 height 24
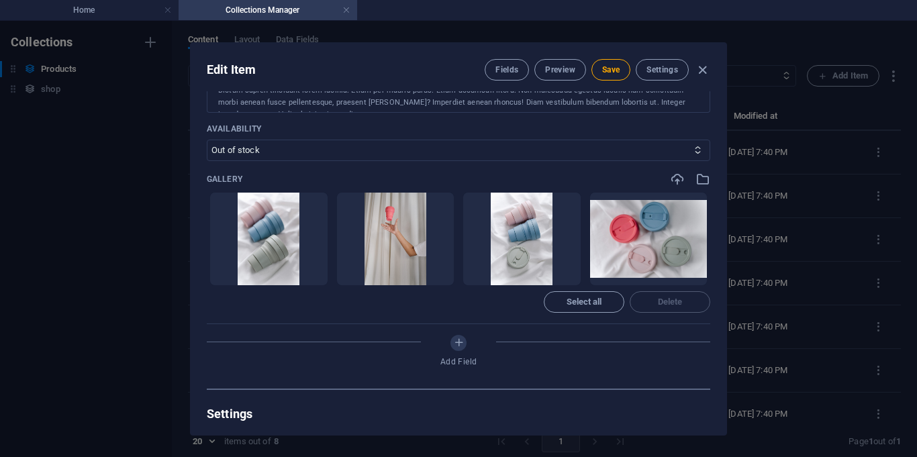
scroll to position [550, 0]
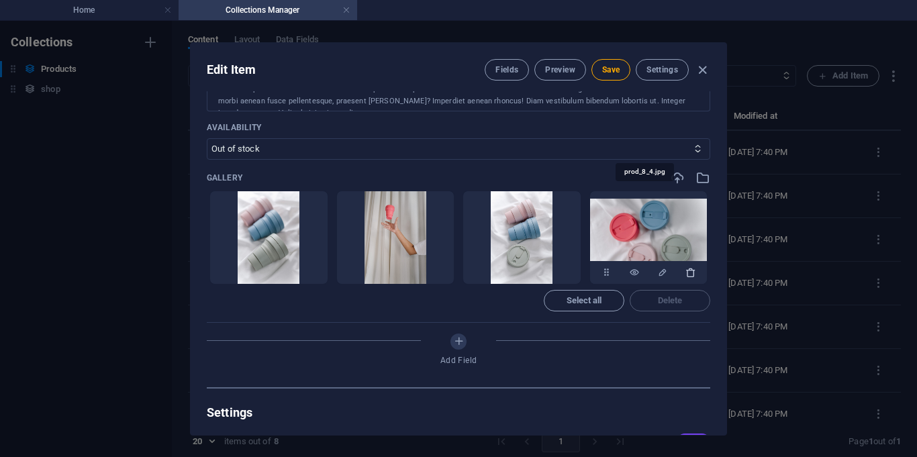
type input "Rp. 165.000"
click at [686, 280] on button "button" at bounding box center [690, 272] width 11 height 23
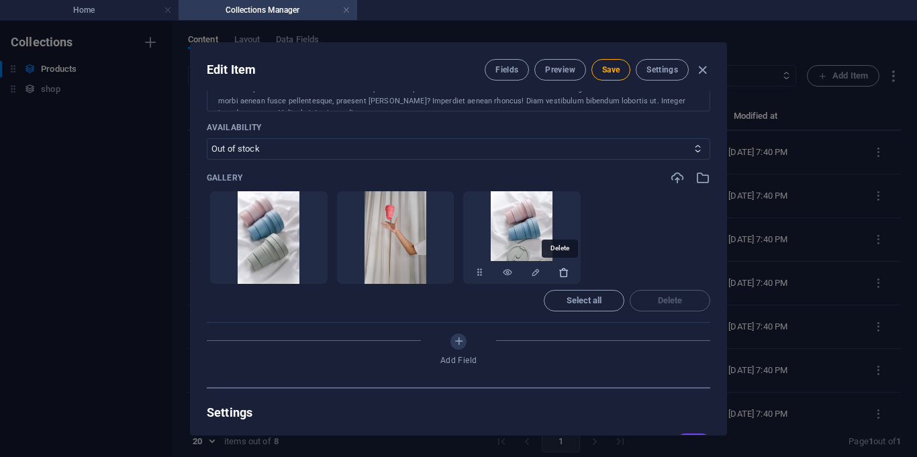
click at [565, 272] on icon "button" at bounding box center [563, 272] width 11 height 11
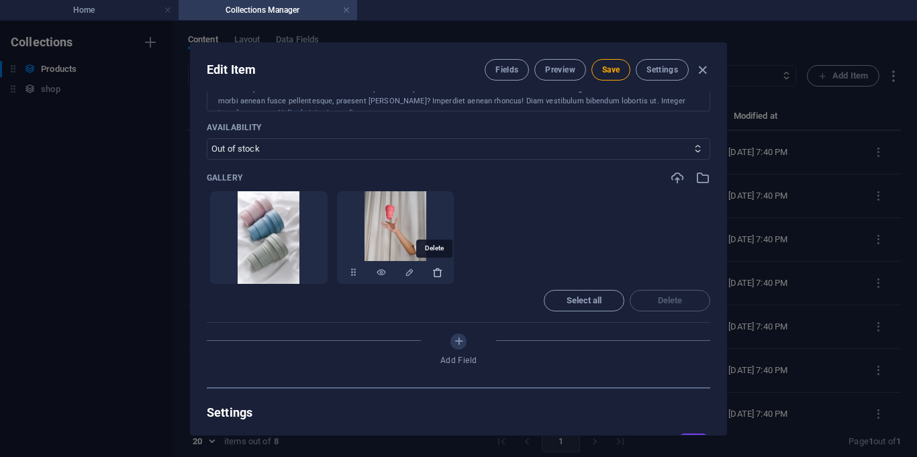
click at [436, 273] on icon "button" at bounding box center [437, 272] width 11 height 11
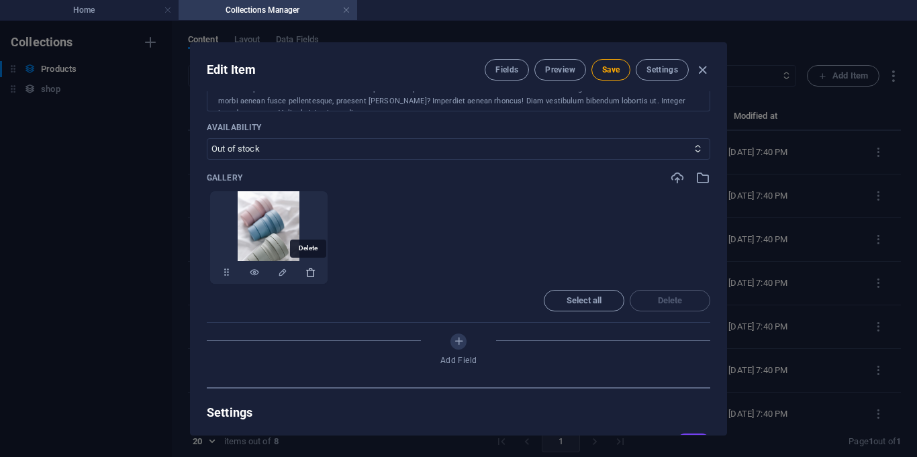
click at [307, 272] on icon "button" at bounding box center [310, 272] width 11 height 11
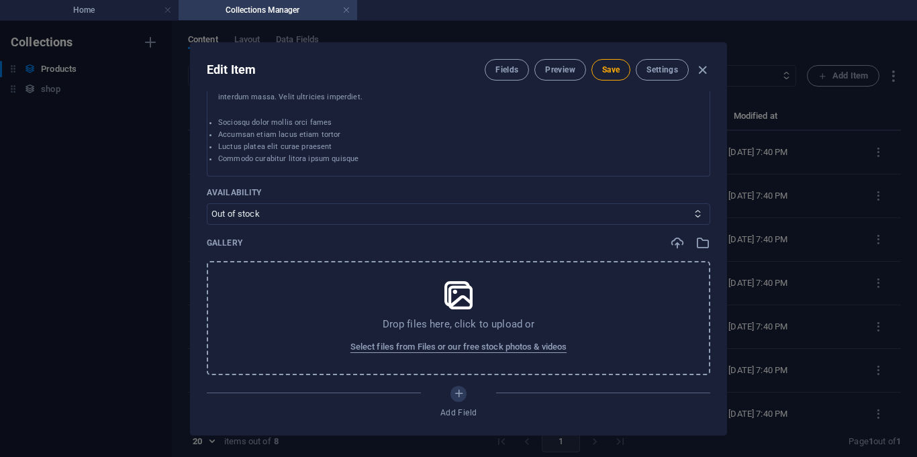
scroll to position [484, 0]
click at [264, 217] on select "In stock Out of stock" at bounding box center [458, 214] width 503 height 21
select select "In stock"
click at [207, 204] on select "In stock Out of stock" at bounding box center [458, 214] width 503 height 21
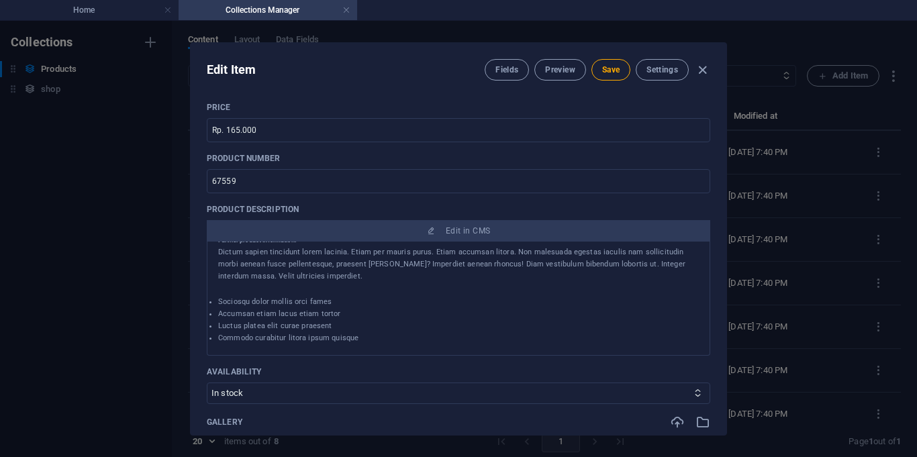
scroll to position [296, 0]
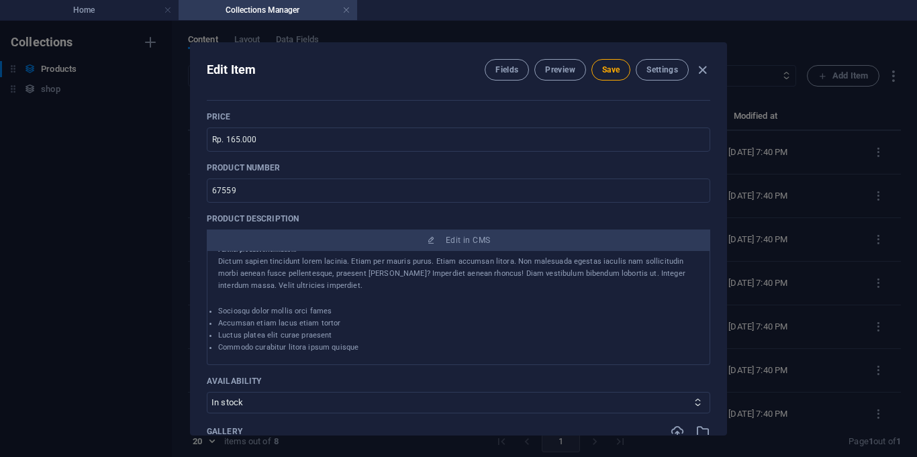
click at [269, 290] on div "Dictum sapien tincidunt lorem lacinia. Etiam per mauris purus. Etiam accumsan l…" at bounding box center [458, 274] width 480 height 36
click at [266, 310] on li "Sociosqu dolor mollis orci fames" at bounding box center [458, 311] width 480 height 12
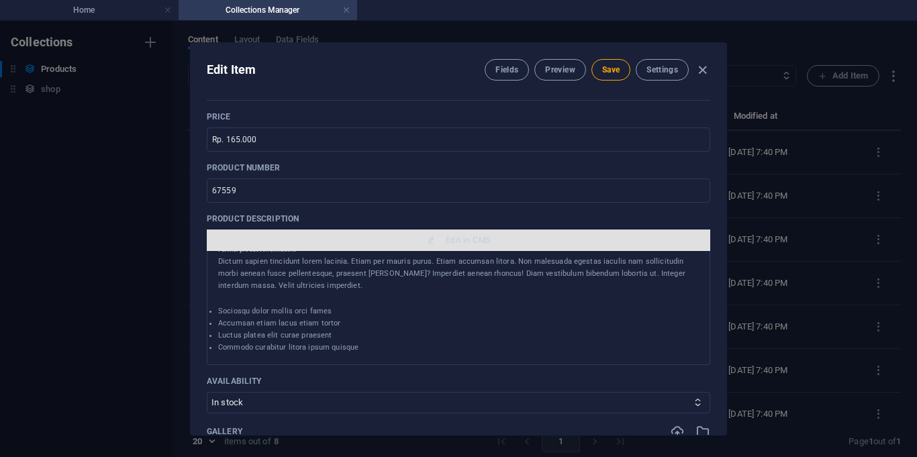
click at [471, 238] on span "Edit in CMS" at bounding box center [468, 240] width 44 height 11
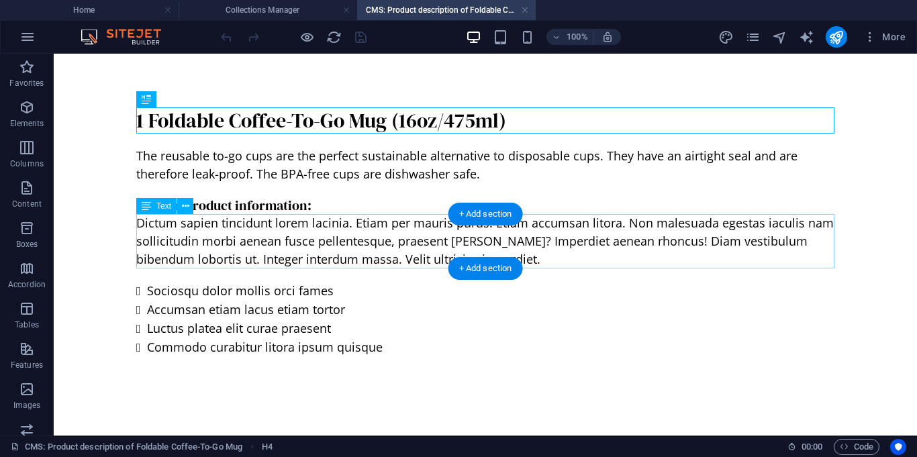
scroll to position [0, 0]
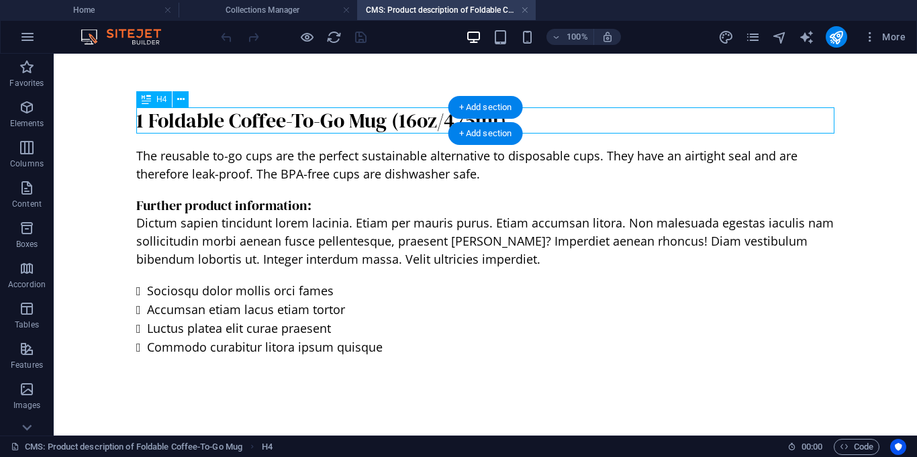
click at [370, 126] on div "1 Foldable Coffee-To-Go Mug (16oz/475ml)" at bounding box center [485, 120] width 698 height 26
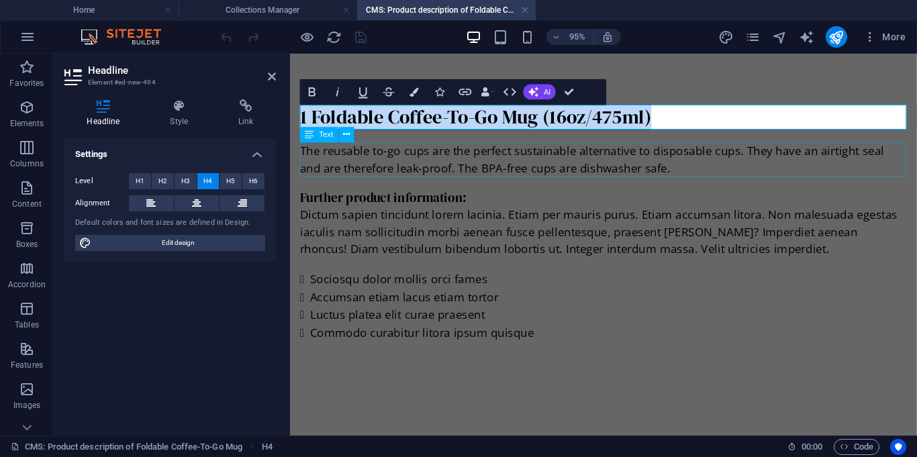
click at [378, 163] on div "The reusable to-go cups are the perfect sustainable alternative to disposable c…" at bounding box center [620, 165] width 638 height 36
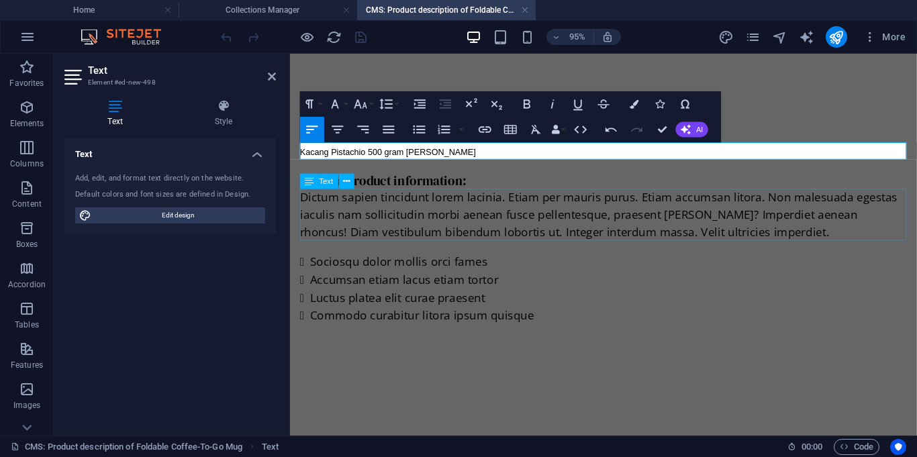
click at [397, 199] on div "Dictum sapien tincidunt lorem lacinia. Etiam per mauris purus. Etiam accumsan l…" at bounding box center [620, 223] width 638 height 54
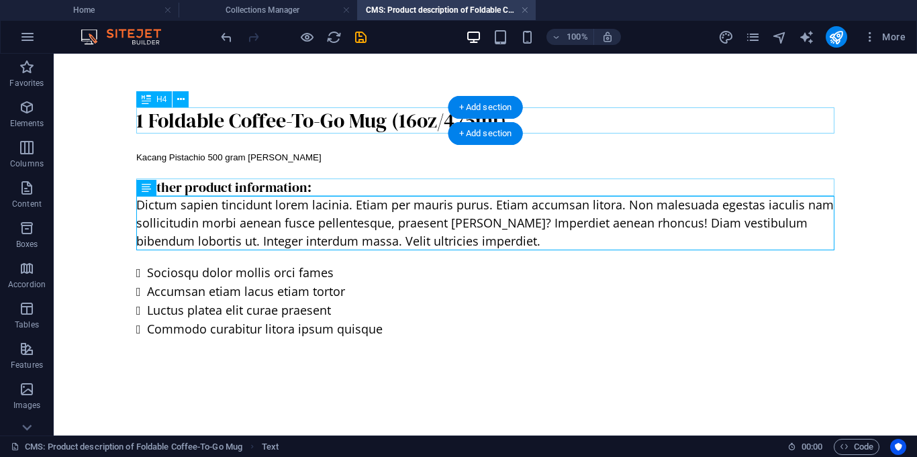
click at [399, 130] on div "1 Foldable Coffee-To-Go Mug (16oz/475ml)" at bounding box center [485, 120] width 698 height 26
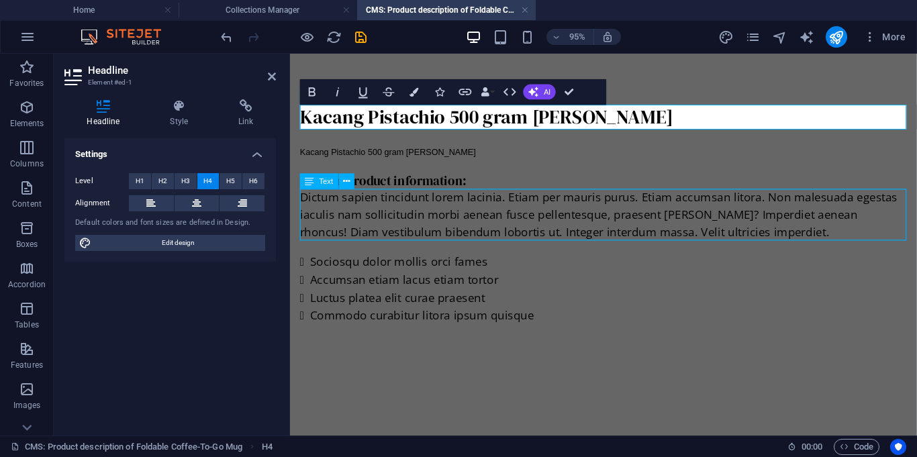
click at [388, 226] on div "Dictum sapien tincidunt lorem lacinia. Etiam per mauris purus. Etiam accumsan l…" at bounding box center [620, 223] width 638 height 54
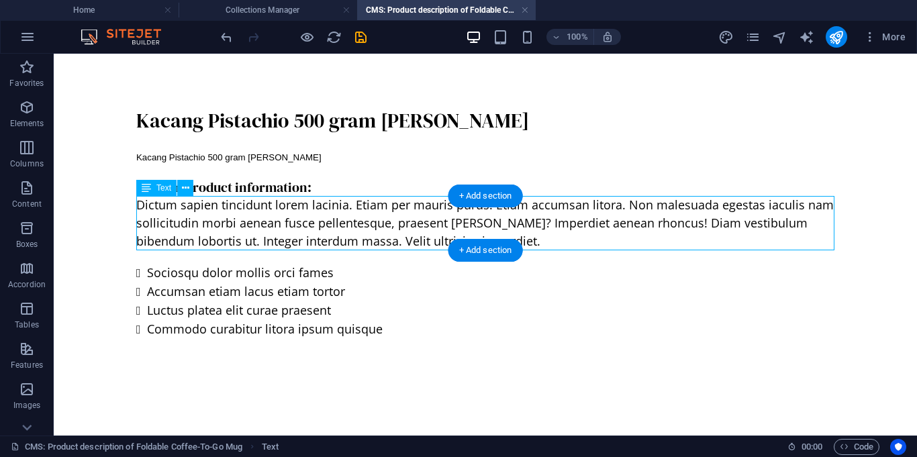
click at [276, 211] on div "Dictum sapien tincidunt lorem lacinia. Etiam per mauris purus. Etiam accumsan l…" at bounding box center [485, 223] width 698 height 54
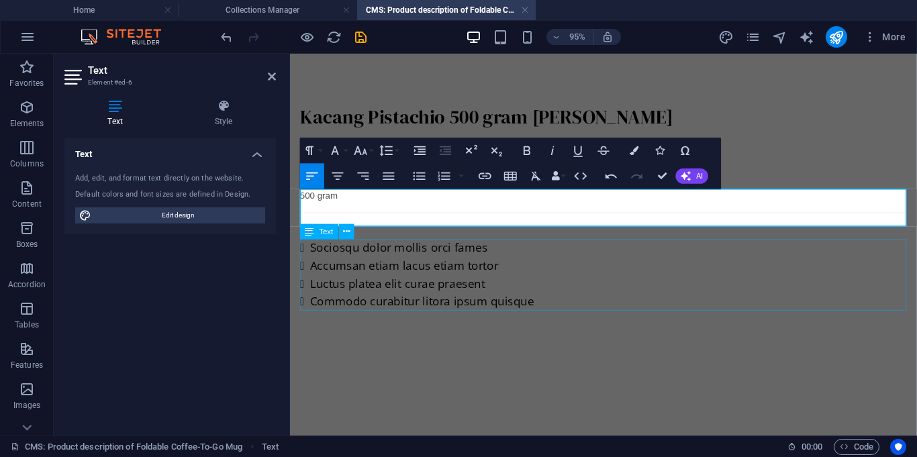
click at [365, 270] on div "Sociosqu dolor mollis orci fames Accumsan etiam lacus etiam tortor Luctus plate…" at bounding box center [620, 286] width 638 height 75
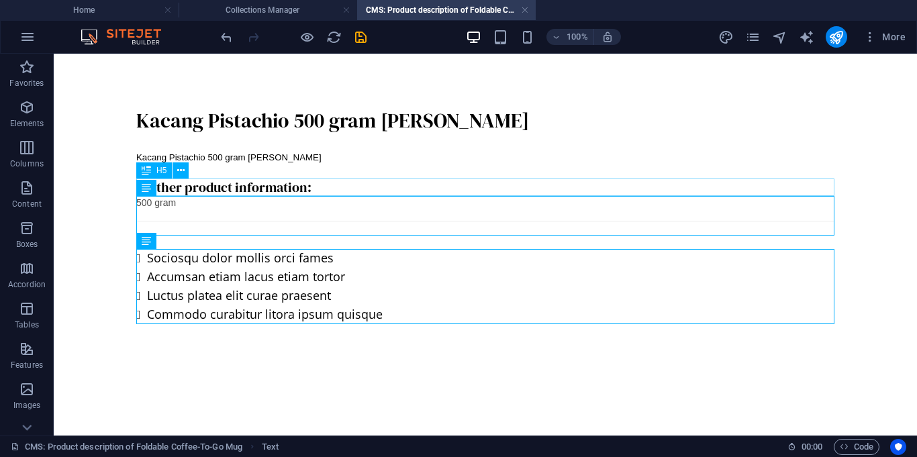
click at [296, 187] on div "Further product information:" at bounding box center [485, 186] width 698 height 17
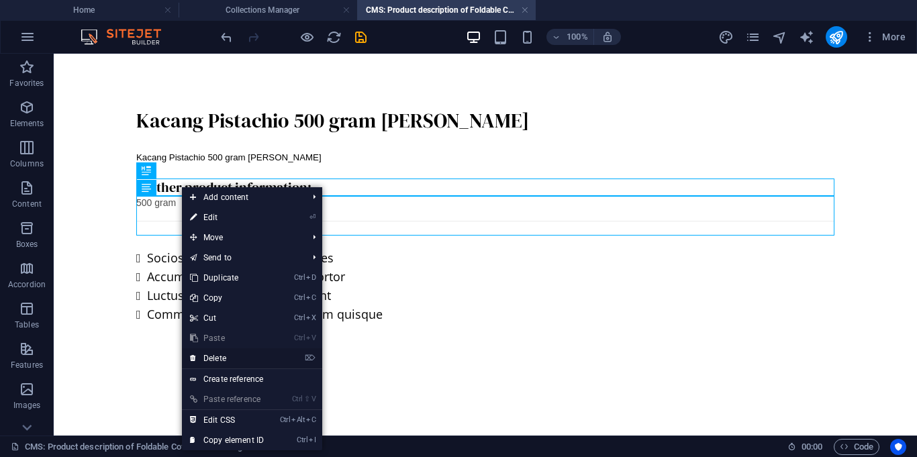
click at [221, 356] on link "⌦ Delete" at bounding box center [227, 358] width 90 height 20
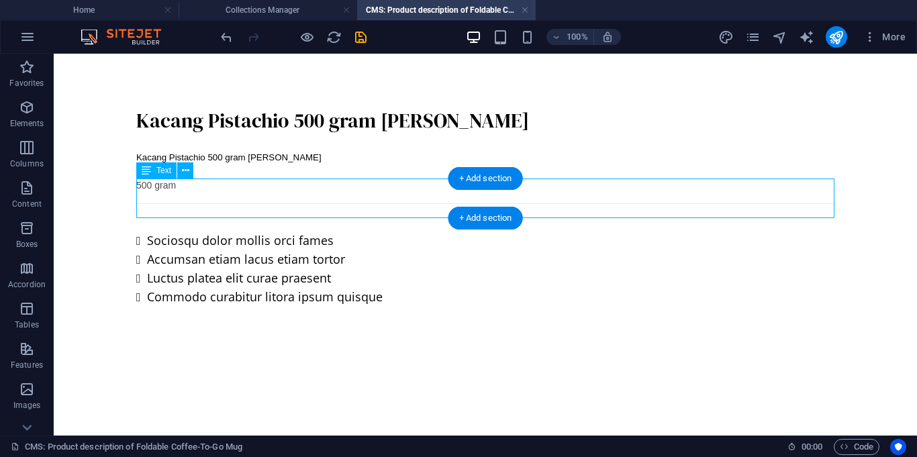
click at [268, 188] on div "500 gram" at bounding box center [485, 198] width 698 height 40
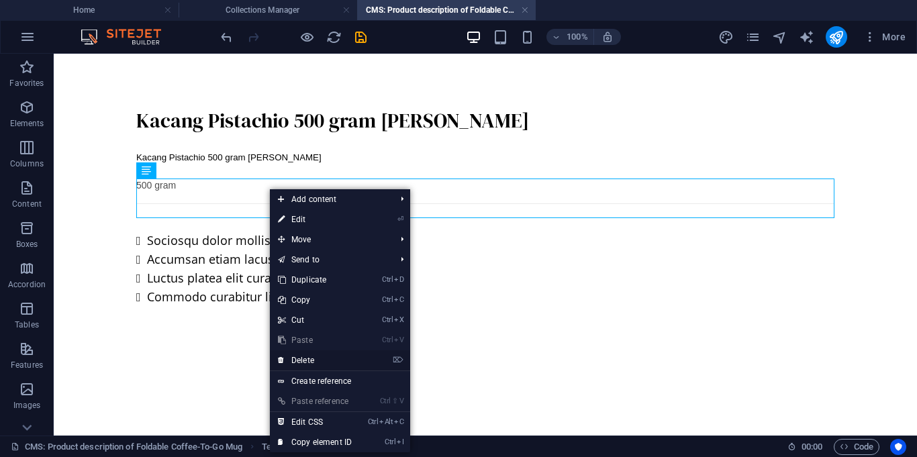
click at [320, 356] on link "⌦ Delete" at bounding box center [315, 360] width 90 height 20
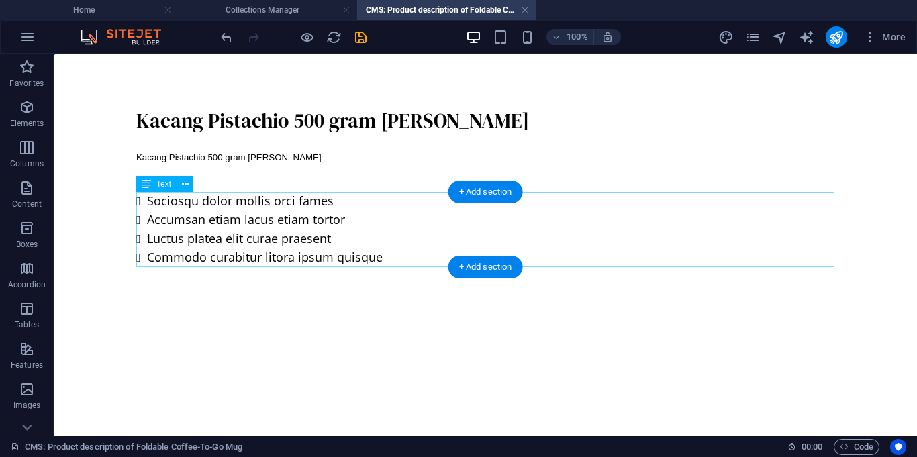
click at [344, 205] on div "Sociosqu dolor mollis orci fames Accumsan etiam lacus etiam tortor Luctus plate…" at bounding box center [485, 229] width 698 height 75
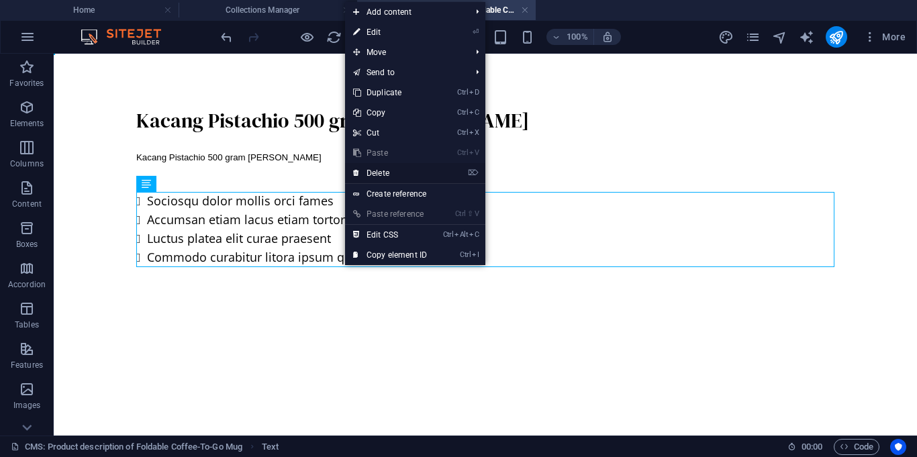
click at [380, 166] on link "⌦ Delete" at bounding box center [390, 173] width 90 height 20
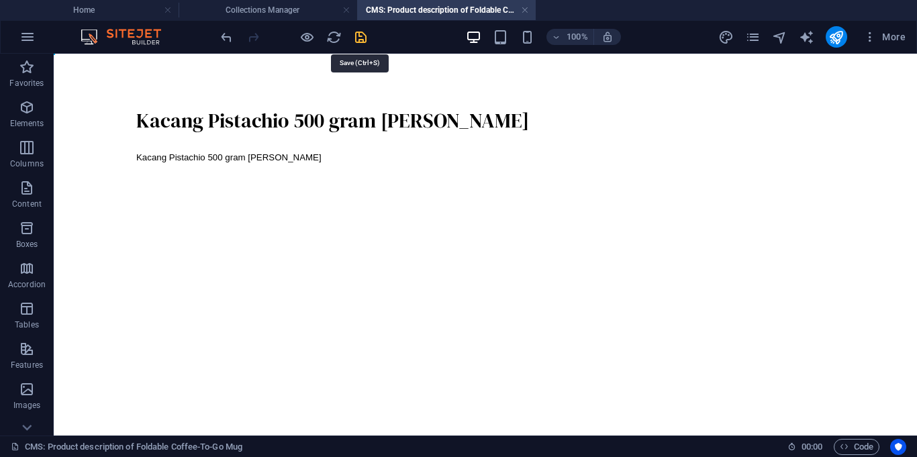
click at [363, 40] on icon "save" at bounding box center [360, 37] width 15 height 15
click at [841, 32] on icon "publish" at bounding box center [835, 37] width 15 height 15
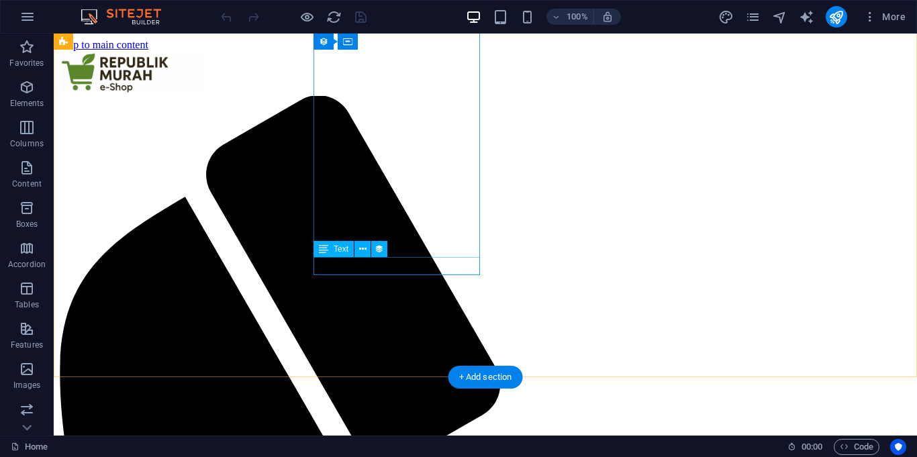
scroll to position [866, 0]
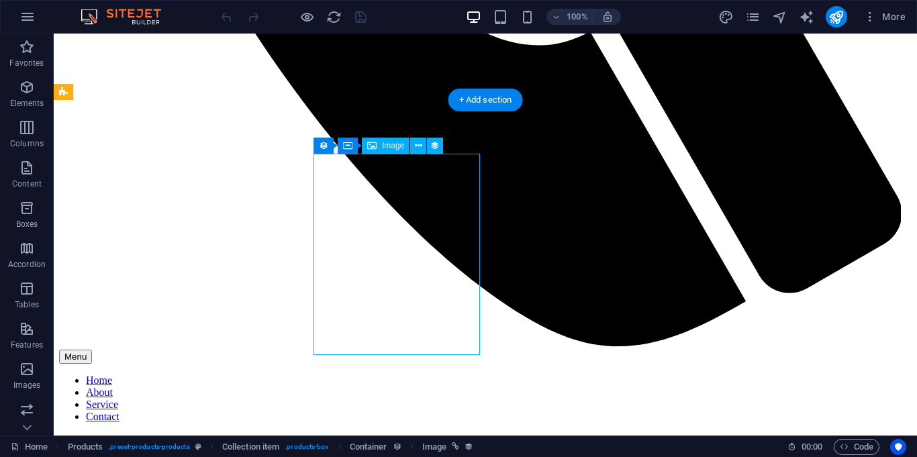
select select "px"
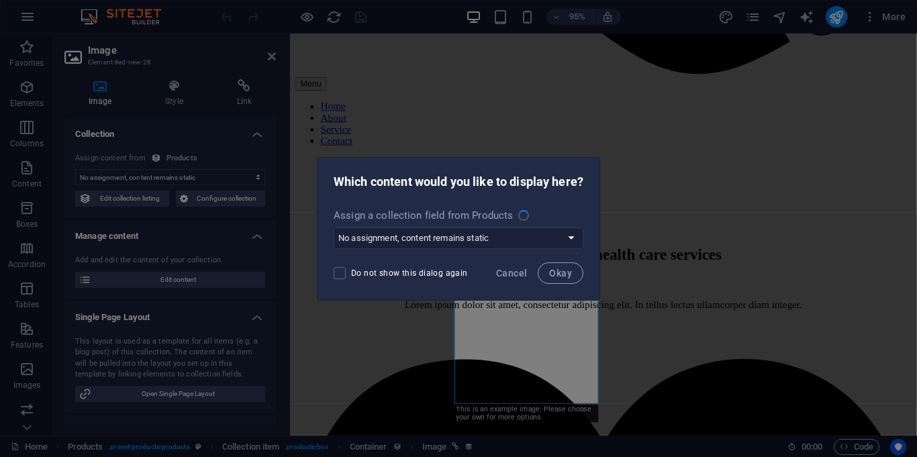
select select "image"
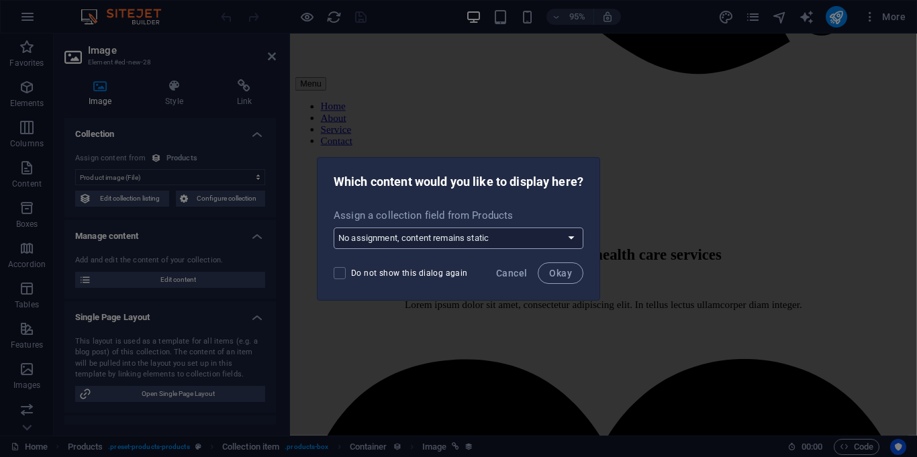
click at [533, 232] on select "No assignment, content remains static Create a new field Created at (Date) Upda…" at bounding box center [458, 237] width 250 height 21
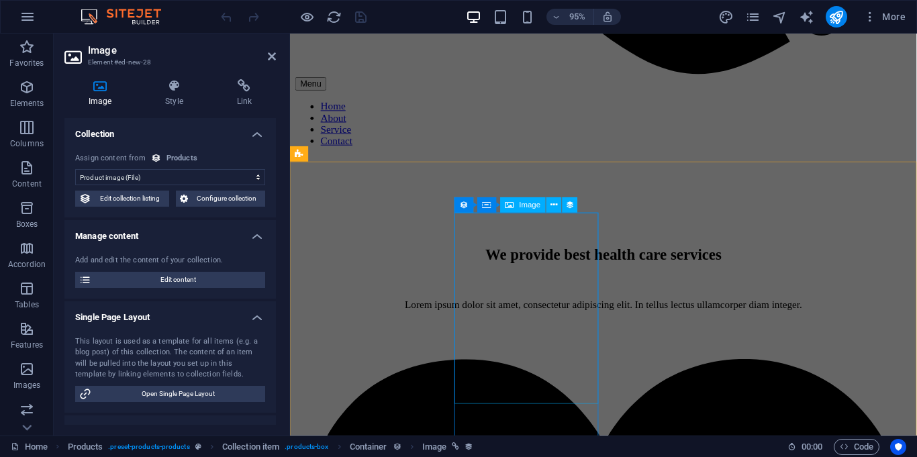
select select "image"
select select "px"
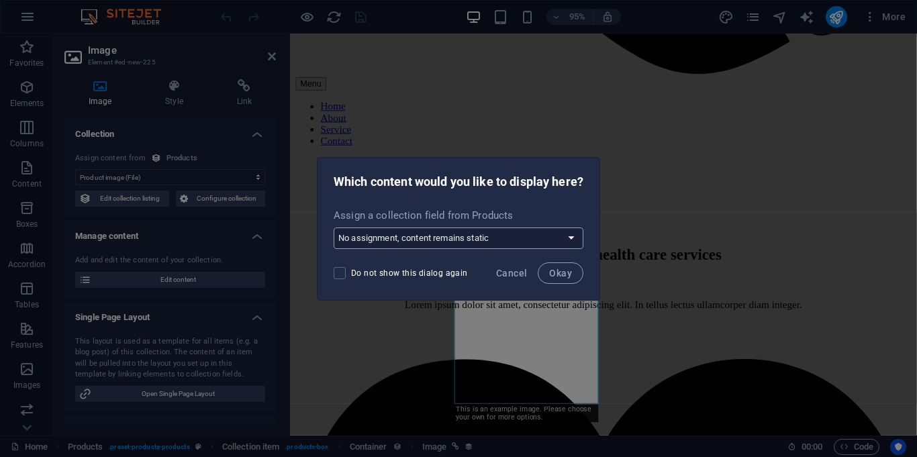
click at [431, 244] on select "No assignment, content remains static Create a new field Created at (Date) Upda…" at bounding box center [458, 237] width 250 height 21
select select "image"
click at [333, 227] on select "No assignment, content remains static Create a new field Created at (Date) Upda…" at bounding box center [458, 237] width 250 height 21
click at [568, 276] on span "Okay" at bounding box center [560, 273] width 23 height 11
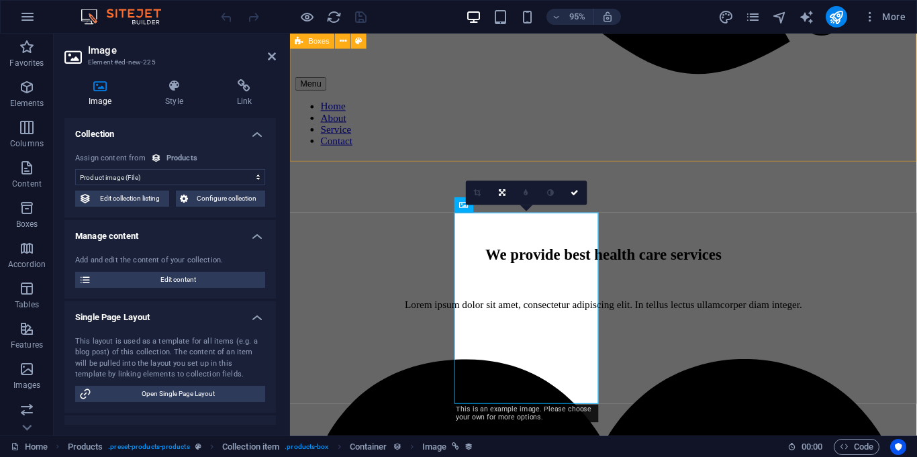
scroll to position [1068, 0]
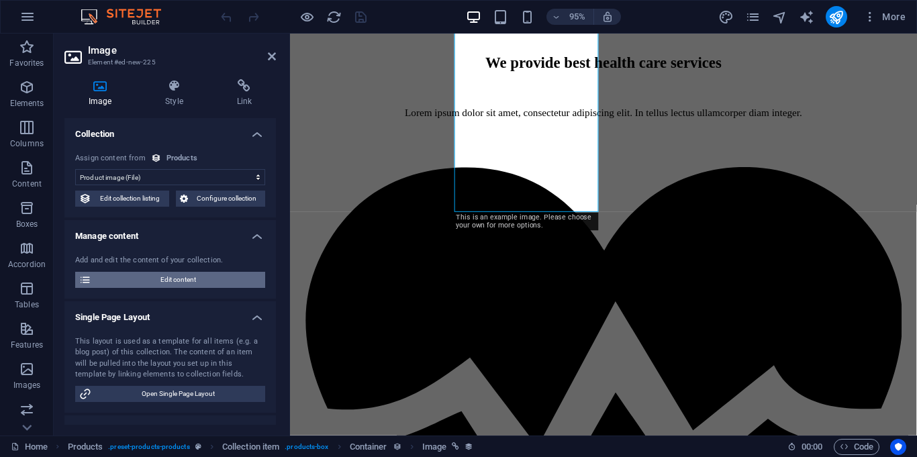
click at [195, 282] on span "Edit content" at bounding box center [178, 280] width 166 height 16
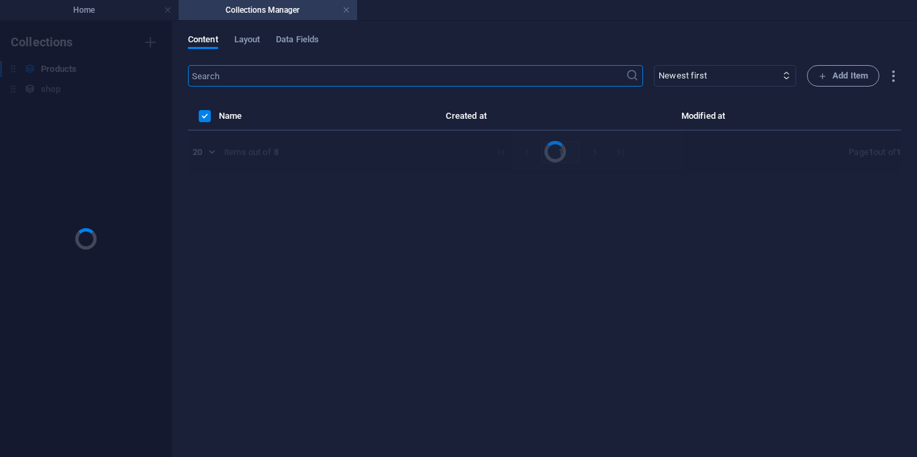
scroll to position [0, 0]
select select "In stock"
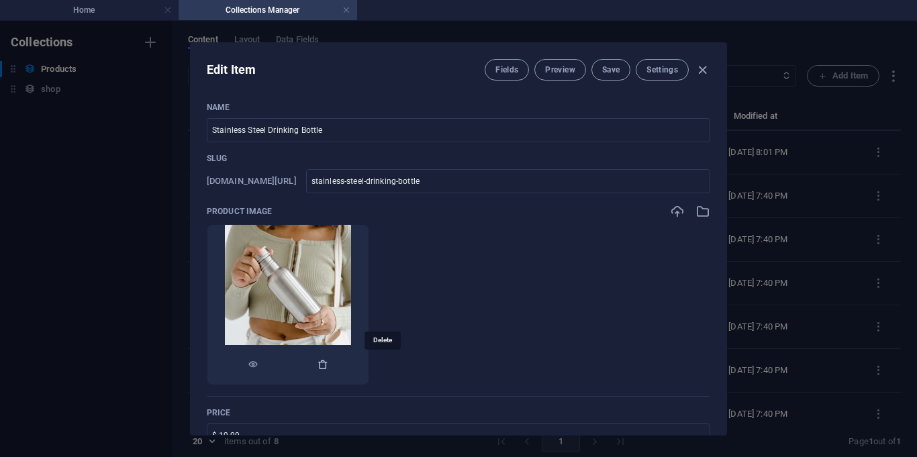
click at [328, 364] on icon "button" at bounding box center [322, 364] width 11 height 11
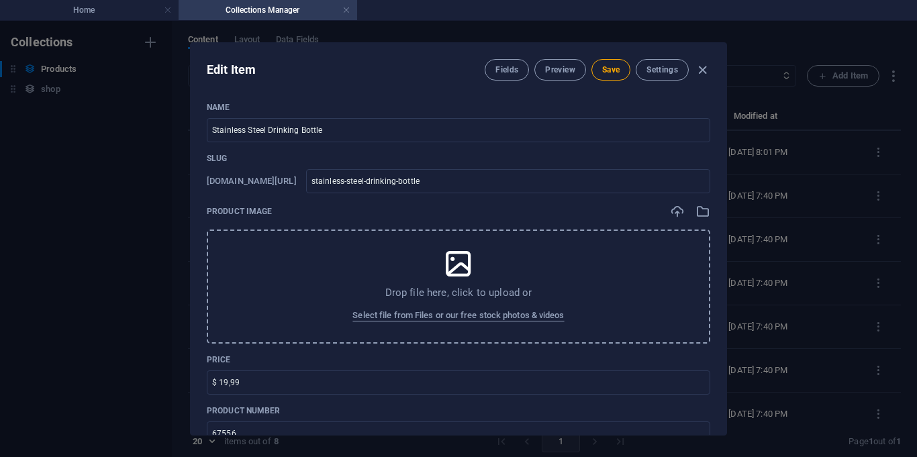
click at [460, 266] on icon at bounding box center [458, 264] width 34 height 34
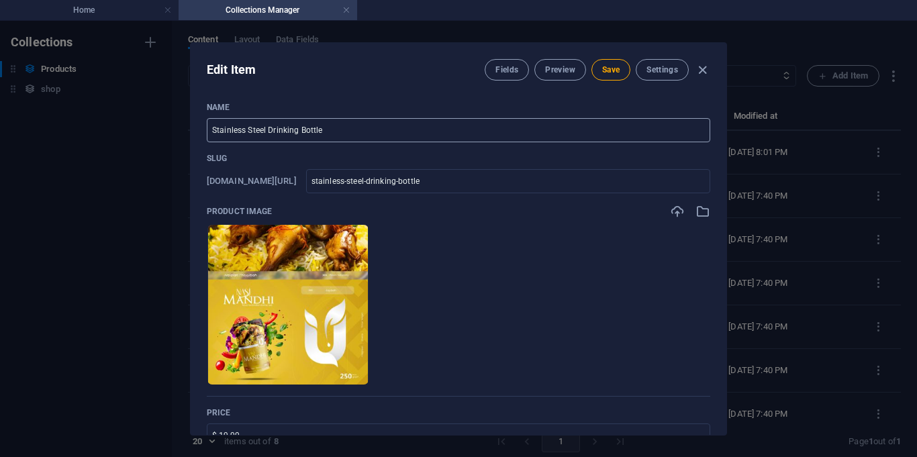
click at [407, 138] on input "Stainless Steel Drinking Bottle" at bounding box center [458, 130] width 503 height 24
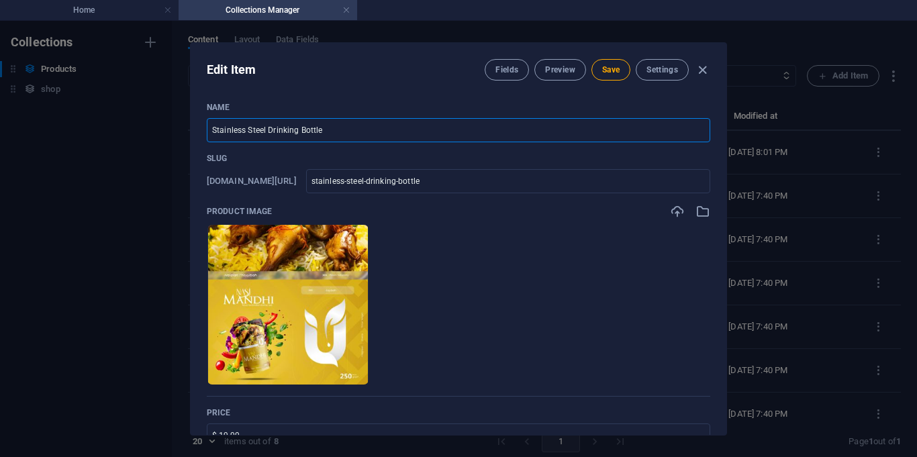
click at [407, 138] on input "Stainless Steel Drinking Bottle" at bounding box center [458, 130] width 503 height 24
paste input "Paket Nasi Mandhi 250 gr Usybah"
type input "Paket Nasi Mandhi 250 gr Usybah"
type input "paket-nasi-mandhi-250-gr-usybah"
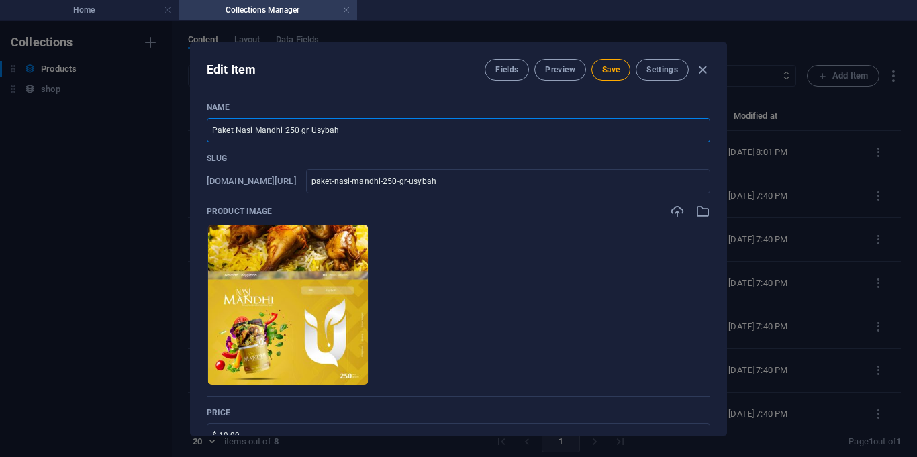
type input "Paket Nasi Mandhi 250 gr Usybah"
click at [459, 158] on p "Slug" at bounding box center [458, 158] width 503 height 11
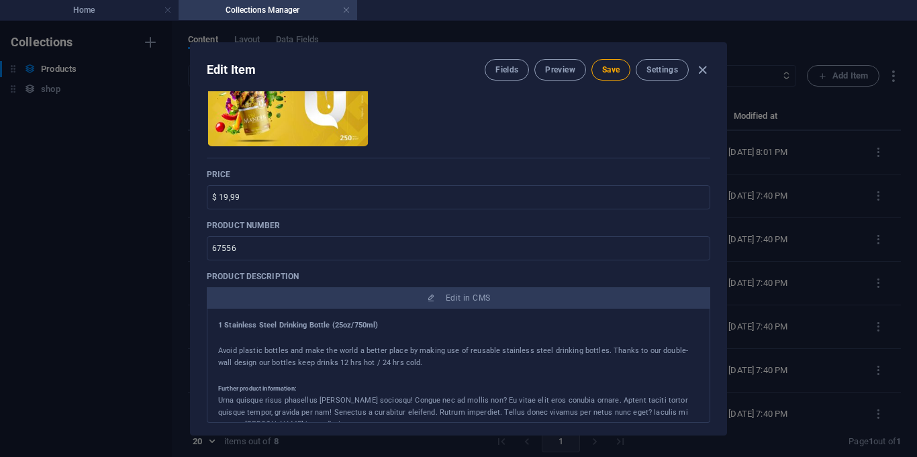
scroll to position [252, 0]
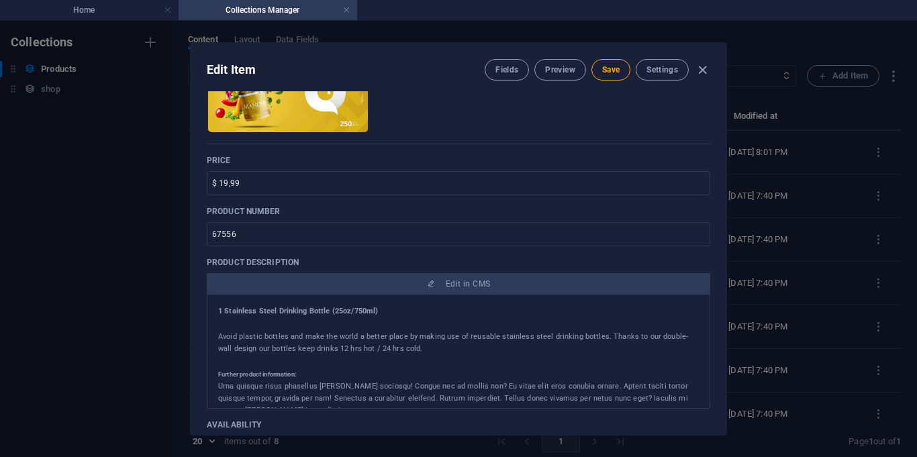
click at [266, 195] on div "Name Paket Nasi Mandhi 250 gr Usybah ​ Slug www.example.com/example-page/ paket…" at bounding box center [458, 267] width 503 height 835
click at [264, 189] on input "$ 19,99" at bounding box center [458, 183] width 503 height 24
type input "Rp. 32.000"
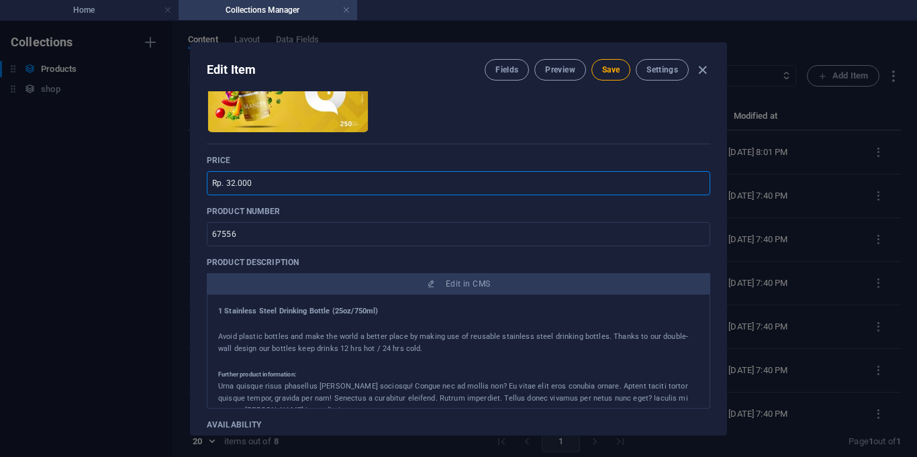
click at [458, 334] on p "Avoid plastic bottles and make the world a better place by making use of reusab…" at bounding box center [458, 343] width 480 height 24
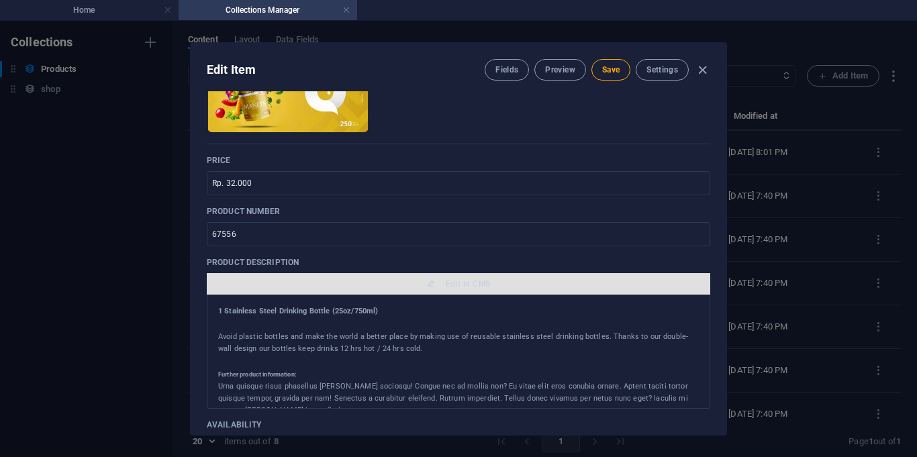
click at [460, 280] on span "Edit in CMS" at bounding box center [468, 283] width 44 height 11
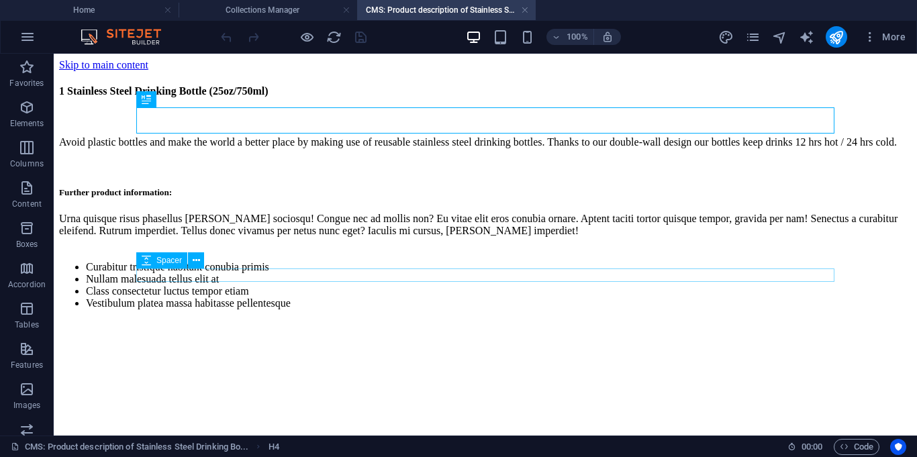
scroll to position [0, 0]
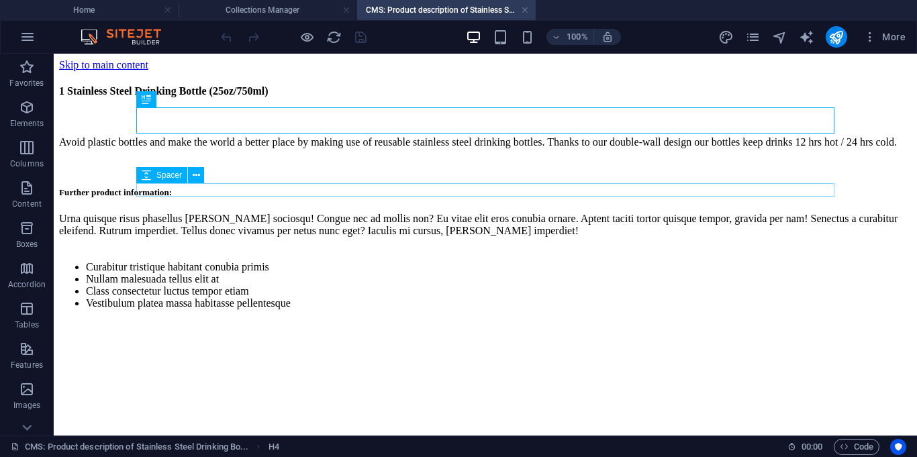
click at [309, 172] on div at bounding box center [485, 165] width 852 height 13
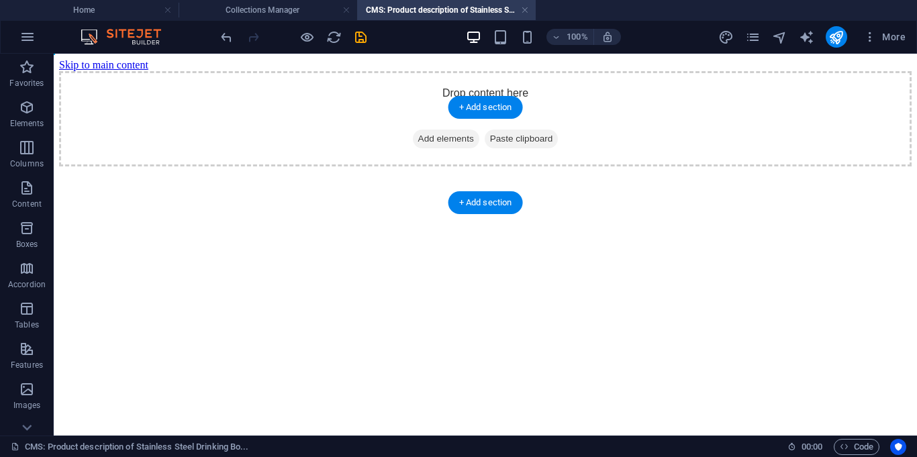
click at [446, 148] on span "Add elements" at bounding box center [446, 138] width 66 height 19
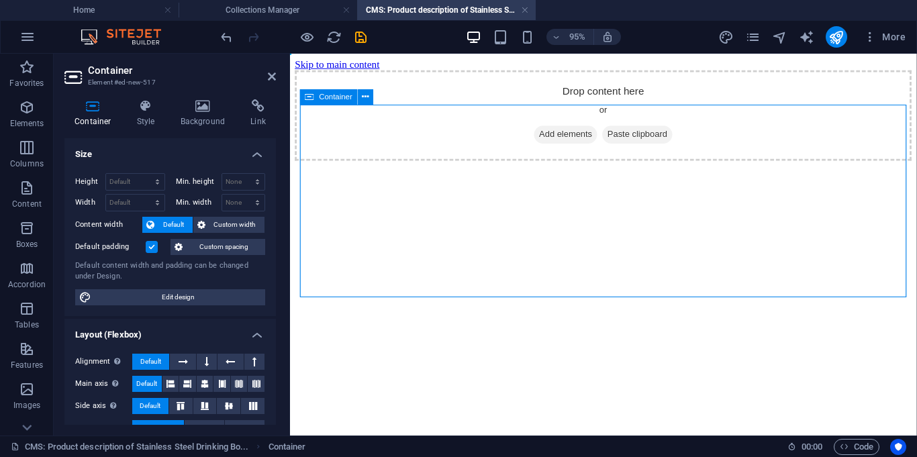
drag, startPoint x: 322, startPoint y: 244, endPoint x: 455, endPoint y: 162, distance: 156.0
click at [562, 148] on span "Add elements" at bounding box center [580, 138] width 66 height 19
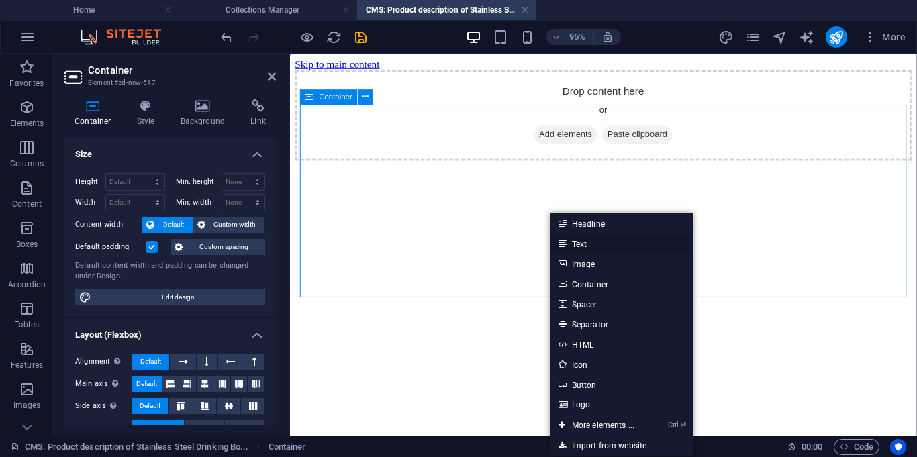
click at [586, 246] on link "Text" at bounding box center [621, 243] width 142 height 20
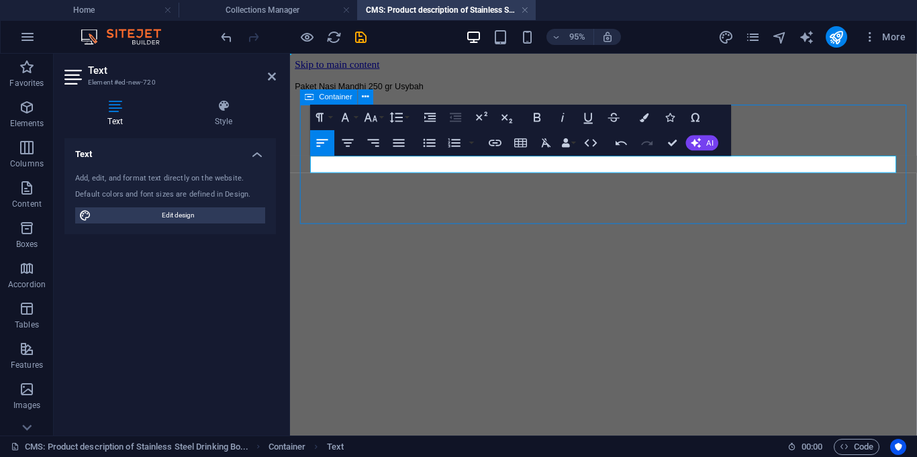
click at [666, 105] on div "Paket Nasi Mandhi 250 gr Usybah" at bounding box center [619, 88] width 649 height 34
click at [364, 38] on icon "save" at bounding box center [360, 37] width 15 height 15
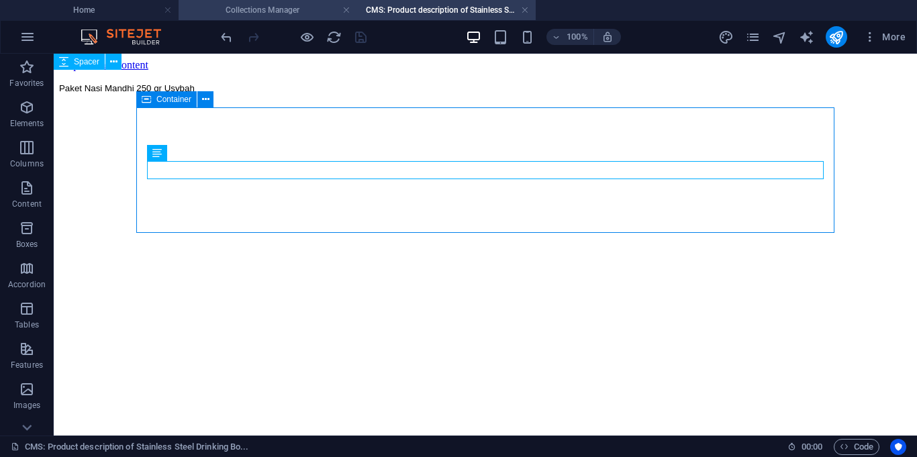
click at [289, 4] on h4 "Collections Manager" at bounding box center [267, 10] width 178 height 15
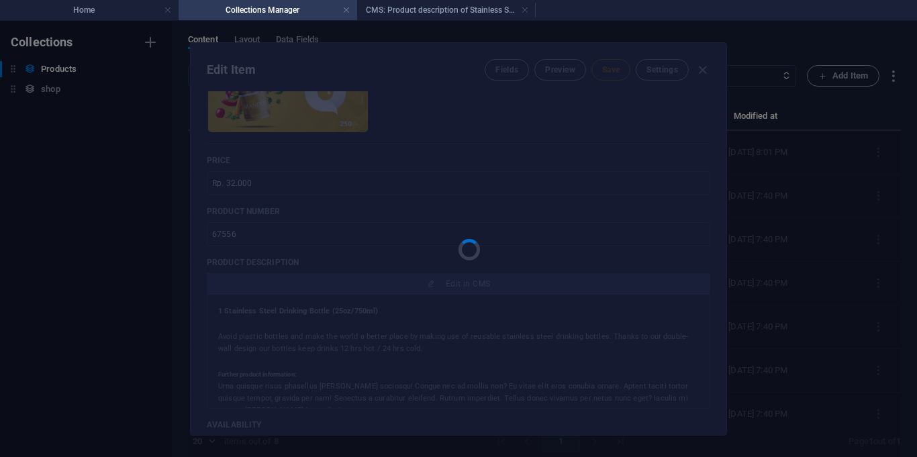
scroll to position [6, 0]
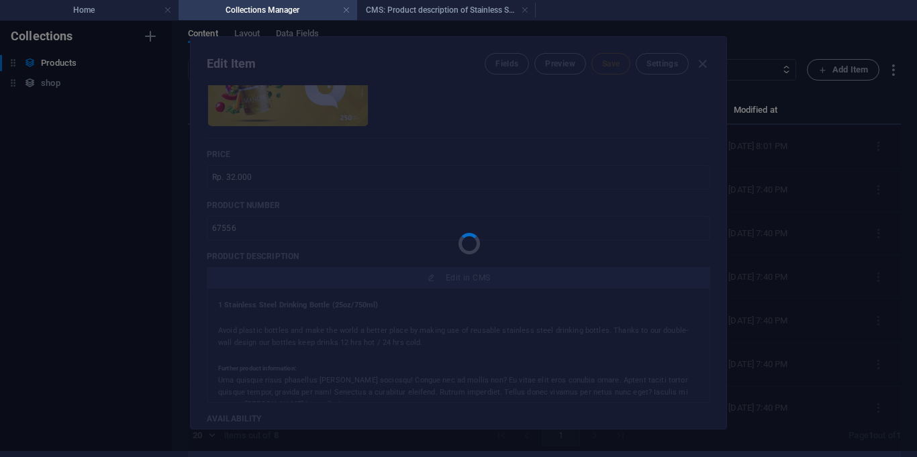
type input "paket-nasi-mandhi-250-gr-usybah"
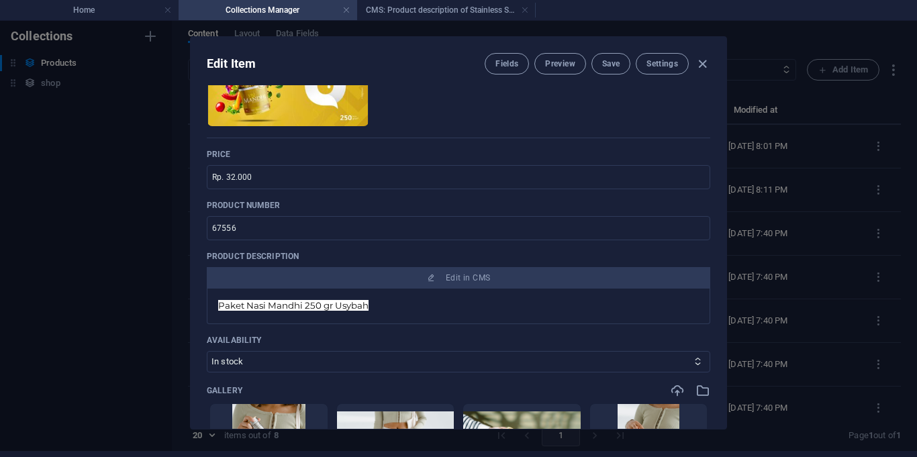
click at [356, 309] on span "Paket Nasi Mandhi 250 gr Usybah" at bounding box center [293, 305] width 150 height 11
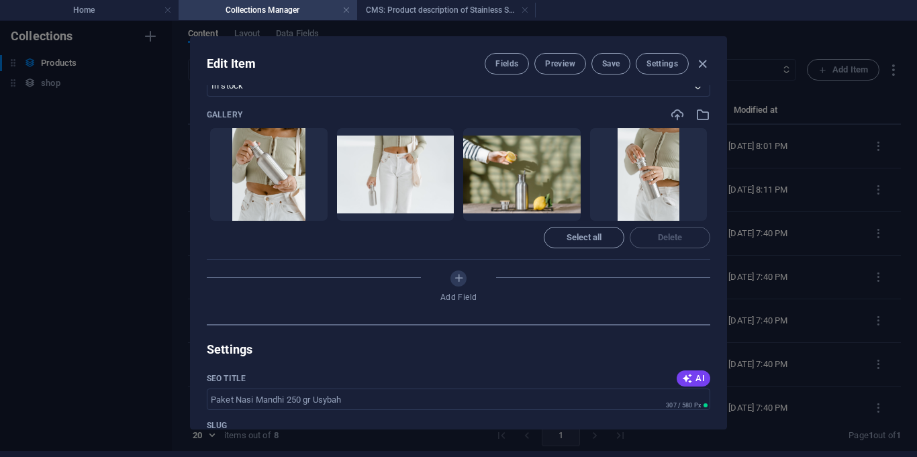
scroll to position [514, 0]
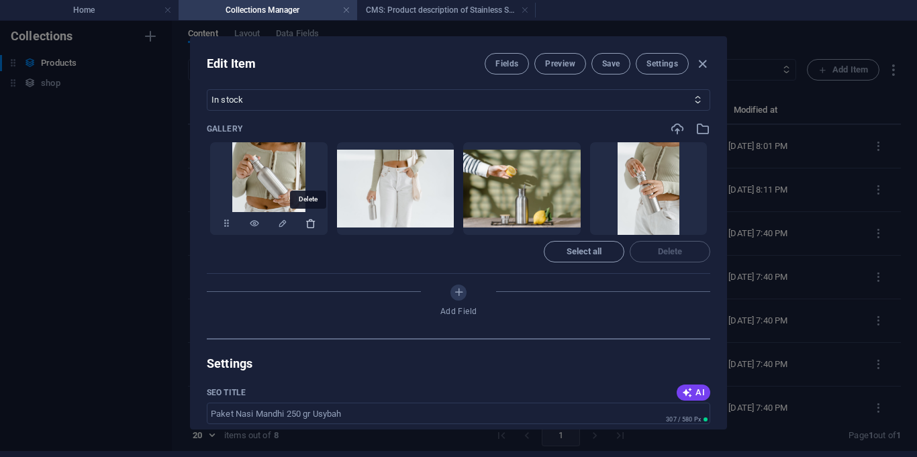
click at [306, 219] on icon "button" at bounding box center [310, 223] width 11 height 11
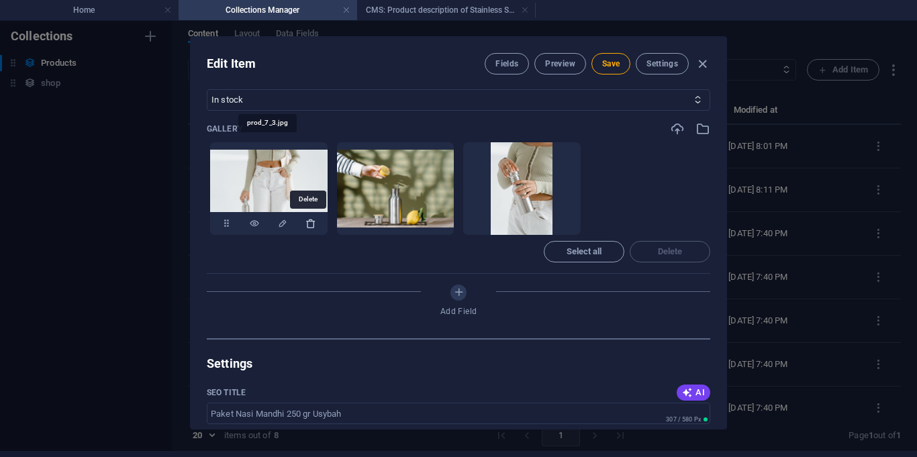
click at [307, 221] on icon "button" at bounding box center [310, 223] width 11 height 11
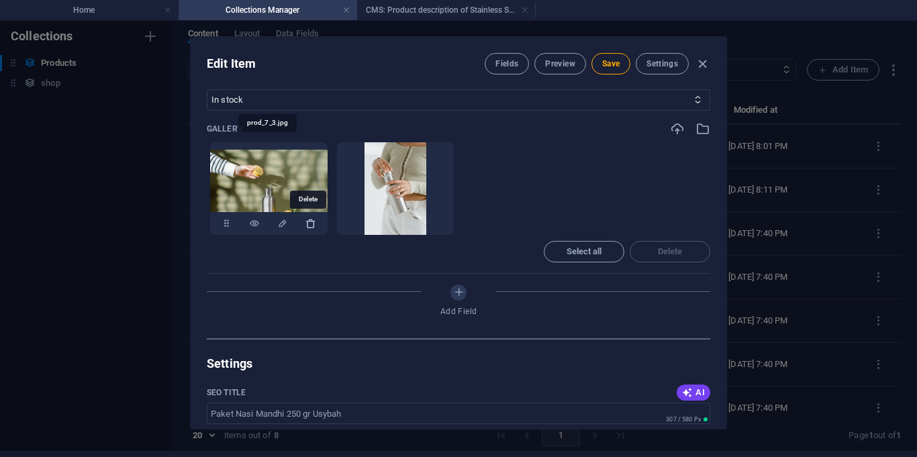
click at [308, 223] on icon "button" at bounding box center [310, 223] width 11 height 11
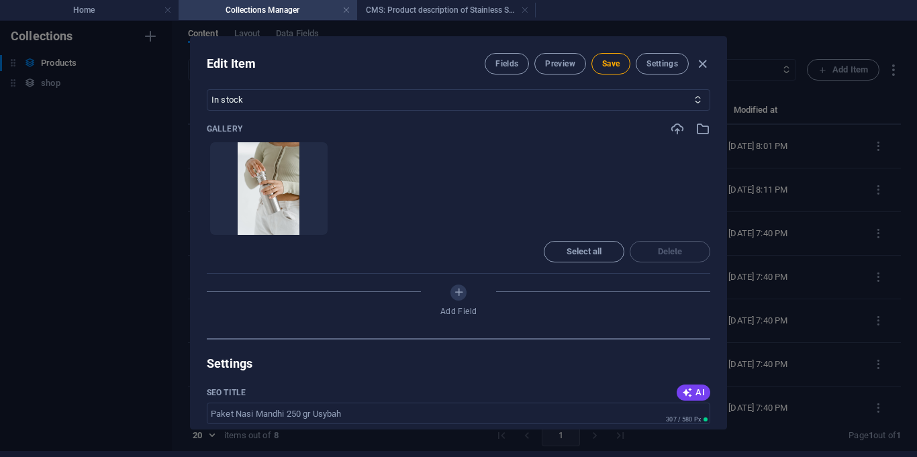
click at [308, 223] on icon "button" at bounding box center [310, 223] width 11 height 11
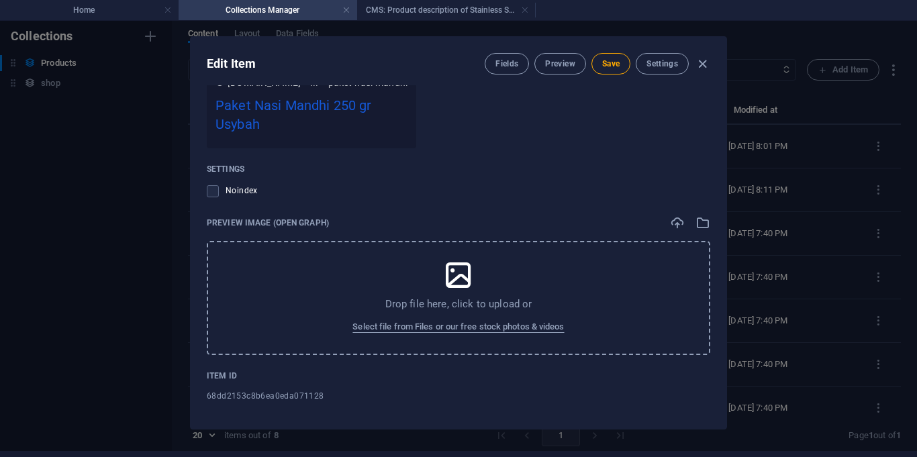
scroll to position [1182, 0]
click at [468, 282] on icon at bounding box center [458, 275] width 34 height 34
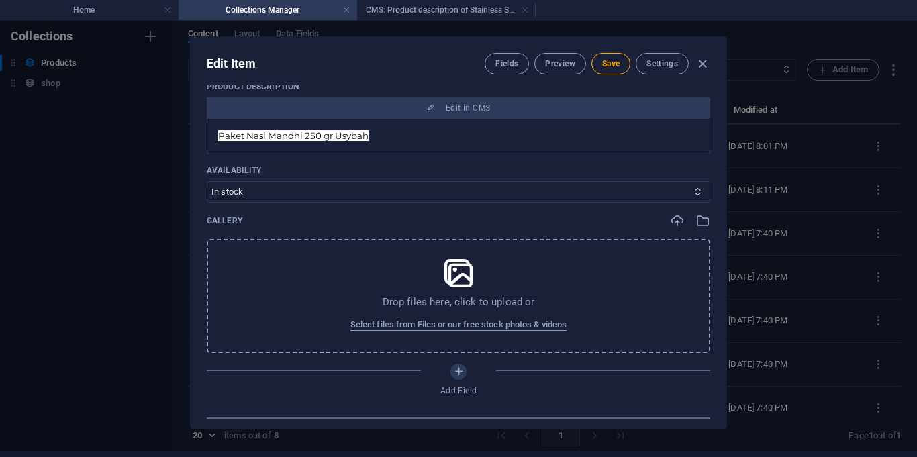
scroll to position [0, 0]
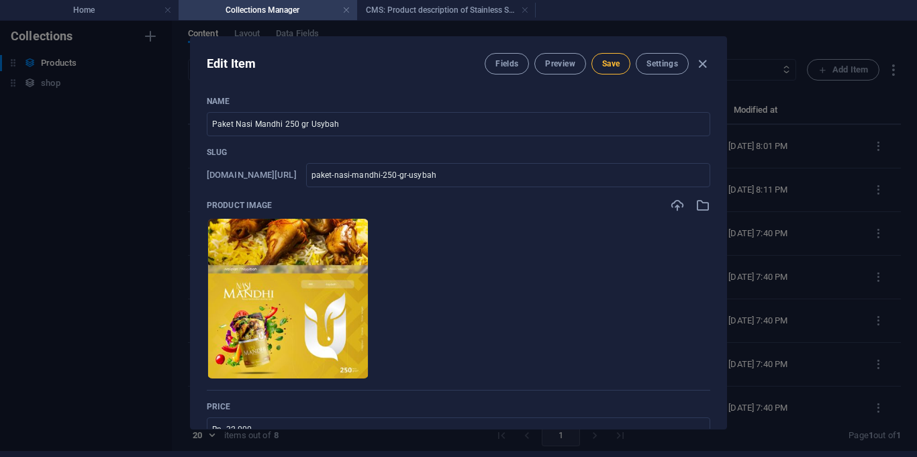
click at [605, 69] on button "Save" at bounding box center [610, 63] width 39 height 21
click at [697, 67] on icon "button" at bounding box center [701, 63] width 15 height 15
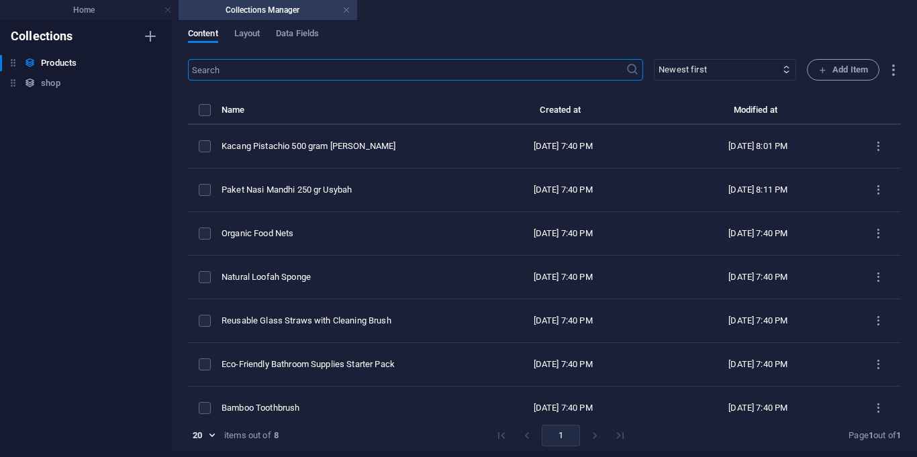
click at [208, 119] on th "items list" at bounding box center [205, 113] width 34 height 23
click at [207, 113] on label "items list" at bounding box center [205, 110] width 12 height 12
click at [0, 0] on input "items list" at bounding box center [0, 0] width 0 height 0
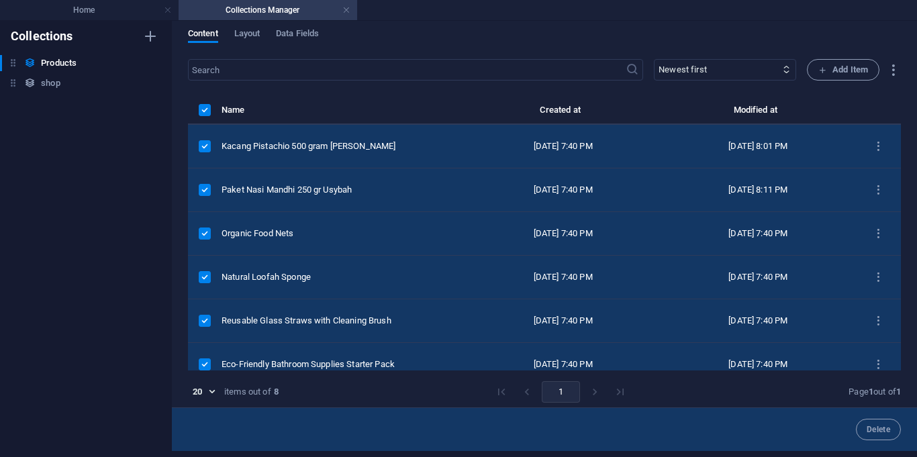
click at [204, 152] on label "items list" at bounding box center [205, 146] width 12 height 12
click at [0, 0] on input "items list" at bounding box center [0, 0] width 0 height 0
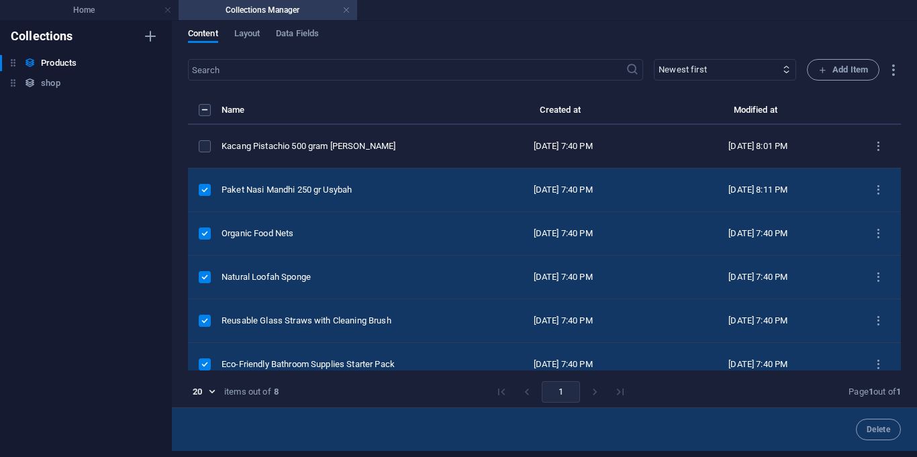
click at [207, 187] on label "items list" at bounding box center [205, 190] width 12 height 12
click at [0, 0] on input "items list" at bounding box center [0, 0] width 0 height 0
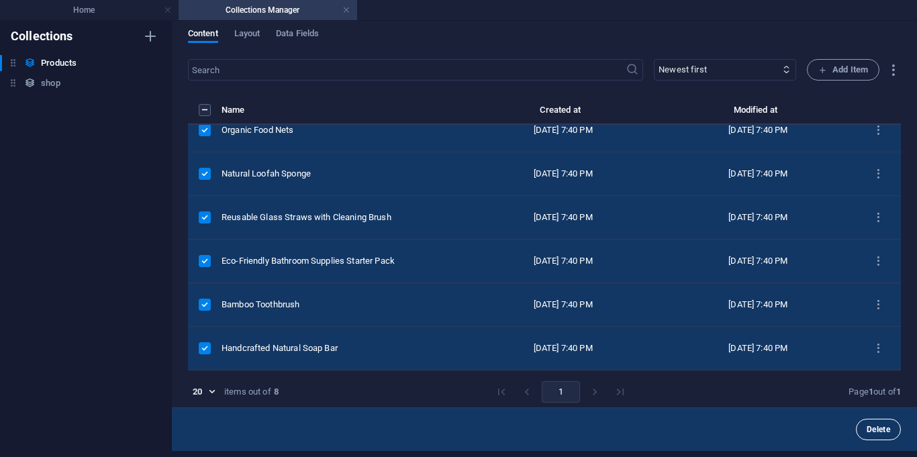
click at [867, 425] on span "Delete" at bounding box center [877, 429] width 23 height 8
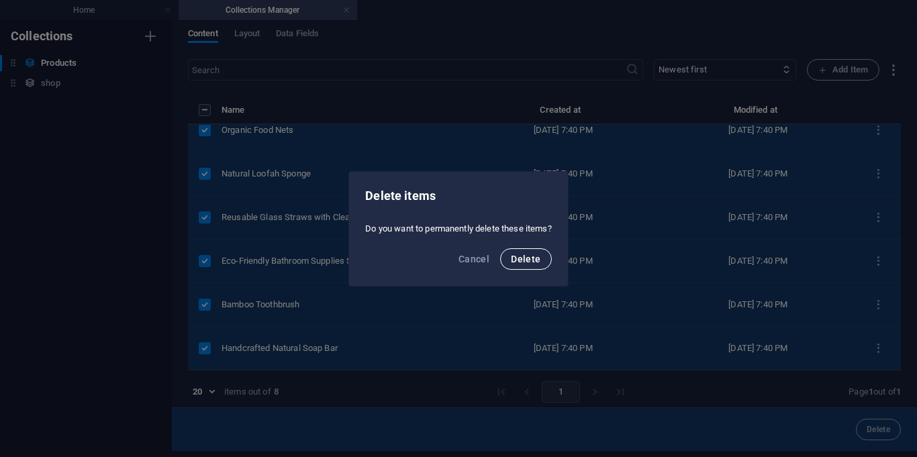
click at [517, 257] on span "Delete" at bounding box center [526, 259] width 30 height 11
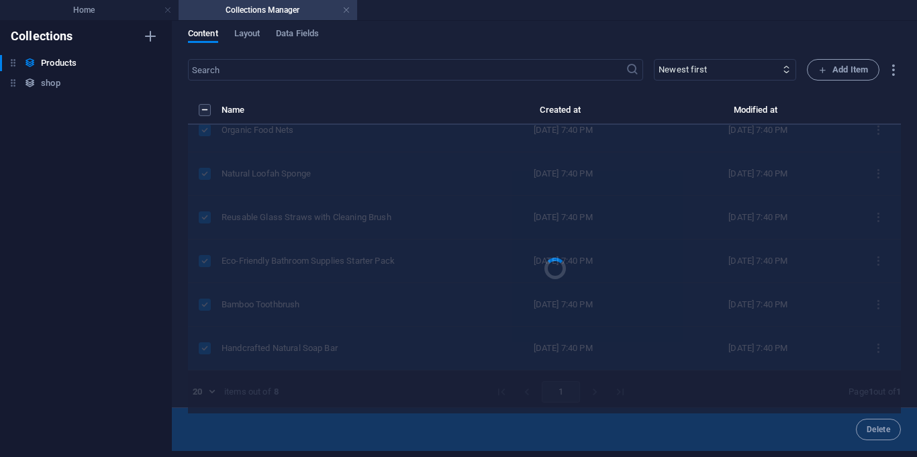
scroll to position [0, 0]
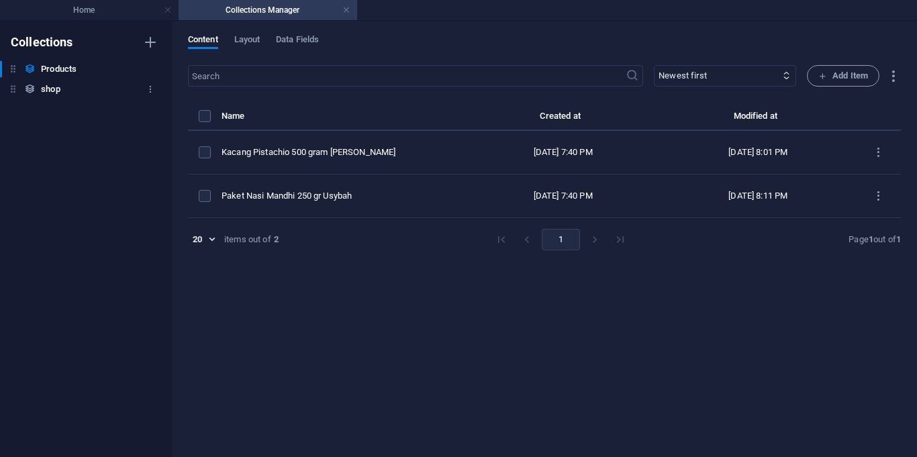
click at [38, 89] on div "shop shop" at bounding box center [79, 89] width 158 height 16
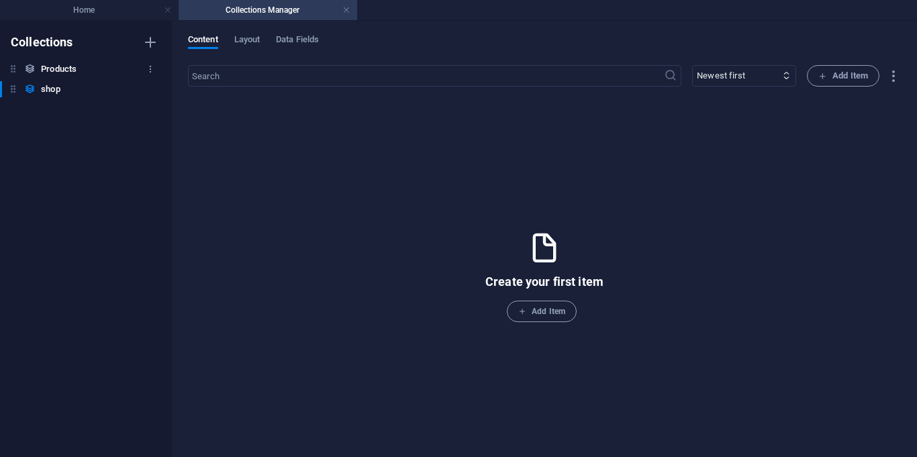
click at [79, 70] on div "Products Products" at bounding box center [79, 69] width 158 height 16
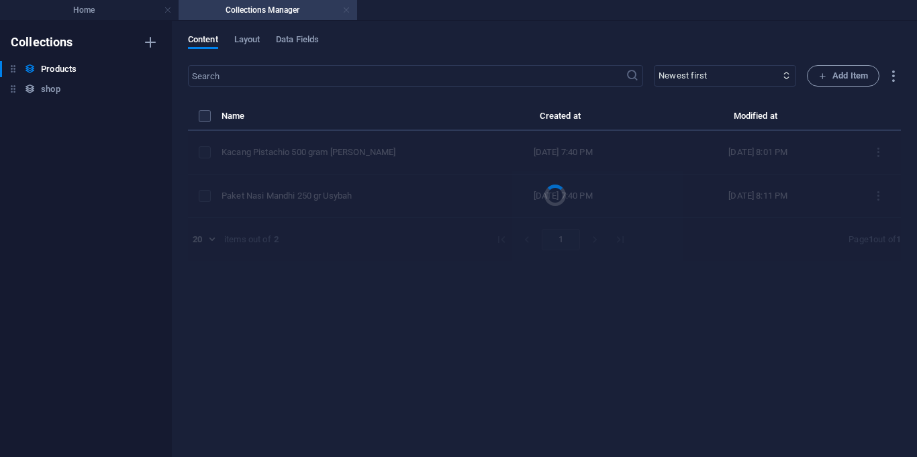
click at [349, 12] on link at bounding box center [346, 10] width 8 height 13
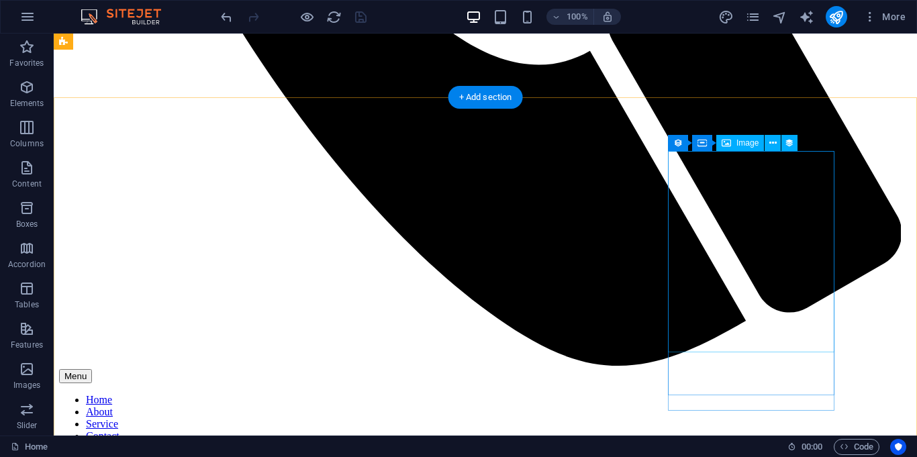
scroll to position [823, 0]
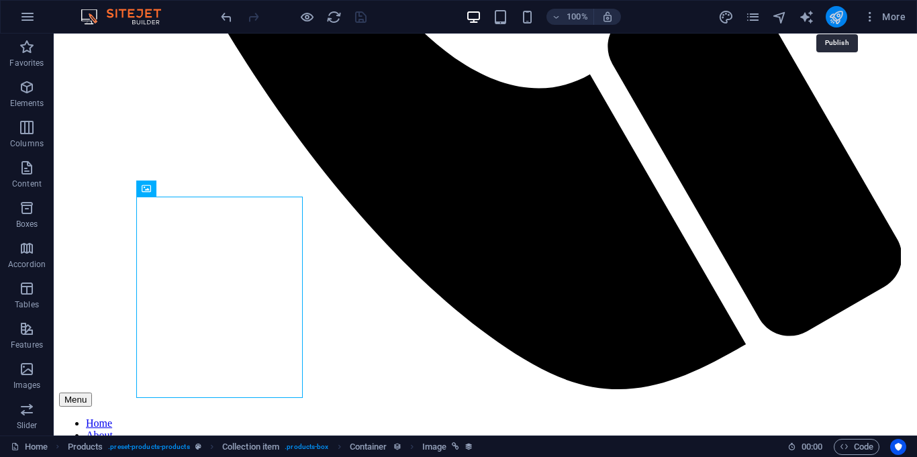
click at [843, 9] on icon "publish" at bounding box center [835, 16] width 15 height 15
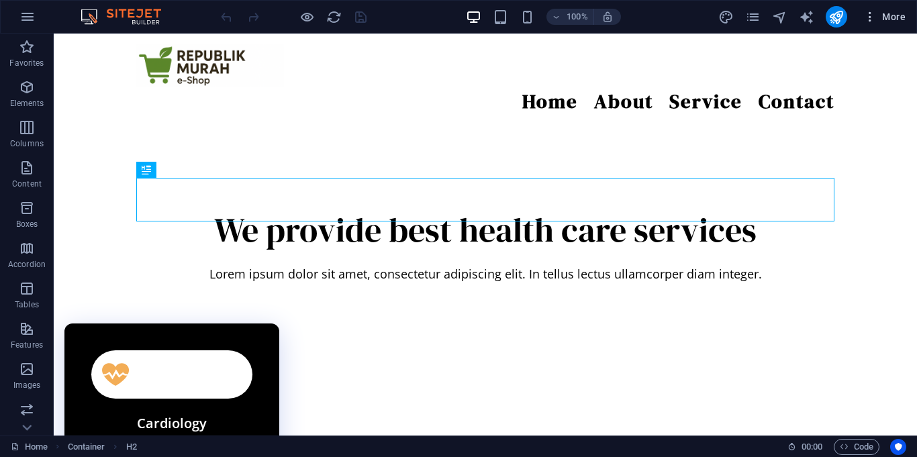
click at [901, 15] on span "More" at bounding box center [884, 16] width 42 height 13
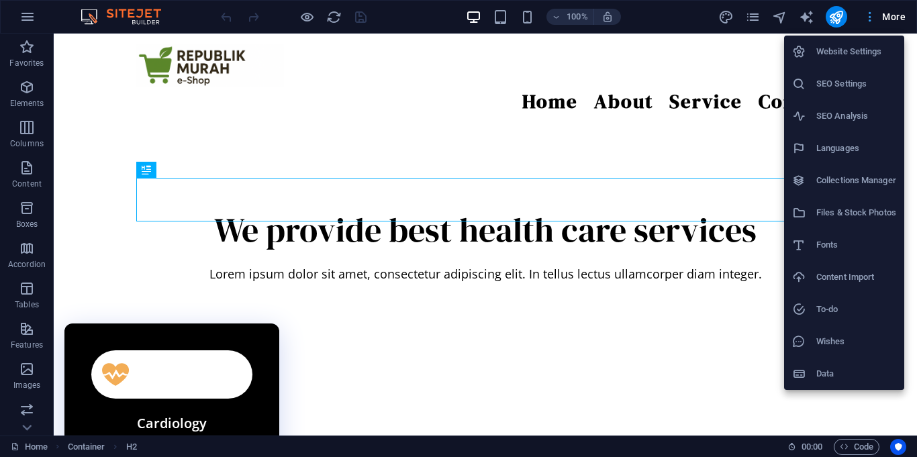
click at [901, 15] on div at bounding box center [458, 228] width 917 height 457
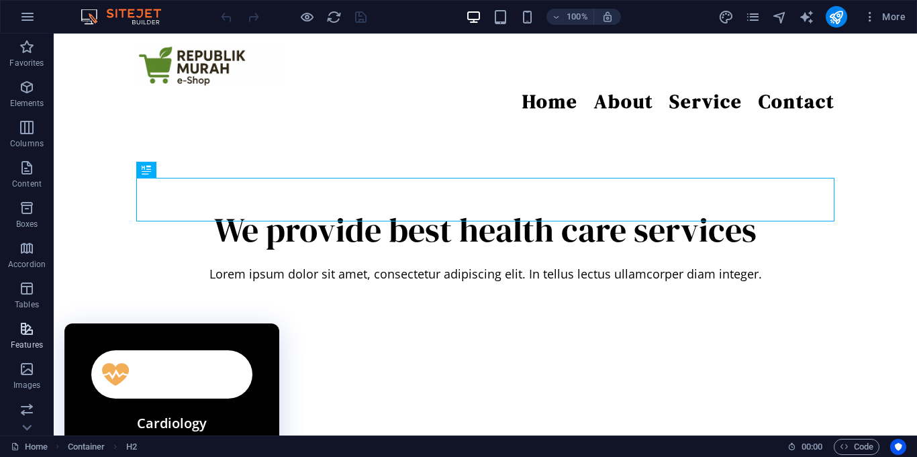
scroll to position [202, 0]
click at [872, 23] on button "More" at bounding box center [883, 16] width 53 height 21
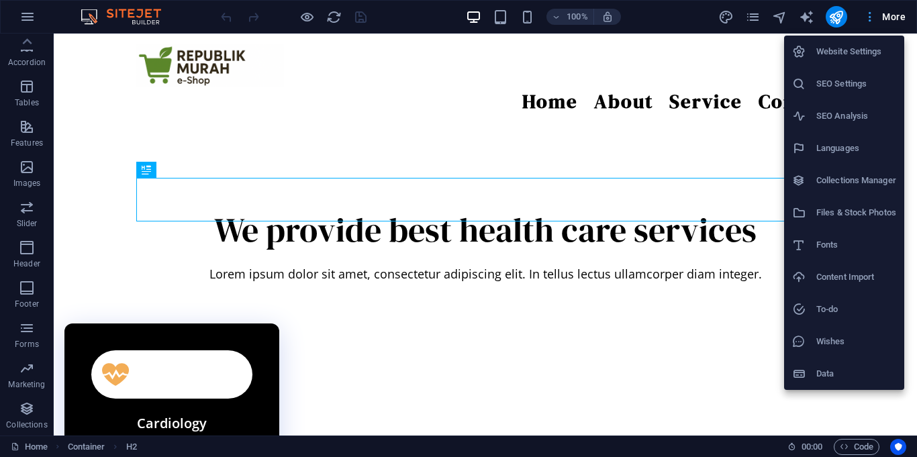
click at [872, 23] on div at bounding box center [458, 228] width 917 height 457
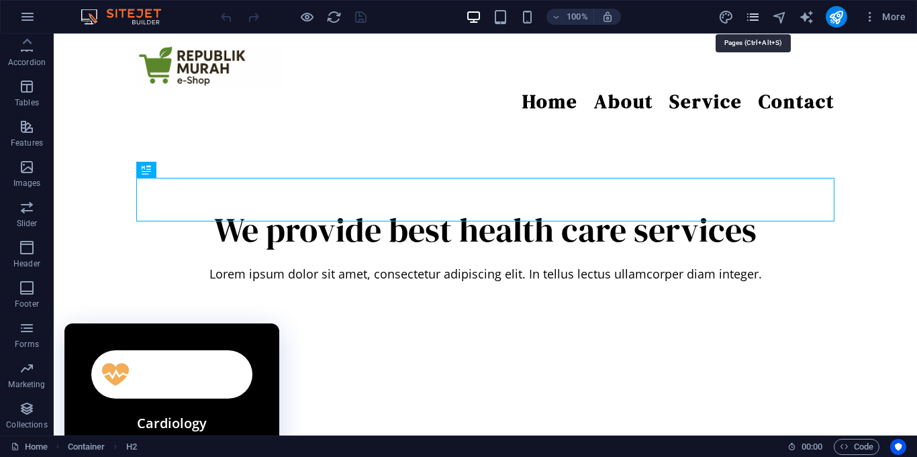
click at [755, 13] on icon "pages" at bounding box center [752, 16] width 15 height 15
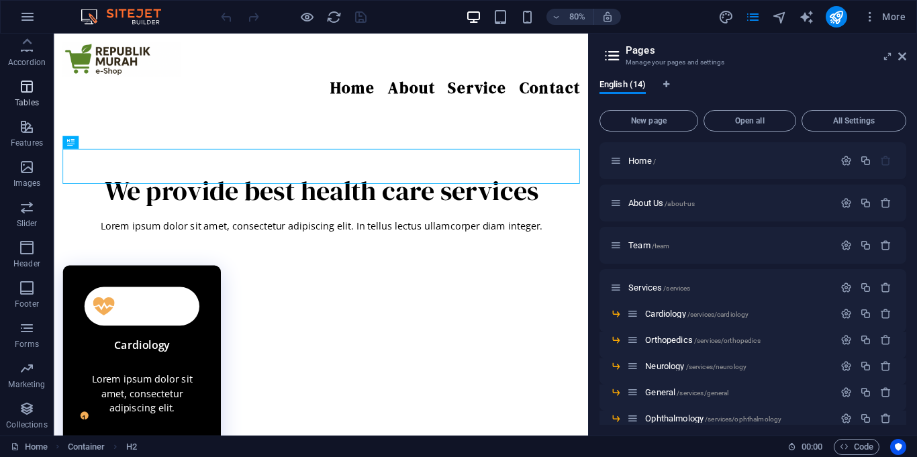
scroll to position [0, 0]
